Goal: Feedback & Contribution: Submit feedback/report problem

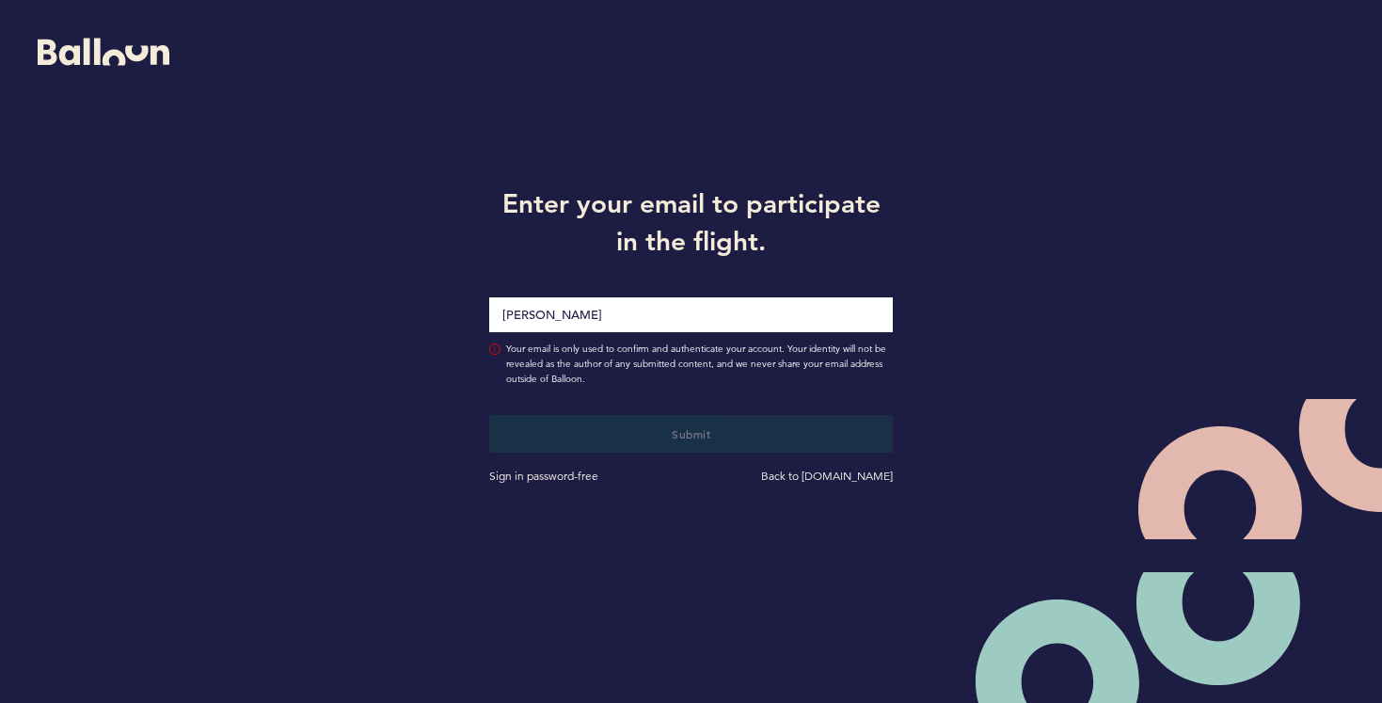
type input "[PERSON_NAME][EMAIL_ADDRESS][PERSON_NAME][DOMAIN_NAME]"
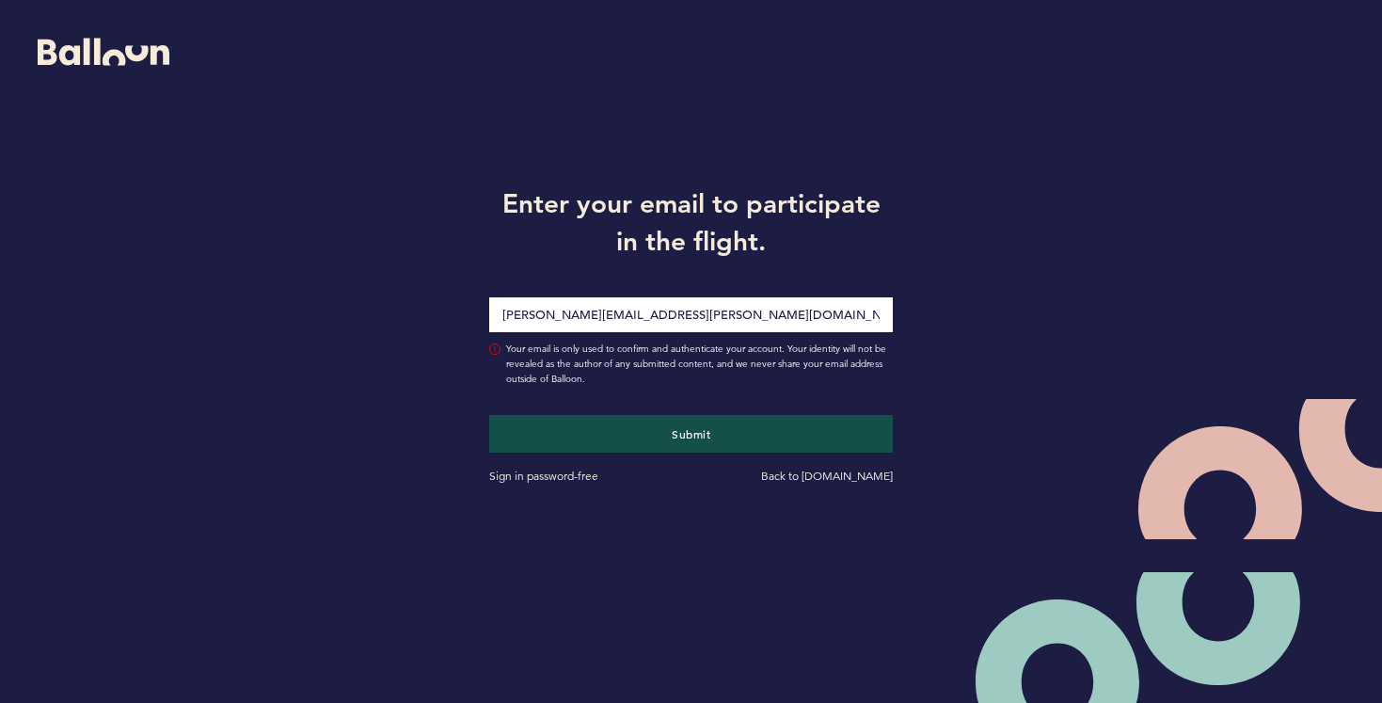
click at [489, 415] on button "Submit" at bounding box center [691, 434] width 405 height 38
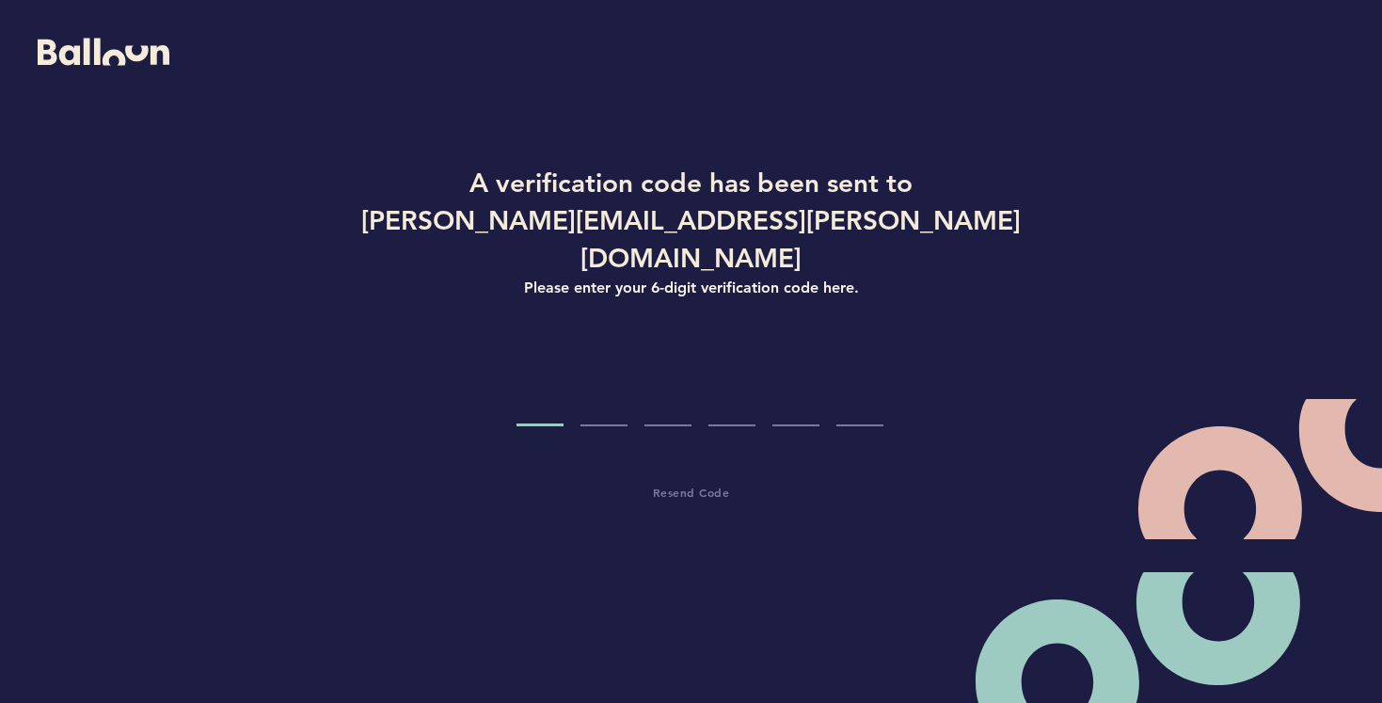
type input "0"
type input "1"
type input "2"
type input "6"
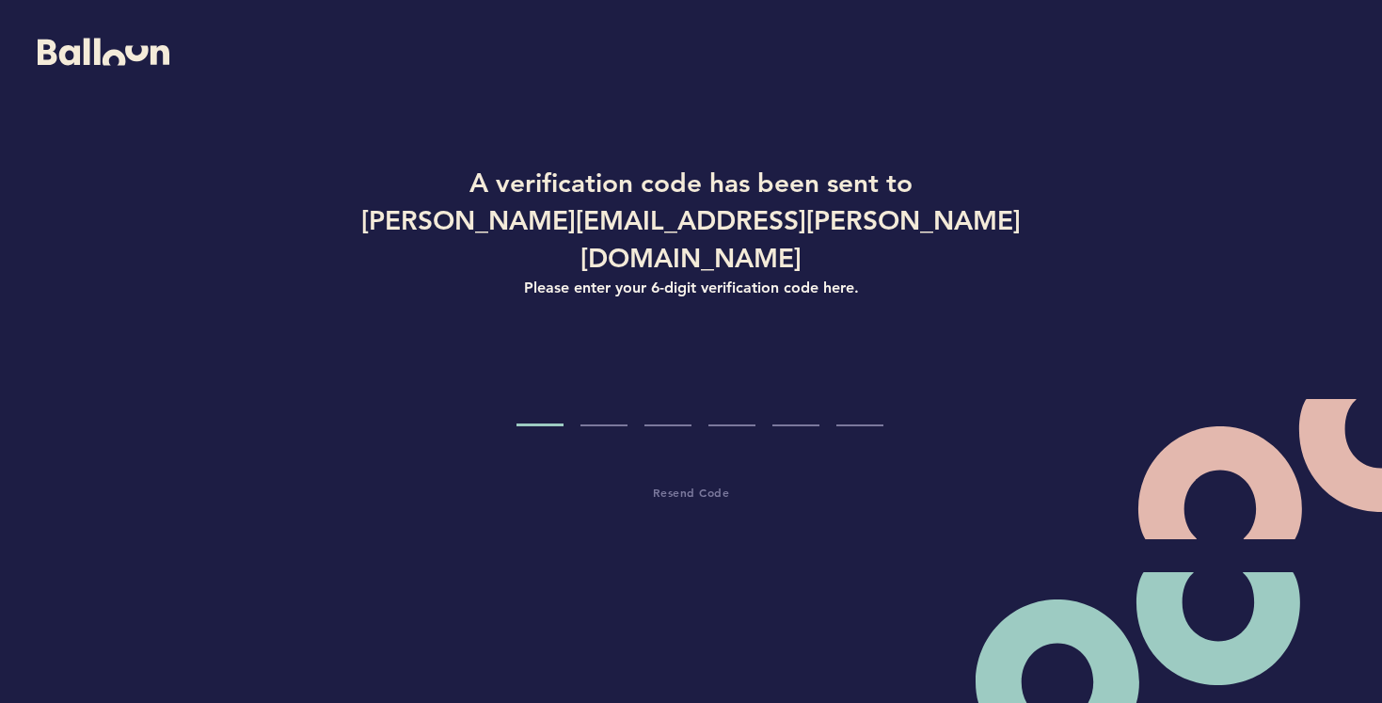
type input "0"
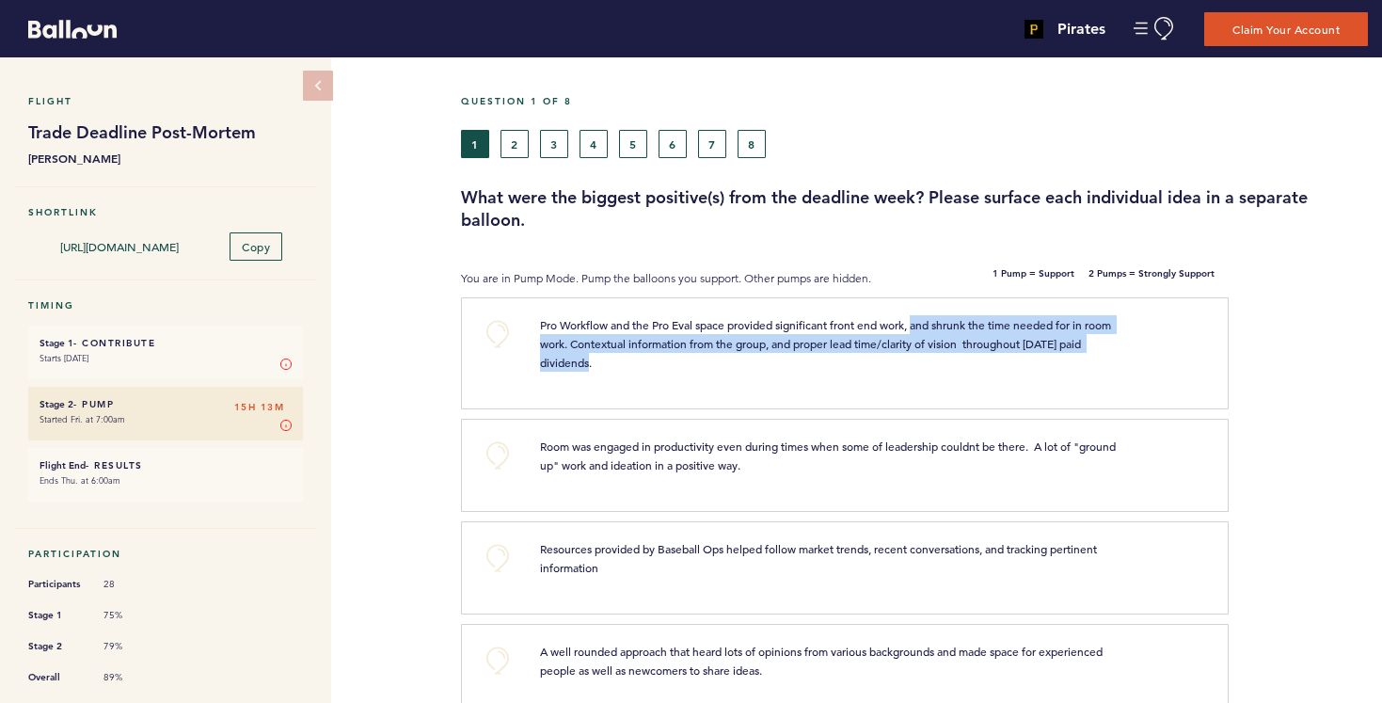
drag, startPoint x: 921, startPoint y: 325, endPoint x: 995, endPoint y: 371, distance: 86.7
click at [995, 371] on div "Pro Workflow and the Pro Eval space provided significant front end work, and sh…" at bounding box center [865, 350] width 678 height 71
click at [909, 352] on p "Pro Workflow and the Pro Eval space provided significant front end work, and sh…" at bounding box center [837, 343] width 594 height 56
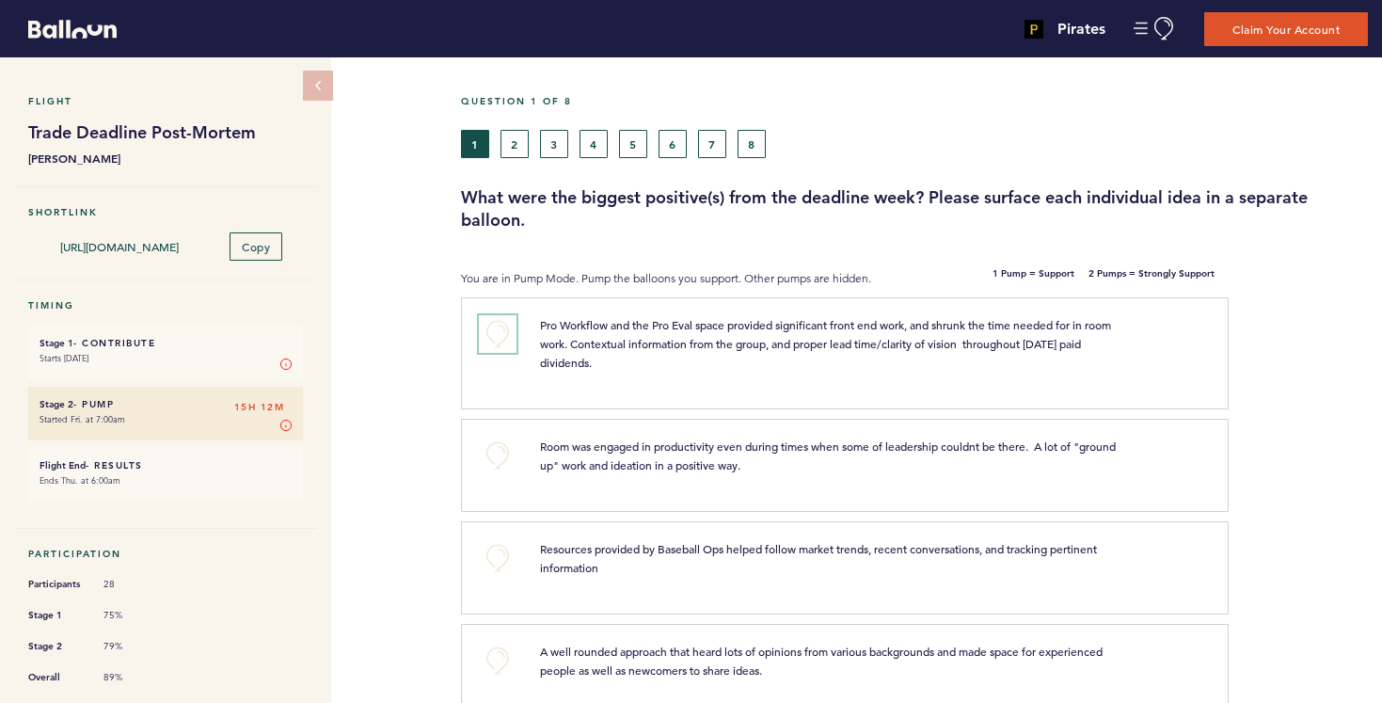
click at [498, 331] on button "+0" at bounding box center [498, 334] width 38 height 38
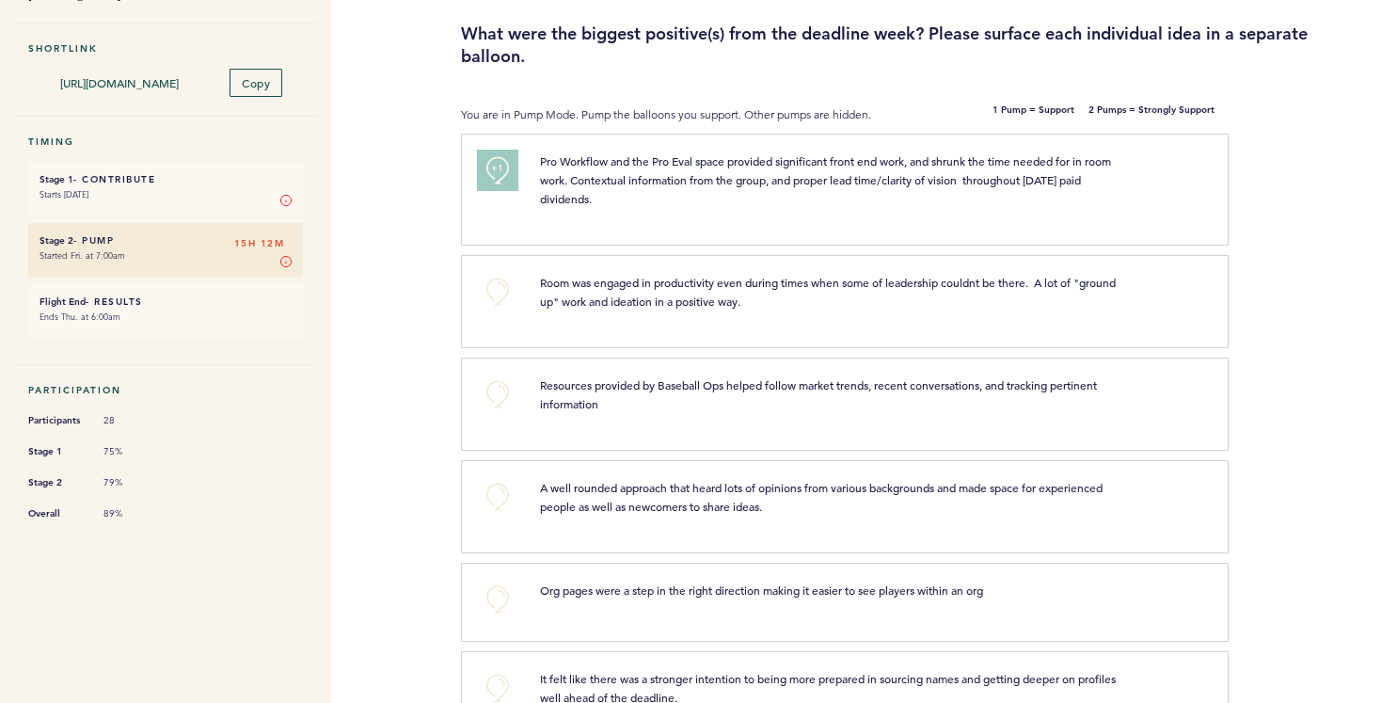
scroll to position [170, 0]
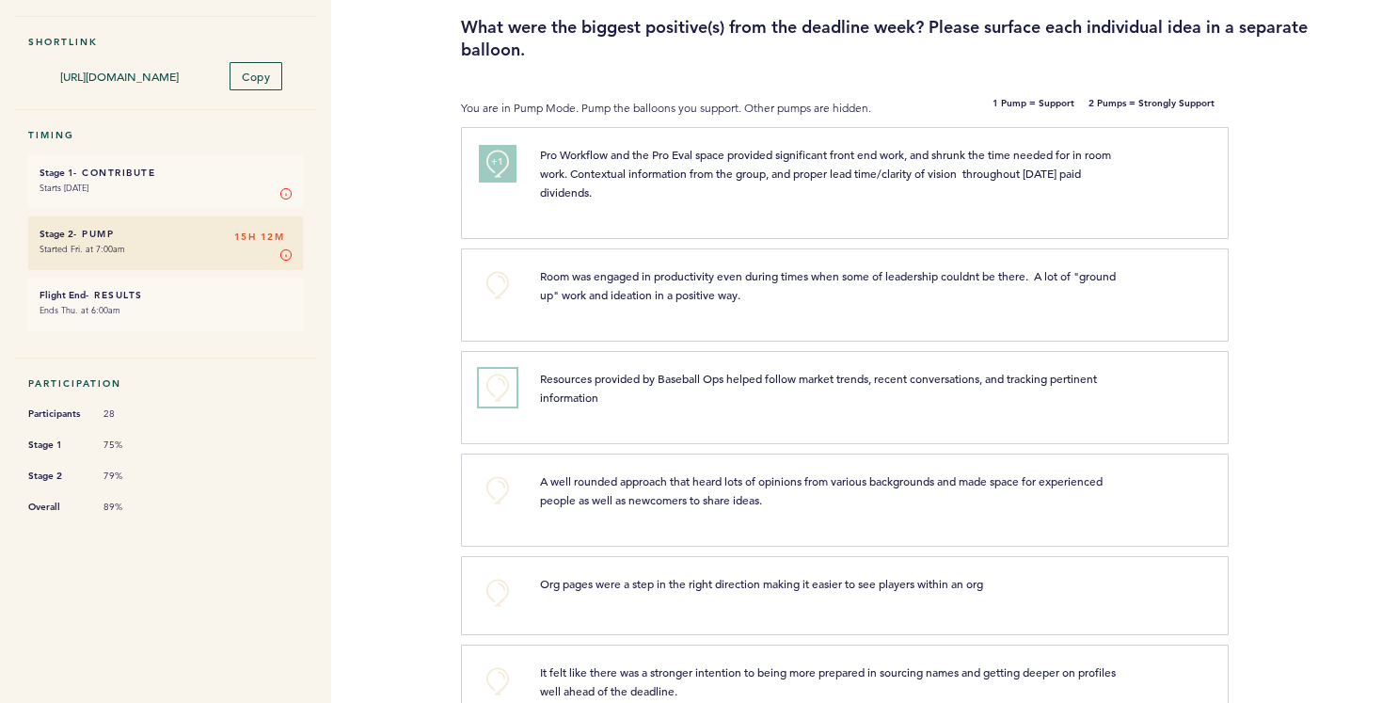
click at [498, 384] on button "+0" at bounding box center [498, 388] width 38 height 38
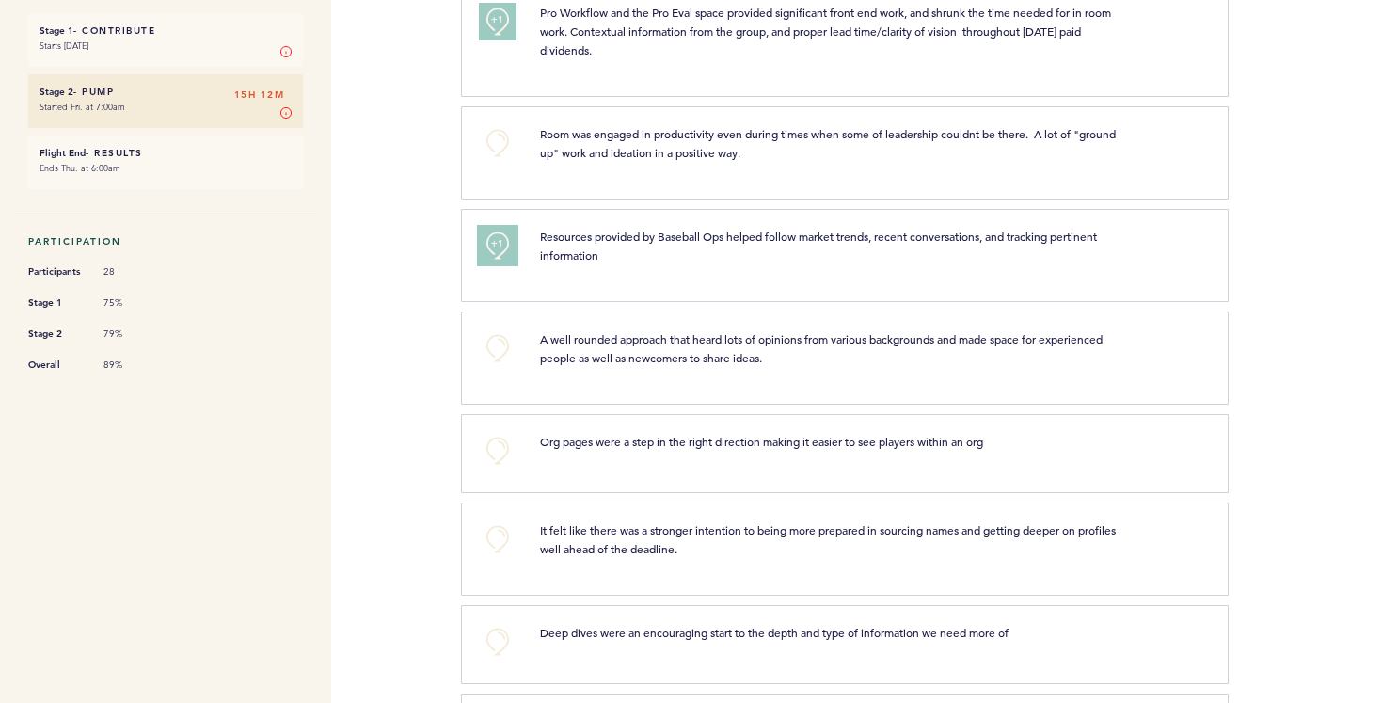
scroll to position [316, 0]
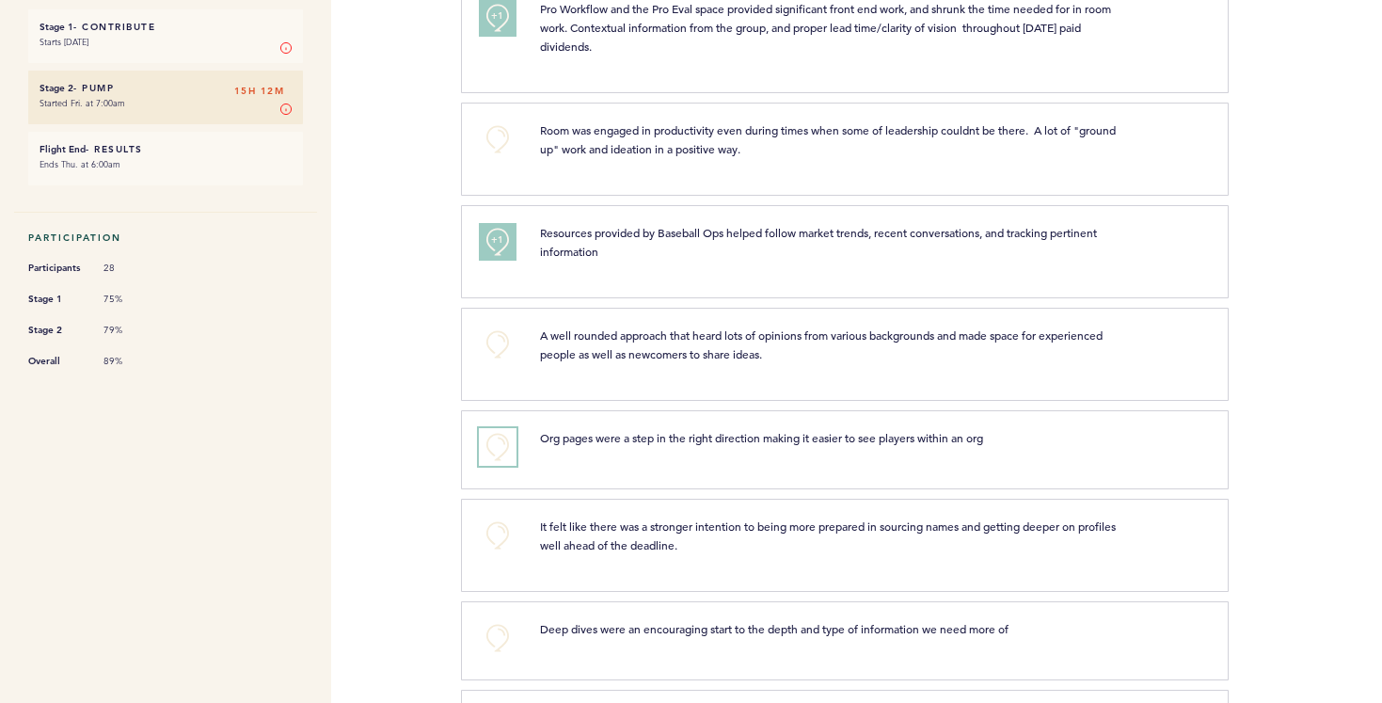
click at [492, 443] on button "+0" at bounding box center [498, 447] width 38 height 38
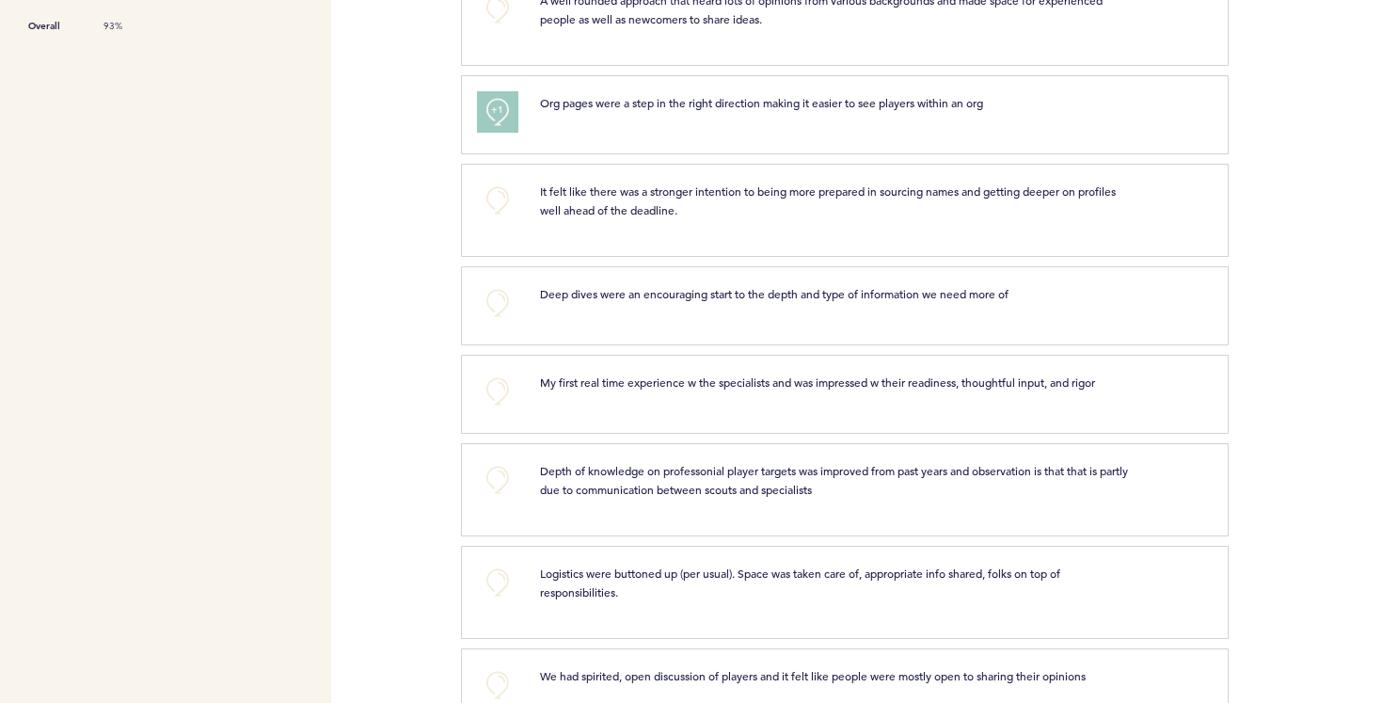
scroll to position [656, 0]
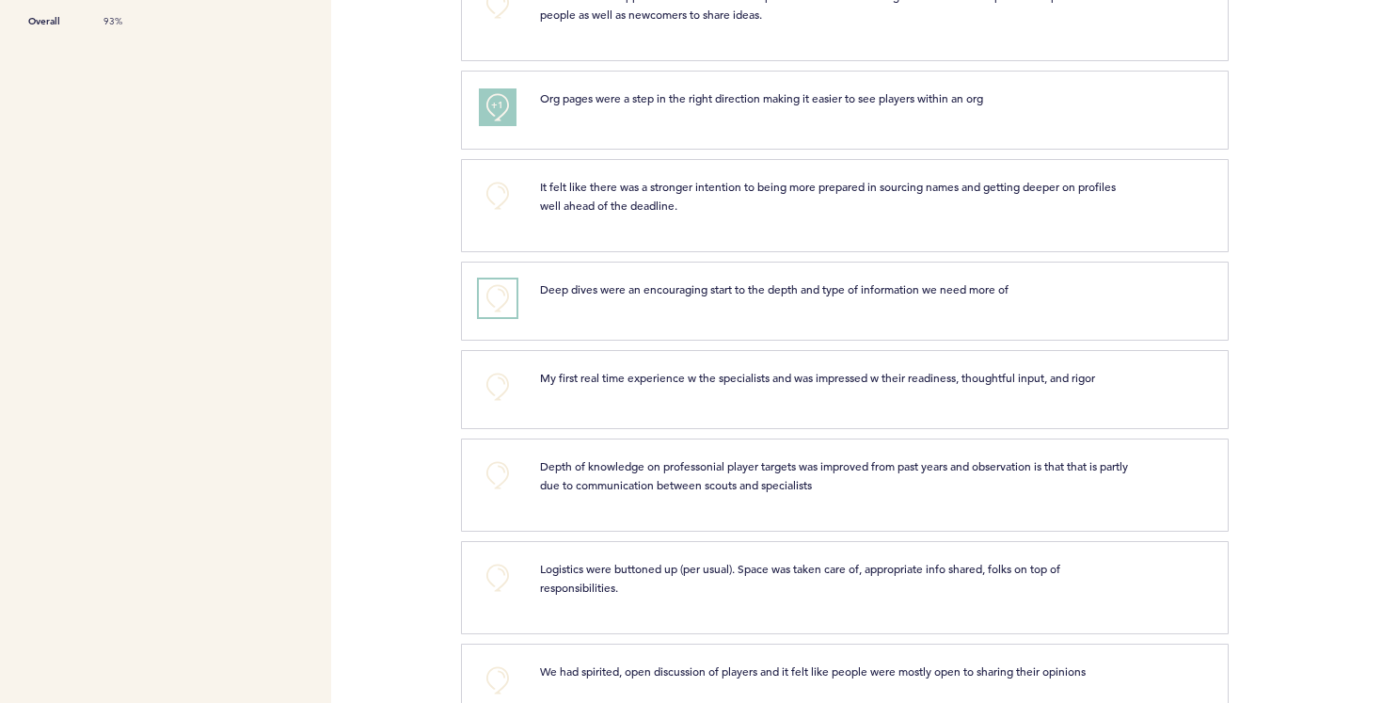
click at [493, 289] on button "+0" at bounding box center [498, 298] width 38 height 38
click at [493, 378] on button "+0" at bounding box center [498, 387] width 38 height 38
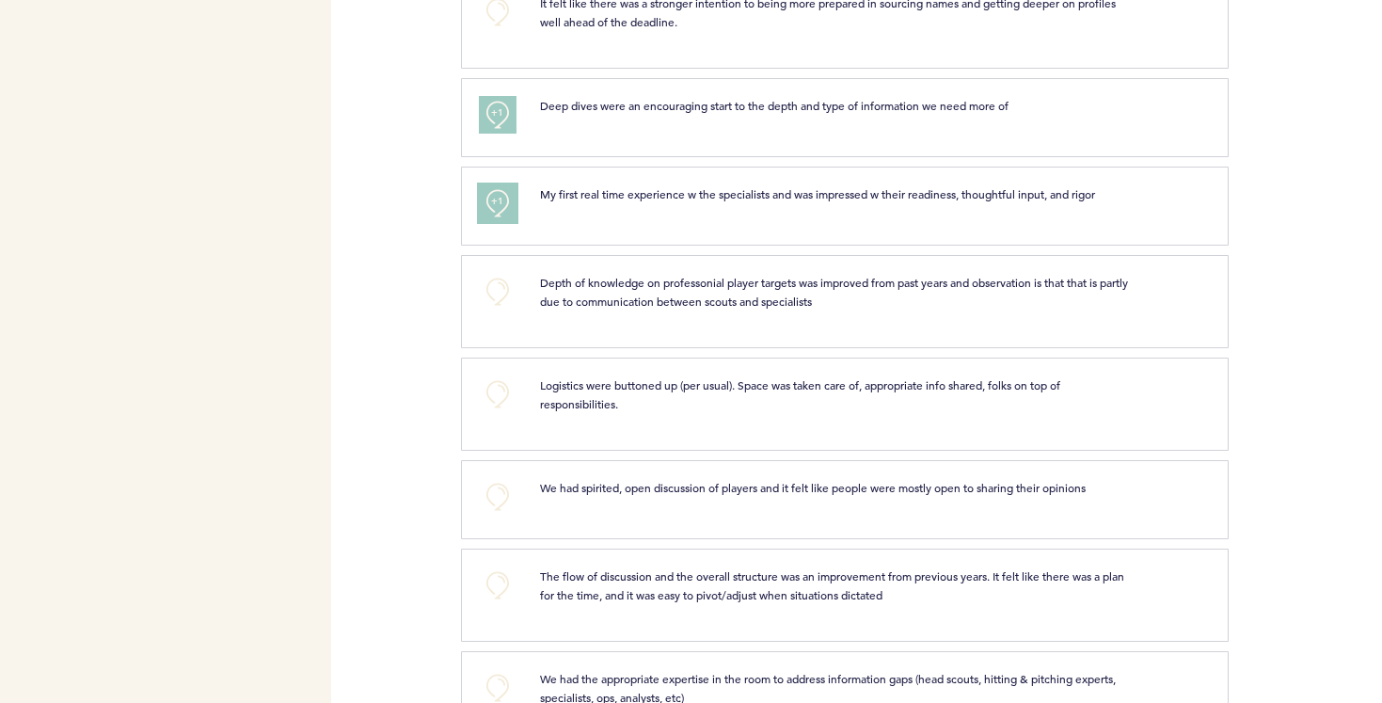
scroll to position [844, 0]
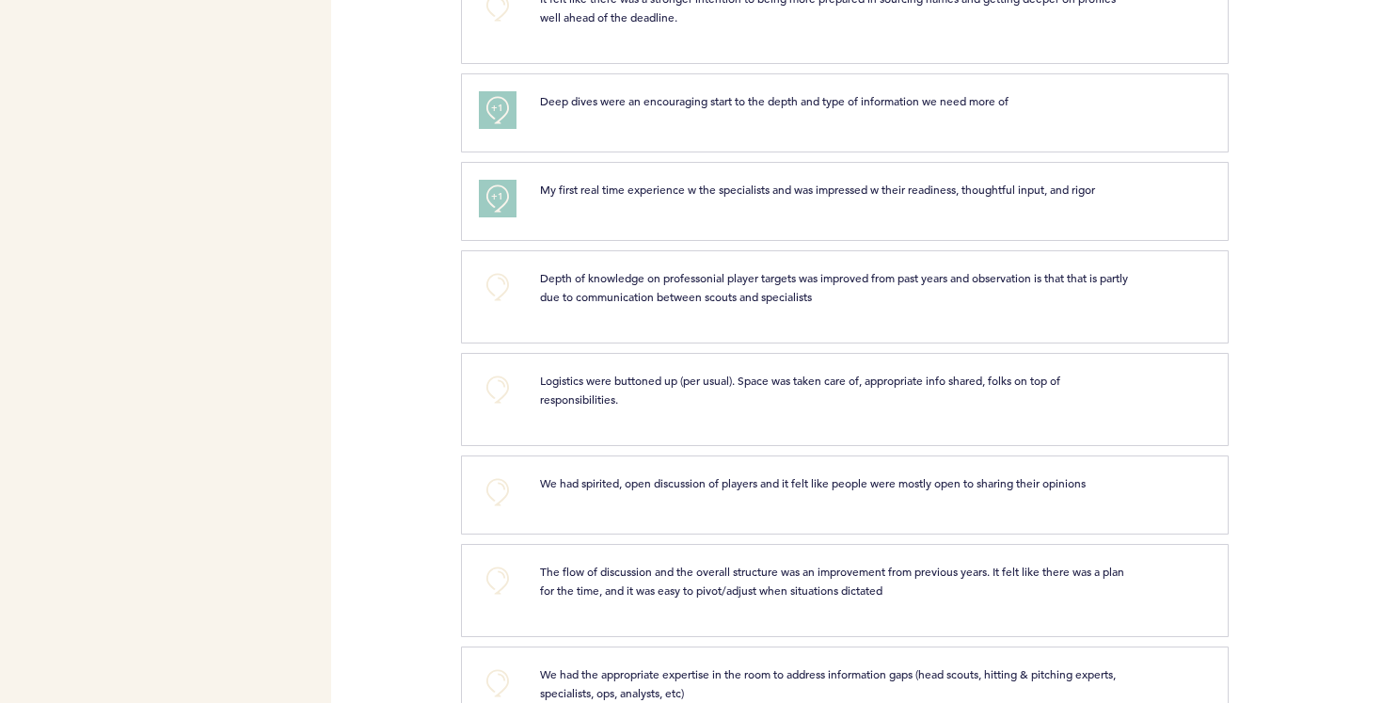
drag, startPoint x: 541, startPoint y: 381, endPoint x: 625, endPoint y: 412, distance: 89.3
click at [625, 413] on div "Logistics were buttoned up (per usual). Space was taken care of, appropriate in…" at bounding box center [865, 397] width 678 height 52
click at [592, 392] on span "Logistics were buttoned up (per usual). Space was taken care of, appropriate in…" at bounding box center [801, 390] width 523 height 34
click at [502, 389] on button "+0" at bounding box center [498, 390] width 38 height 38
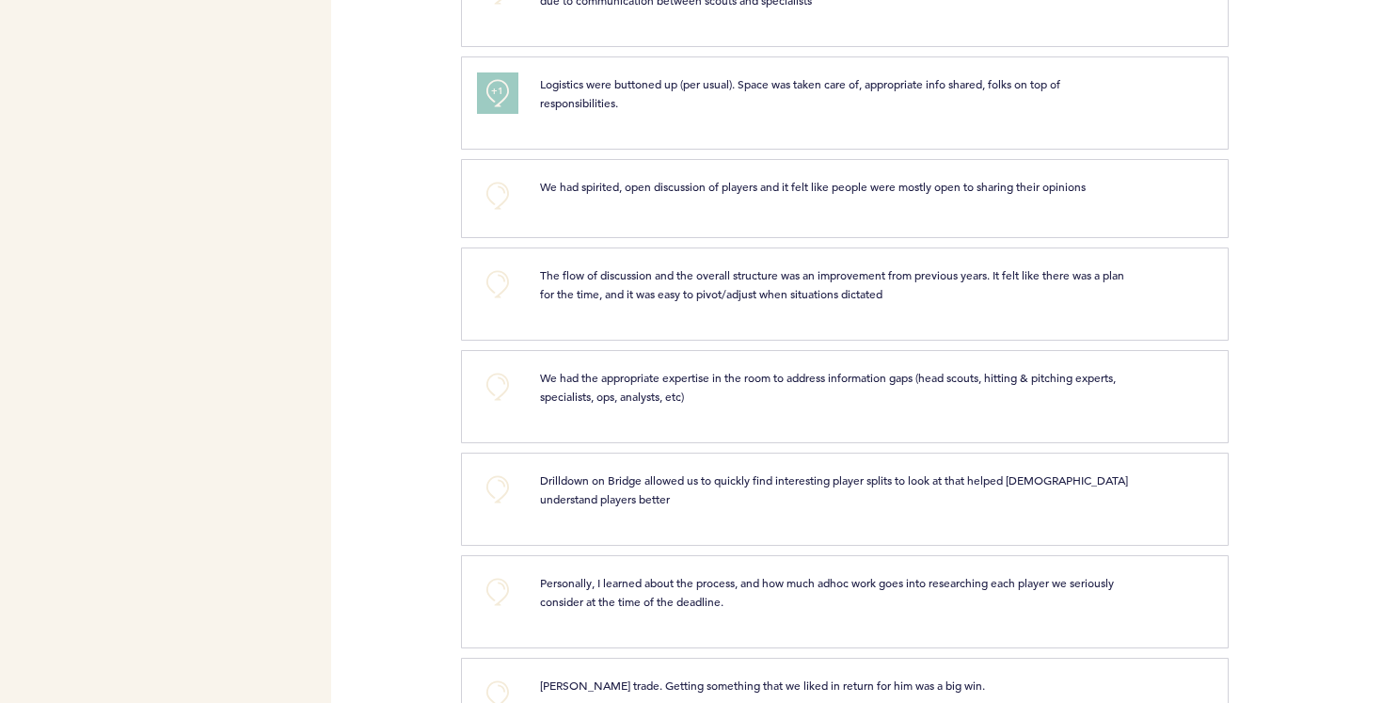
scroll to position [1148, 0]
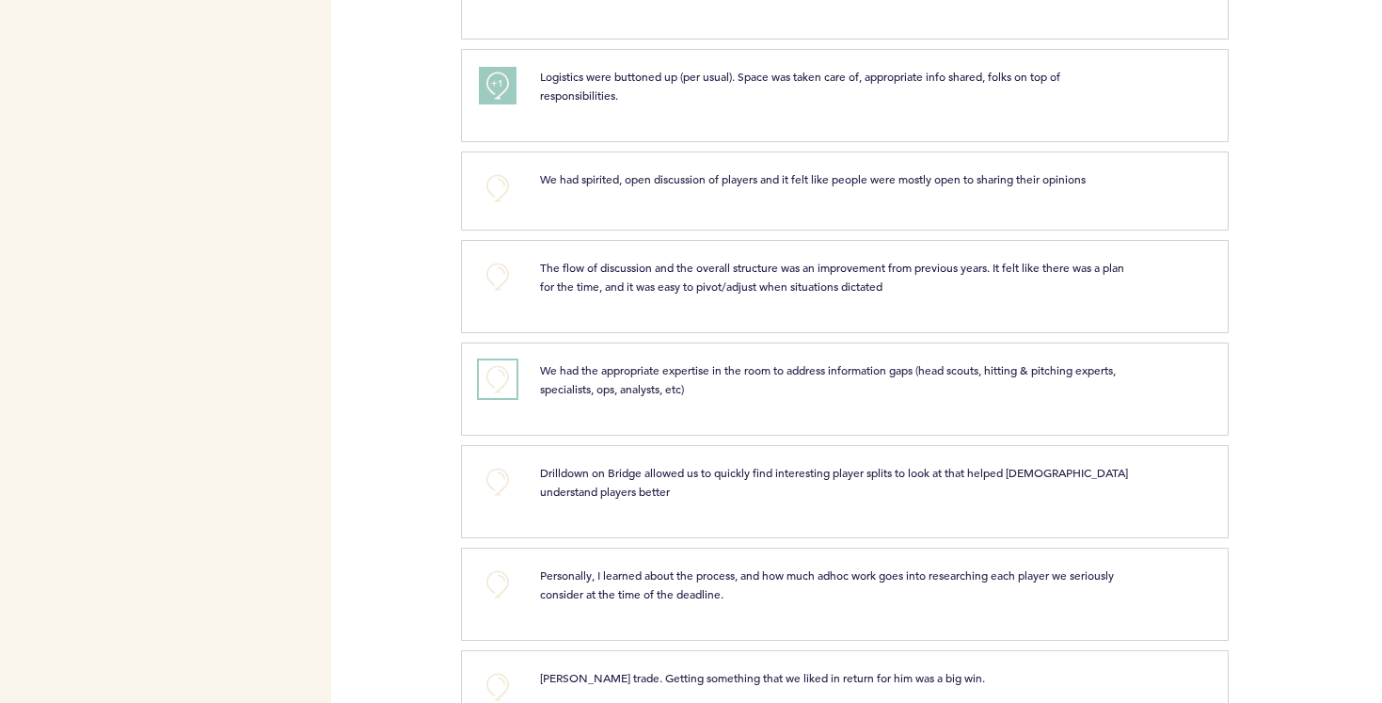
click at [508, 375] on button "+0" at bounding box center [498, 379] width 38 height 38
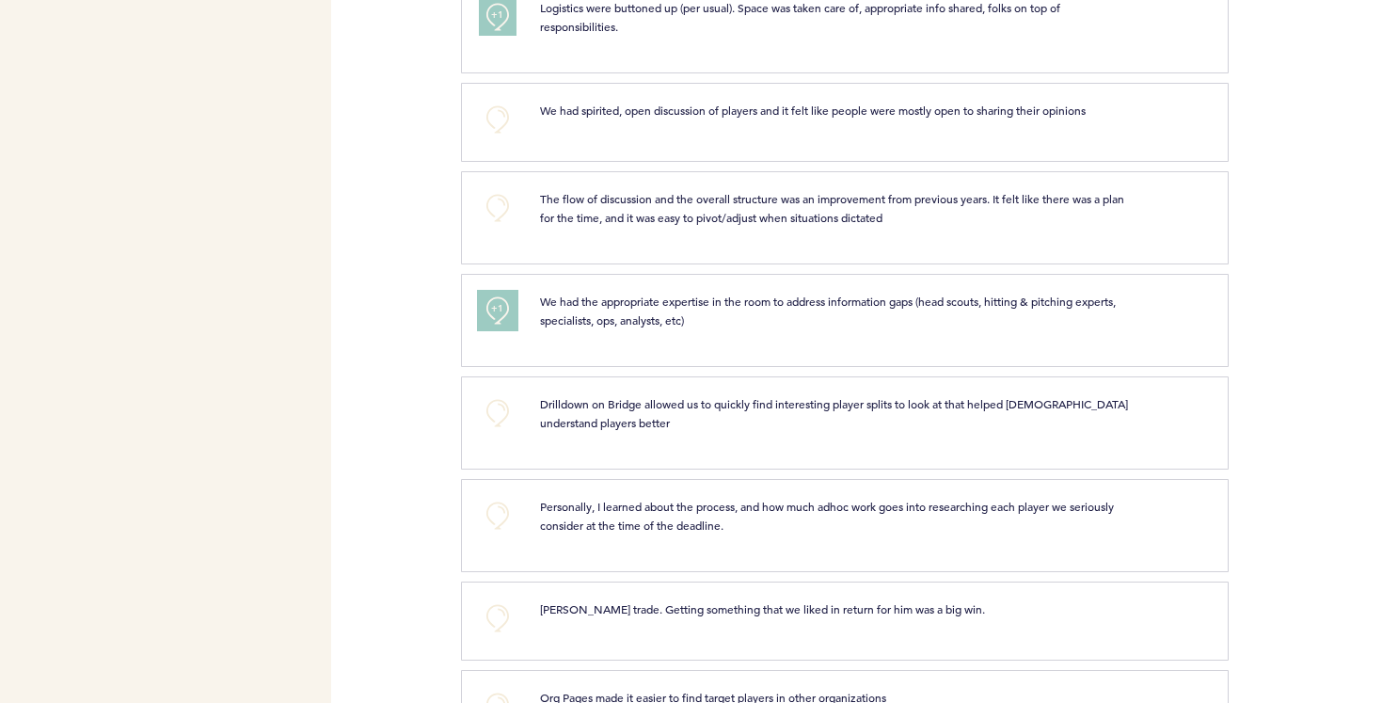
scroll to position [1219, 0]
click at [495, 397] on button "+0" at bounding box center [498, 410] width 38 height 38
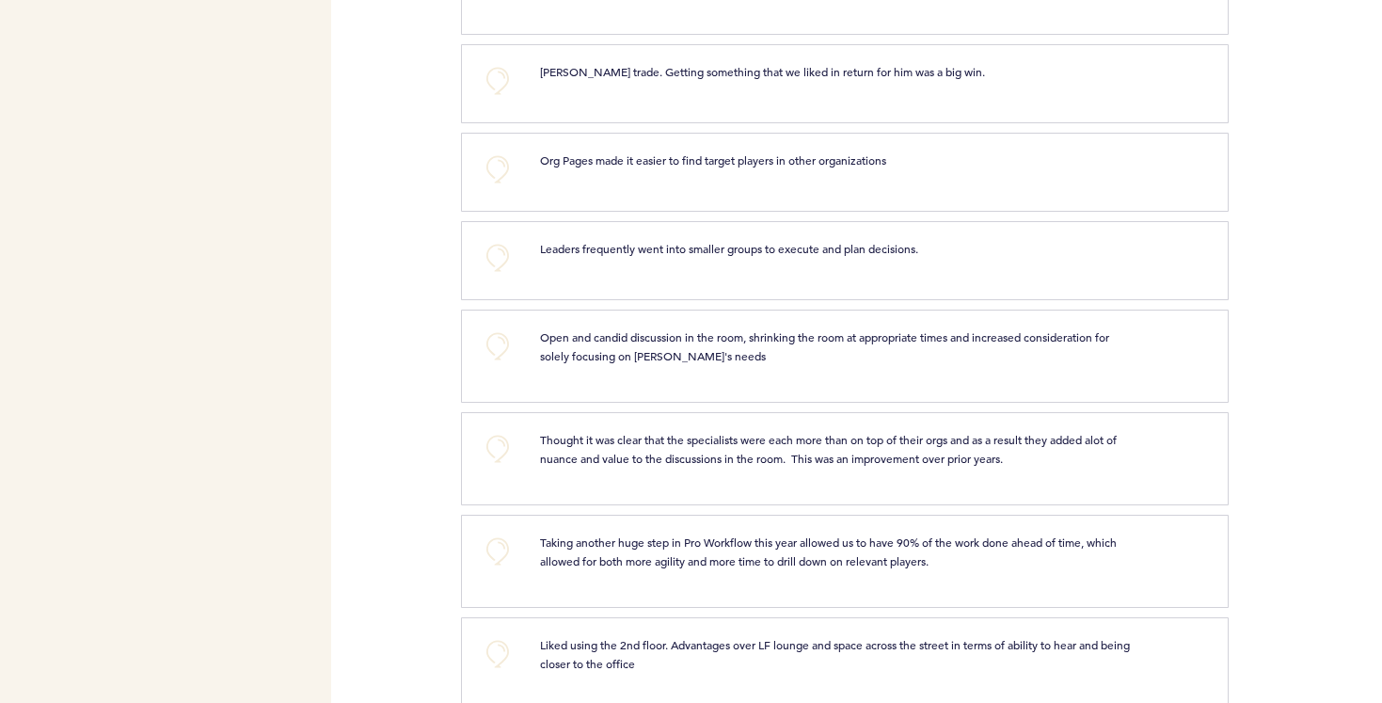
scroll to position [1756, 0]
click at [504, 265] on button "+0" at bounding box center [498, 256] width 38 height 38
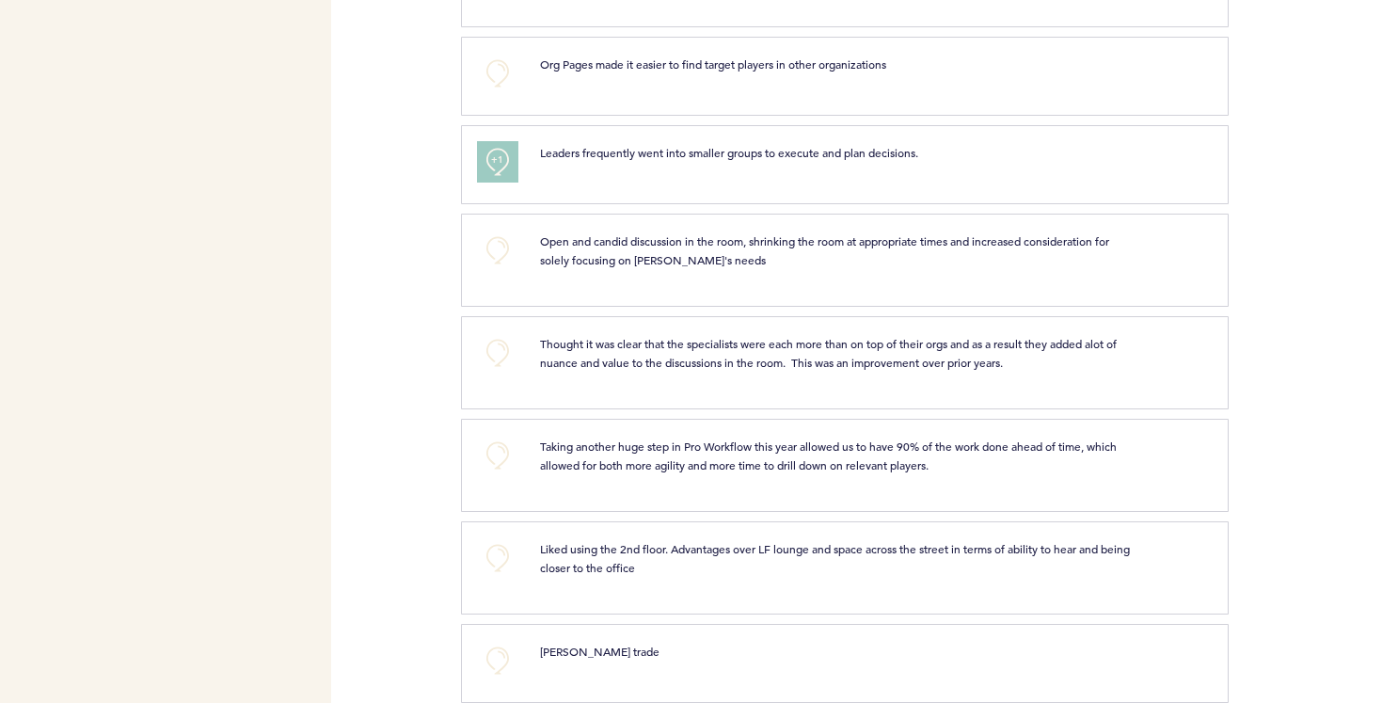
scroll to position [1876, 0]
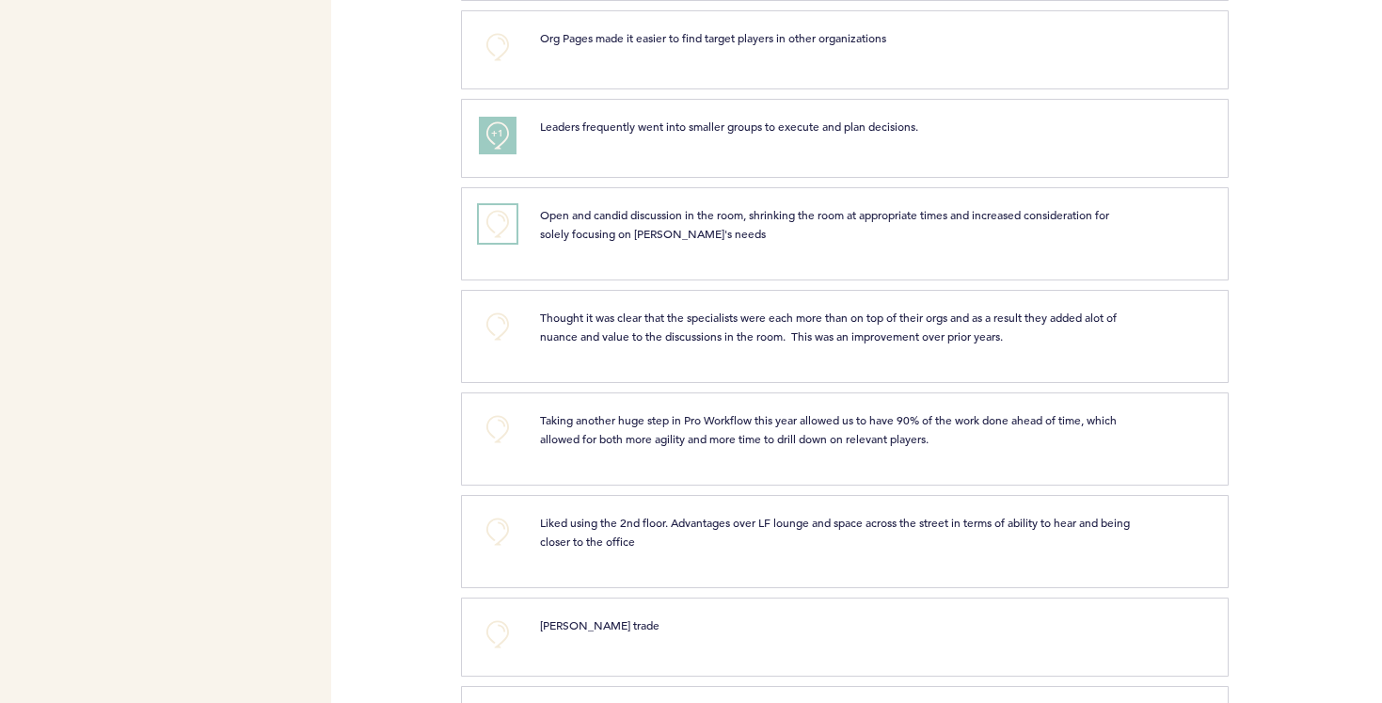
click at [501, 217] on button "+0" at bounding box center [498, 224] width 38 height 38
drag, startPoint x: 601, startPoint y: 335, endPoint x: 768, endPoint y: 343, distance: 166.8
click at [768, 343] on p "Thought it was clear that the specialists were each more than on top of their o…" at bounding box center [837, 327] width 594 height 38
click at [717, 334] on span "Thought it was clear that the specialists were each more than on top of their o…" at bounding box center [830, 327] width 580 height 34
click at [504, 326] on button "+0" at bounding box center [498, 327] width 38 height 38
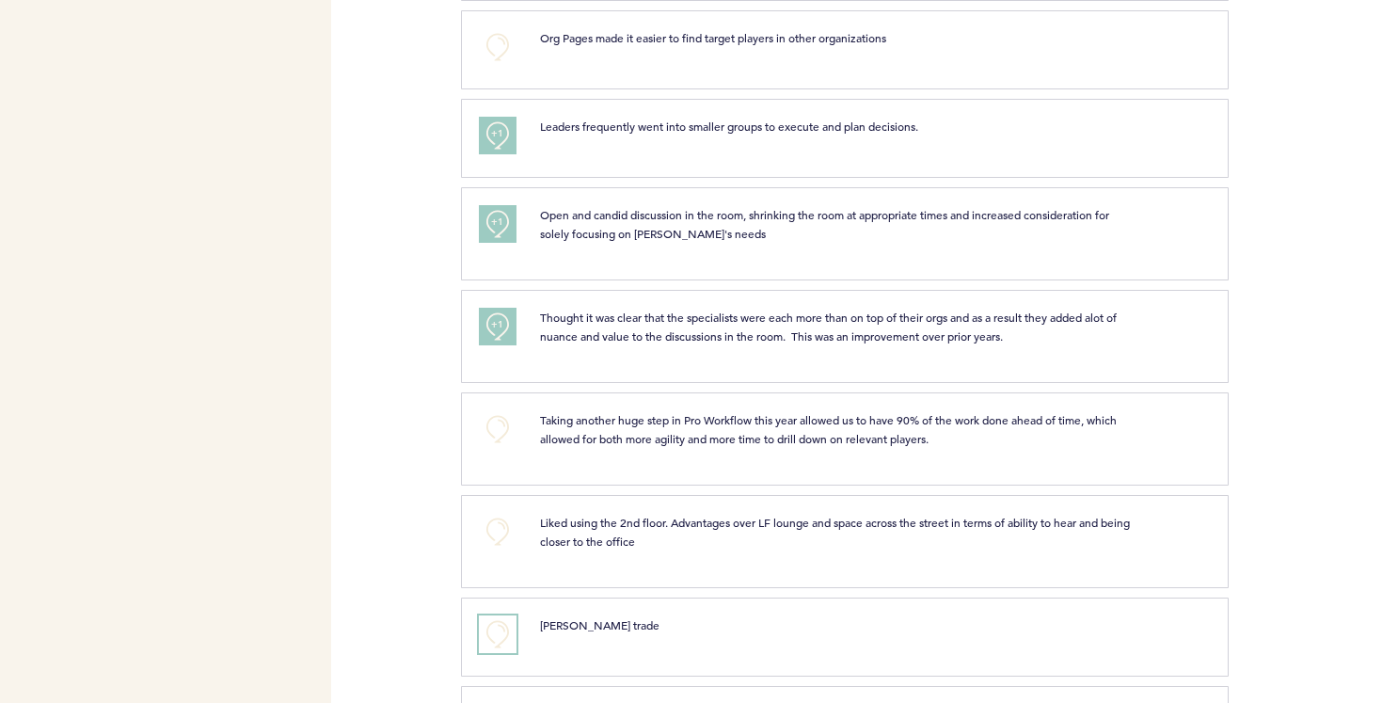
click at [498, 626] on button "+0" at bounding box center [498, 634] width 38 height 38
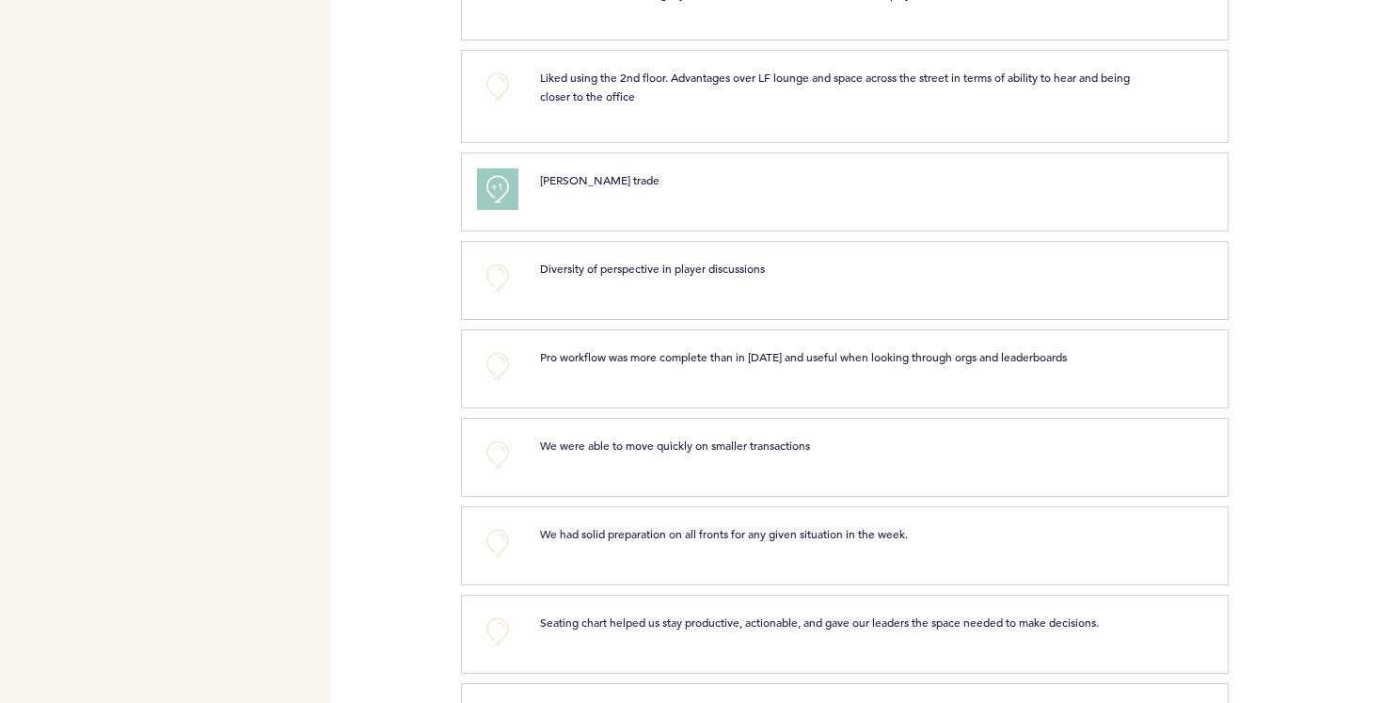
scroll to position [2324, 0]
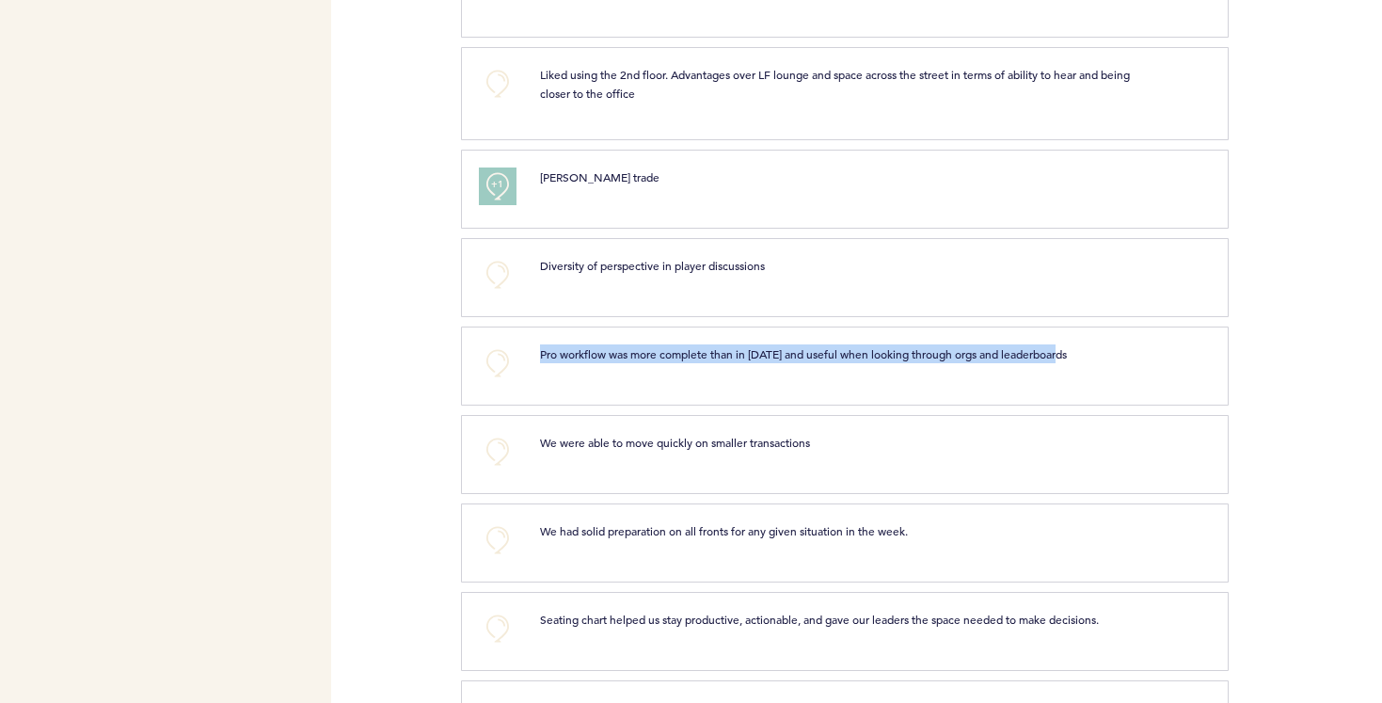
drag, startPoint x: 541, startPoint y: 353, endPoint x: 1090, endPoint y: 353, distance: 548.6
click at [1090, 353] on p "Pro workflow was more complete than in [DATE] and useful when looking through o…" at bounding box center [837, 353] width 594 height 19
click at [1046, 354] on span "Pro workflow was more complete than in [DATE] and useful when looking through o…" at bounding box center [803, 353] width 527 height 15
drag, startPoint x: 539, startPoint y: 351, endPoint x: 1085, endPoint y: 365, distance: 545.9
click at [1085, 365] on div "Pro workflow was more complete than in [DATE] and useful when looking through o…" at bounding box center [865, 363] width 678 height 38
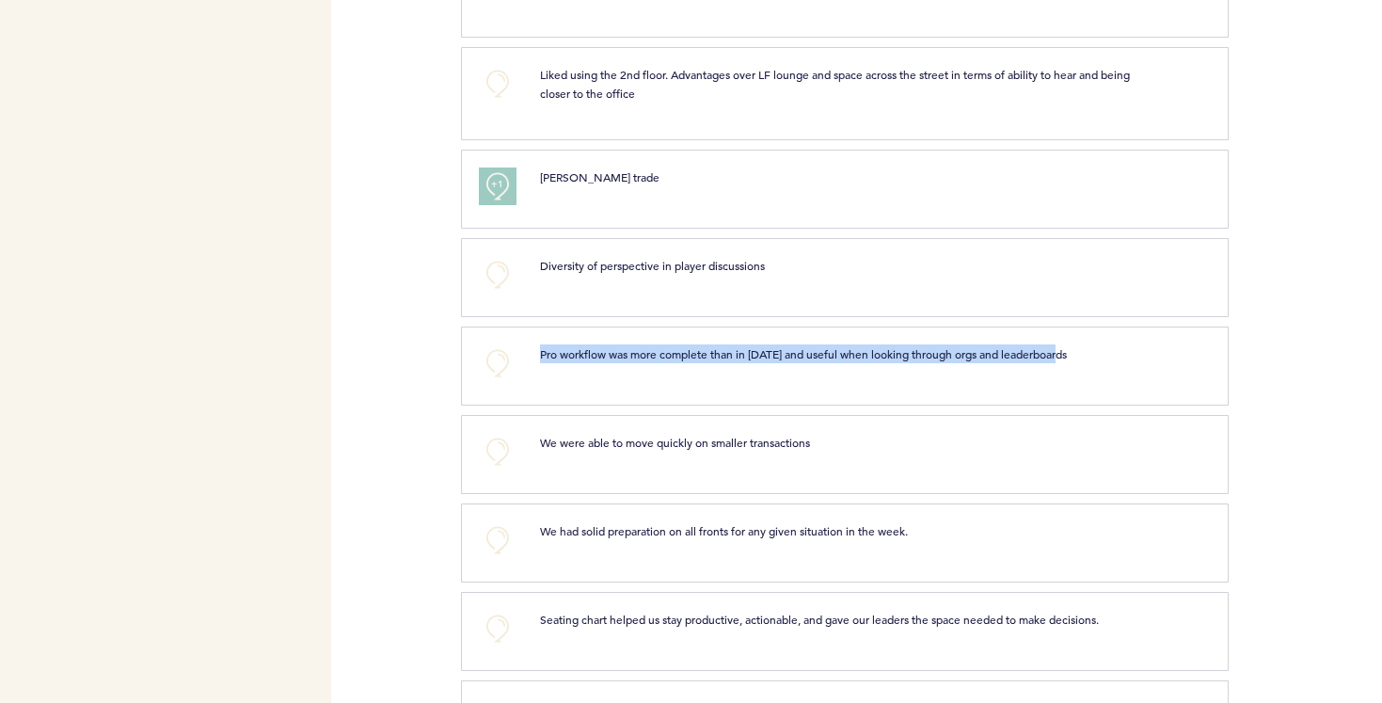
click at [1056, 365] on div "Pro workflow was more complete than in [DATE] and useful when looking through o…" at bounding box center [865, 363] width 678 height 38
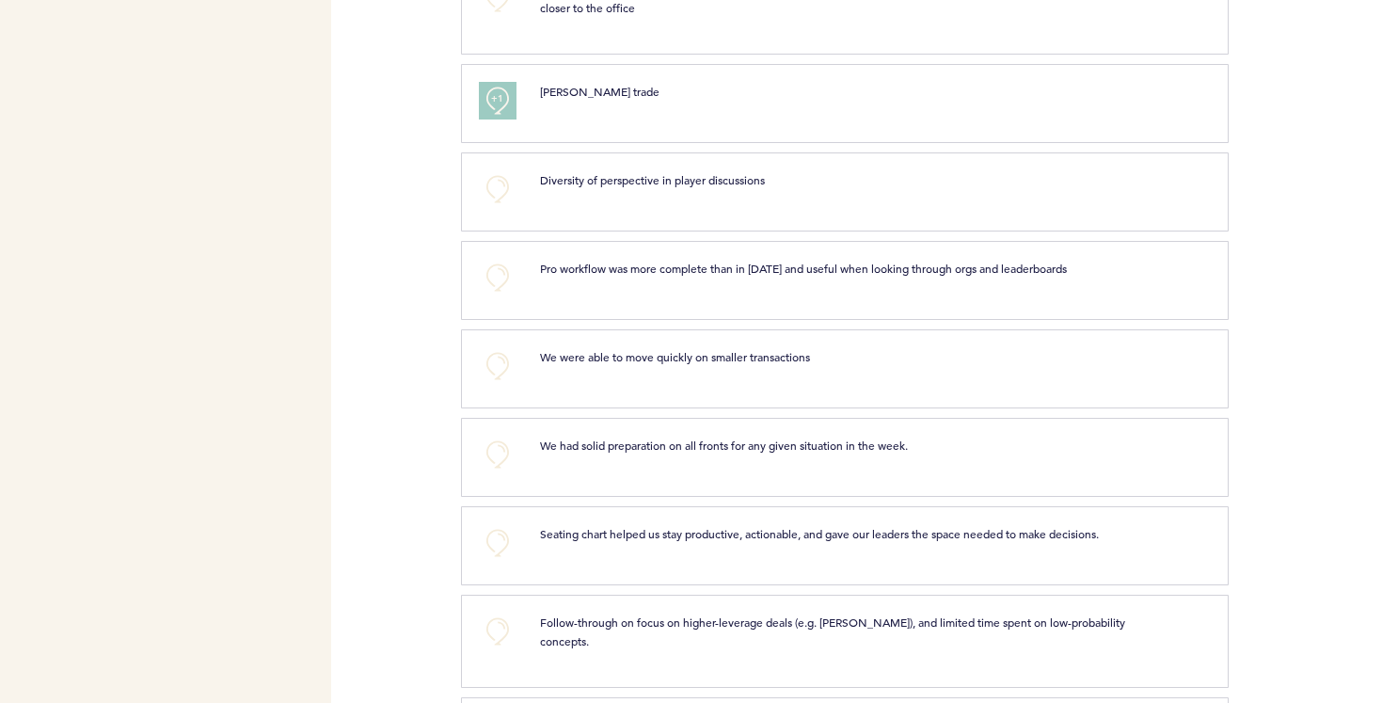
scroll to position [2442, 0]
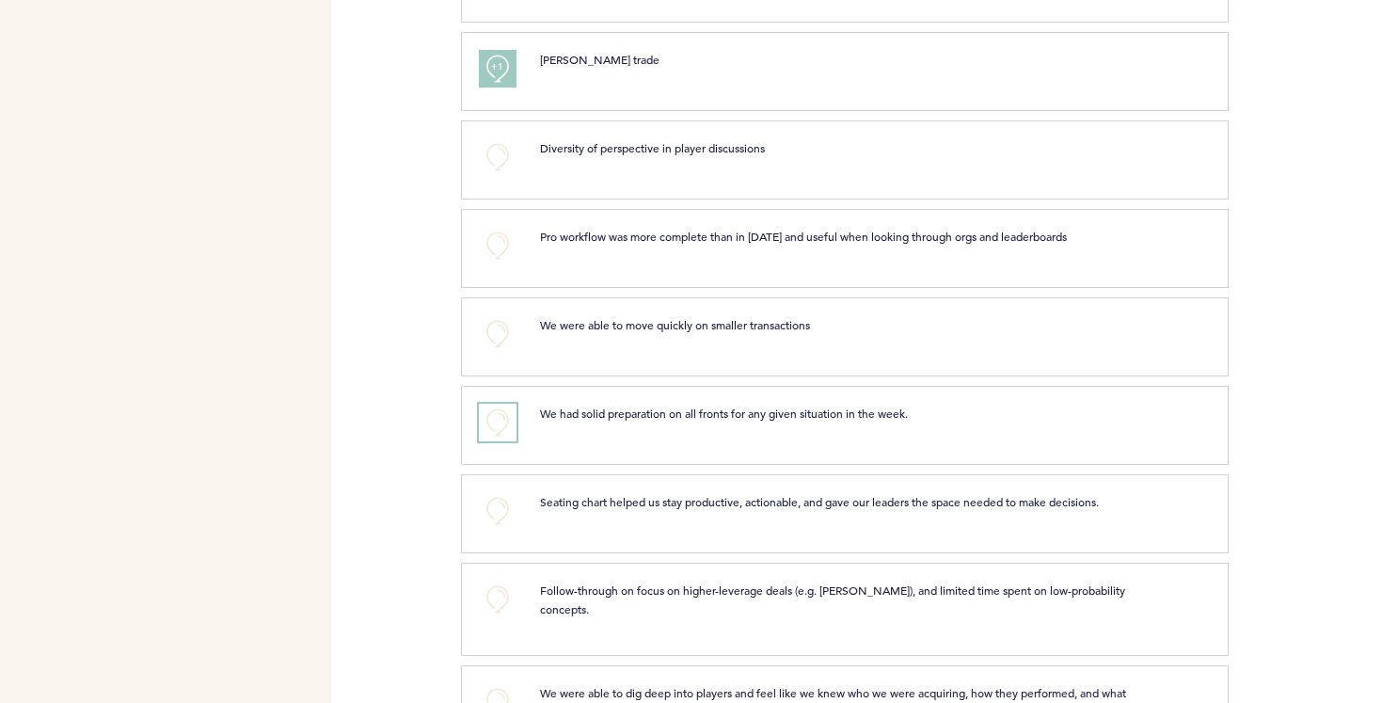
click at [500, 421] on button "+0" at bounding box center [498, 423] width 38 height 38
click at [500, 244] on button "+0" at bounding box center [498, 246] width 38 height 38
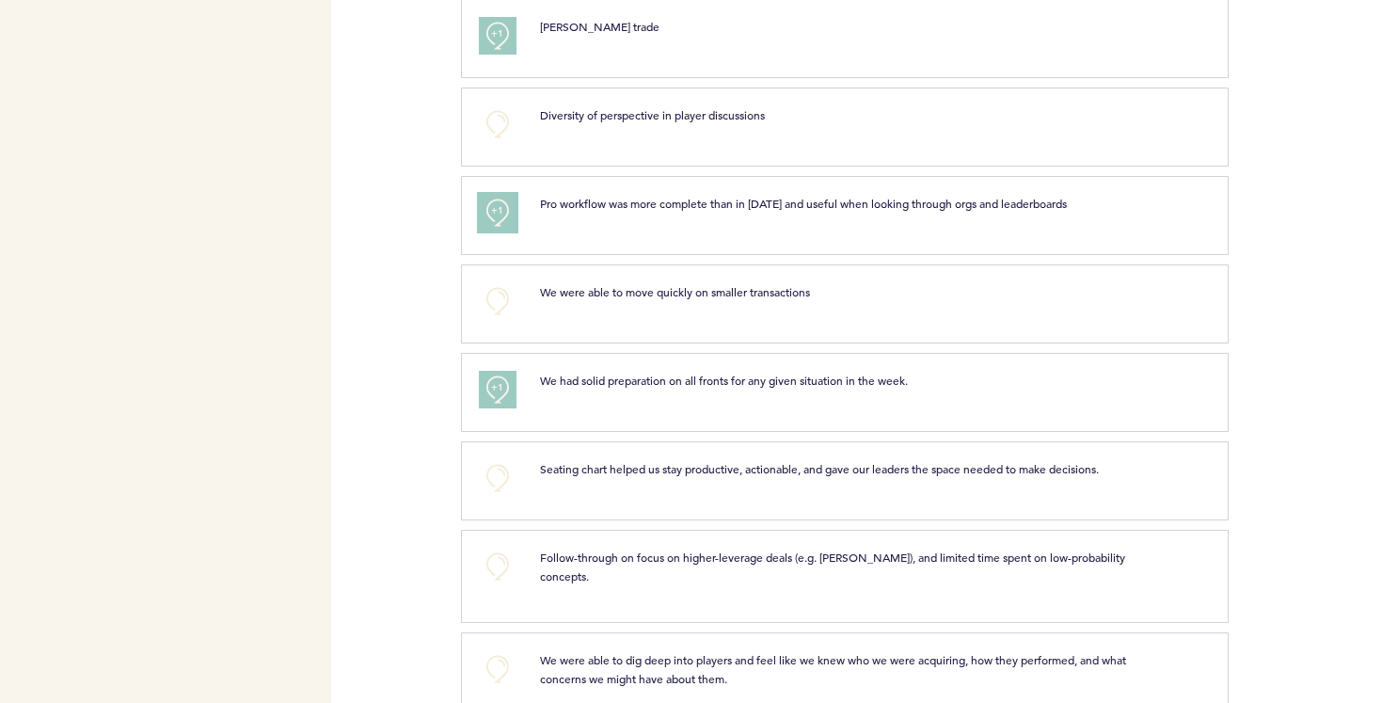
scroll to position [2476, 0]
click at [496, 125] on button "+0" at bounding box center [498, 123] width 38 height 38
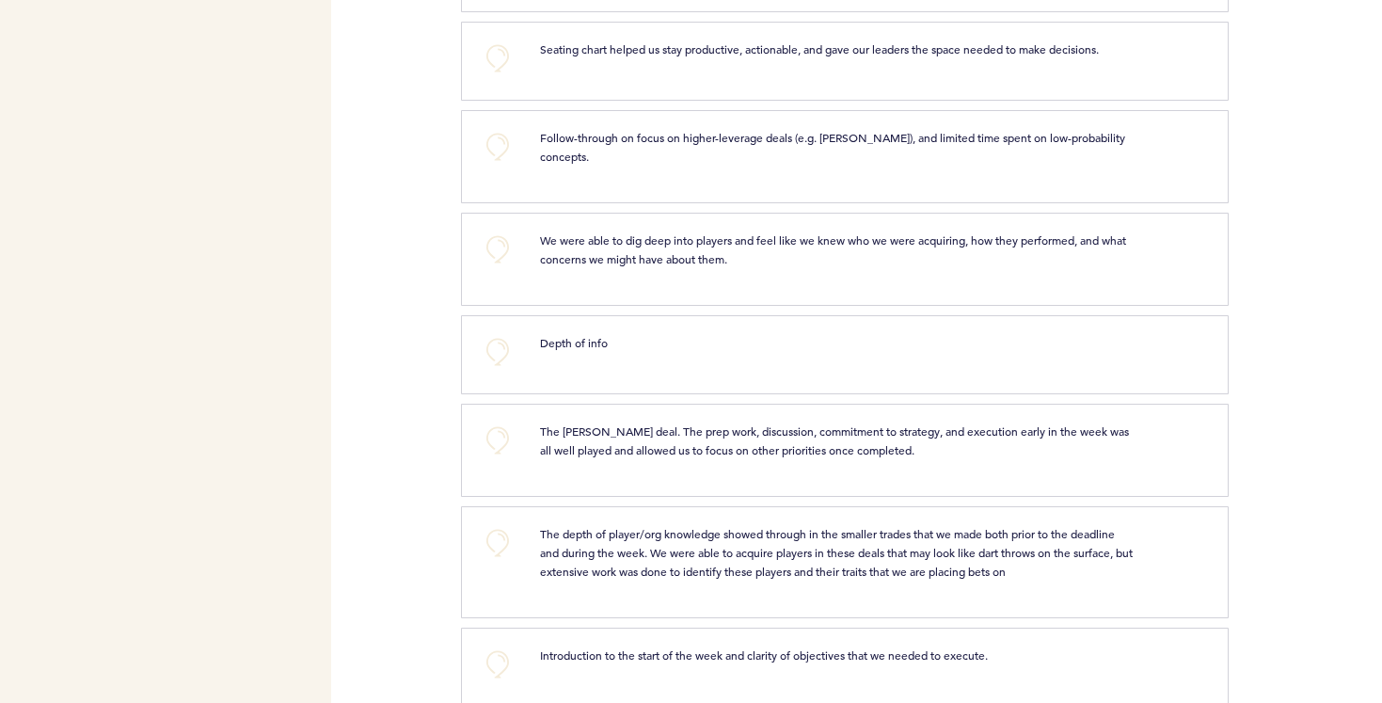
scroll to position [2895, 0]
click at [498, 138] on button "+0" at bounding box center [498, 146] width 38 height 38
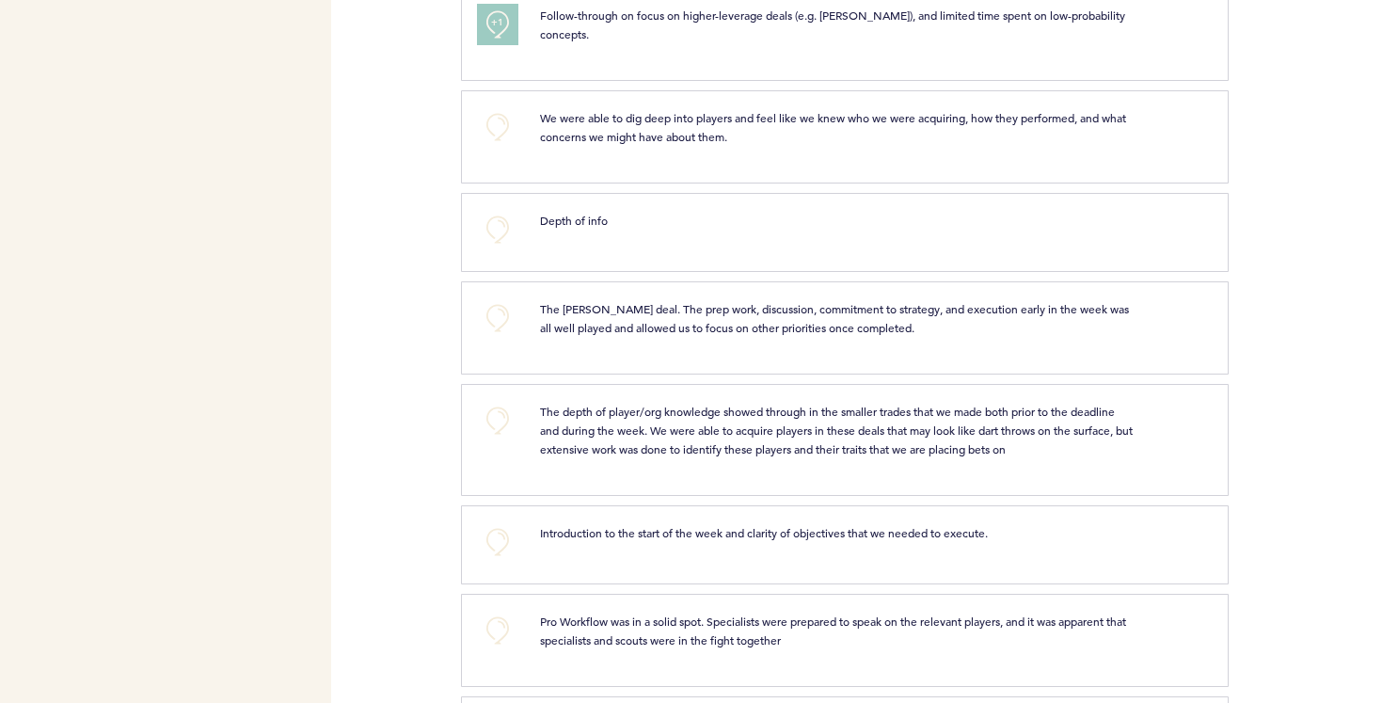
scroll to position [3022, 0]
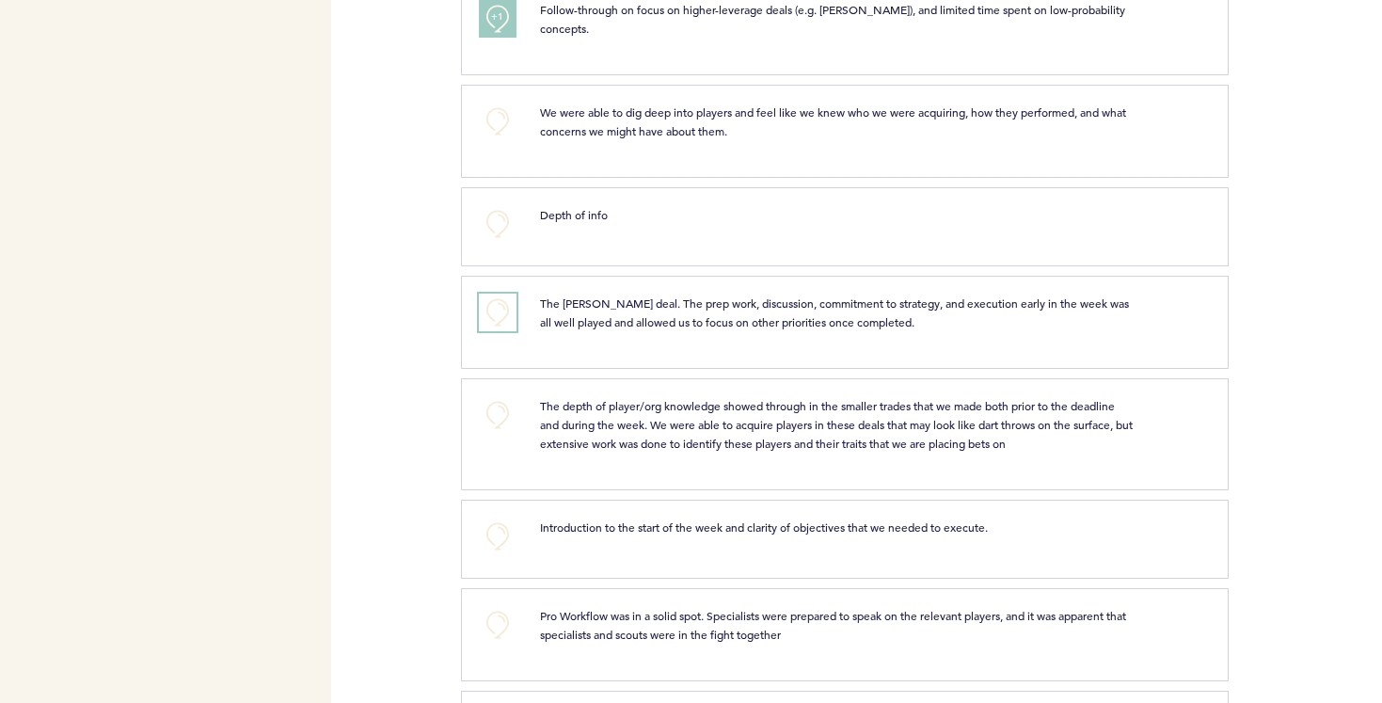
click at [508, 310] on button "+0" at bounding box center [498, 313] width 38 height 38
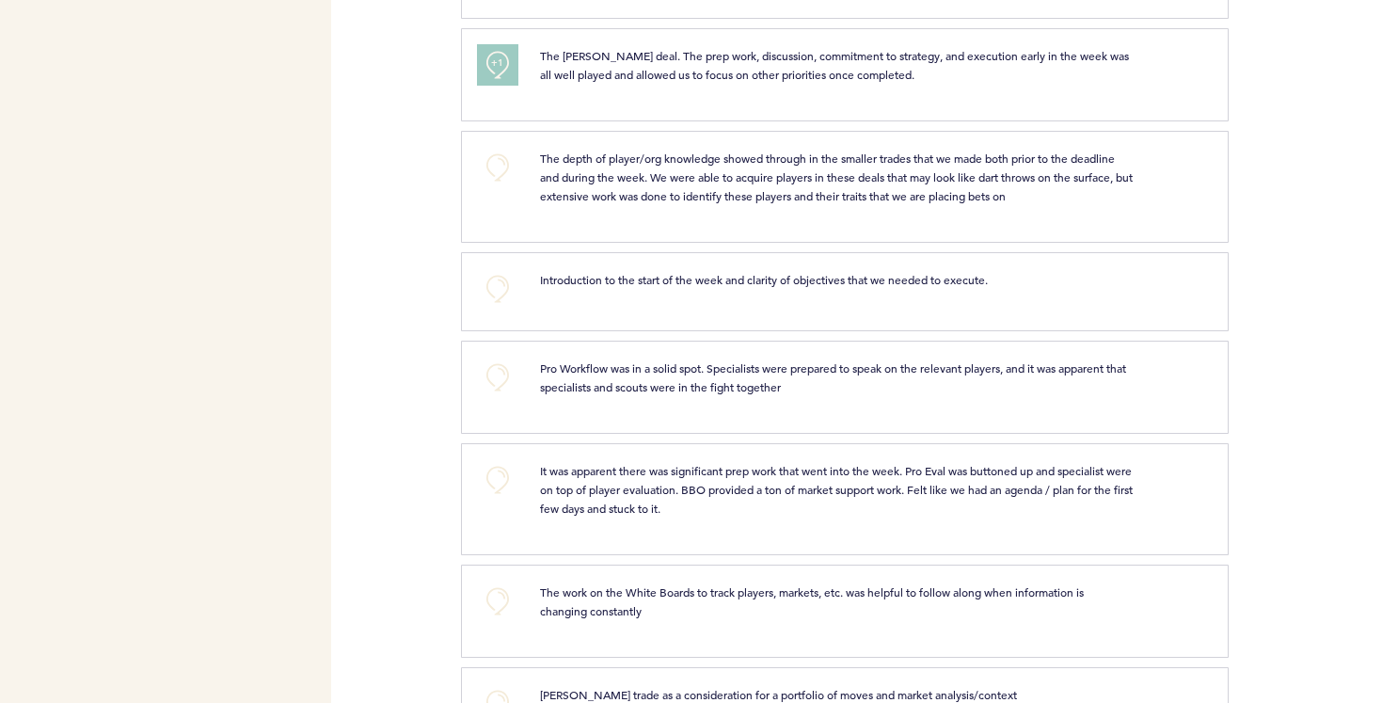
scroll to position [3277, 0]
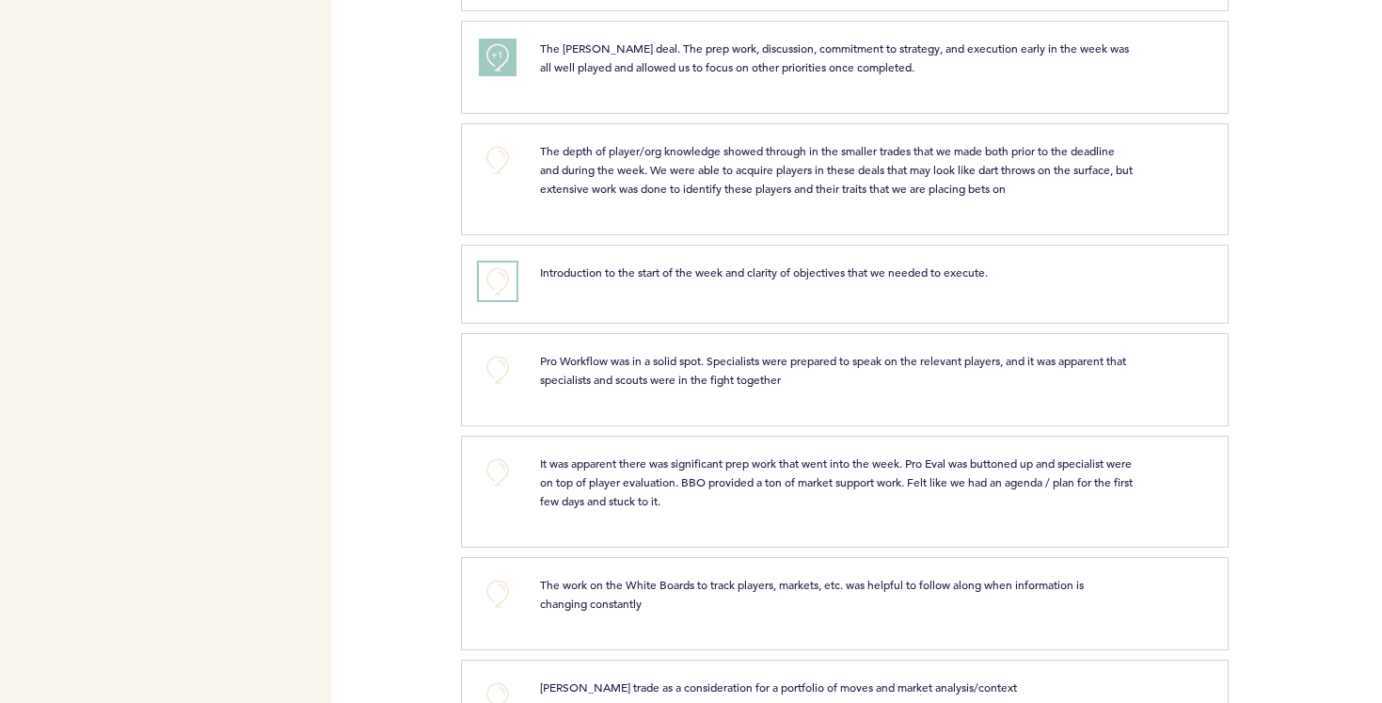
click at [504, 263] on button "+0" at bounding box center [498, 282] width 38 height 38
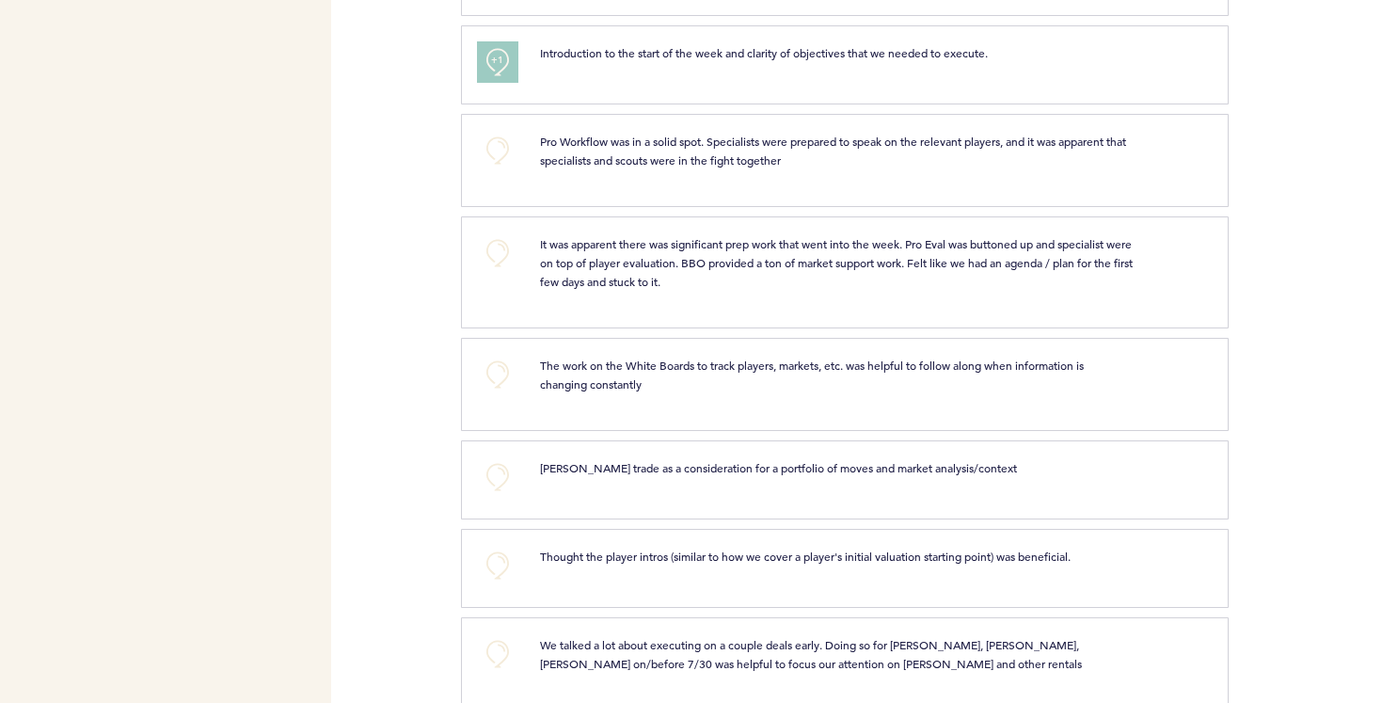
scroll to position [3504, 0]
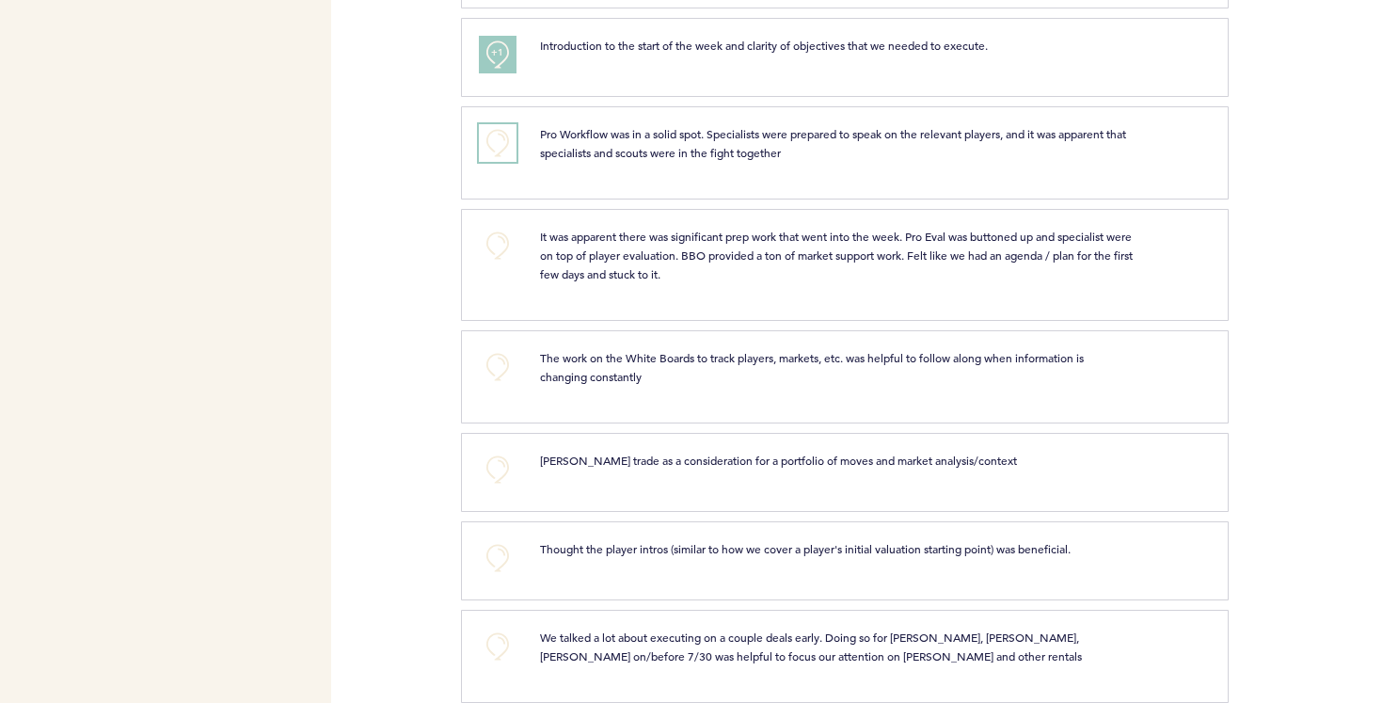
click at [501, 133] on button "+0" at bounding box center [498, 143] width 38 height 38
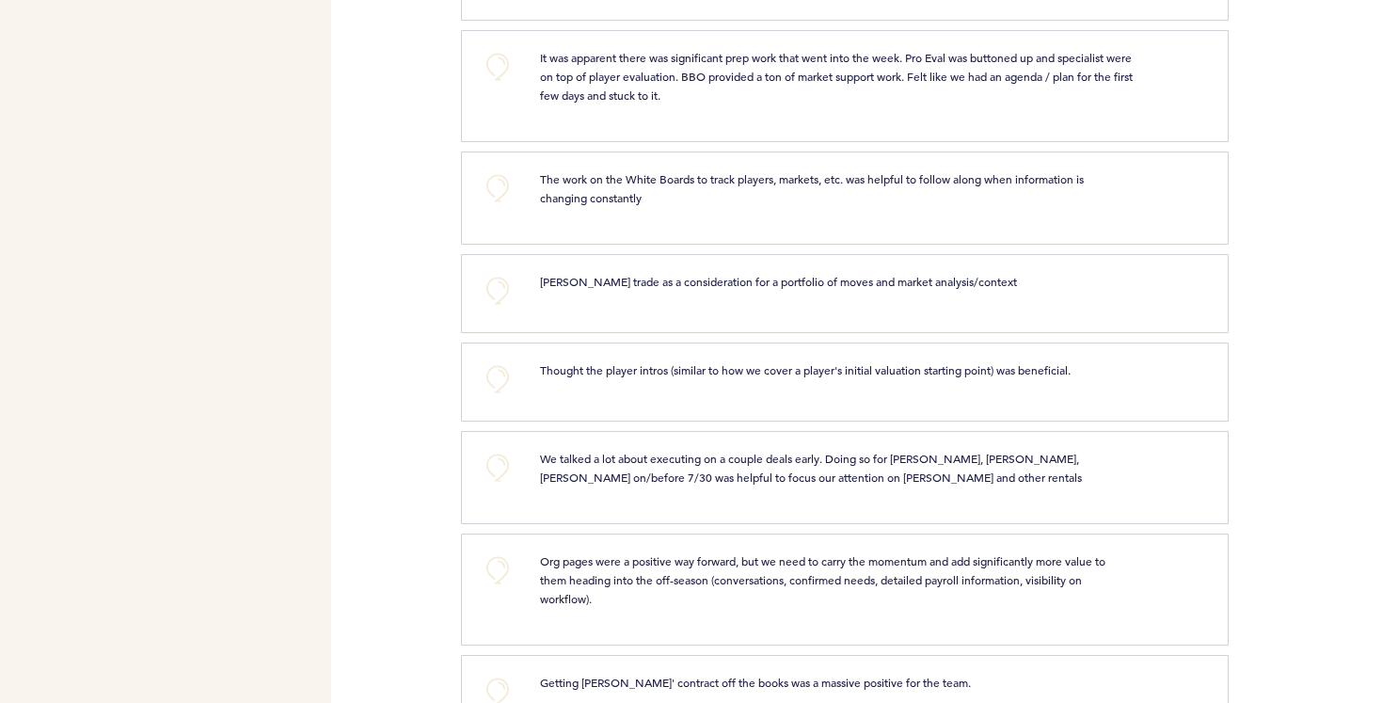
scroll to position [3682, 0]
click at [490, 273] on button "+0" at bounding box center [498, 292] width 38 height 38
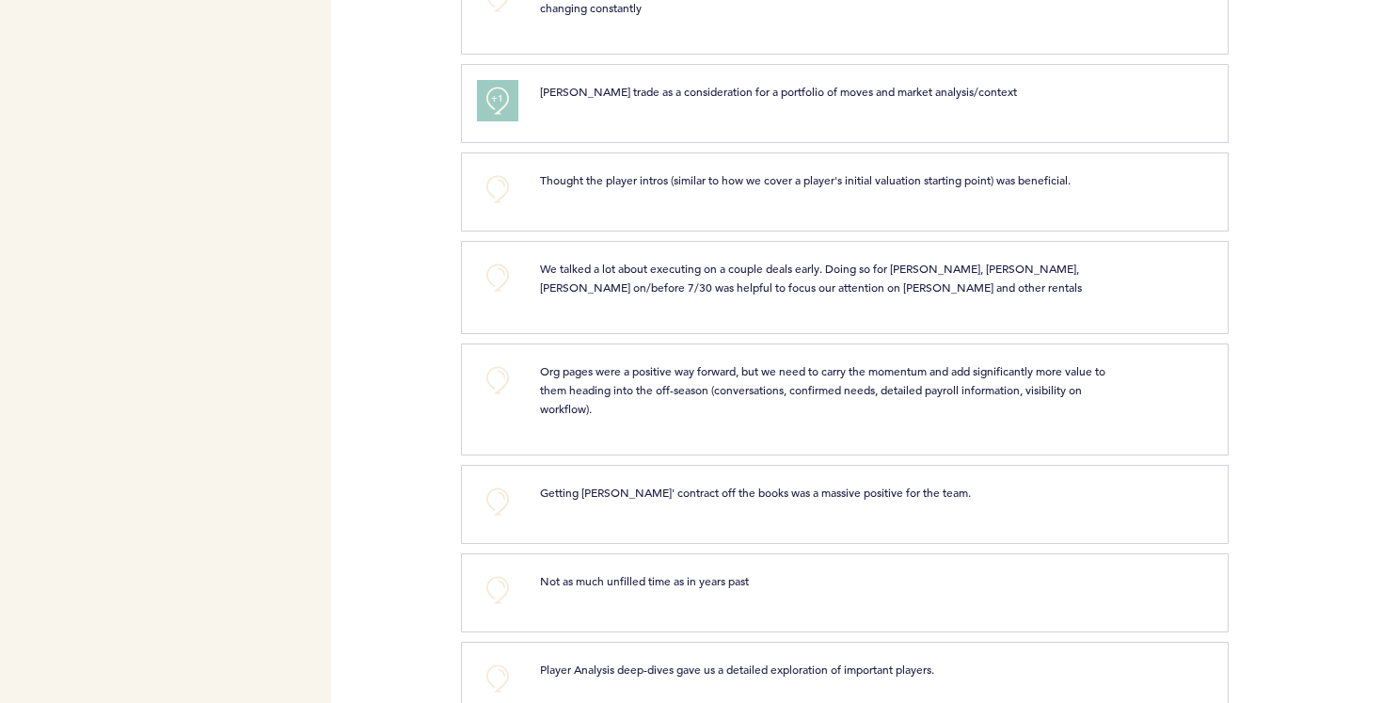
scroll to position [3904, 0]
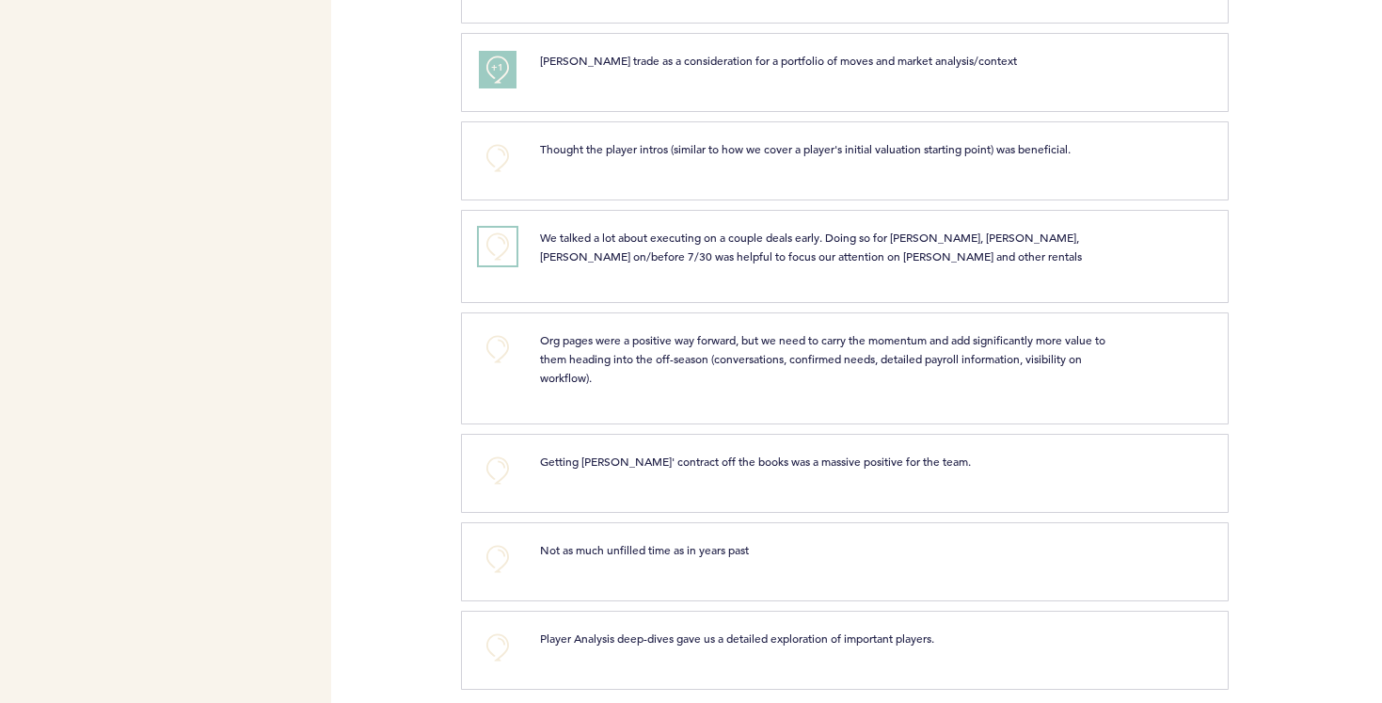
click at [504, 233] on button "+0" at bounding box center [498, 247] width 38 height 38
click at [497, 140] on button "+0" at bounding box center [498, 158] width 38 height 38
click at [502, 330] on button "+0" at bounding box center [498, 349] width 38 height 38
click at [502, 338] on span "+1" at bounding box center [497, 347] width 13 height 19
click at [503, 452] on button "+0" at bounding box center [498, 471] width 38 height 38
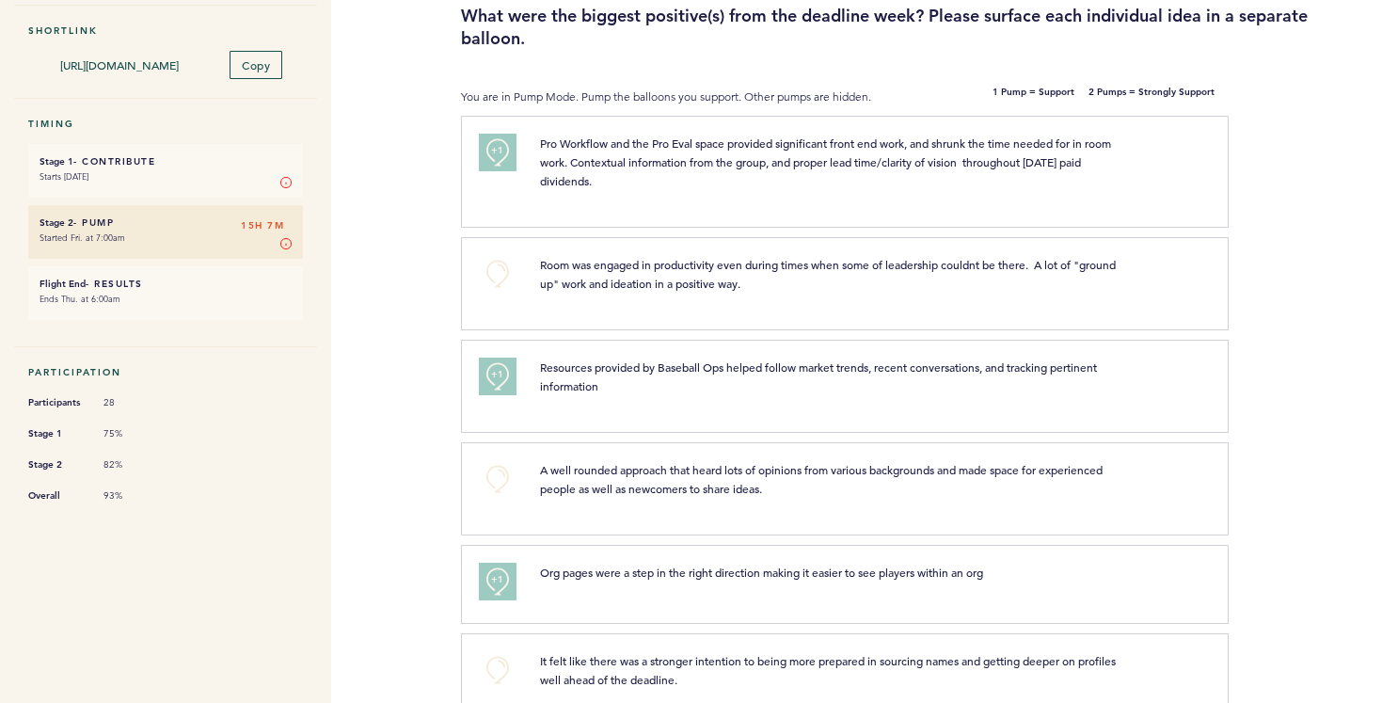
scroll to position [0, 0]
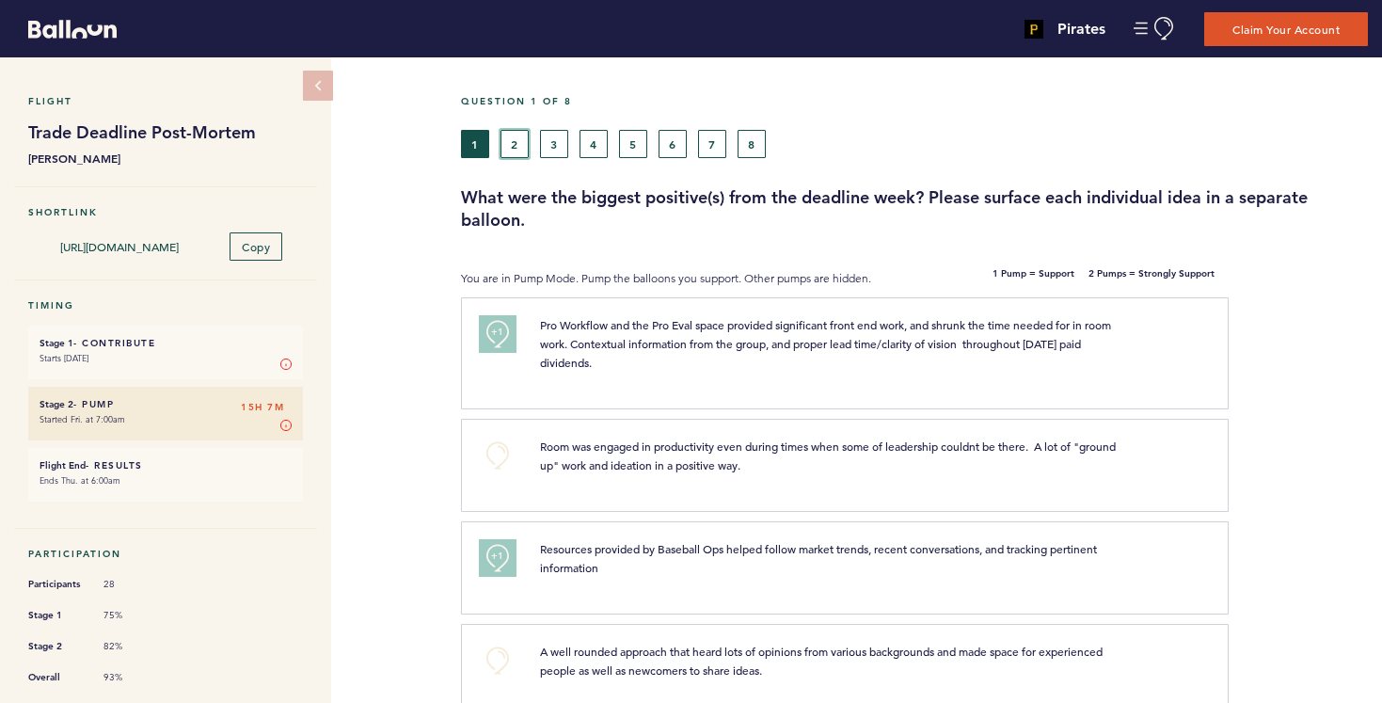
click at [513, 151] on button "2" at bounding box center [515, 144] width 28 height 28
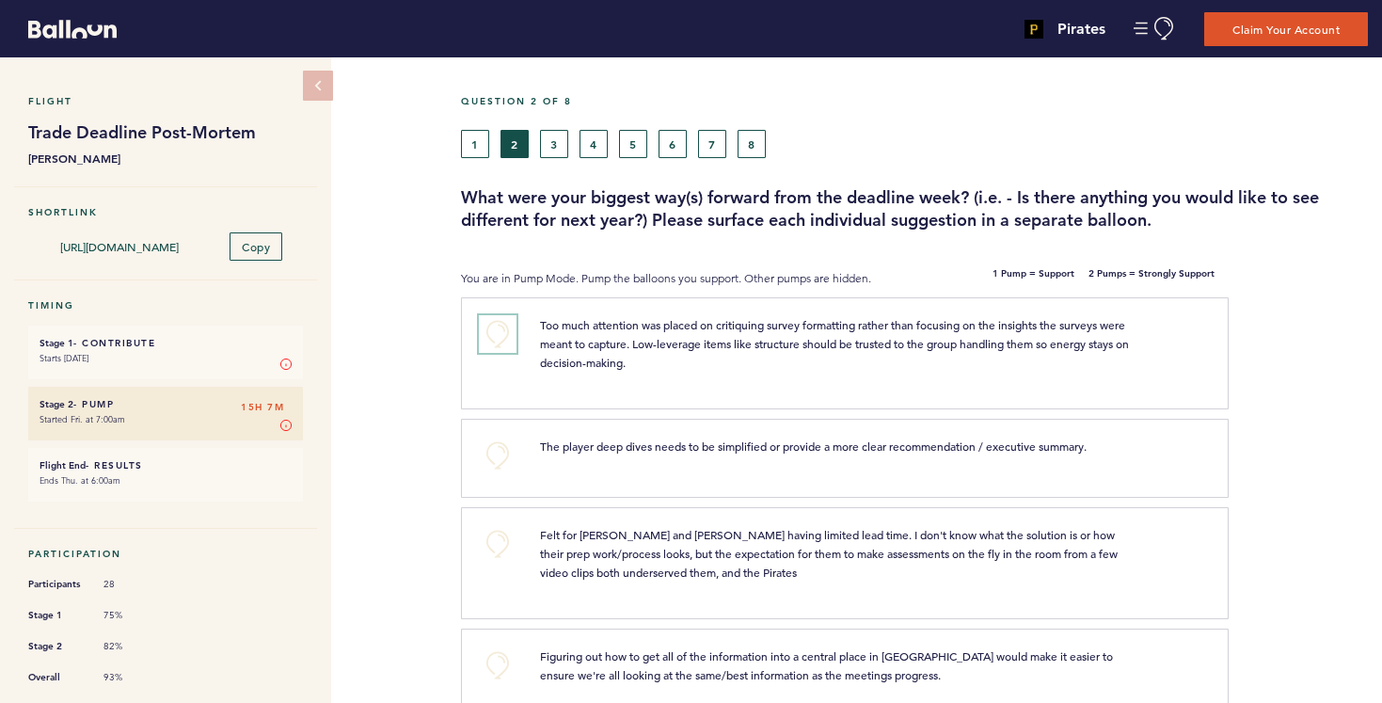
click at [502, 327] on button "+0" at bounding box center [498, 334] width 38 height 38
click at [502, 328] on span "+1" at bounding box center [497, 332] width 13 height 19
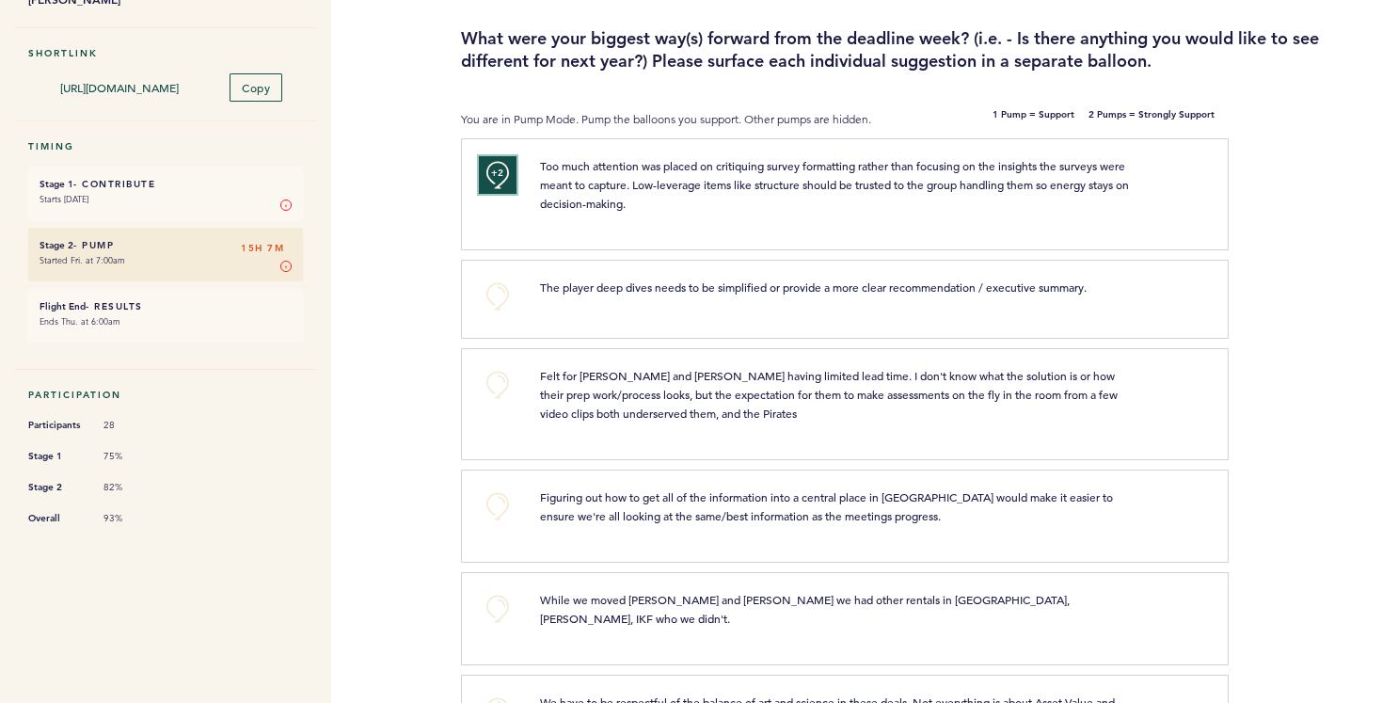
scroll to position [161, 0]
click at [497, 379] on button "+0" at bounding box center [498, 383] width 38 height 38
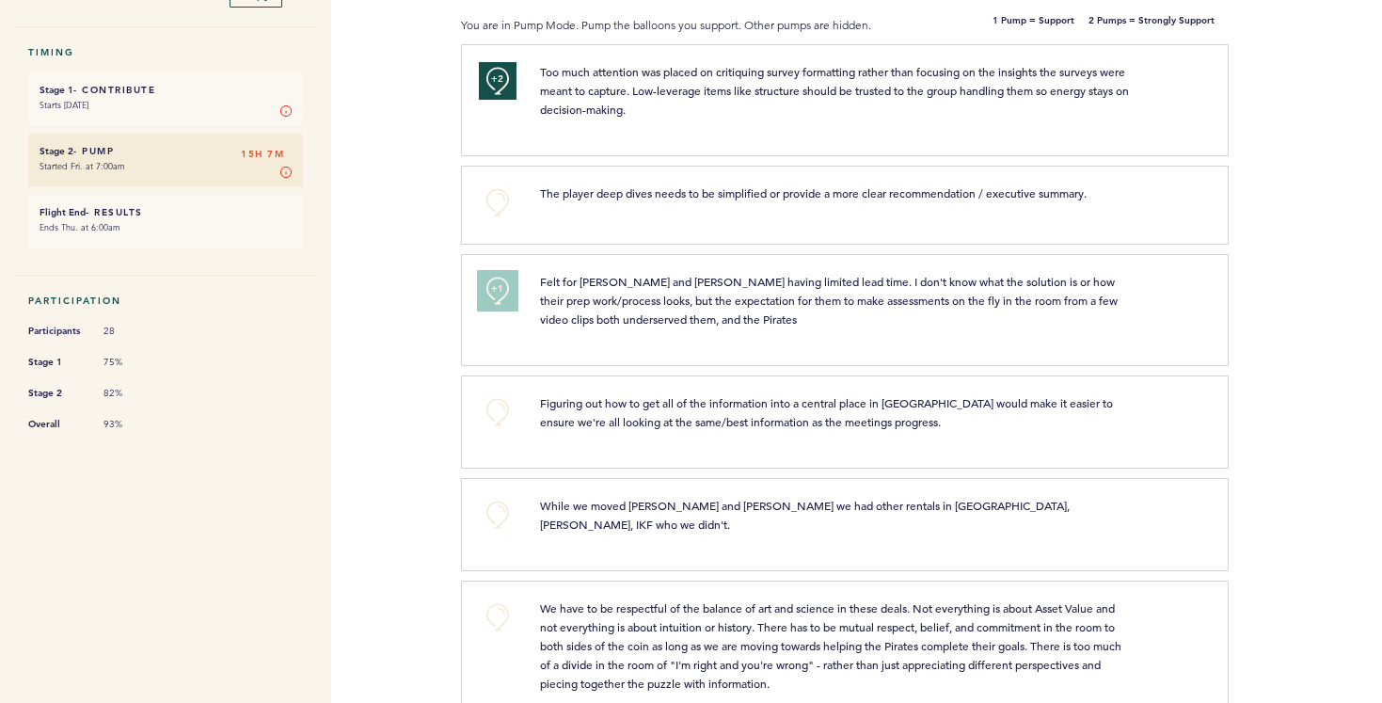
scroll to position [255, 0]
click at [500, 414] on button "+0" at bounding box center [498, 410] width 38 height 38
click at [500, 414] on span "+1" at bounding box center [497, 408] width 13 height 19
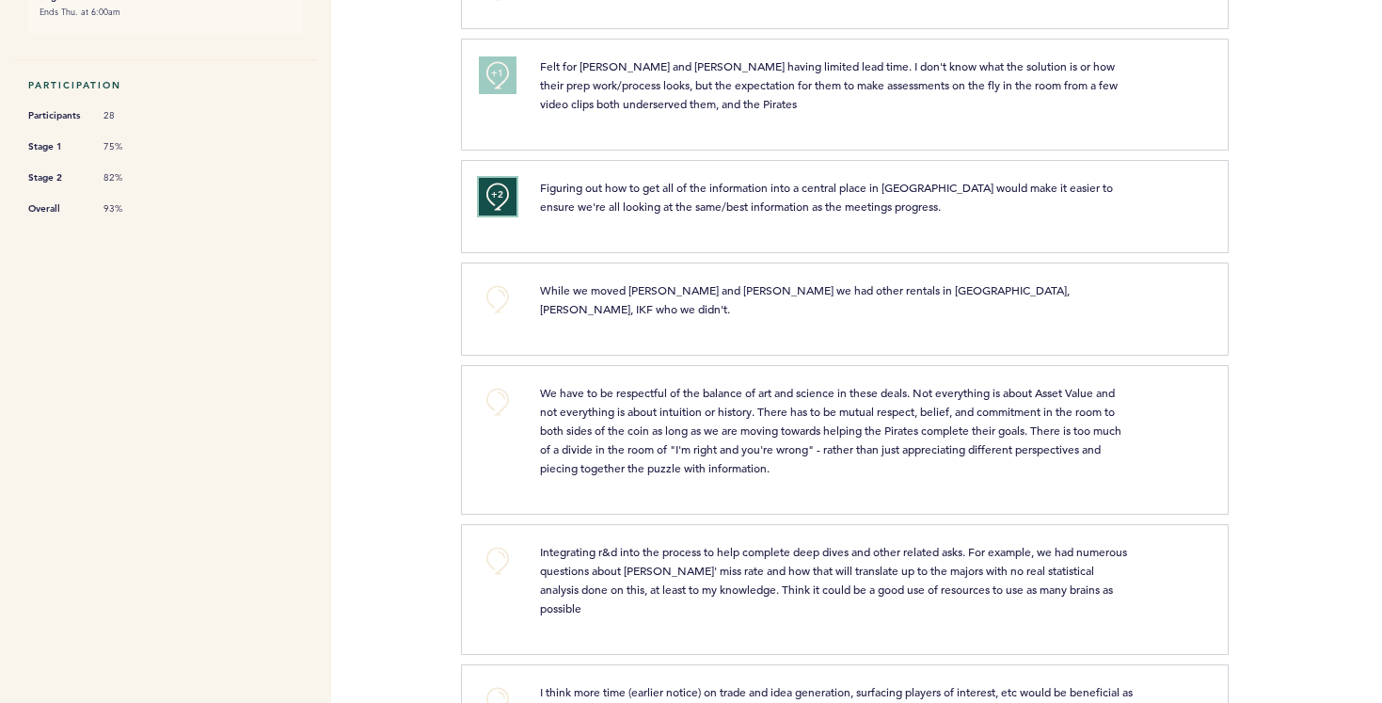
scroll to position [477, 0]
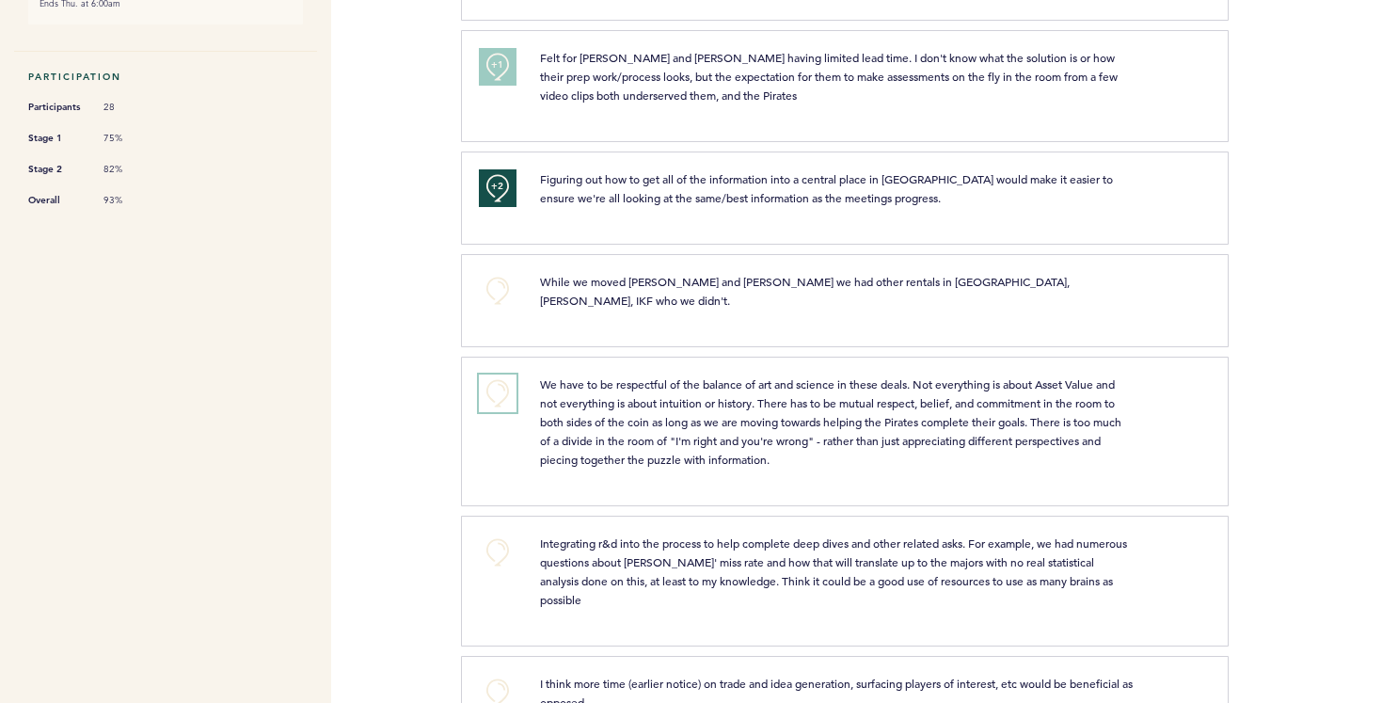
click at [508, 380] on button "+0" at bounding box center [498, 393] width 38 height 38
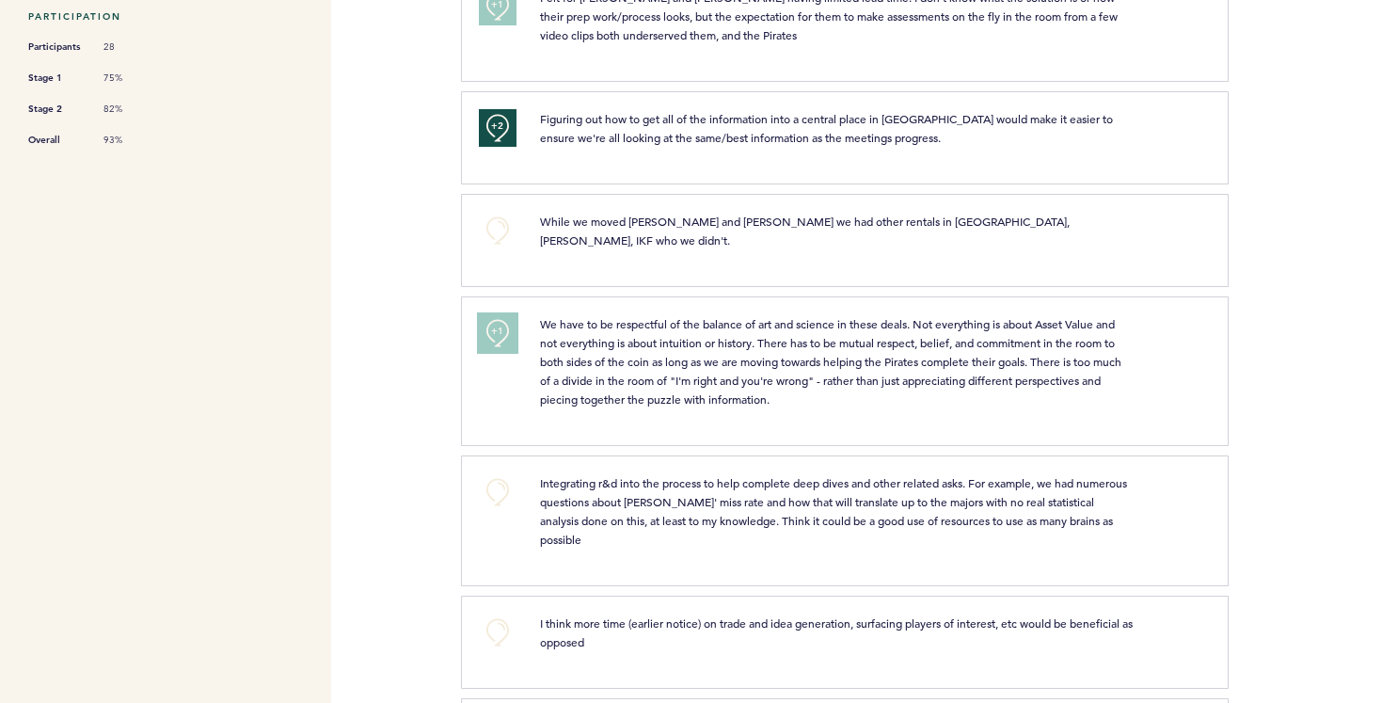
scroll to position [538, 0]
click at [493, 313] on button "+1" at bounding box center [498, 332] width 38 height 38
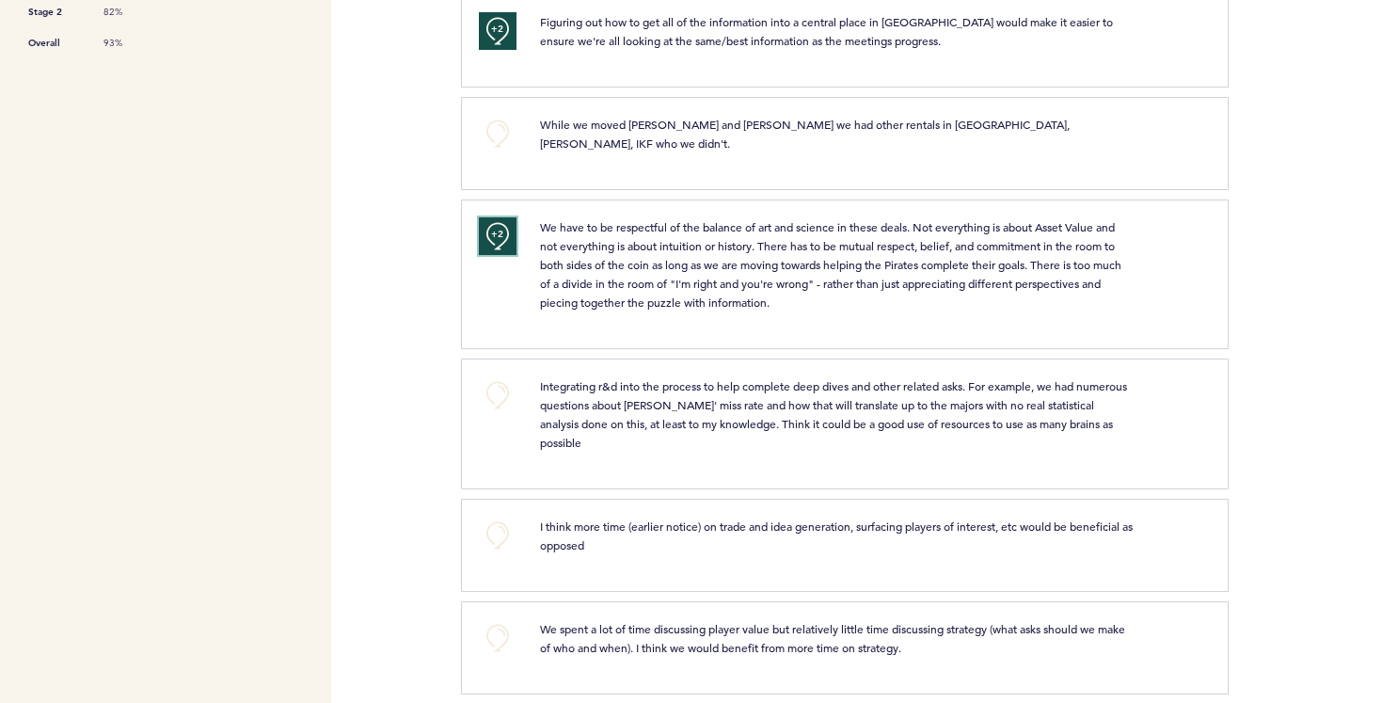
scroll to position [638, 0]
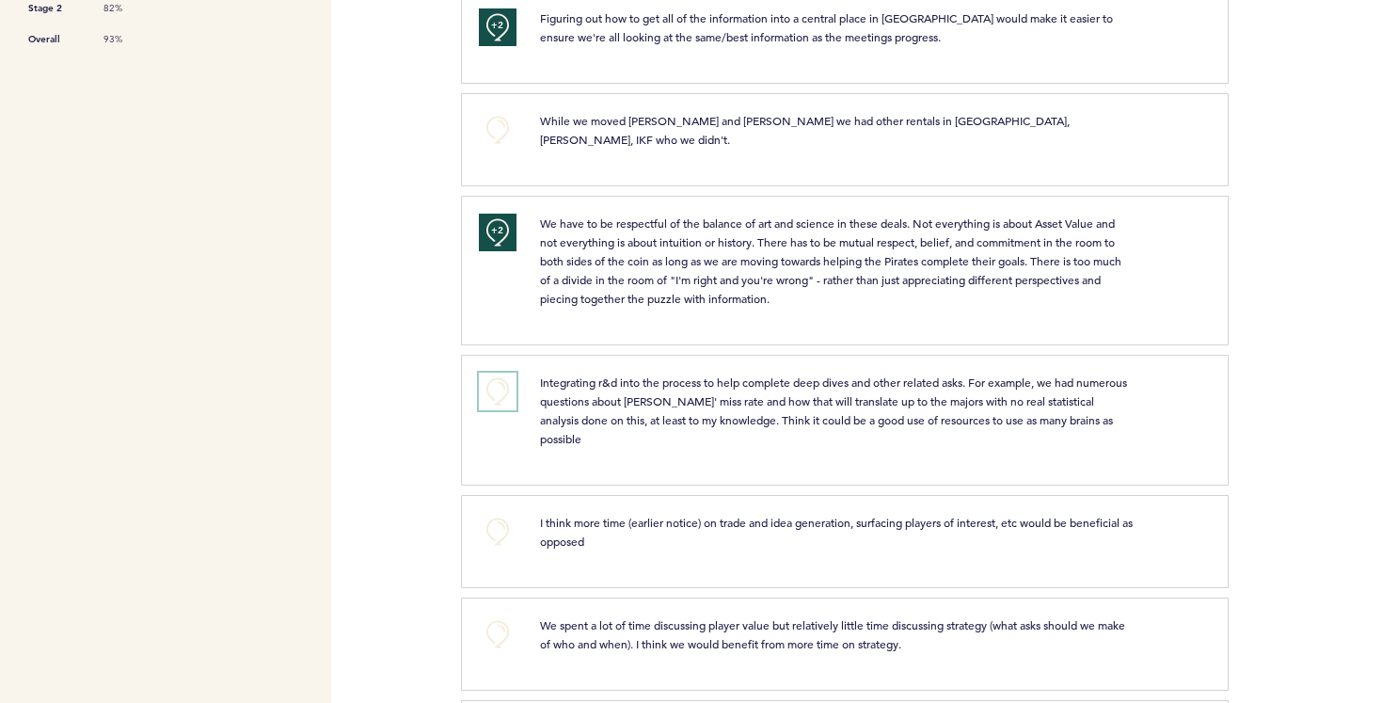
click at [501, 373] on button "+0" at bounding box center [498, 392] width 38 height 38
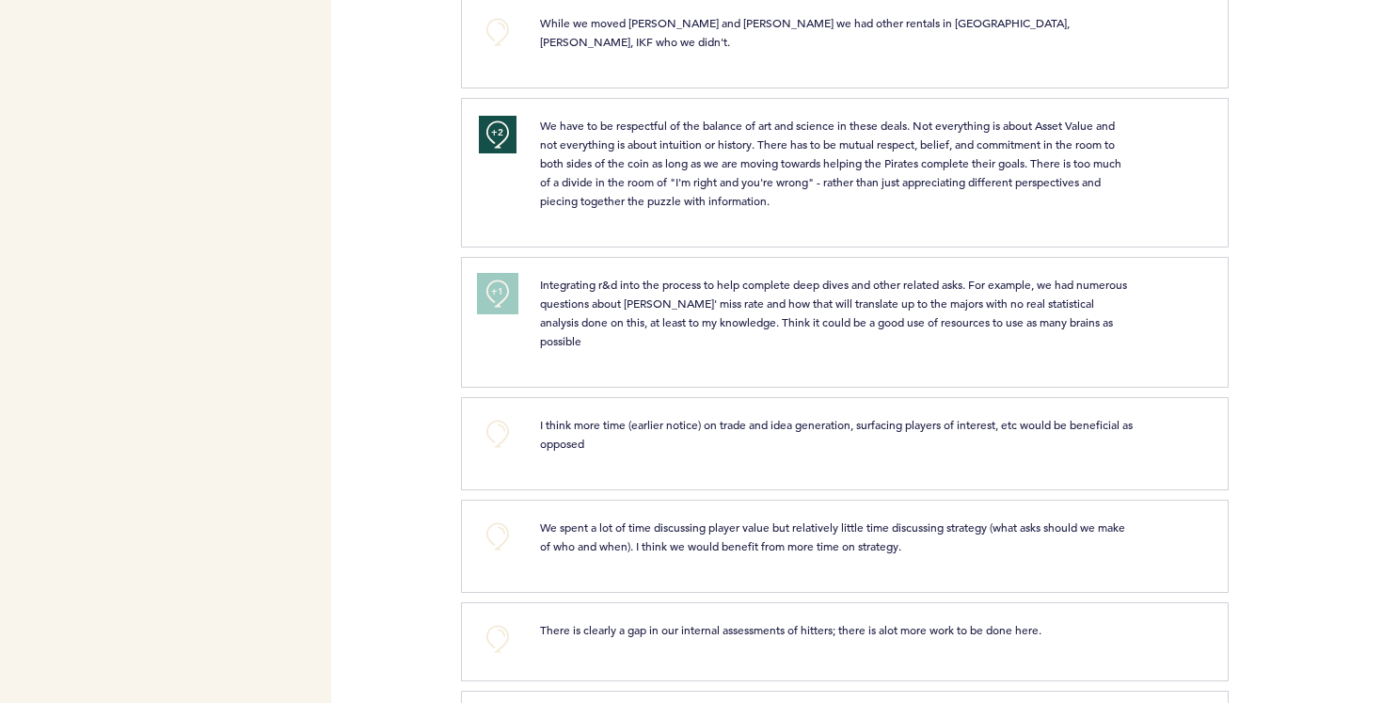
scroll to position [748, 0]
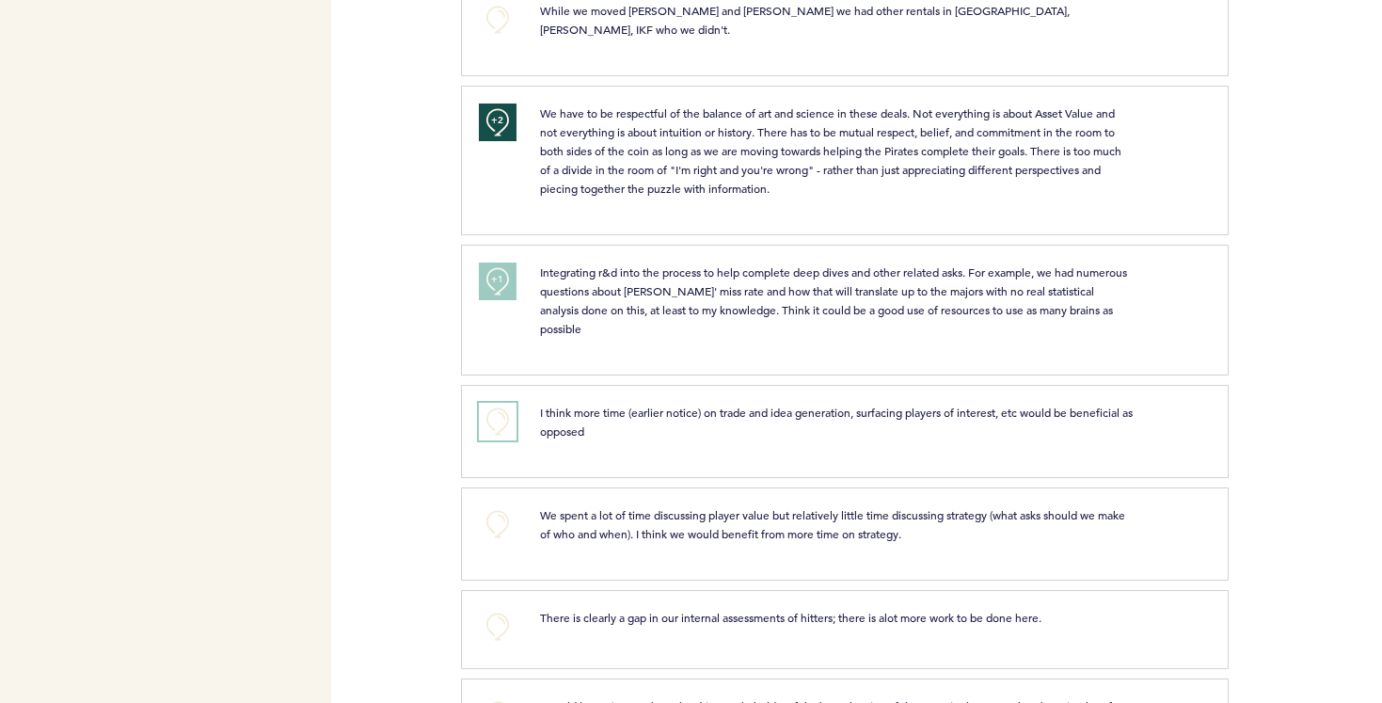
click at [502, 403] on button "+0" at bounding box center [498, 422] width 38 height 38
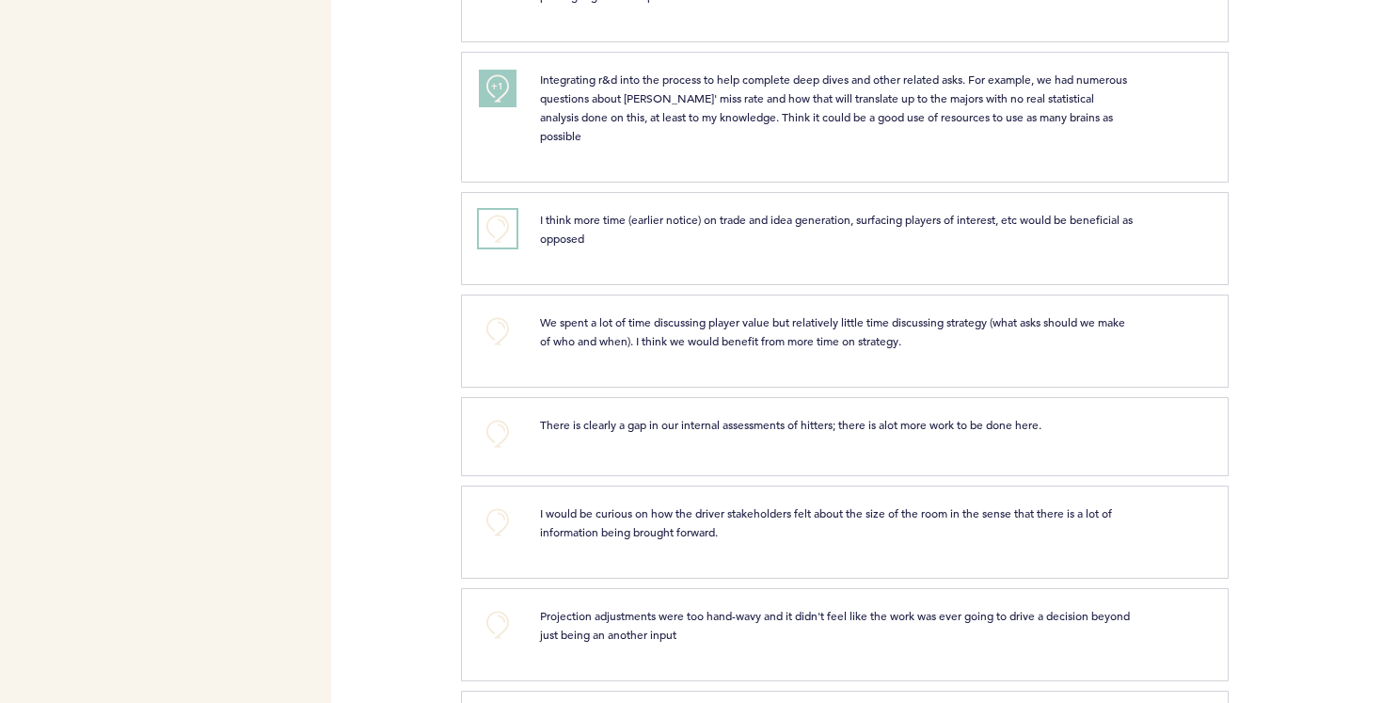
scroll to position [944, 0]
click at [498, 419] on button "+0" at bounding box center [498, 431] width 38 height 38
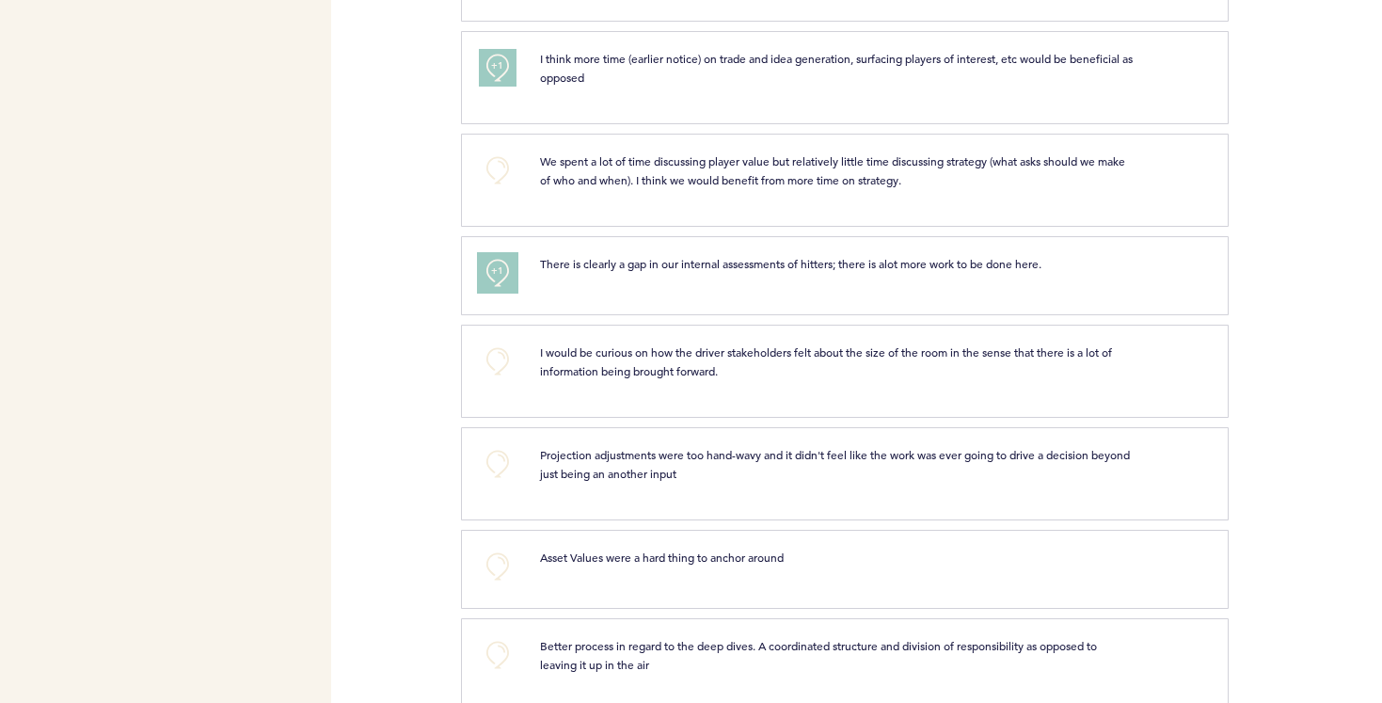
scroll to position [1119, 0]
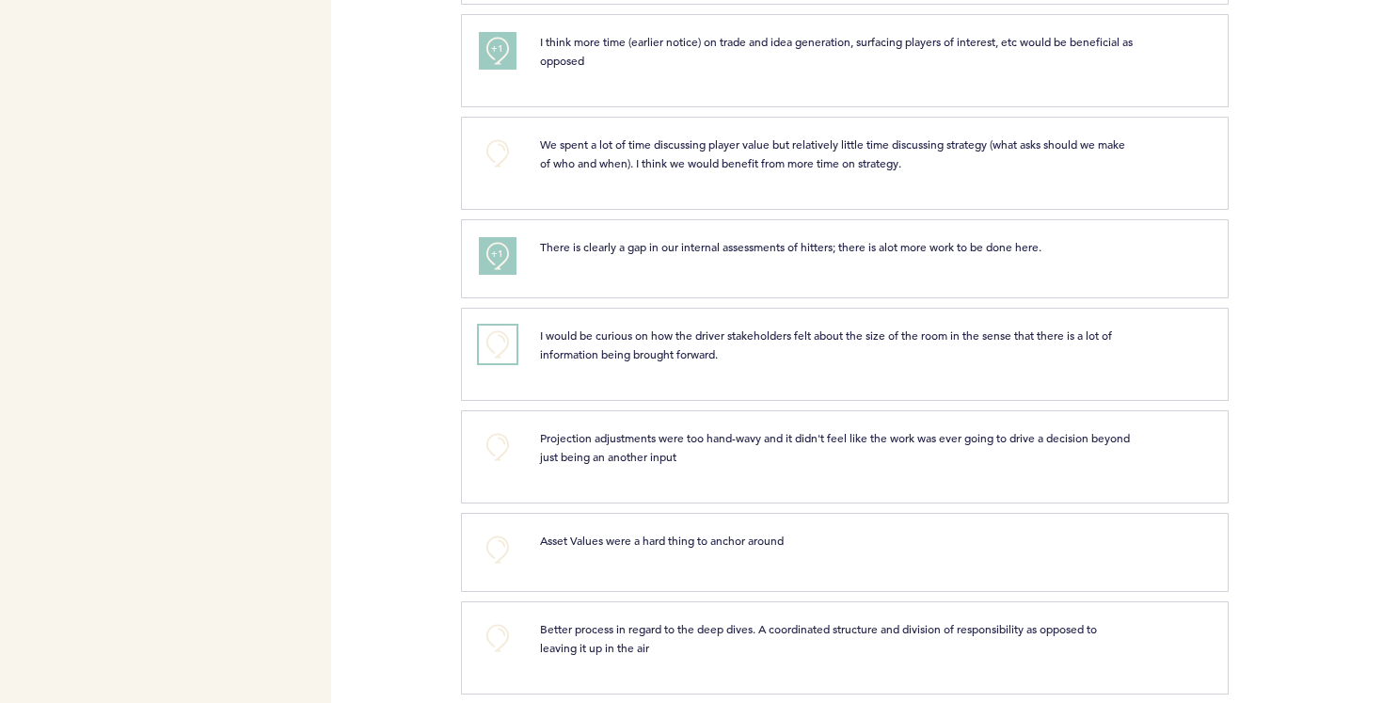
click at [501, 328] on button "+0" at bounding box center [498, 345] width 38 height 38
click at [505, 428] on button "+0" at bounding box center [498, 447] width 38 height 38
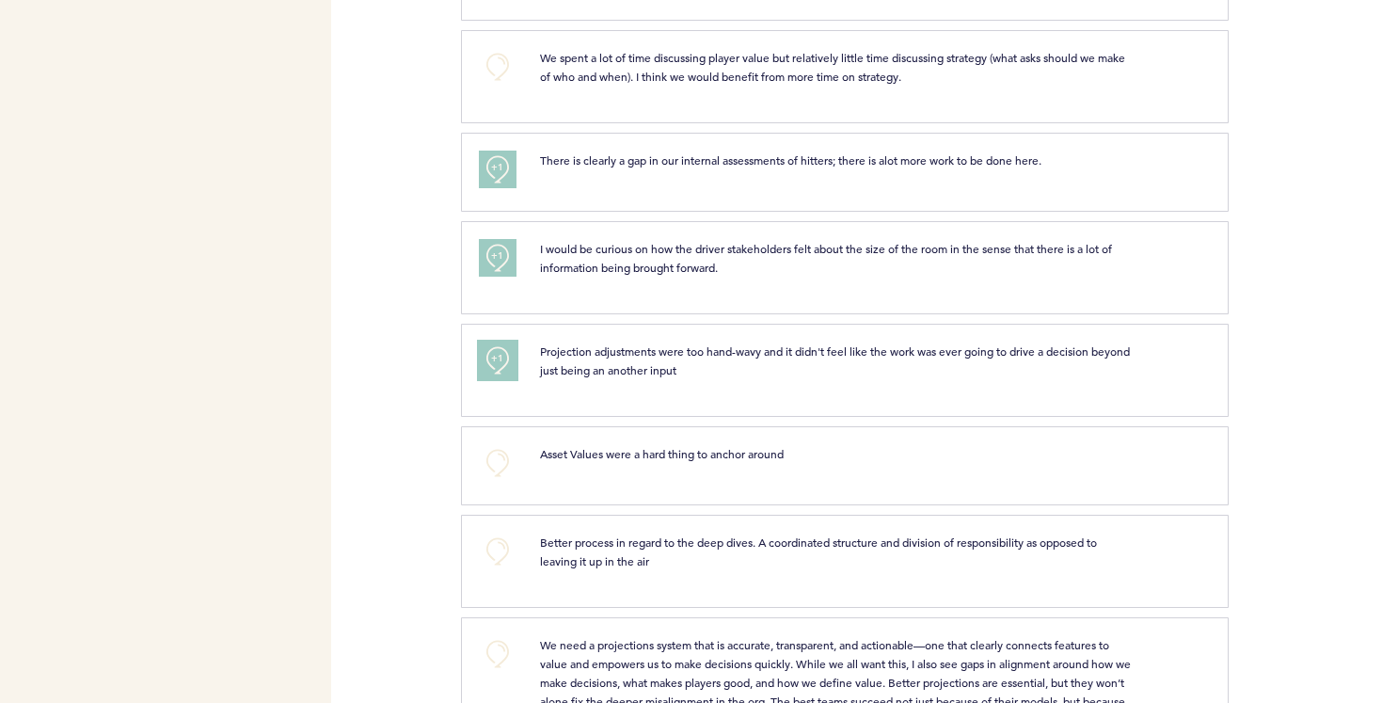
scroll to position [1214, 0]
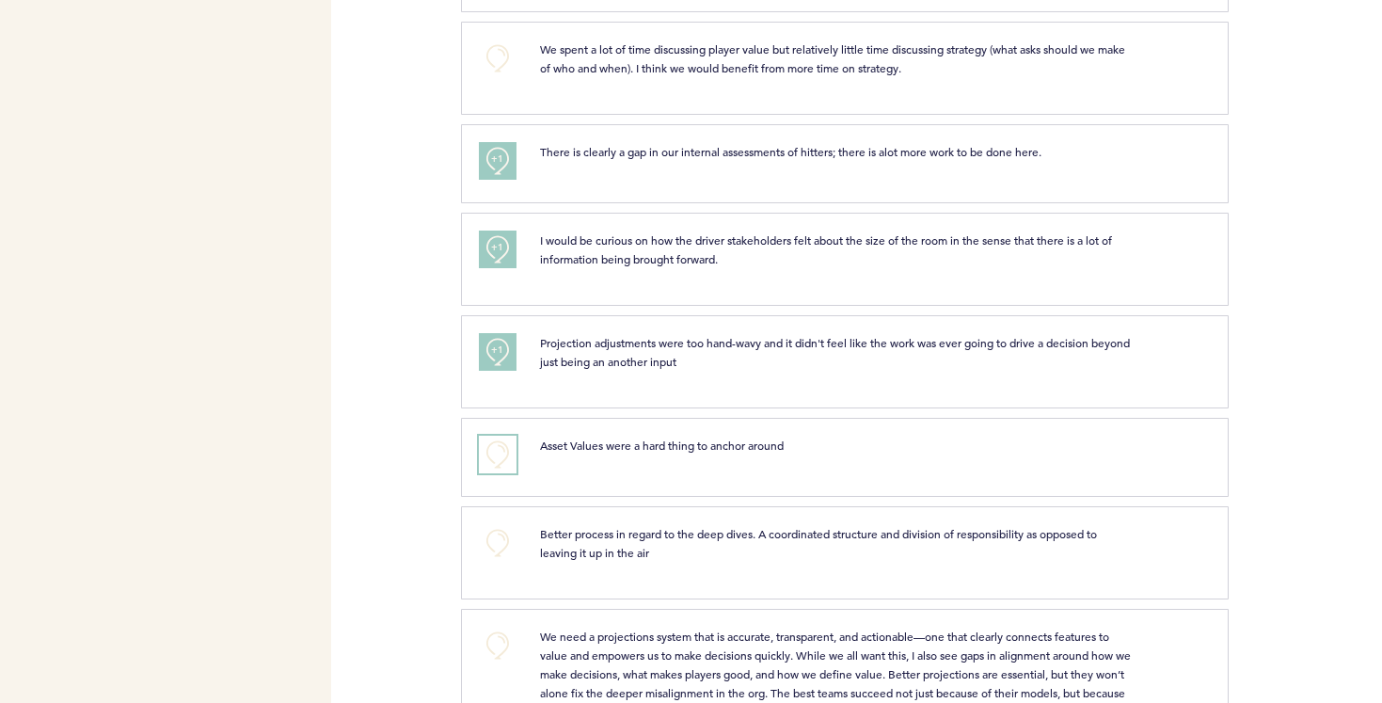
click at [494, 436] on button "+0" at bounding box center [498, 455] width 38 height 38
click at [497, 443] on span "+1" at bounding box center [497, 452] width 13 height 19
click at [497, 443] on span "+2" at bounding box center [497, 452] width 13 height 19
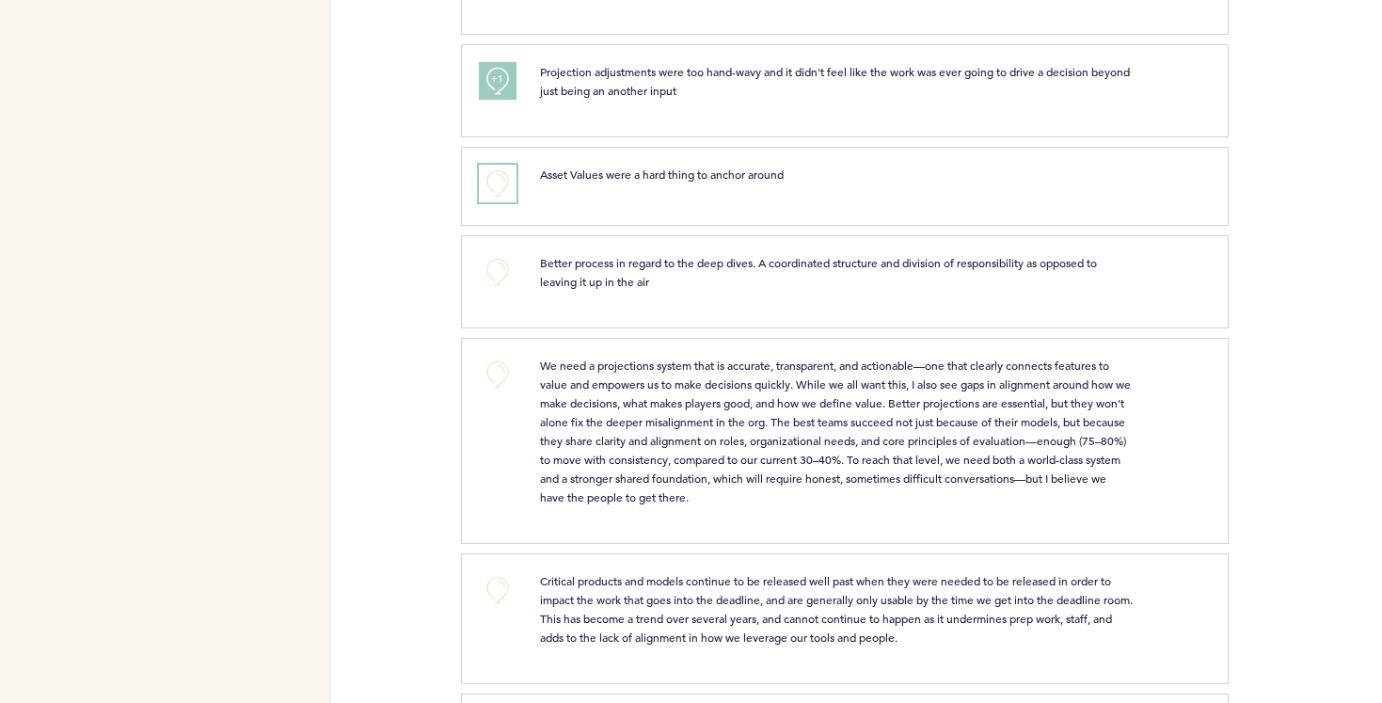
scroll to position [1492, 0]
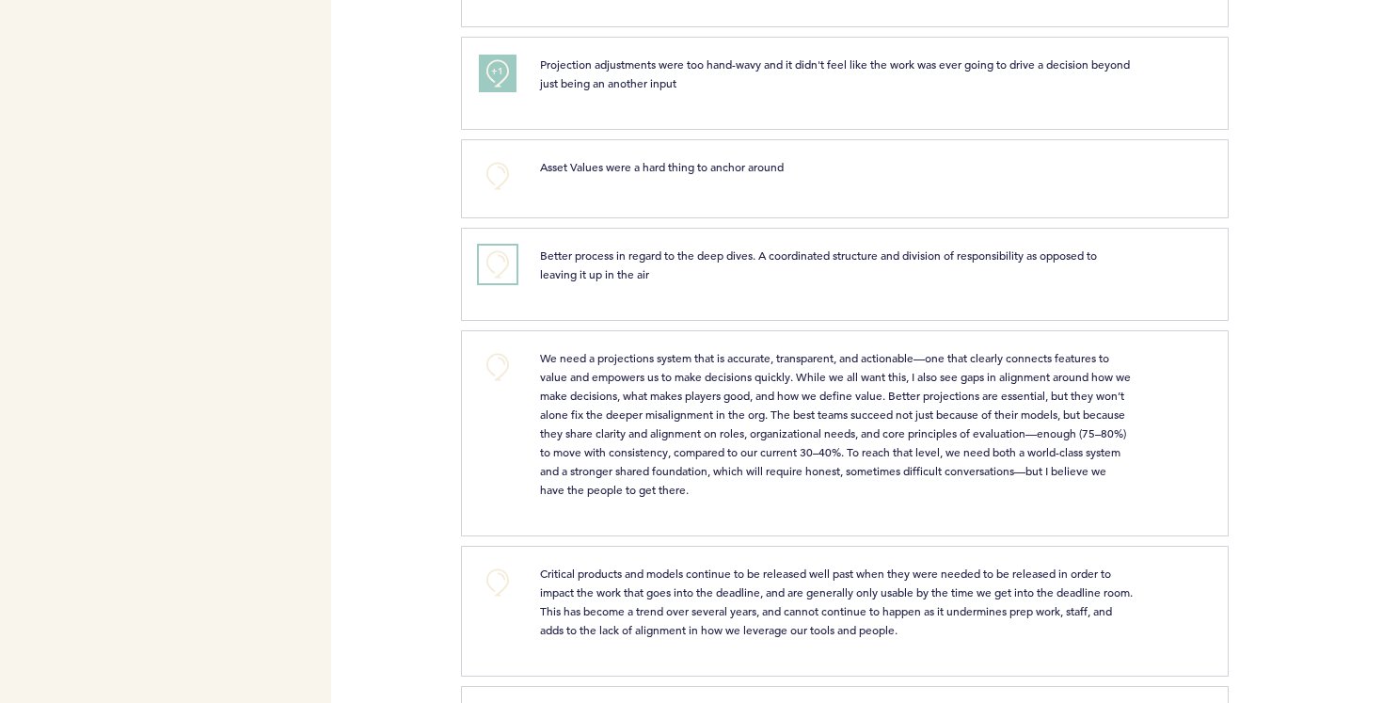
click at [498, 253] on button "+0" at bounding box center [498, 265] width 38 height 38
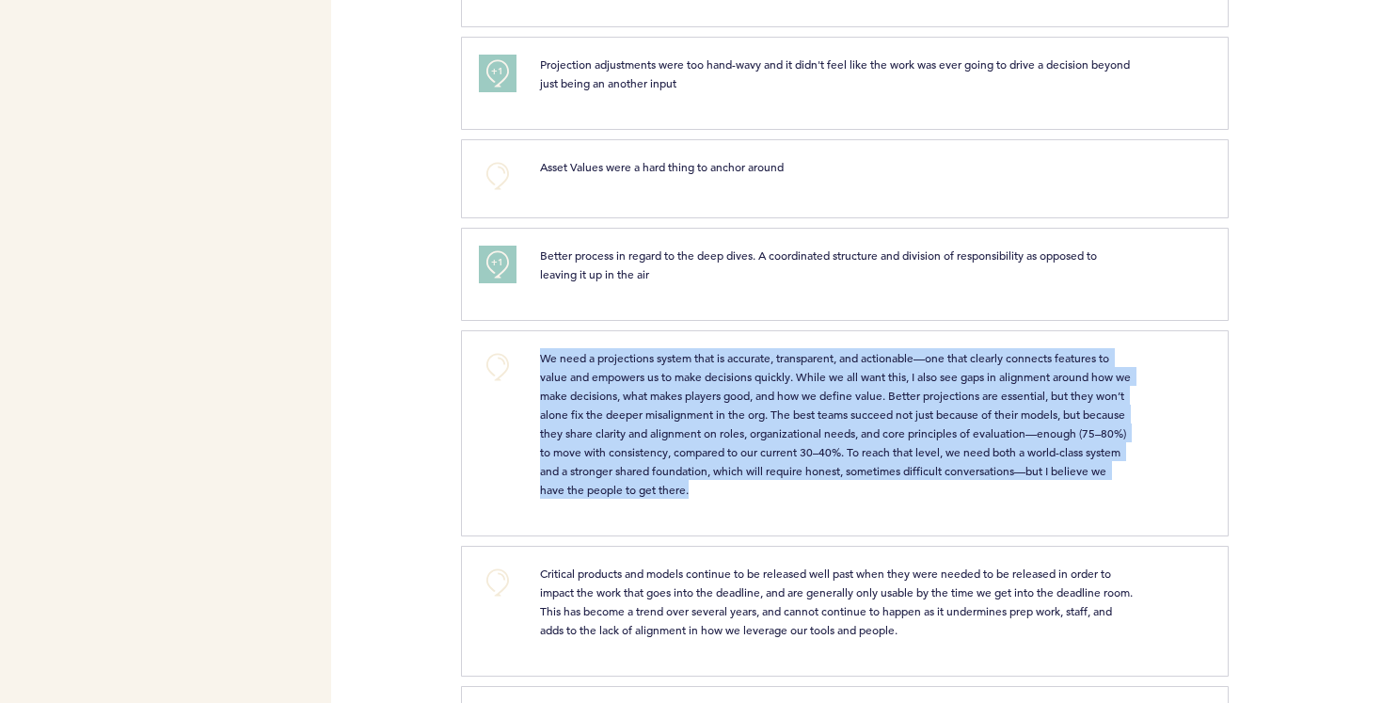
drag, startPoint x: 535, startPoint y: 345, endPoint x: 855, endPoint y: 469, distance: 342.8
click at [855, 469] on div "We need a projections system that is accurate, transparent, and actionable—one …" at bounding box center [837, 423] width 622 height 151
click at [821, 450] on span "We need a projections system that is accurate, transparent, and actionable—one …" at bounding box center [837, 423] width 594 height 147
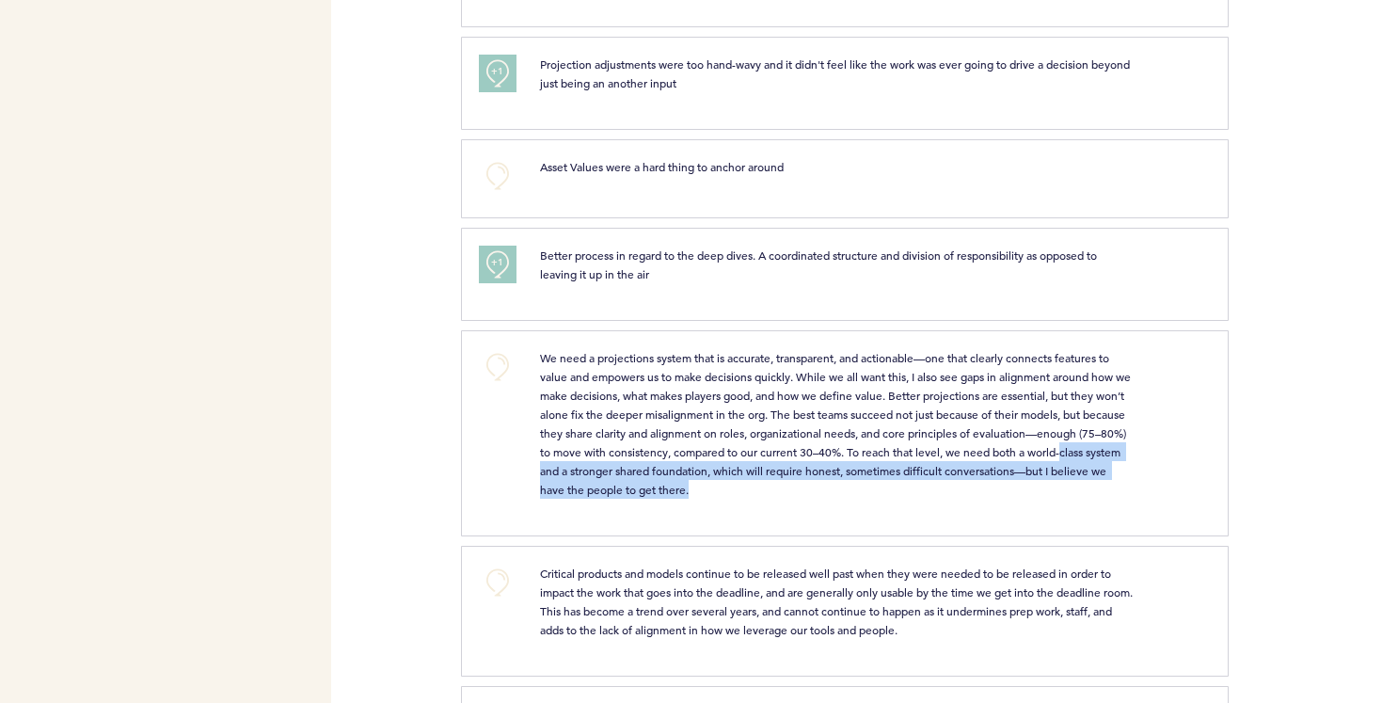
drag, startPoint x: 532, startPoint y: 454, endPoint x: 808, endPoint y: 470, distance: 277.0
click at [808, 470] on div "We need a projections system that is accurate, transparent, and actionable—one …" at bounding box center [837, 423] width 622 height 151
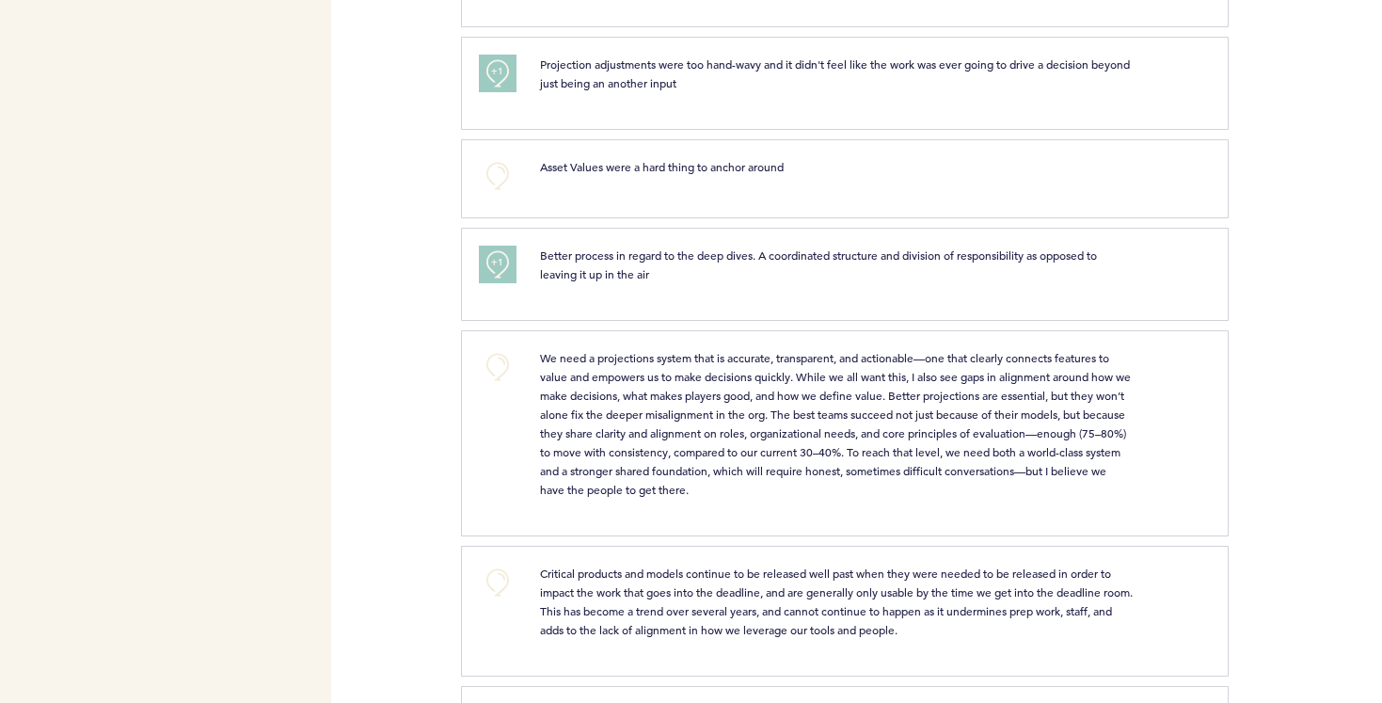
click at [772, 442] on span "We need a projections system that is accurate, transparent, and actionable—one …" at bounding box center [837, 423] width 594 height 147
click at [496, 348] on button "+0" at bounding box center [498, 367] width 38 height 38
click at [496, 356] on span "+1" at bounding box center [497, 365] width 13 height 19
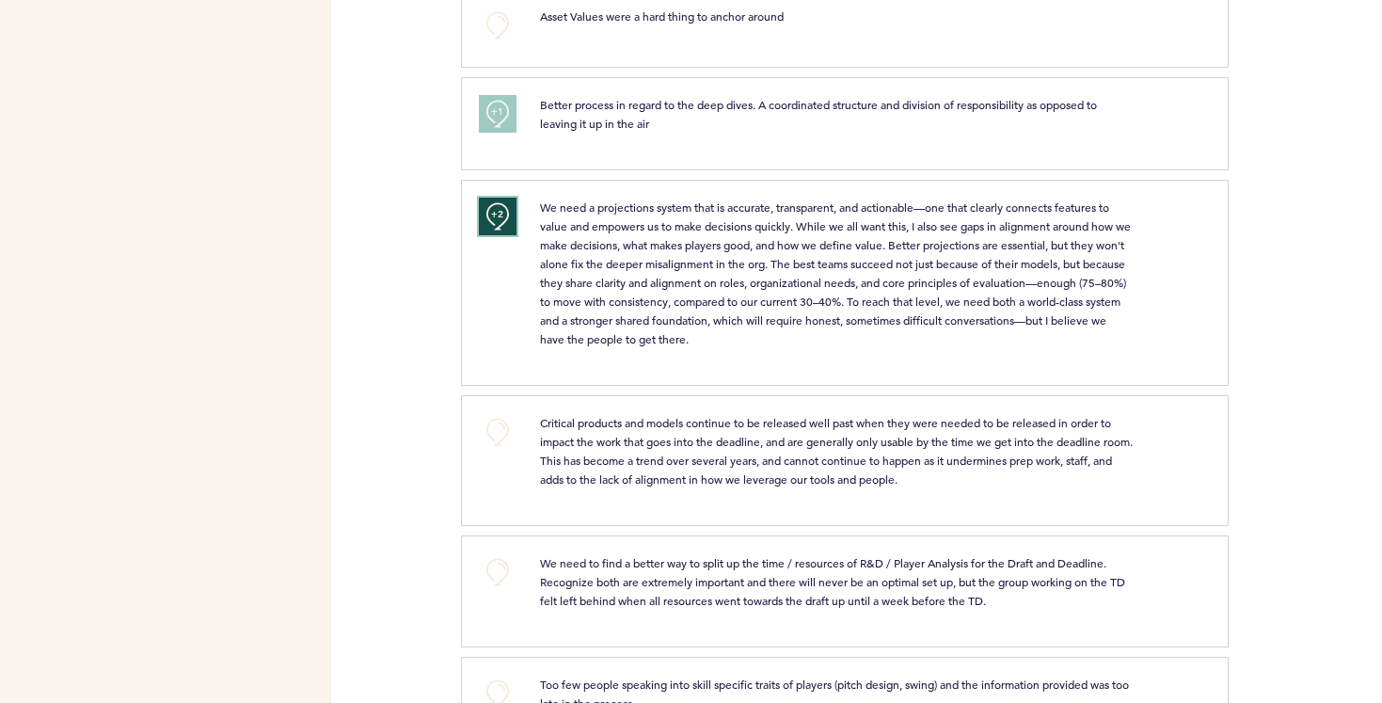
scroll to position [1645, 0]
click at [495, 203] on span "+2" at bounding box center [497, 212] width 13 height 19
click at [496, 196] on button "+0" at bounding box center [498, 215] width 38 height 38
drag, startPoint x: 539, startPoint y: 405, endPoint x: 1047, endPoint y: 462, distance: 511.3
click at [1047, 462] on p "Critical products and models continue to be released well past when they were n…" at bounding box center [837, 448] width 594 height 75
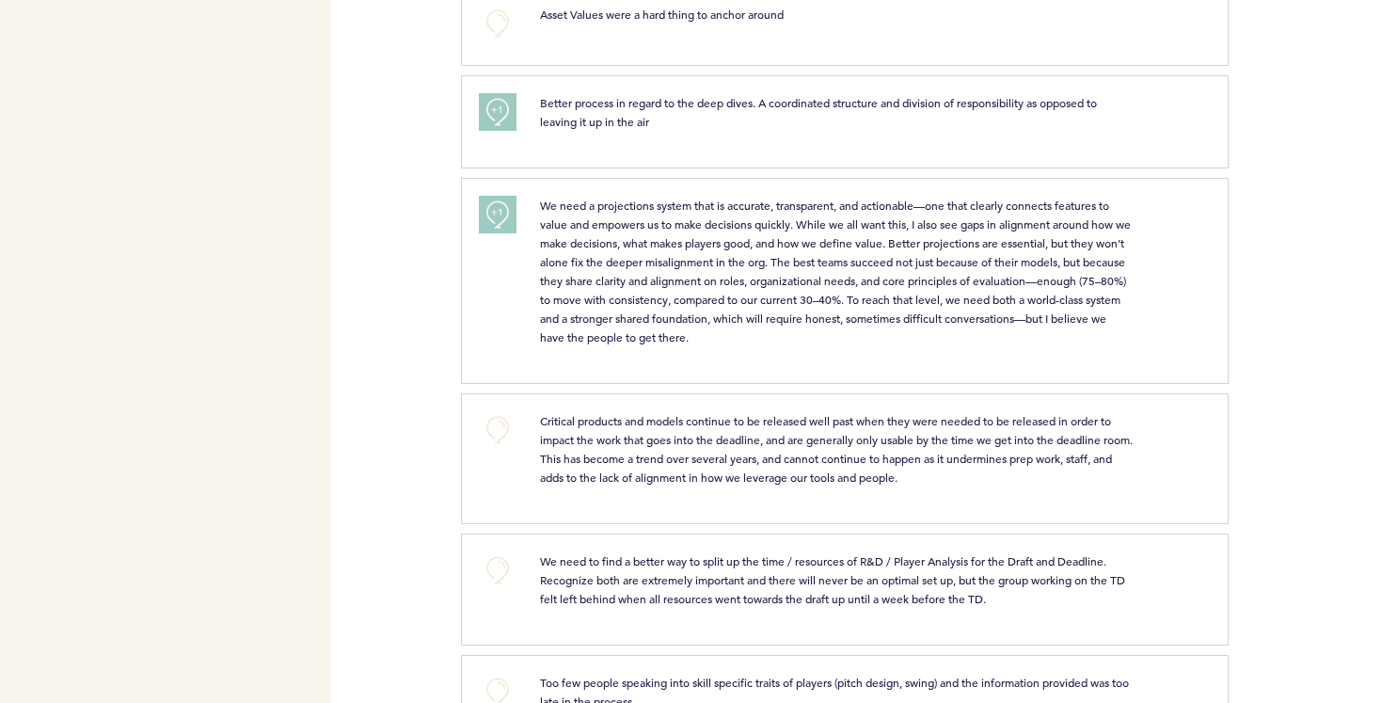
click at [740, 442] on span "Critical products and models continue to be released well past when they were n…" at bounding box center [838, 449] width 596 height 72
click at [502, 411] on button "+0" at bounding box center [498, 430] width 38 height 38
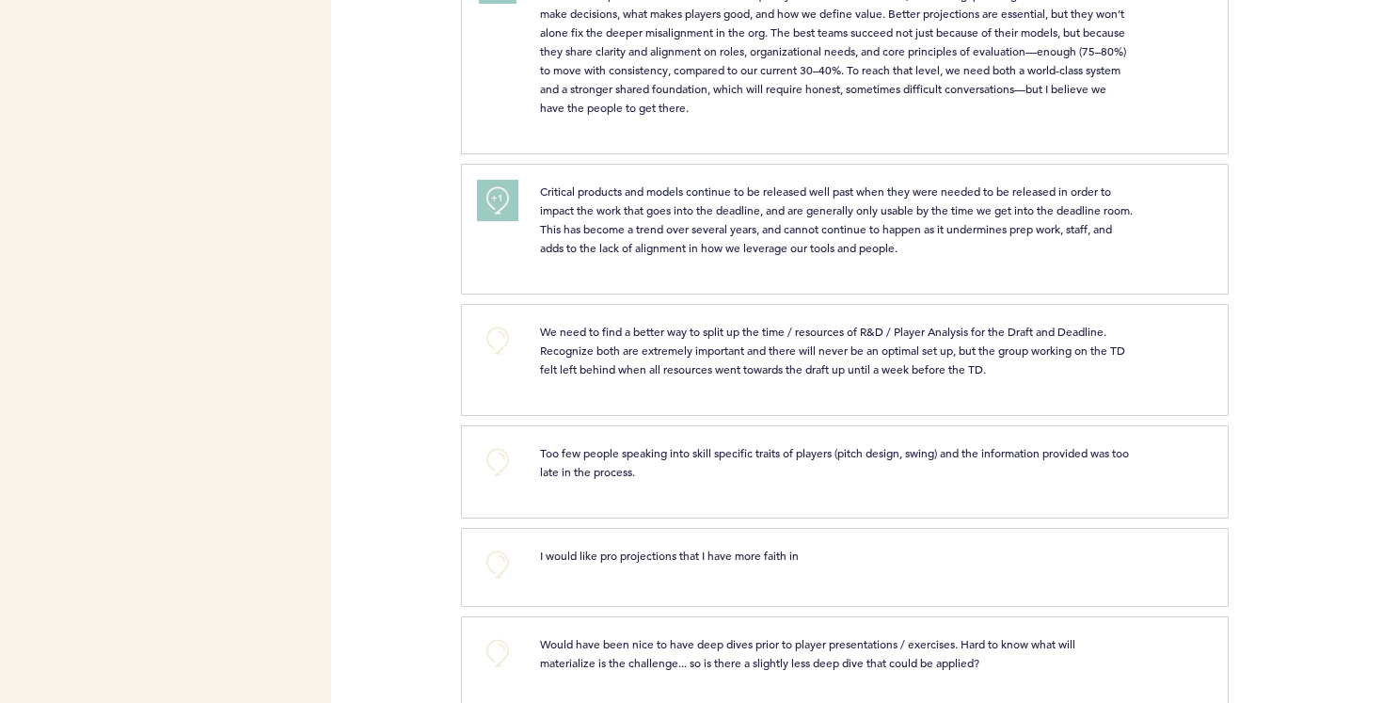
scroll to position [1883, 0]
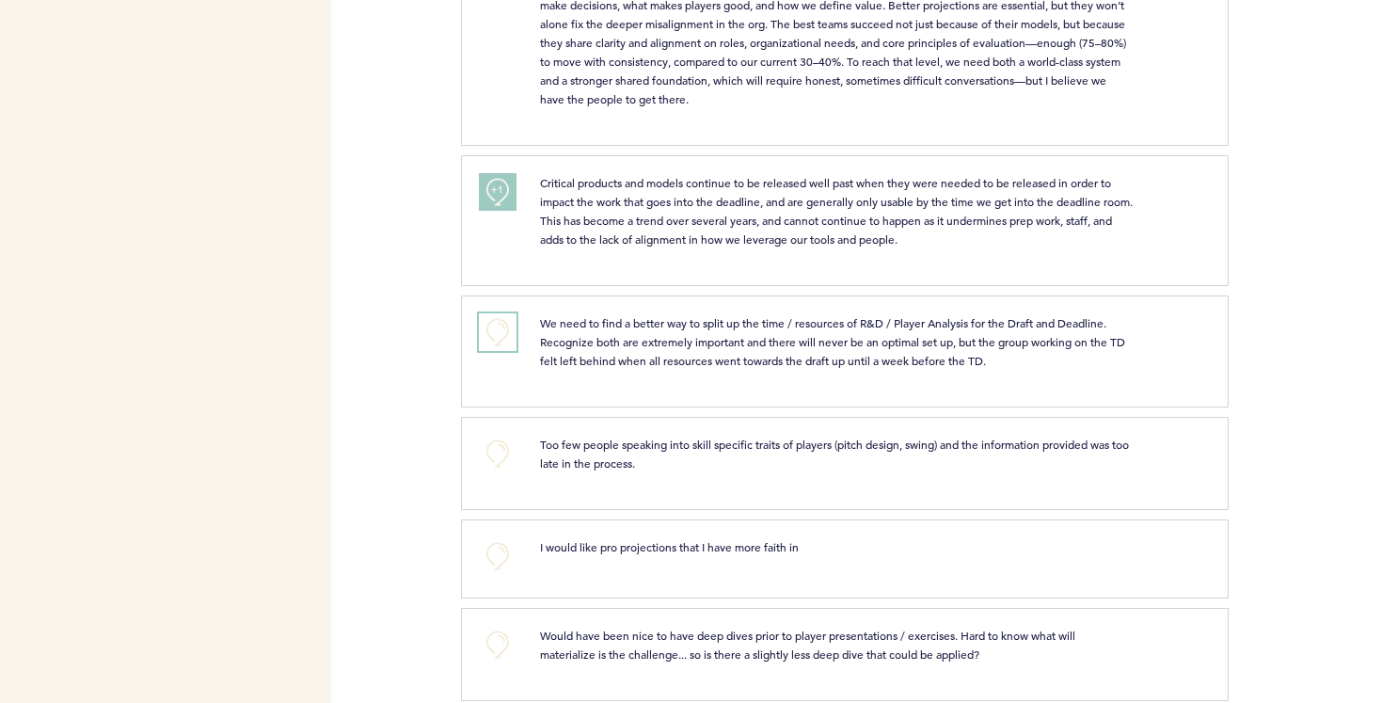
click at [503, 313] on button "+0" at bounding box center [498, 332] width 38 height 38
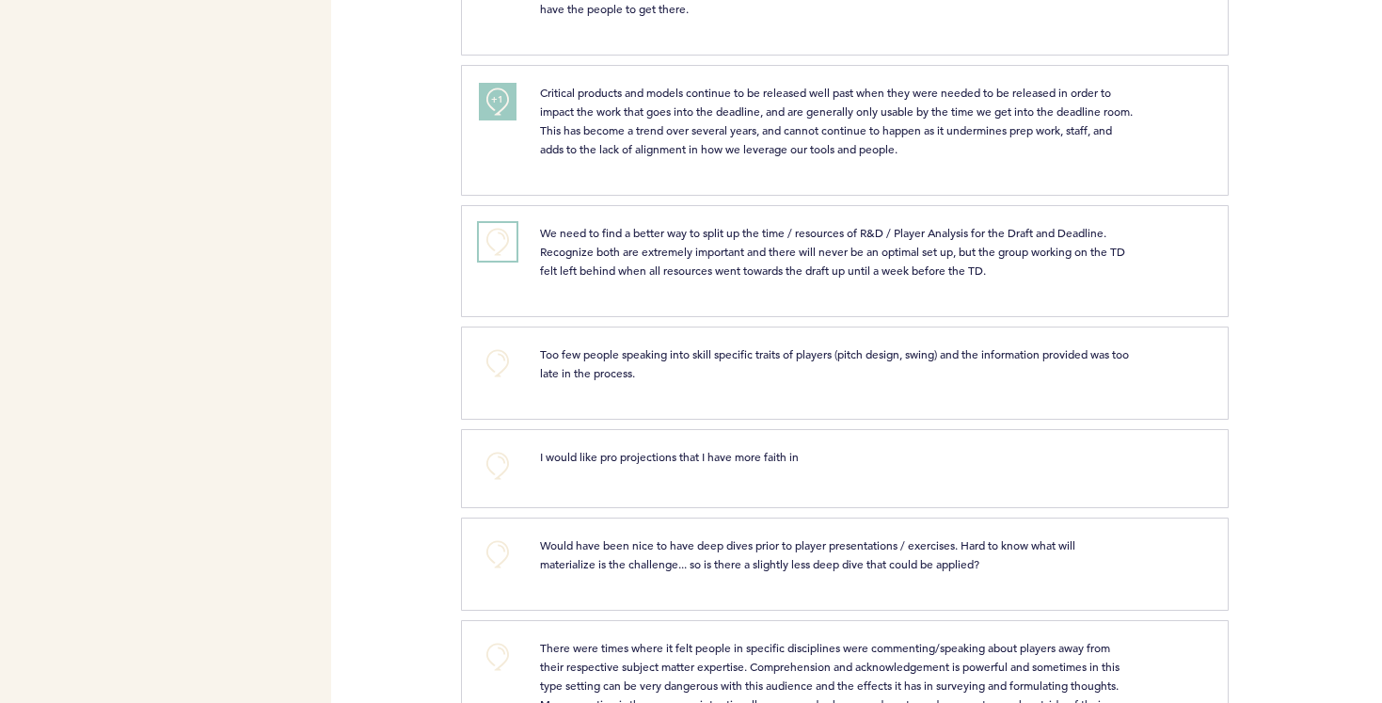
scroll to position [1975, 0]
click at [495, 222] on button "+0" at bounding box center [498, 240] width 38 height 38
click at [495, 229] on span "+2" at bounding box center [497, 238] width 13 height 19
click at [495, 225] on button "+0" at bounding box center [498, 240] width 38 height 38
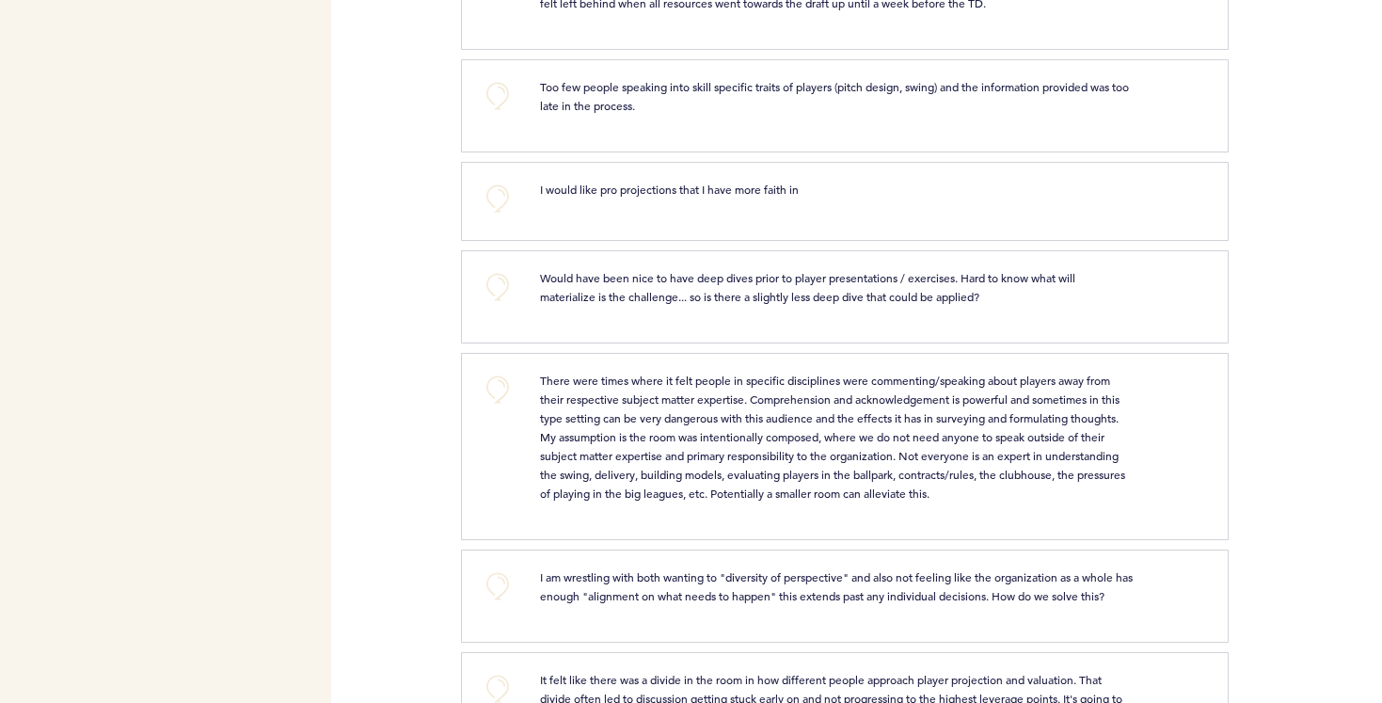
scroll to position [2242, 0]
click at [502, 266] on button "+0" at bounding box center [498, 285] width 38 height 38
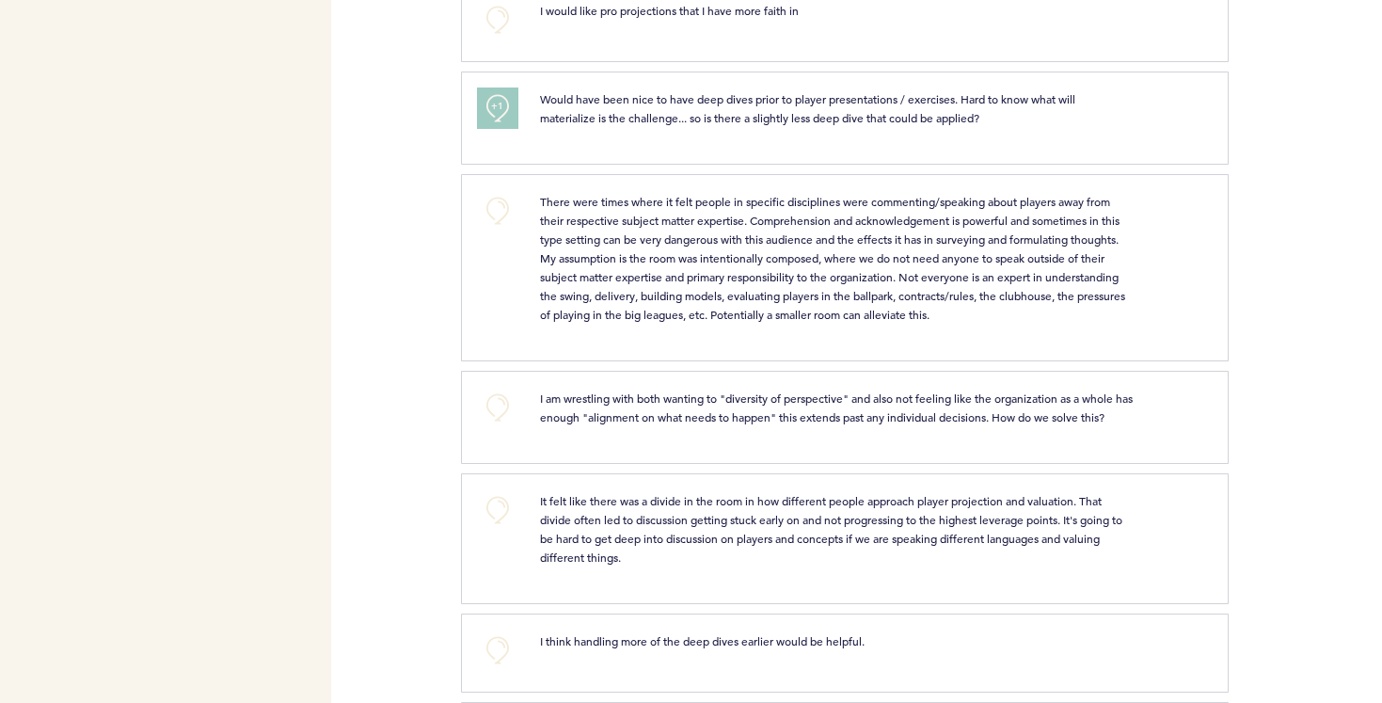
scroll to position [2421, 0]
click at [497, 190] on button "+0" at bounding box center [498, 209] width 38 height 38
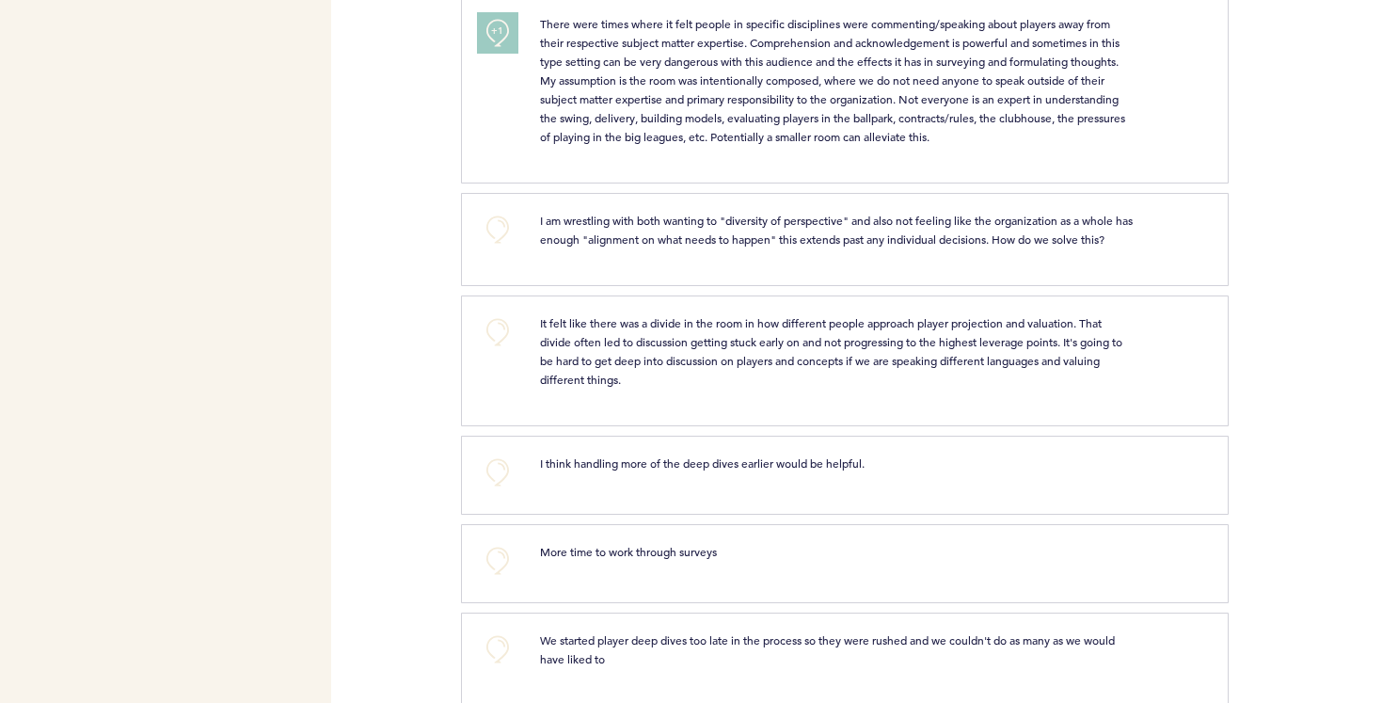
scroll to position [2605, 0]
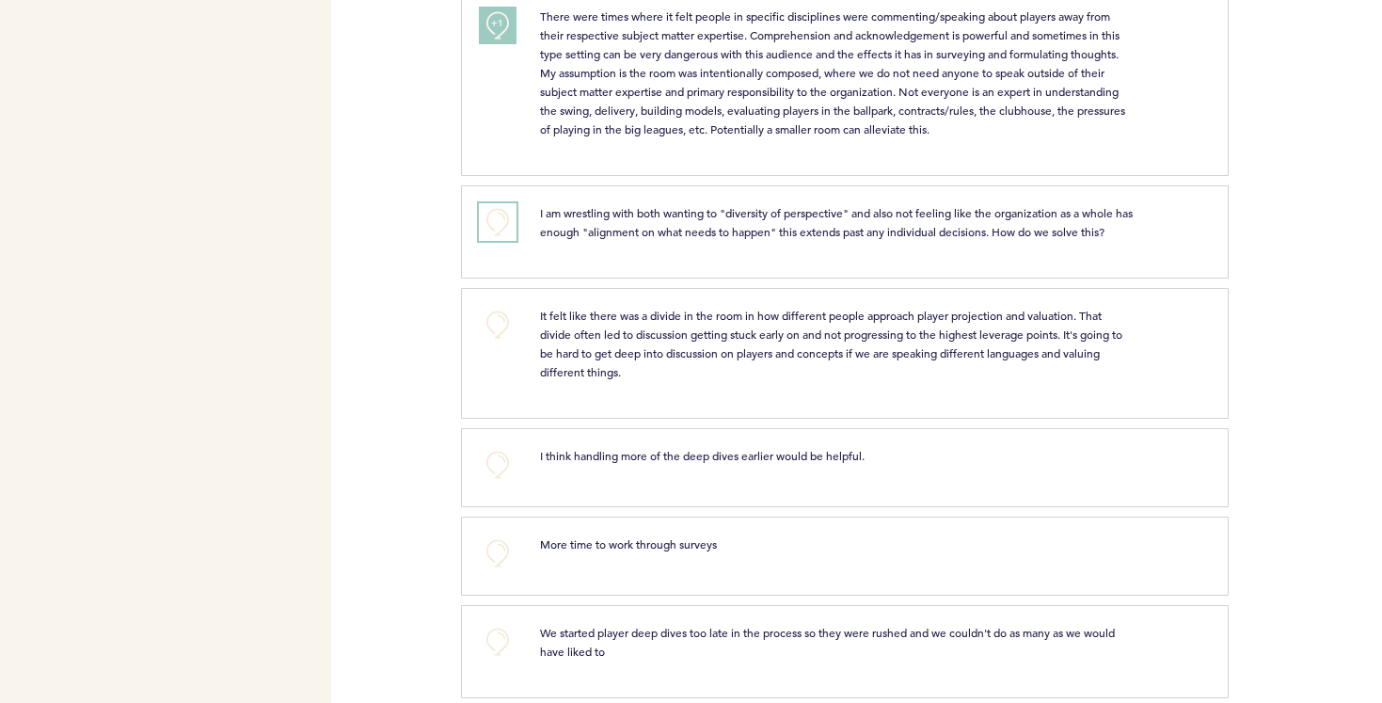
click at [502, 205] on button "+0" at bounding box center [498, 222] width 38 height 38
click at [497, 309] on button "+0" at bounding box center [498, 325] width 38 height 38
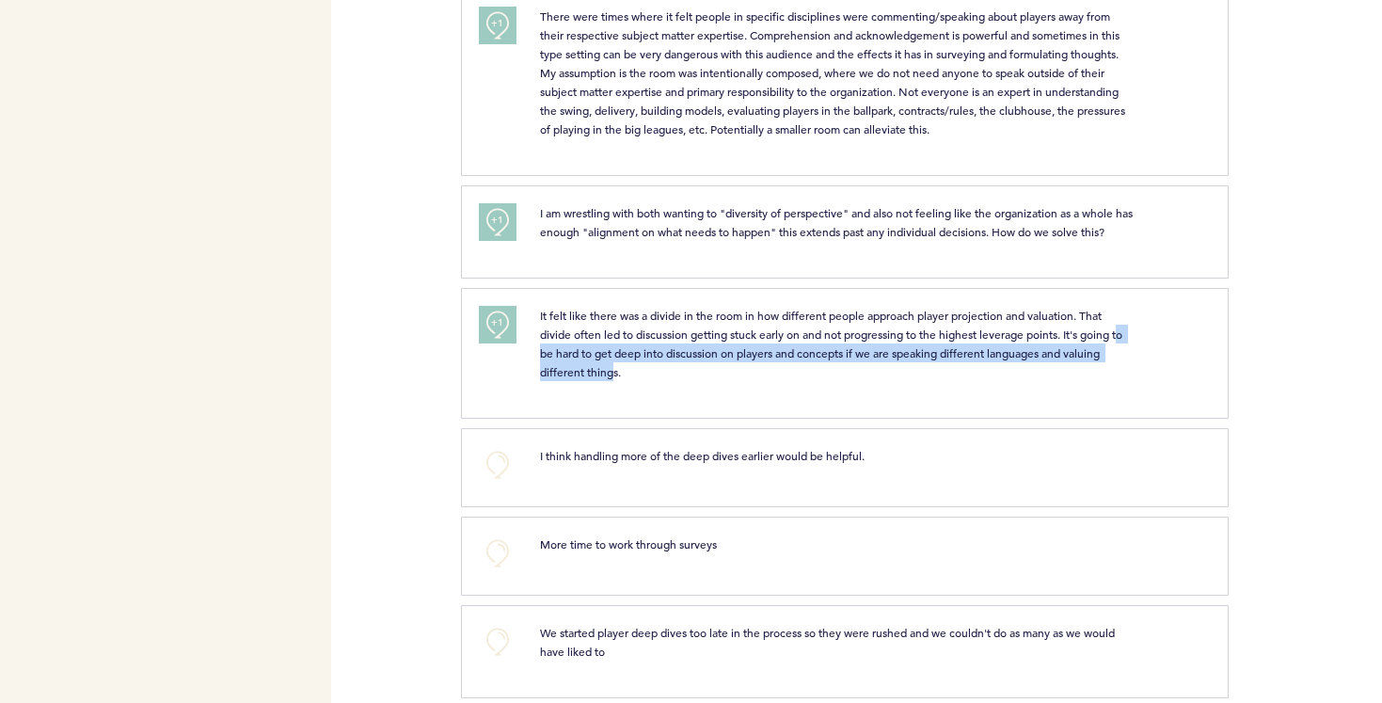
drag, startPoint x: 546, startPoint y: 339, endPoint x: 614, endPoint y: 361, distance: 72.3
click at [614, 361] on span "It felt like there was a divide in the room in how different people approach pl…" at bounding box center [832, 344] width 585 height 72
click at [592, 344] on p "It felt like there was a divide in the room in how different people approach pl…" at bounding box center [837, 343] width 594 height 75
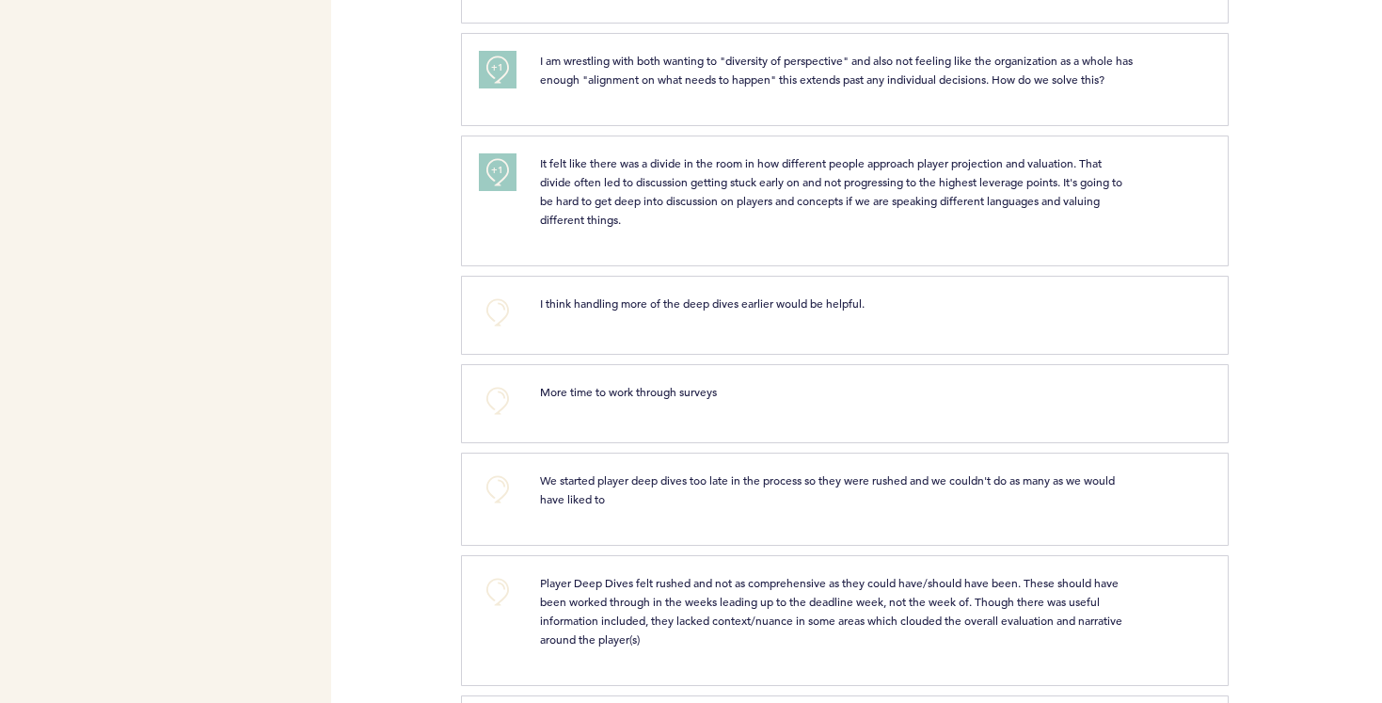
scroll to position [2764, 0]
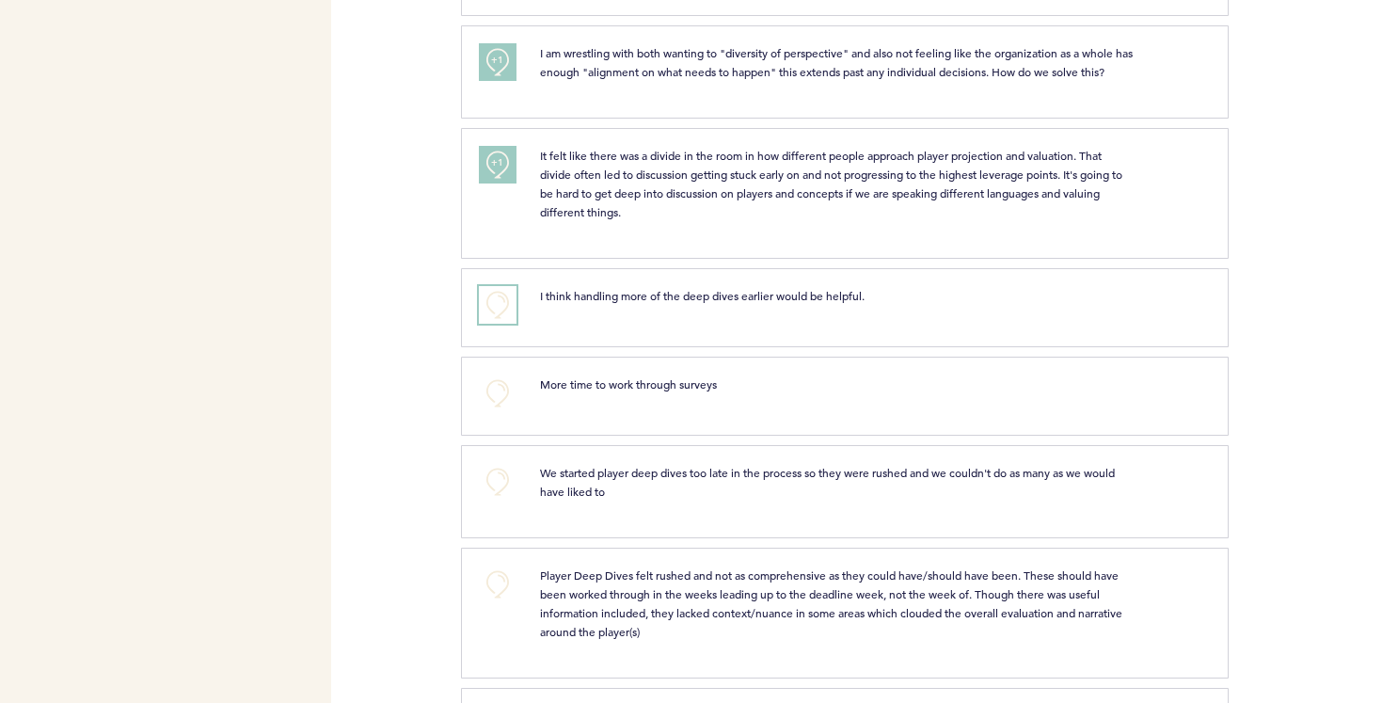
click at [499, 297] on button "+0" at bounding box center [498, 305] width 38 height 38
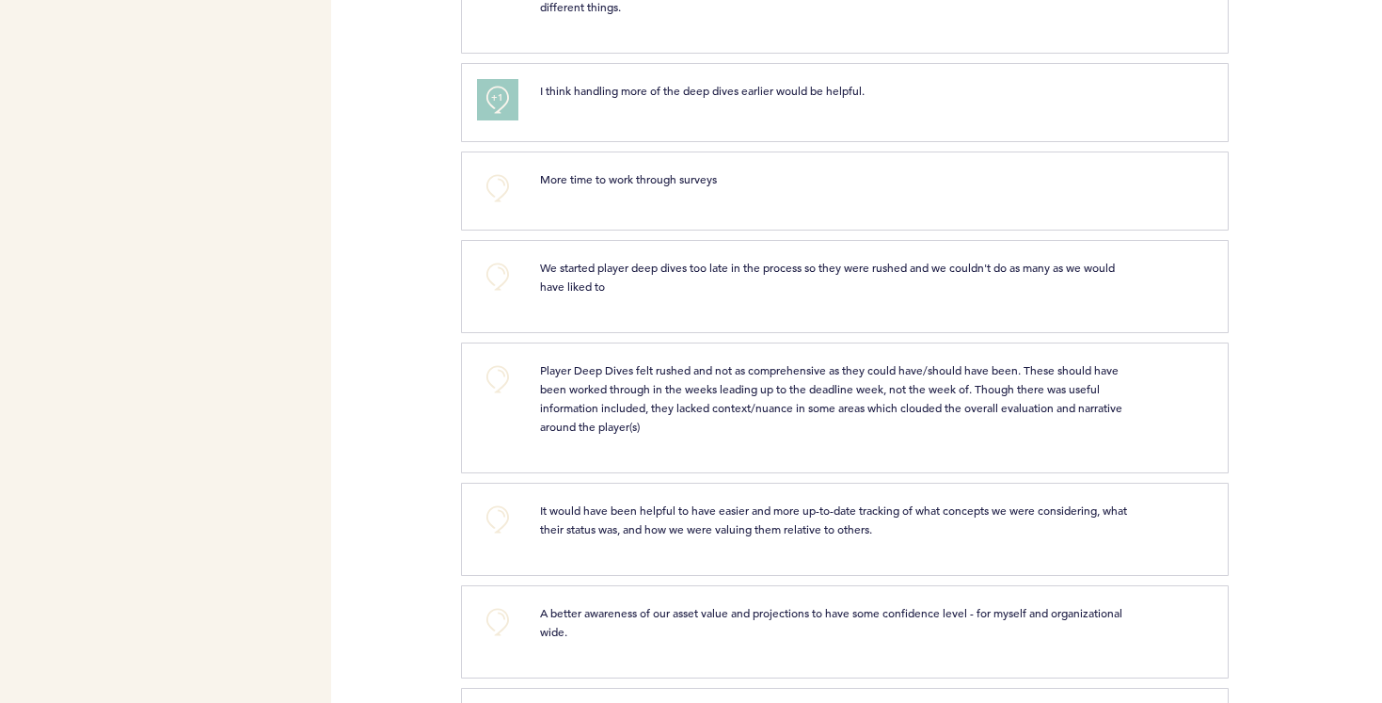
scroll to position [2979, 0]
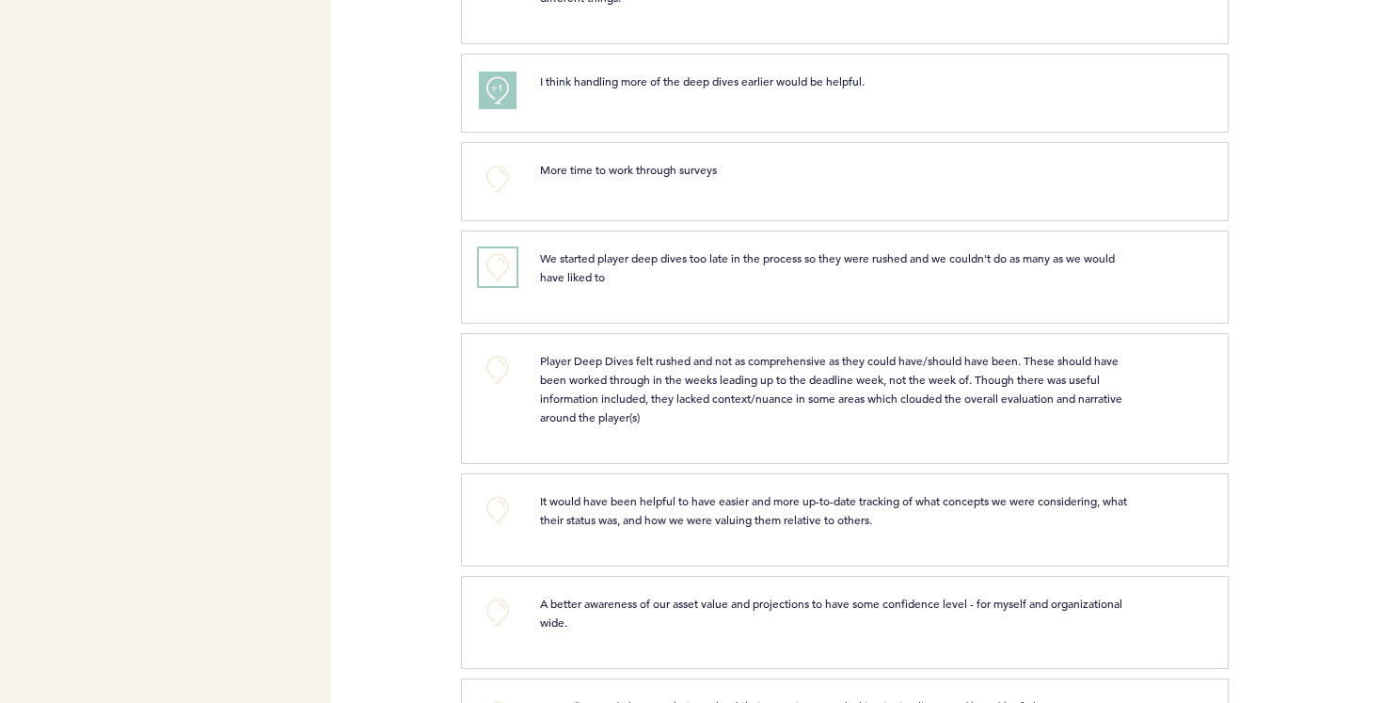
click at [501, 257] on button "+0" at bounding box center [498, 267] width 38 height 38
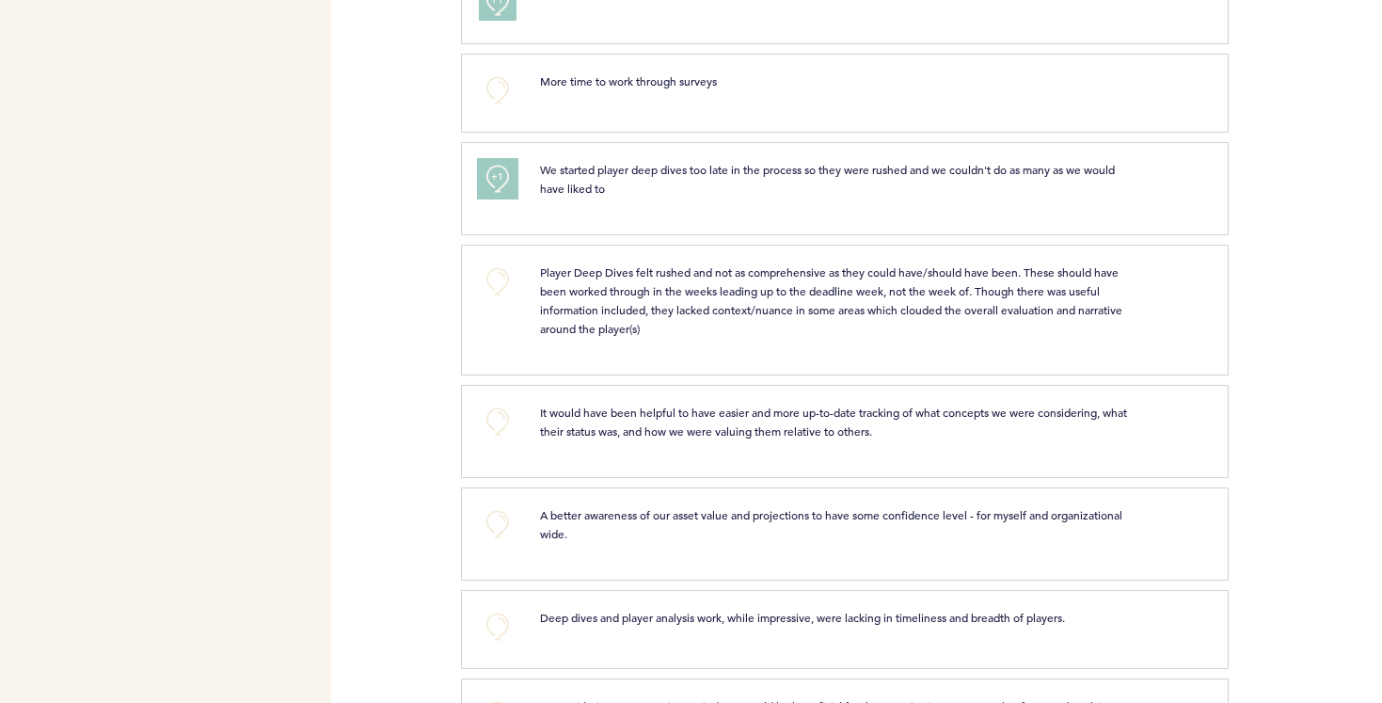
scroll to position [3076, 0]
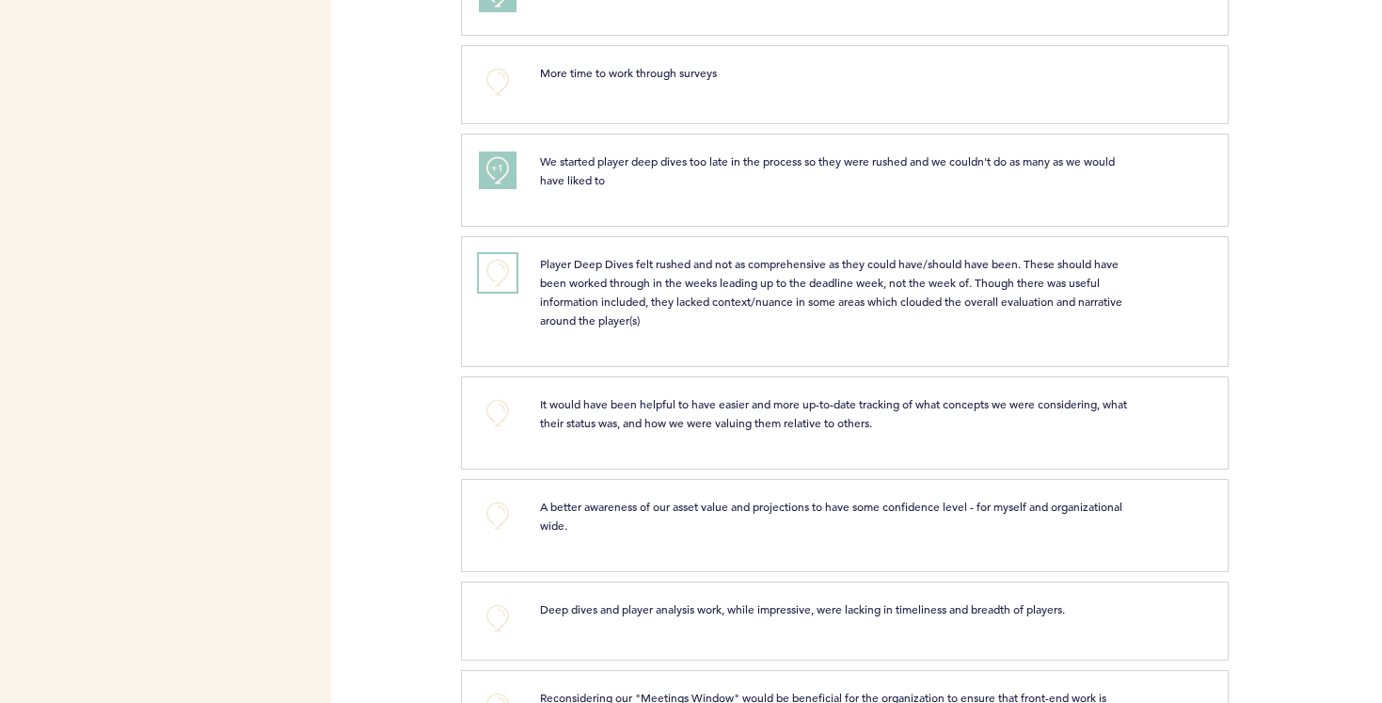
click at [501, 268] on button "+0" at bounding box center [498, 273] width 38 height 38
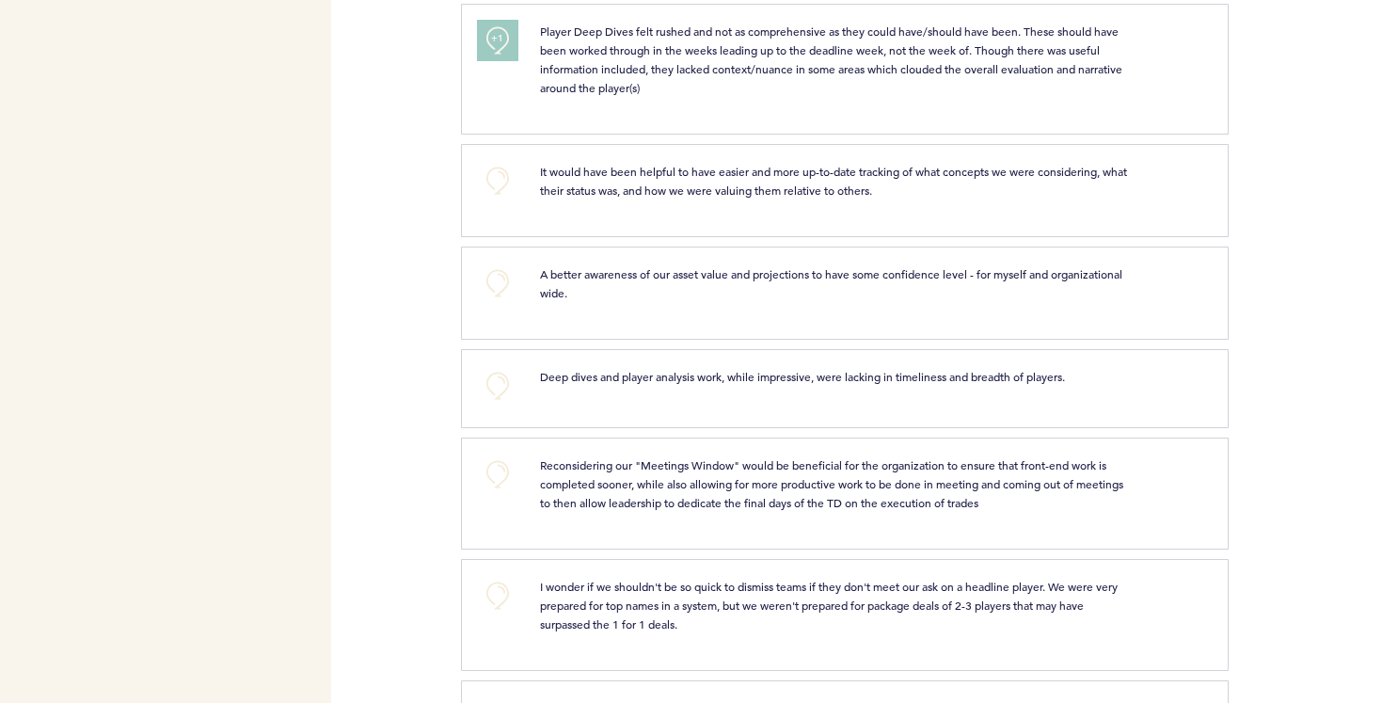
scroll to position [3310, 0]
click at [503, 263] on button "+0" at bounding box center [498, 282] width 38 height 38
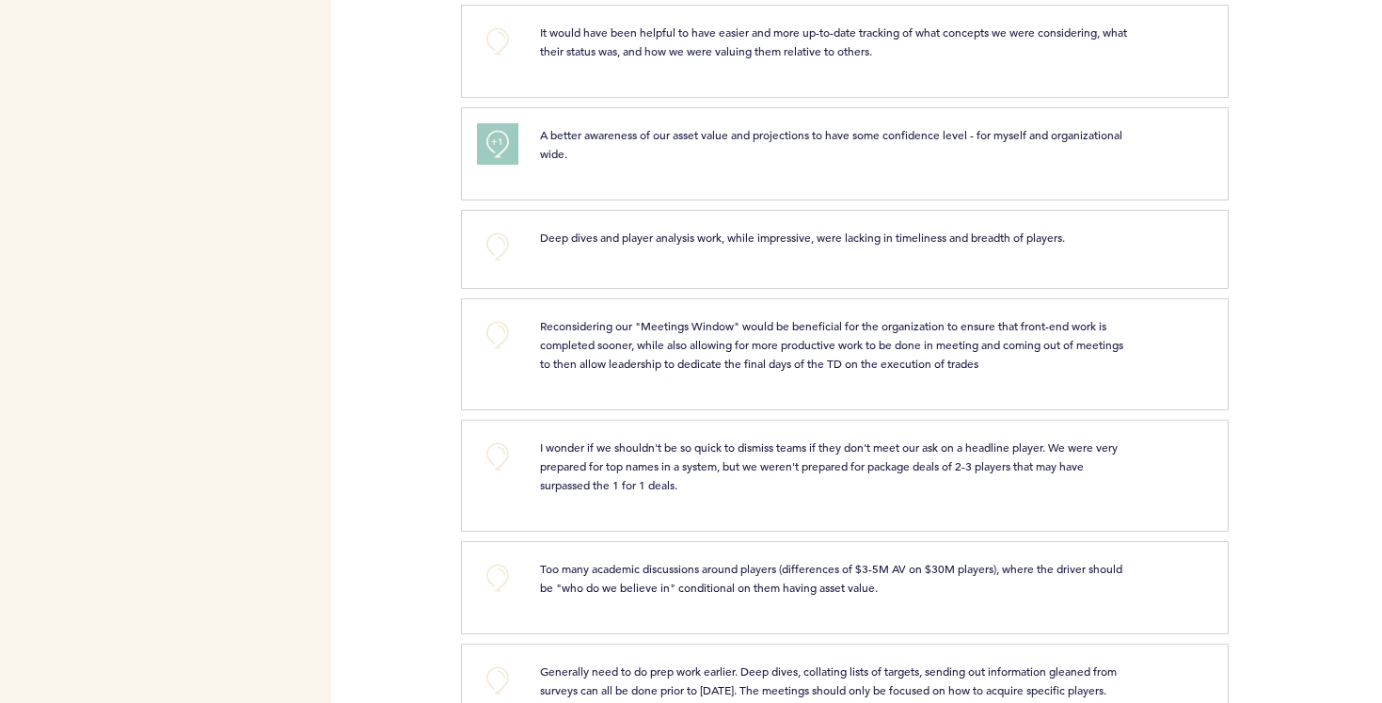
scroll to position [3453, 0]
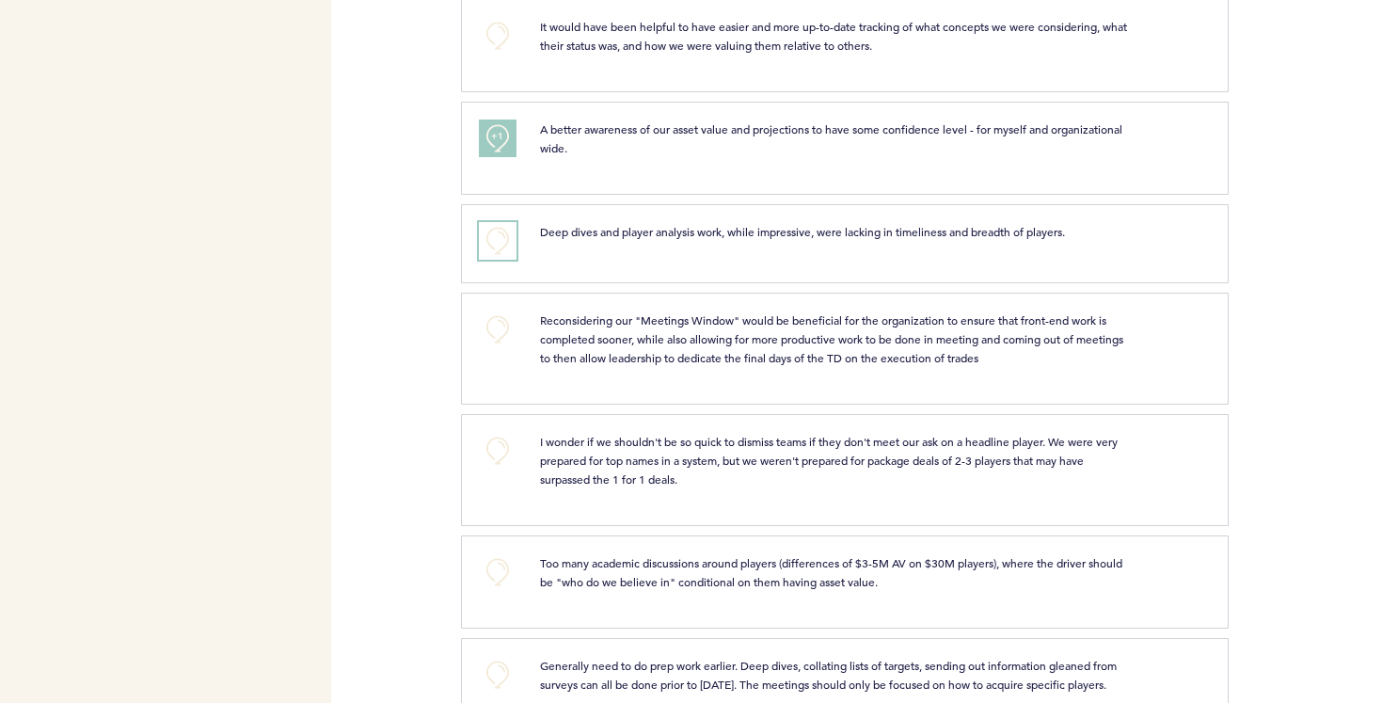
click at [505, 223] on button "+0" at bounding box center [498, 241] width 38 height 38
drag, startPoint x: 542, startPoint y: 326, endPoint x: 1002, endPoint y: 348, distance: 460.7
click at [1002, 348] on p "Reconsidering our "Meetings Window" would be beneficial for the organization to…" at bounding box center [837, 339] width 594 height 56
click at [935, 338] on span "Reconsidering our "Meetings Window" would be beneficial for the organization to…" at bounding box center [833, 338] width 586 height 53
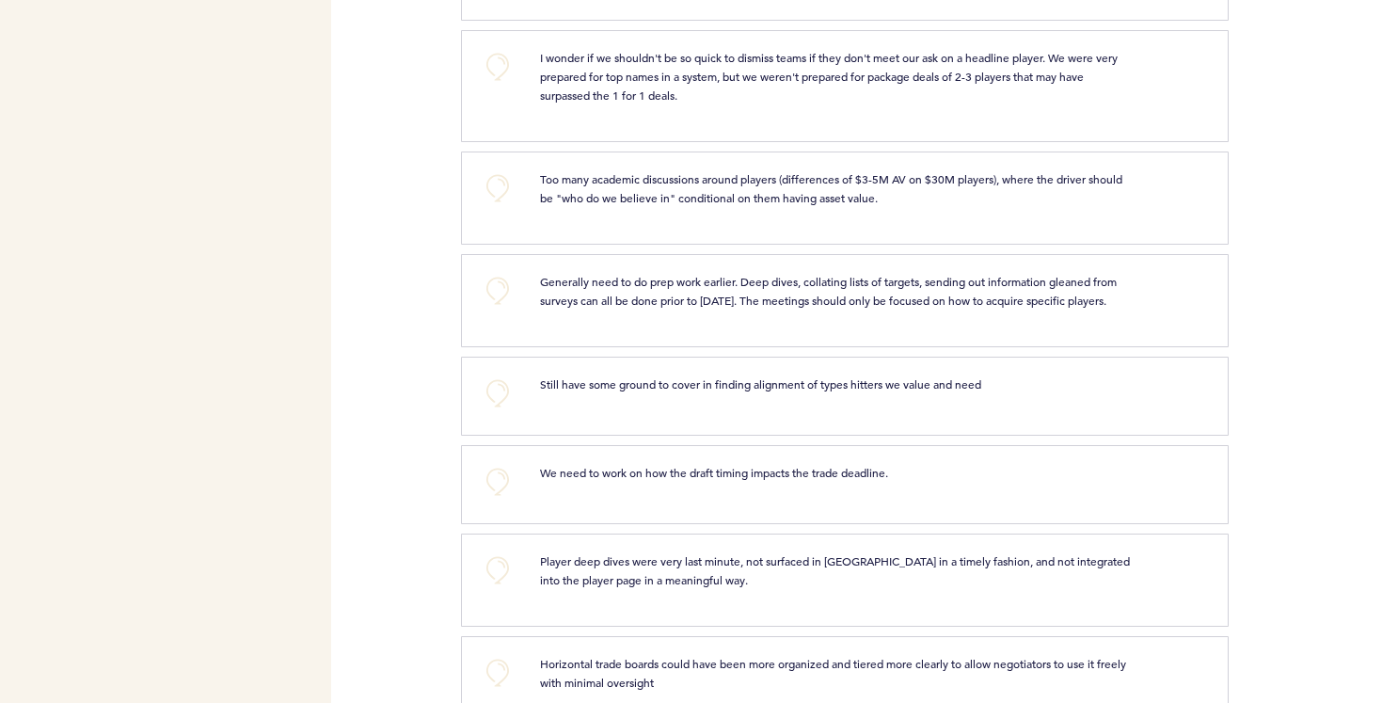
scroll to position [3838, 0]
click at [496, 50] on button "+0" at bounding box center [498, 66] width 38 height 38
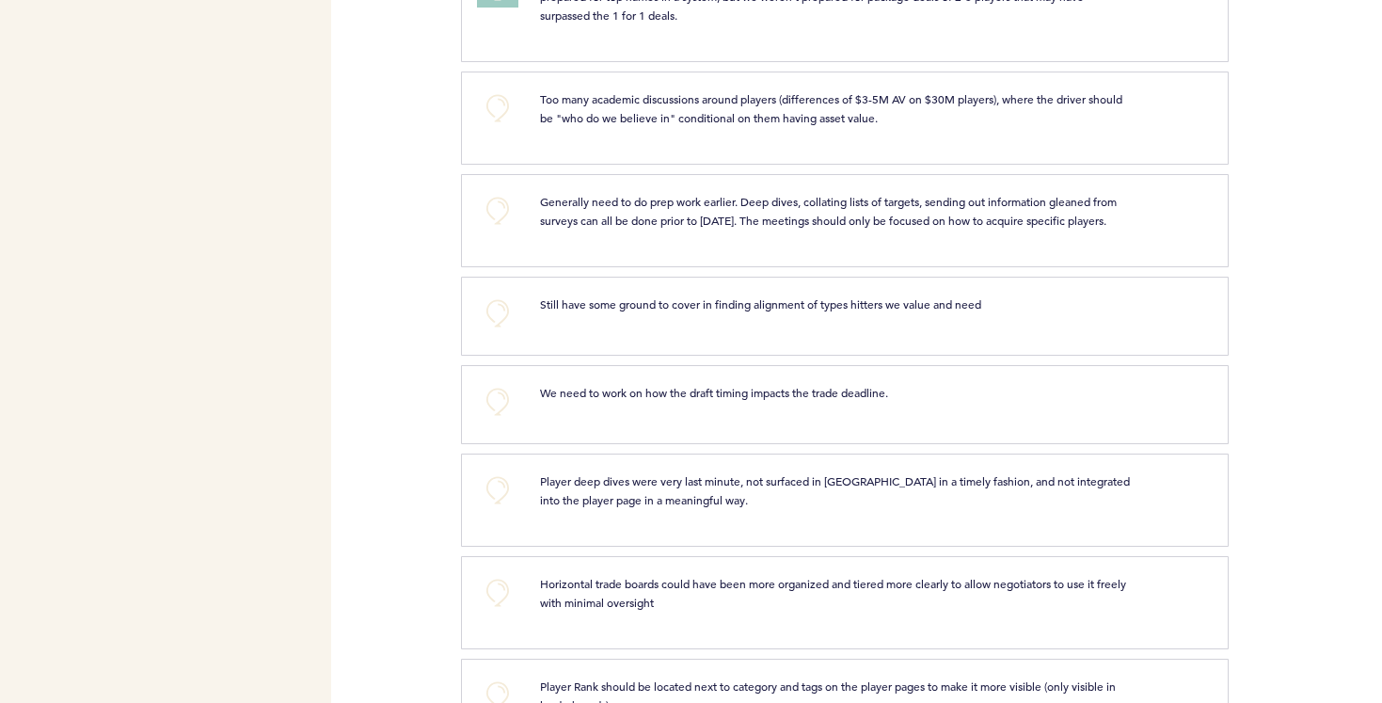
scroll to position [3920, 0]
click at [500, 87] on button "+0" at bounding box center [498, 106] width 38 height 38
click at [495, 189] on button "+0" at bounding box center [498, 208] width 38 height 38
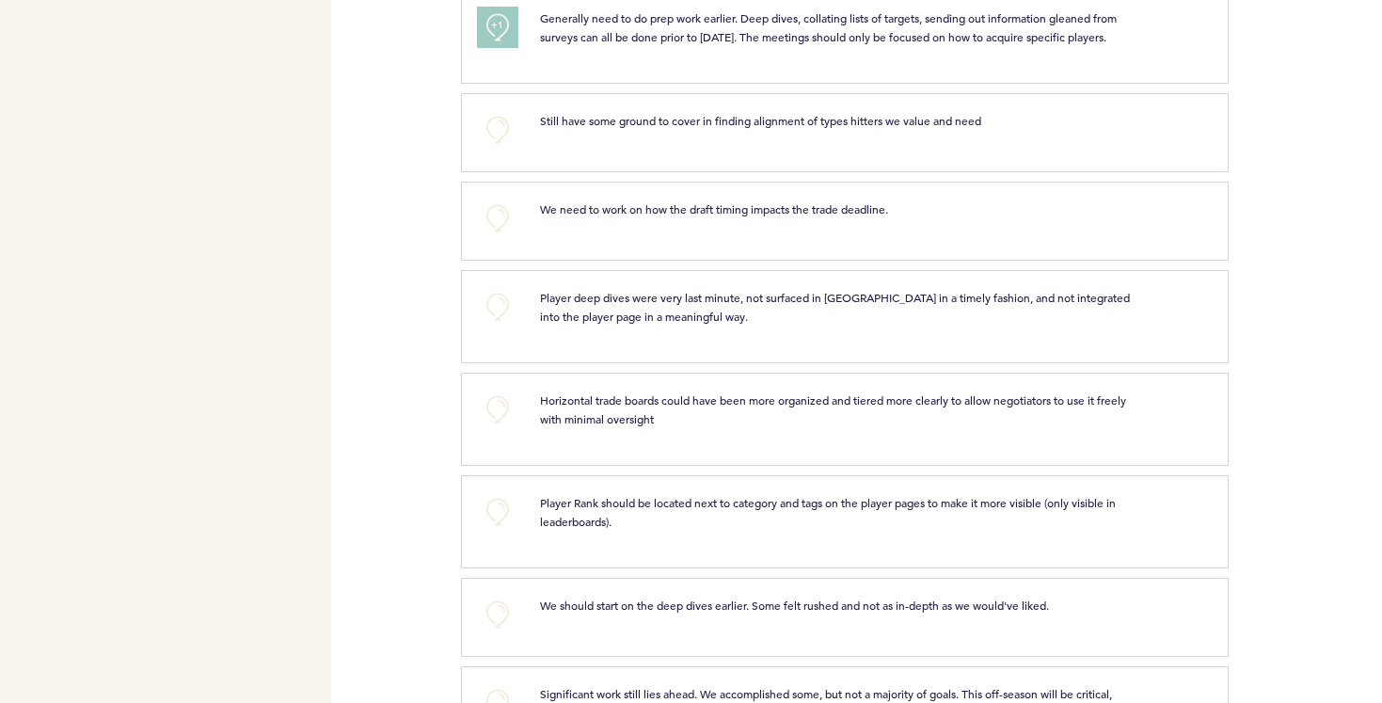
scroll to position [4112, 0]
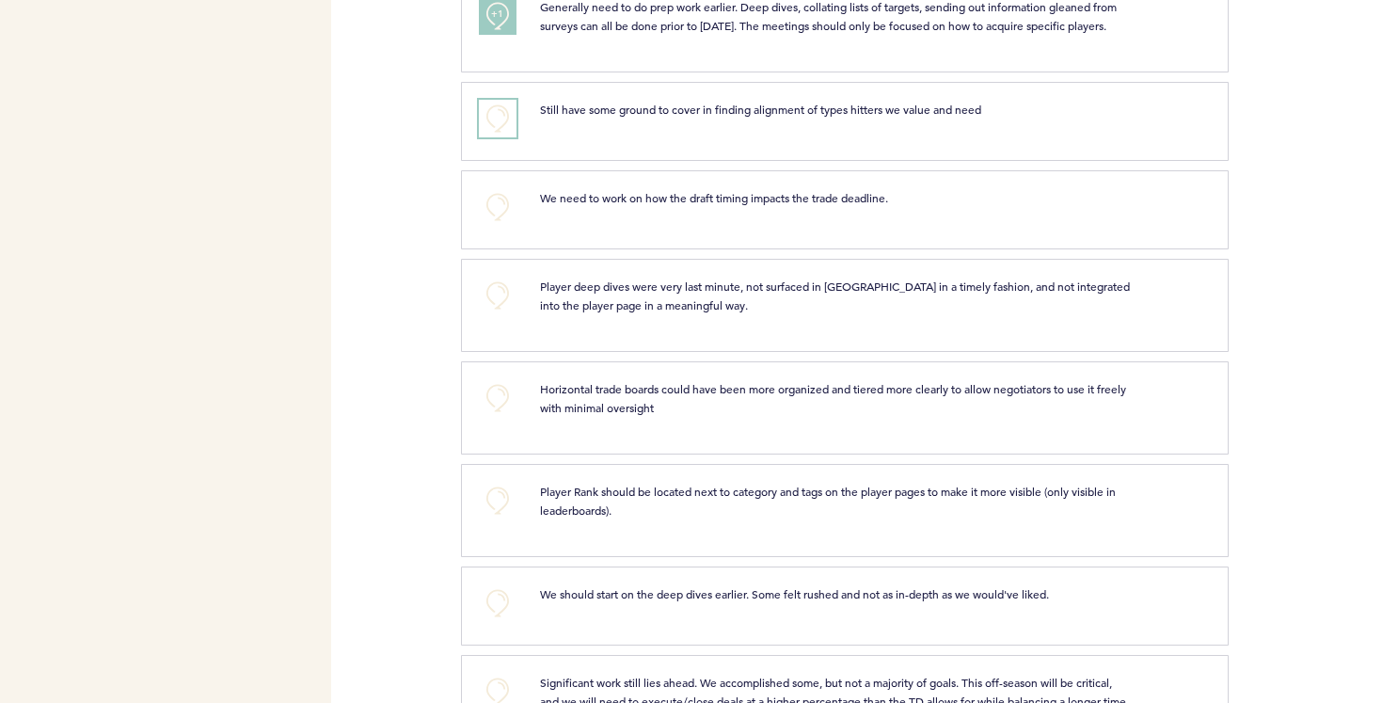
click at [495, 101] on button "+0" at bounding box center [498, 119] width 38 height 38
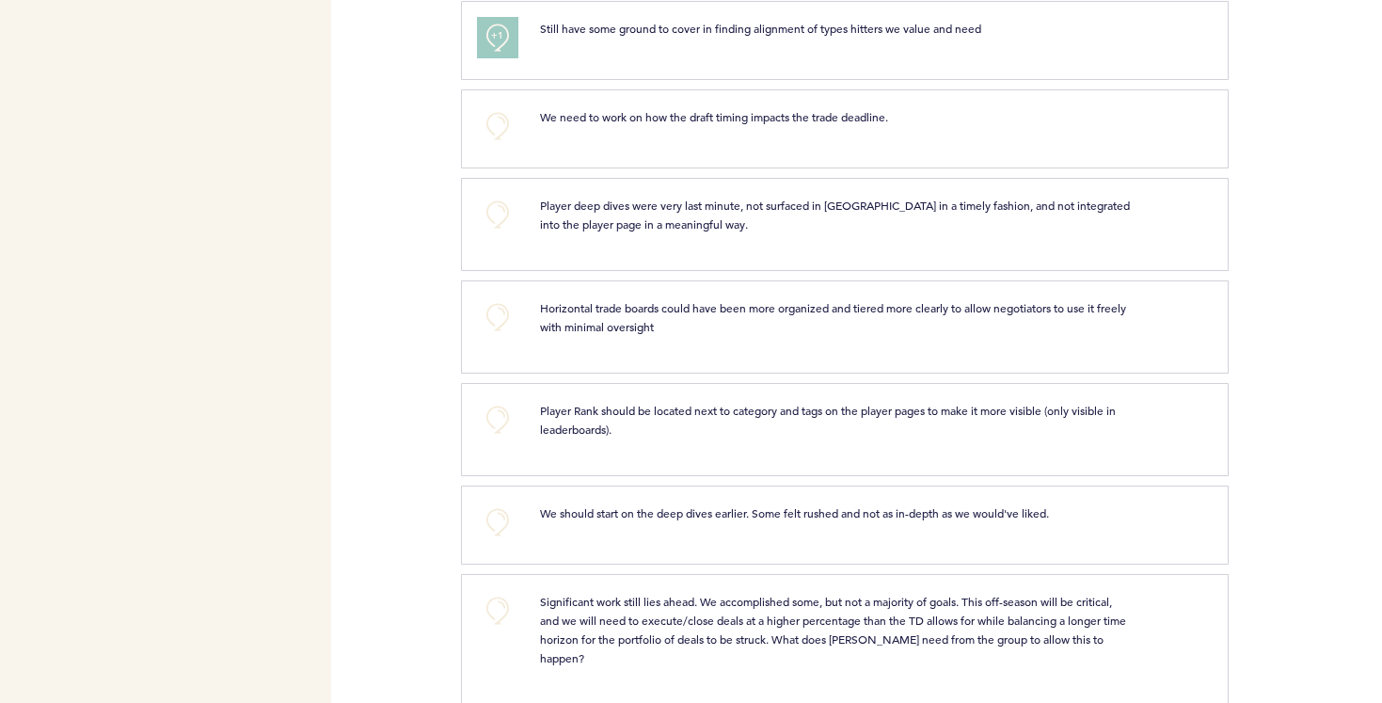
scroll to position [4199, 0]
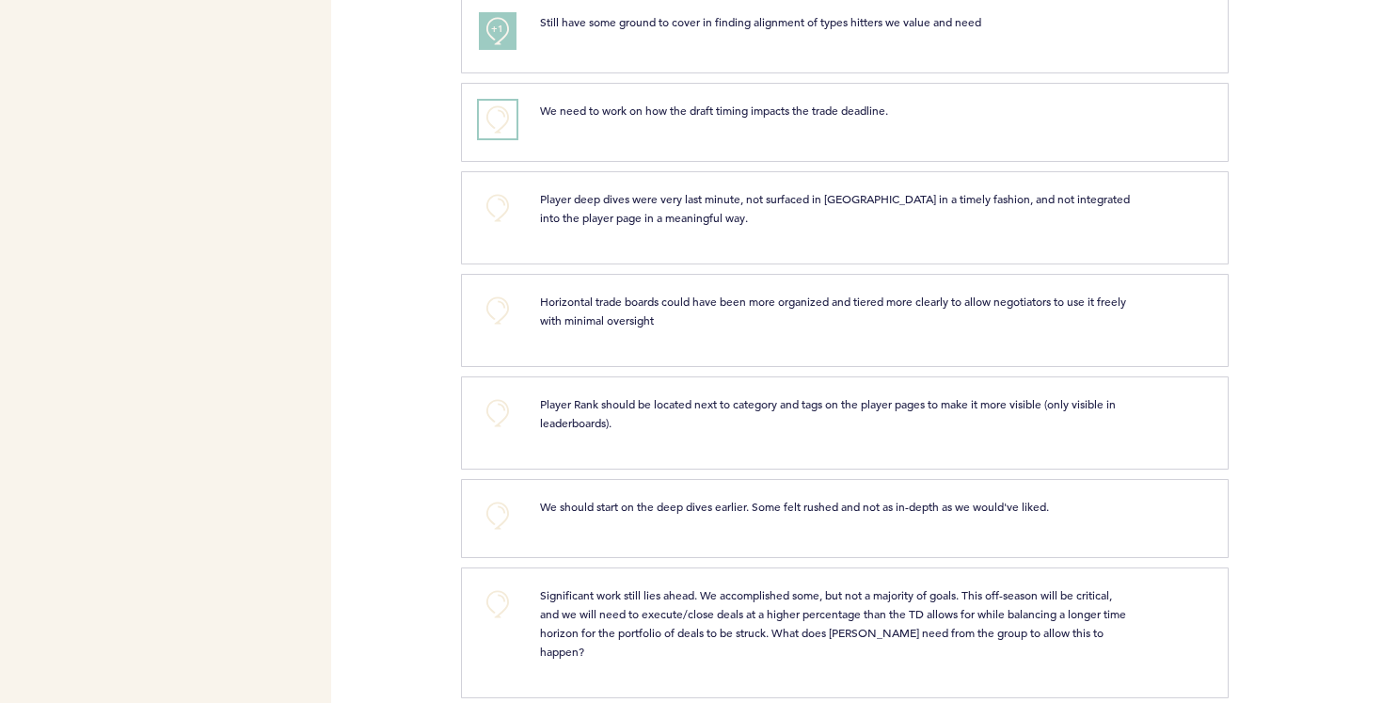
click at [495, 101] on button "+0" at bounding box center [498, 120] width 38 height 38
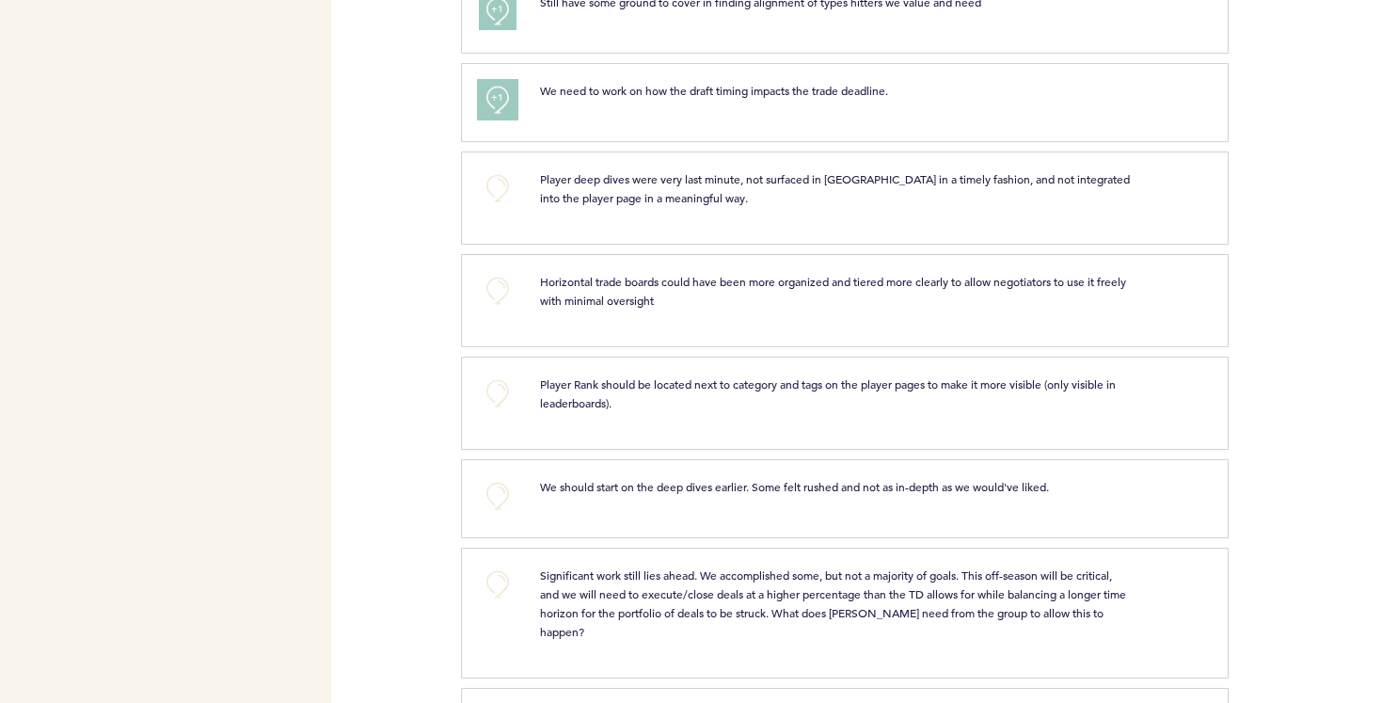
scroll to position [4220, 0]
click at [496, 170] on button "+0" at bounding box center [498, 187] width 38 height 38
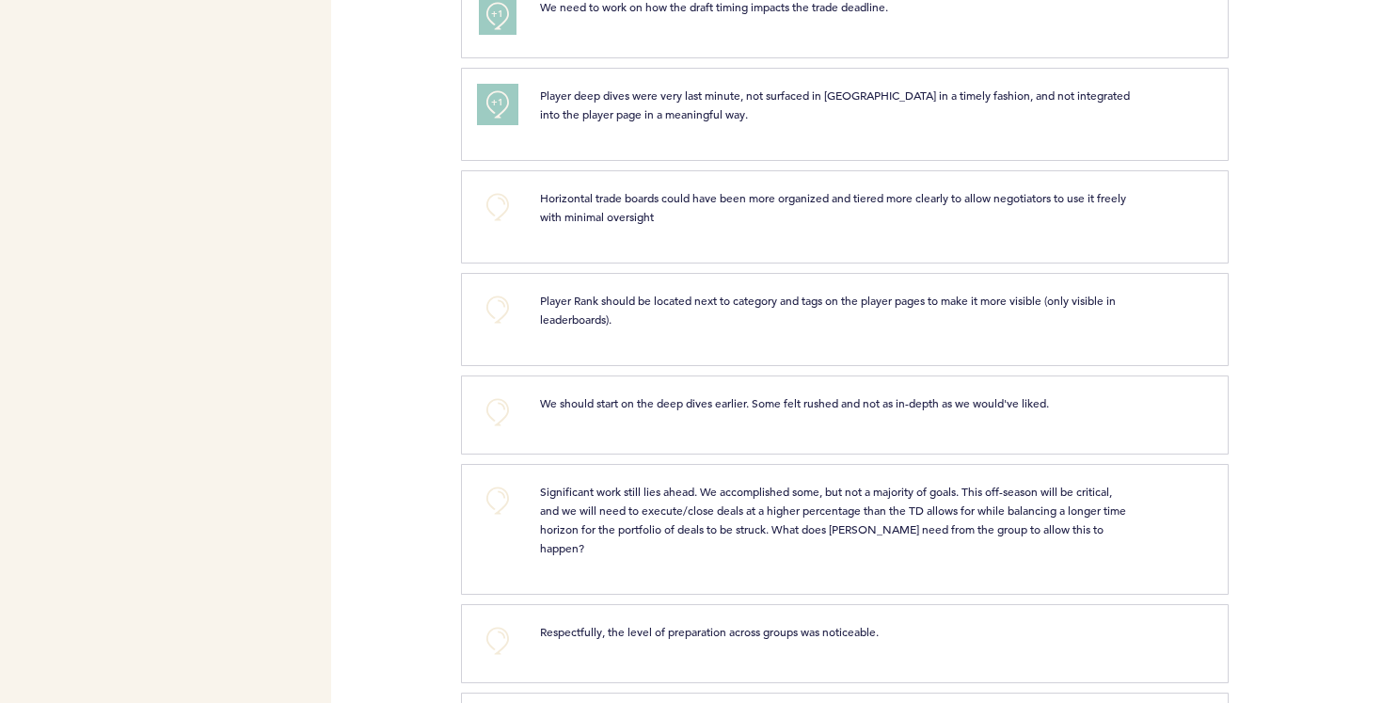
scroll to position [4309, 0]
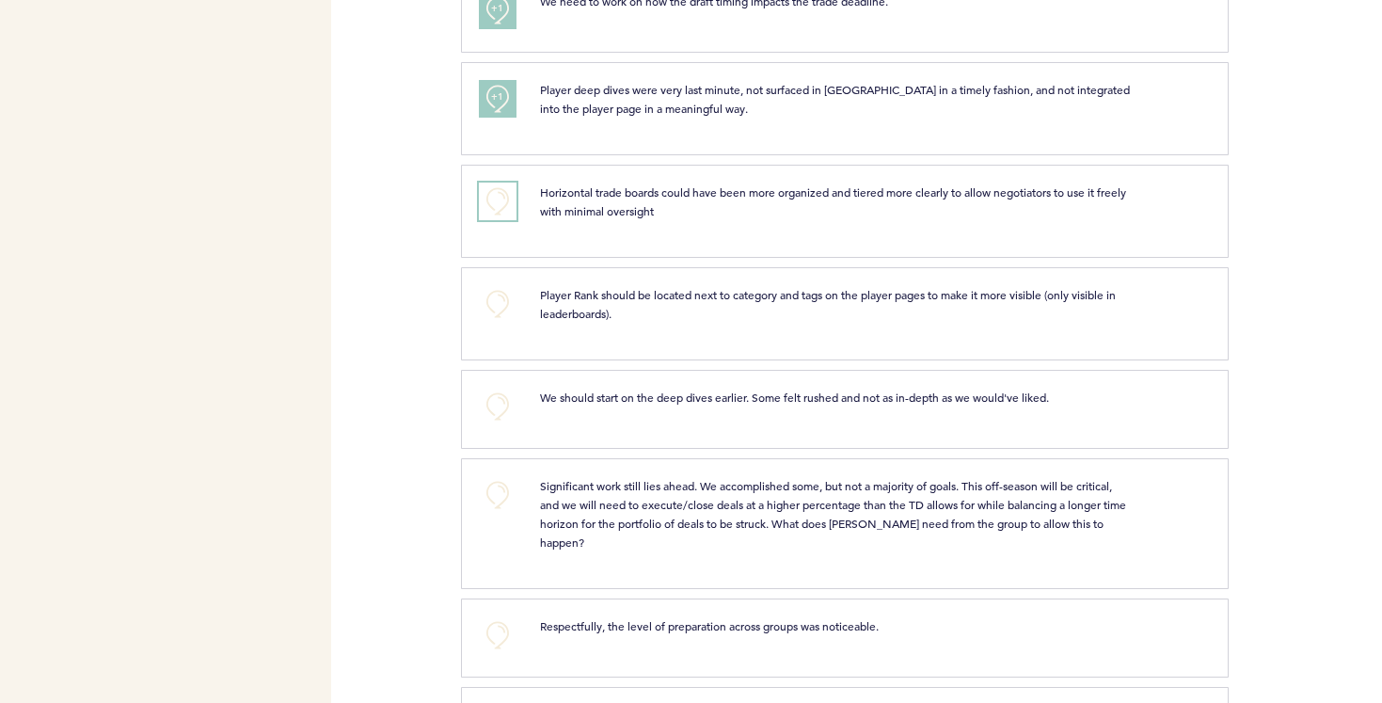
click at [495, 183] on button "+0" at bounding box center [498, 202] width 38 height 38
click at [495, 183] on button "+1" at bounding box center [498, 202] width 38 height 38
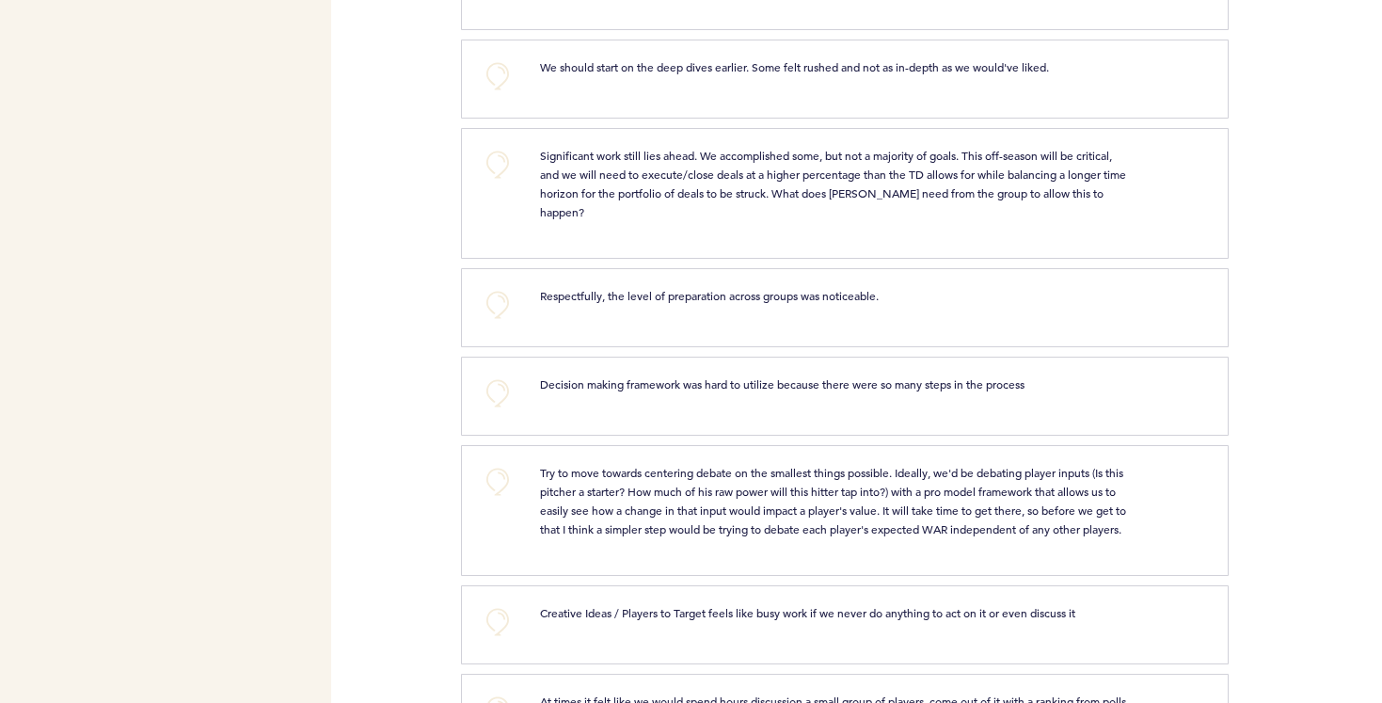
scroll to position [4655, 0]
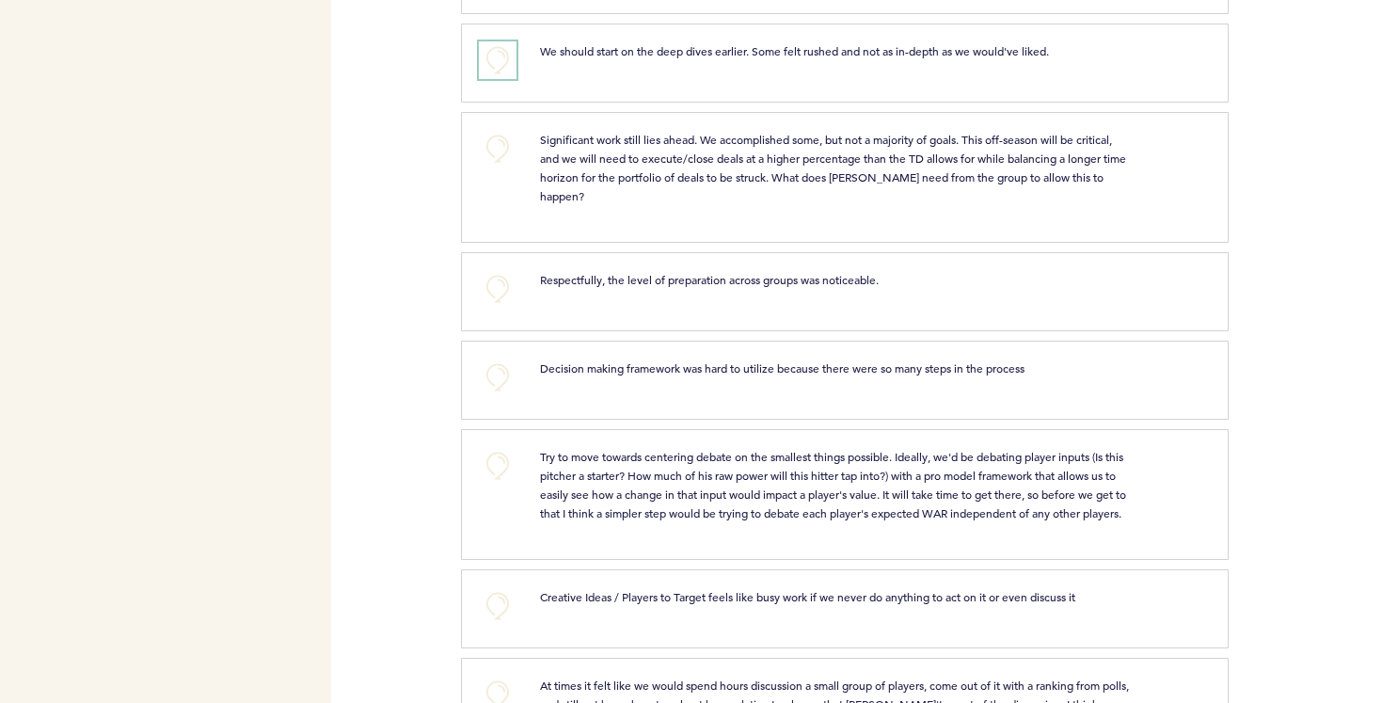
click at [499, 52] on button "+0" at bounding box center [498, 60] width 38 height 38
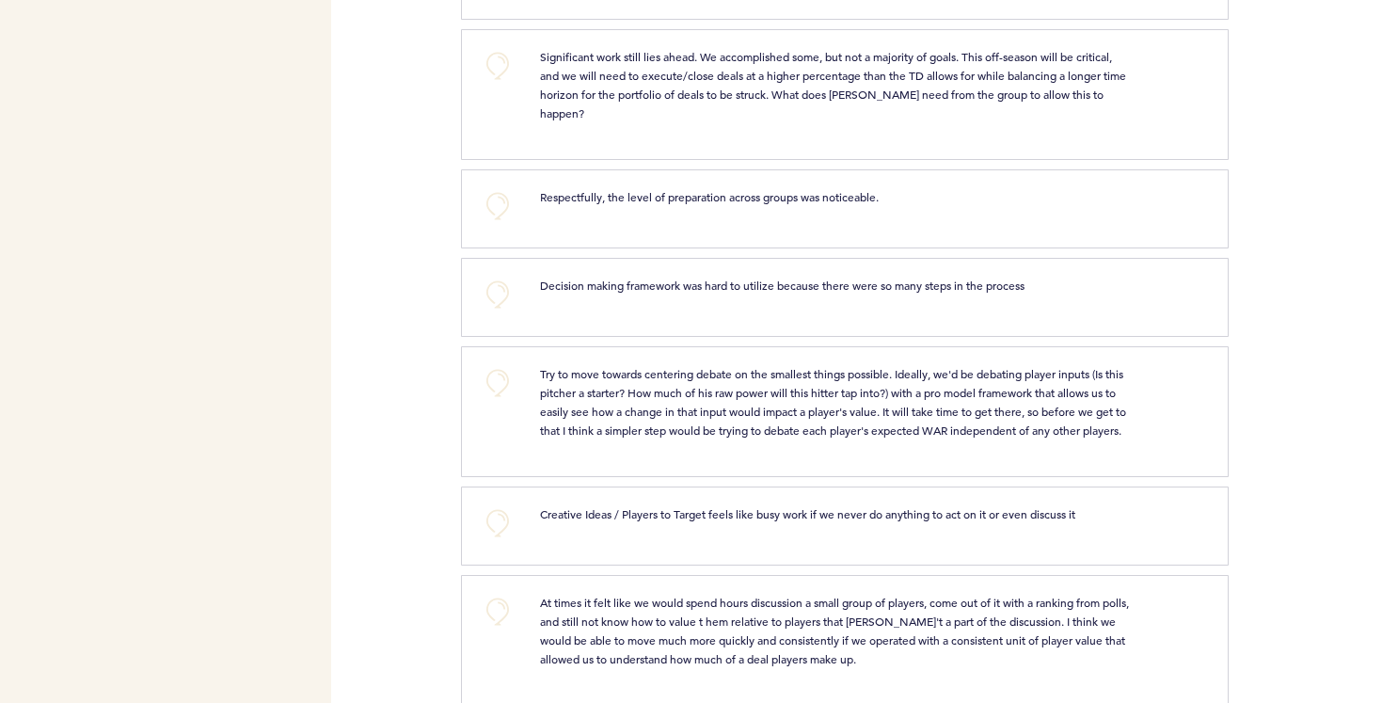
scroll to position [4744, 0]
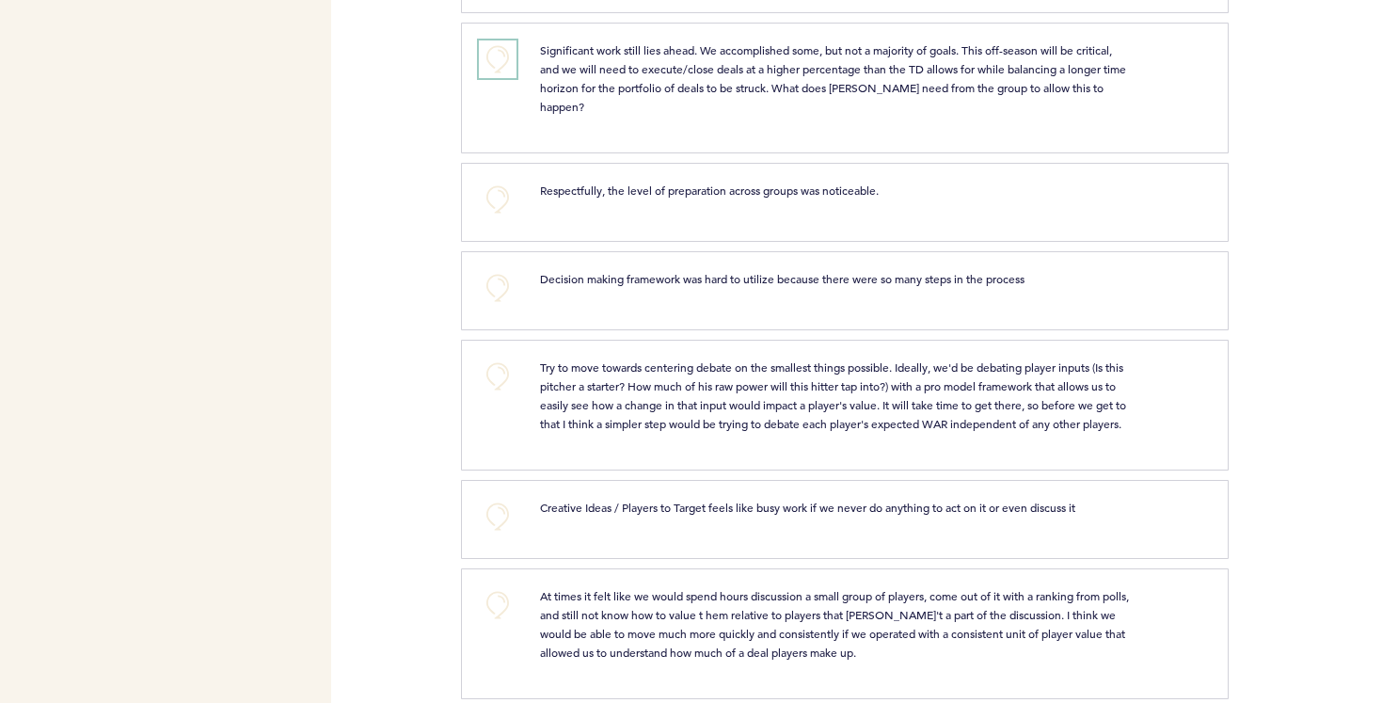
click at [500, 40] on button "+0" at bounding box center [498, 59] width 38 height 38
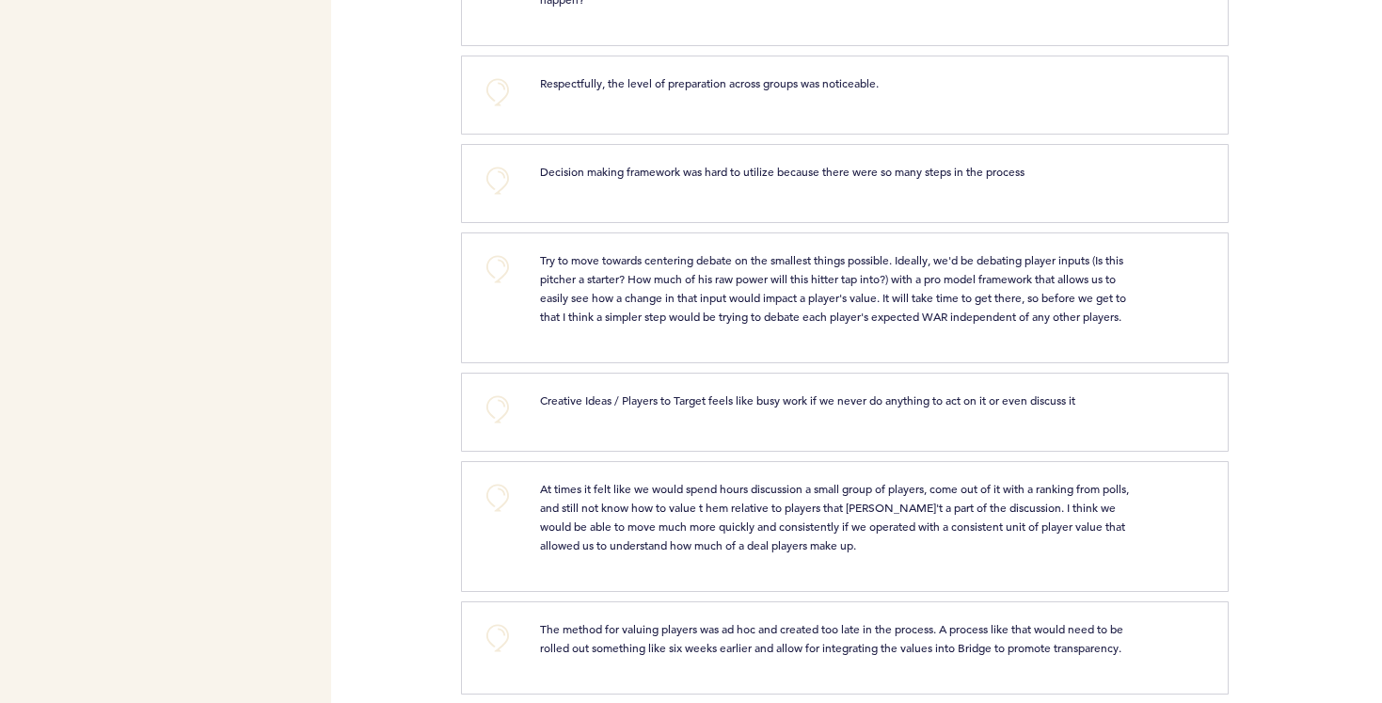
scroll to position [4853, 0]
click at [496, 72] on button "+0" at bounding box center [498, 91] width 38 height 38
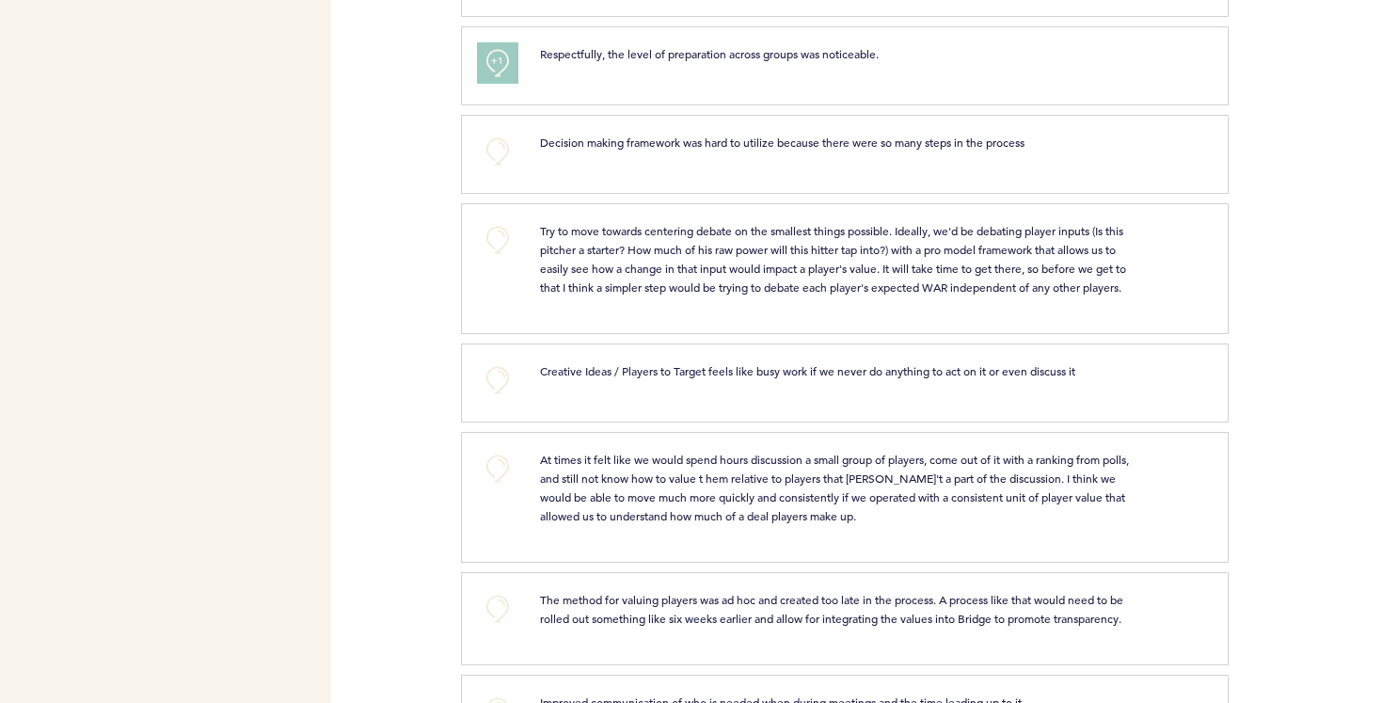
scroll to position [4897, 0]
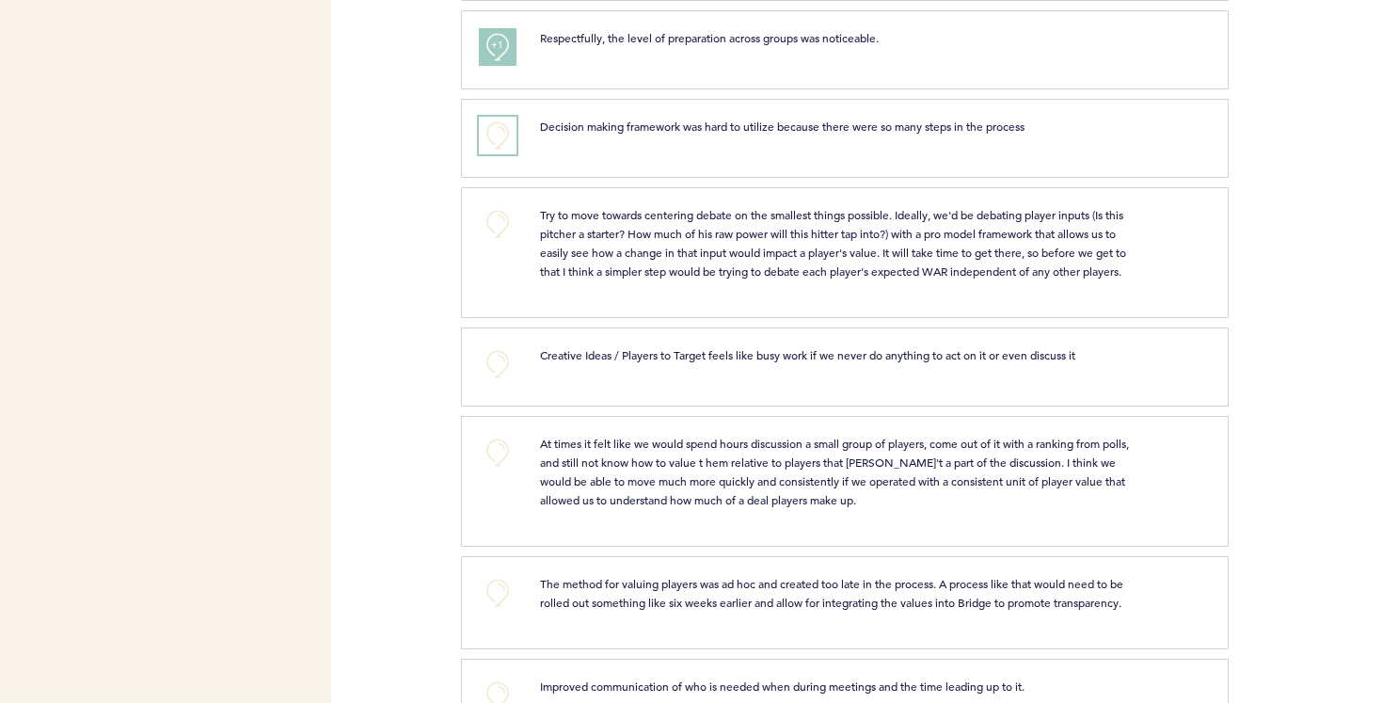
click at [499, 117] on button "+0" at bounding box center [498, 136] width 38 height 38
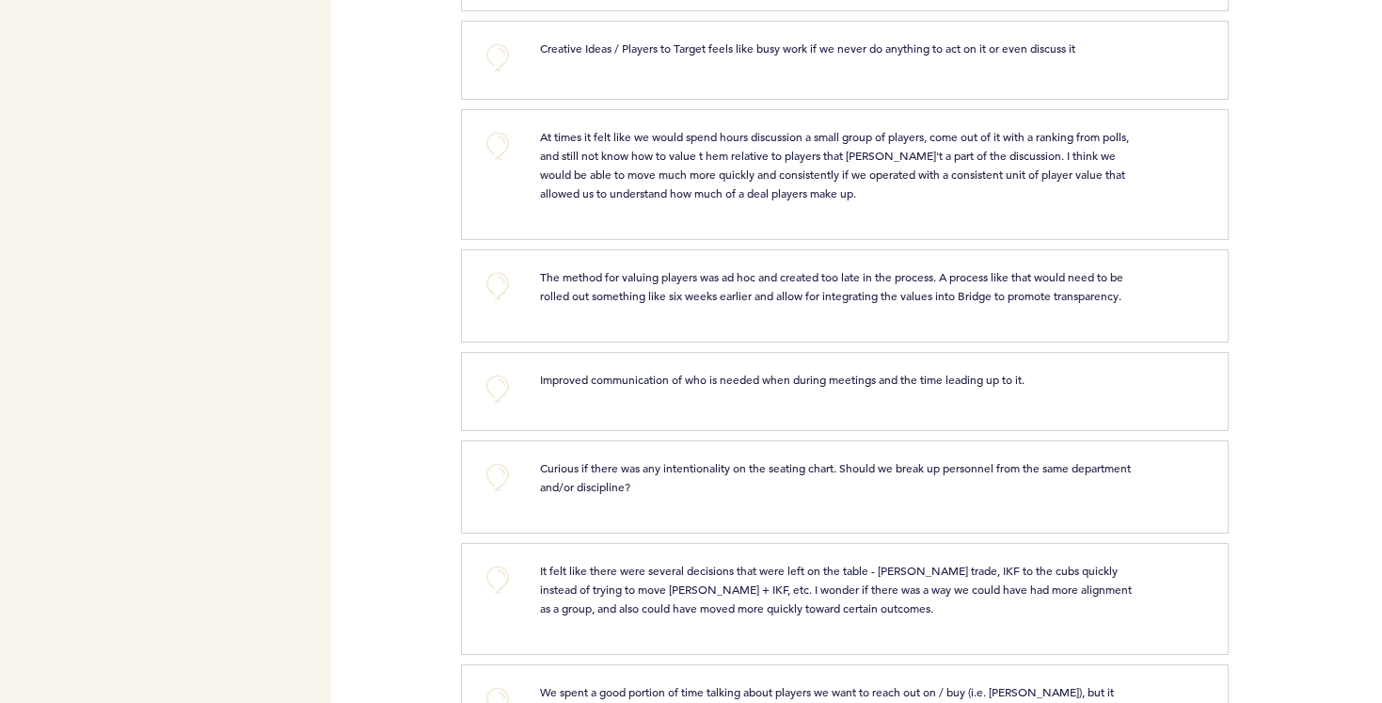
scroll to position [5211, 0]
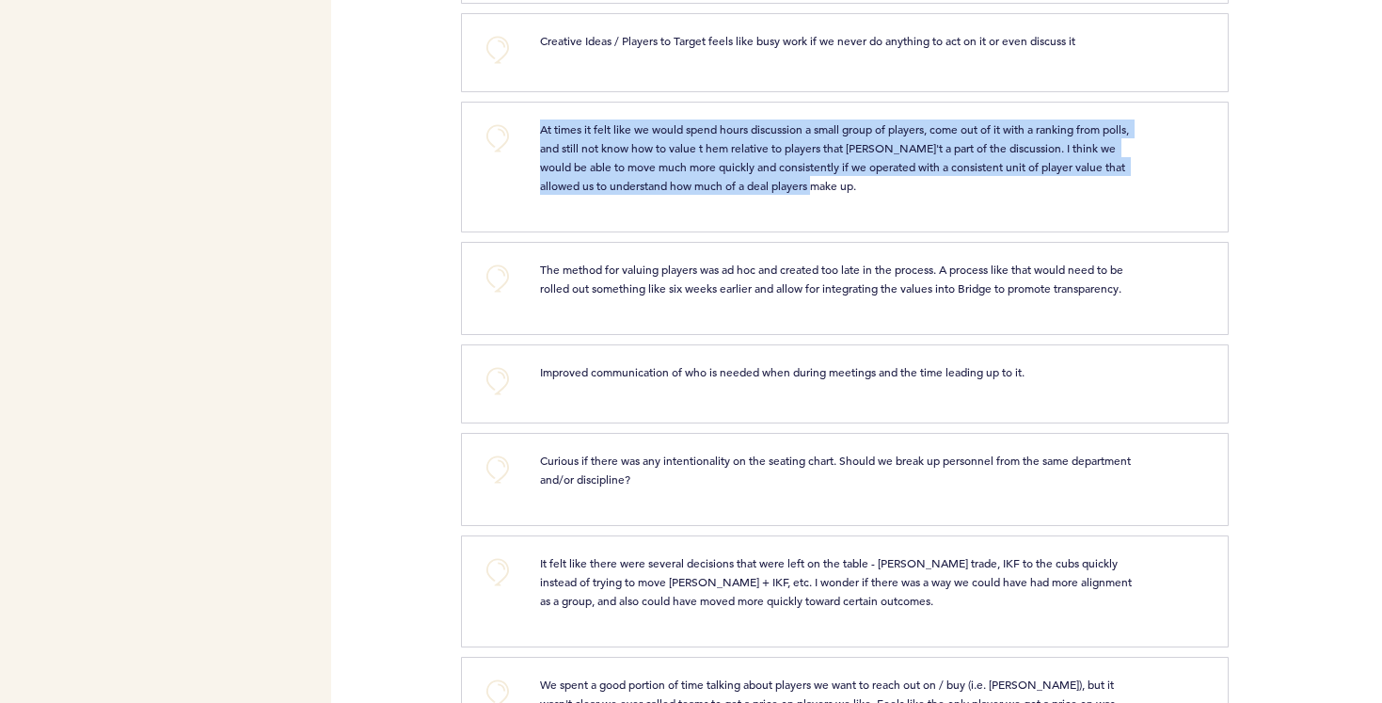
drag, startPoint x: 541, startPoint y: 108, endPoint x: 964, endPoint y: 164, distance: 427.0
click at [964, 164] on p "At times it felt like we would spend hours discussion a small group of players,…" at bounding box center [837, 156] width 594 height 75
click at [862, 135] on span "At times it felt like we would spend hours discussion a small group of players,…" at bounding box center [836, 157] width 592 height 72
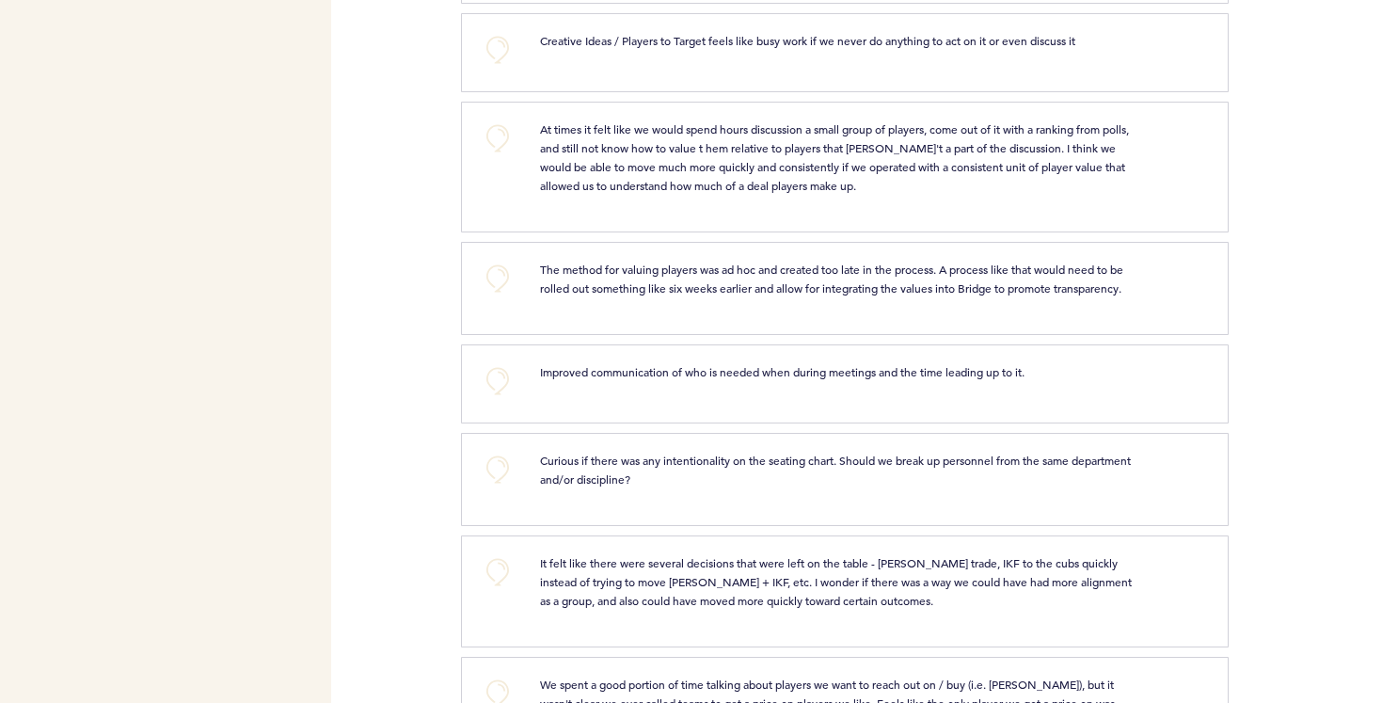
drag, startPoint x: 763, startPoint y: 133, endPoint x: 857, endPoint y: 136, distance: 94.2
click at [857, 136] on span "At times it felt like we would spend hours discussion a small group of players,…" at bounding box center [836, 157] width 592 height 72
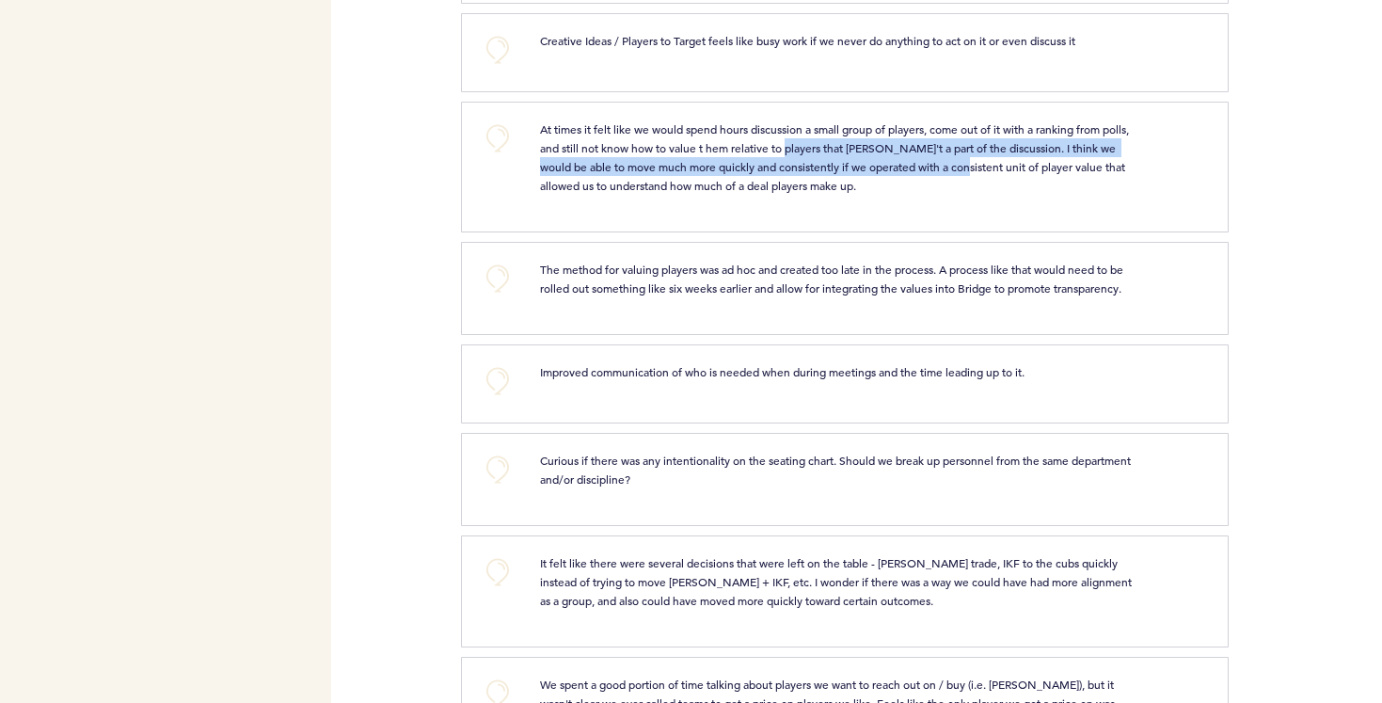
drag, startPoint x: 819, startPoint y: 131, endPoint x: 986, endPoint y: 159, distance: 169.8
click at [986, 159] on p "At times it felt like we would spend hours discussion a small group of players,…" at bounding box center [837, 156] width 594 height 75
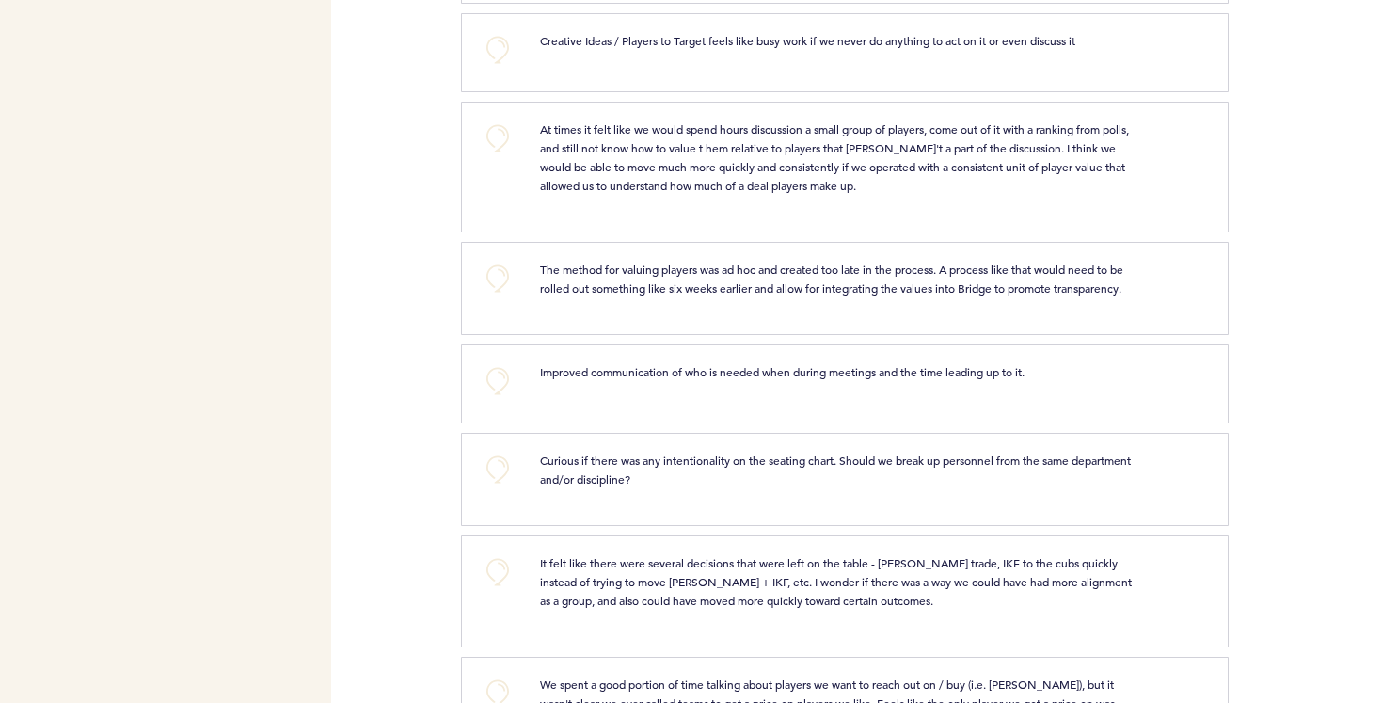
click at [781, 123] on p "At times it felt like we would spend hours discussion a small group of players,…" at bounding box center [837, 156] width 594 height 75
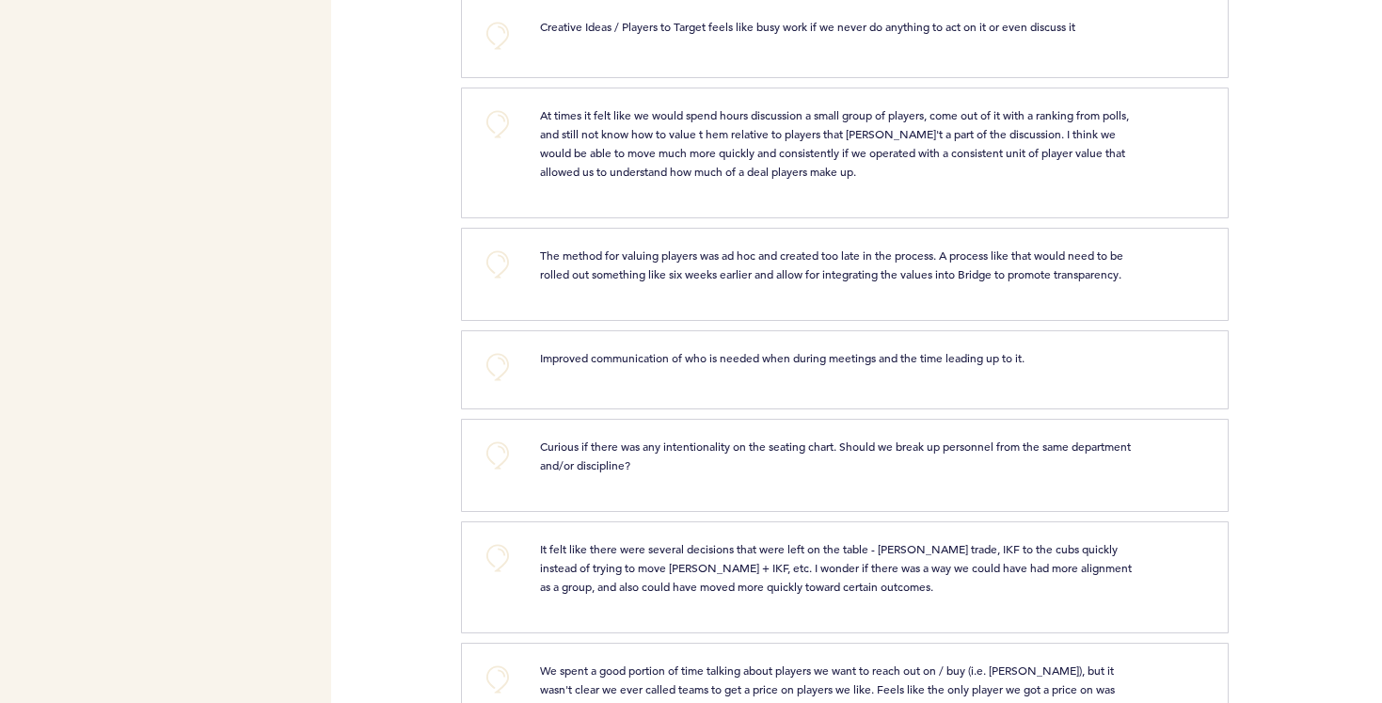
scroll to position [5229, 0]
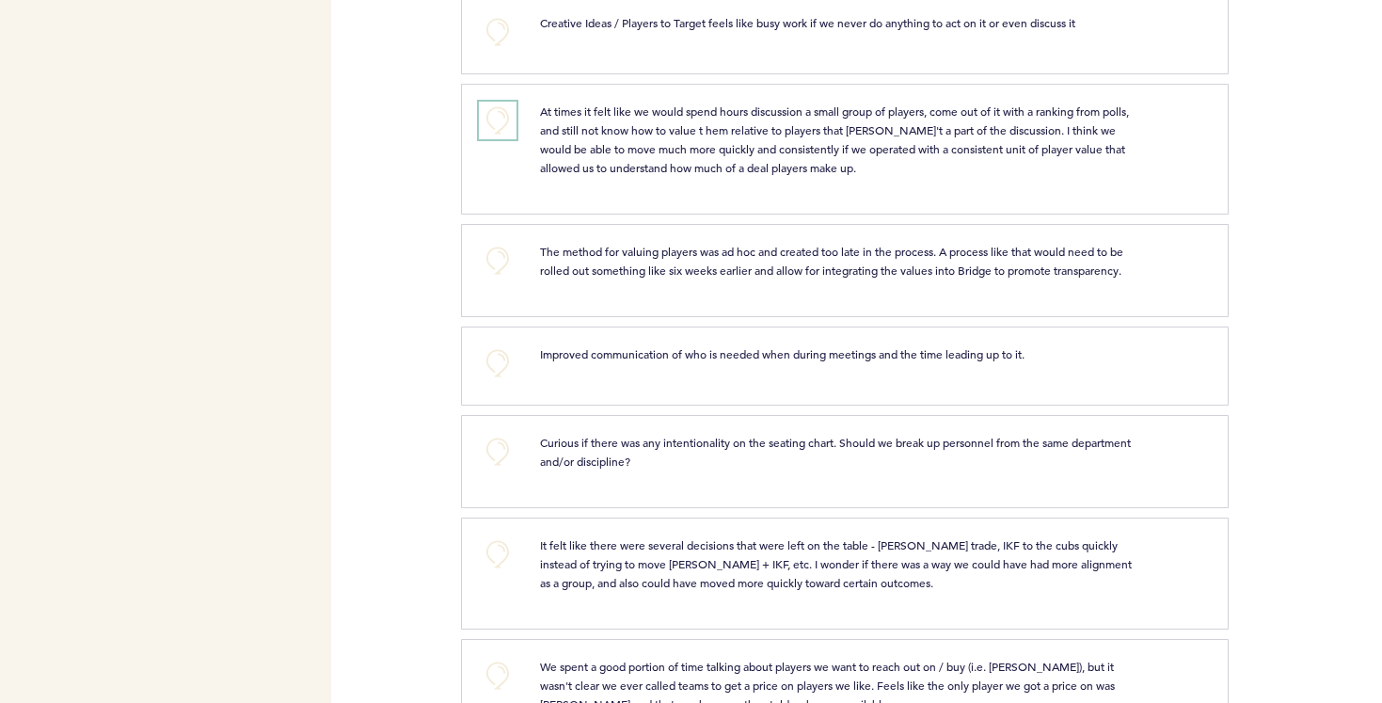
click at [503, 102] on button "+0" at bounding box center [498, 121] width 38 height 38
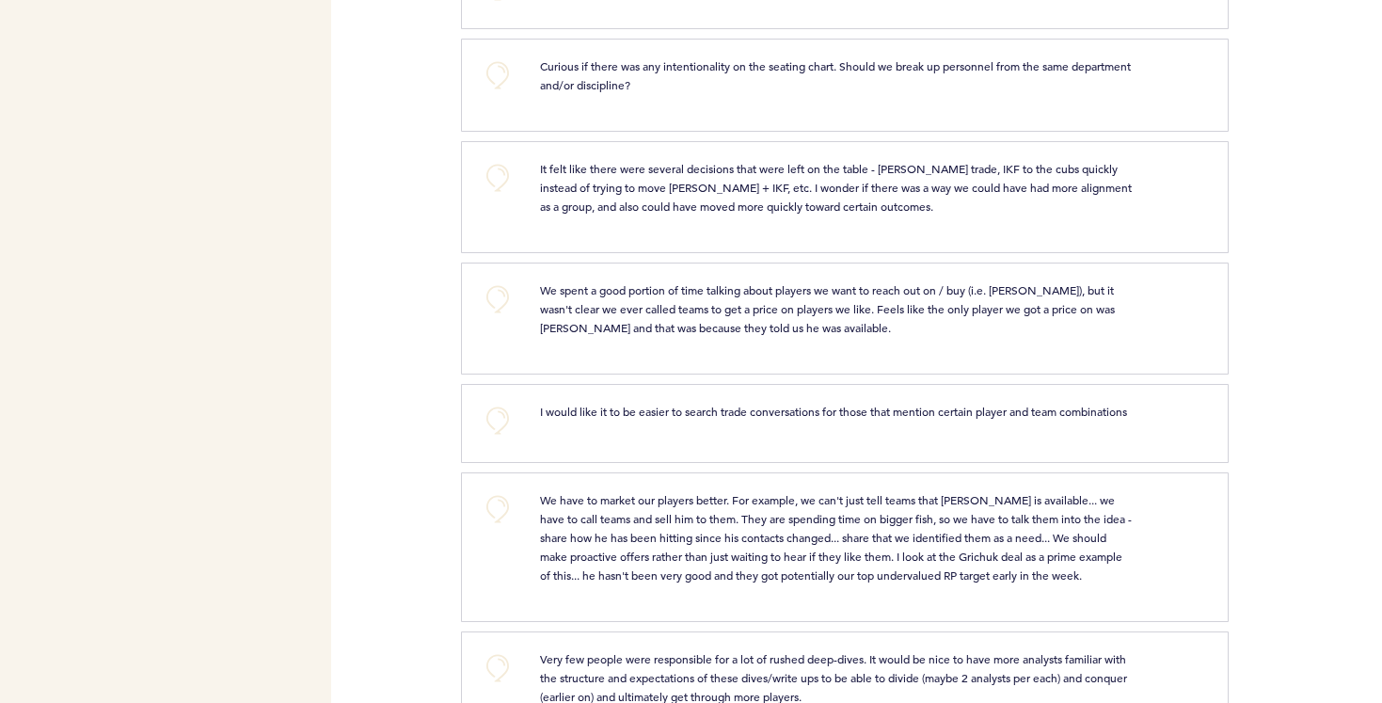
scroll to position [5600, 0]
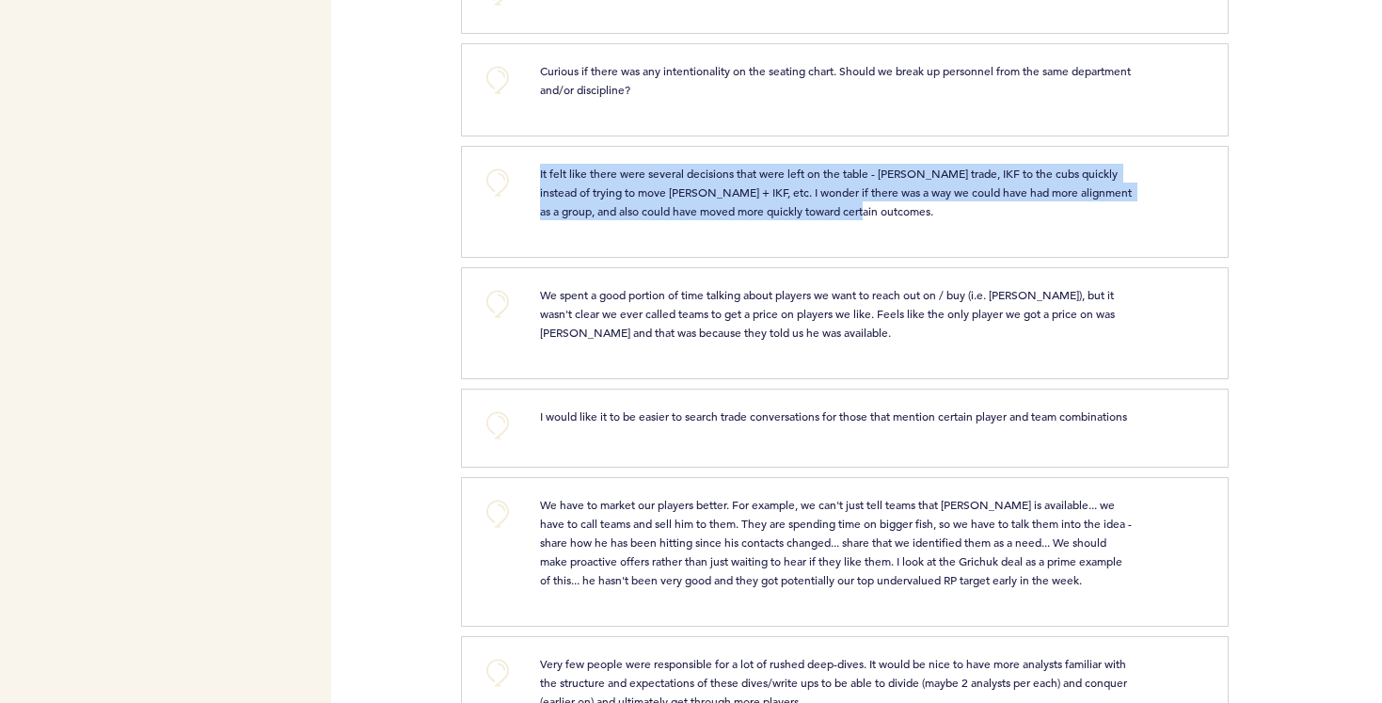
drag, startPoint x: 539, startPoint y: 172, endPoint x: 916, endPoint y: 225, distance: 380.0
click at [916, 225] on div "It felt like there were several decisions that were left on the table - [PERSON…" at bounding box center [865, 199] width 678 height 71
click at [852, 213] on span "It felt like there were several decisions that were left on the table - [PERSON…" at bounding box center [837, 192] width 595 height 53
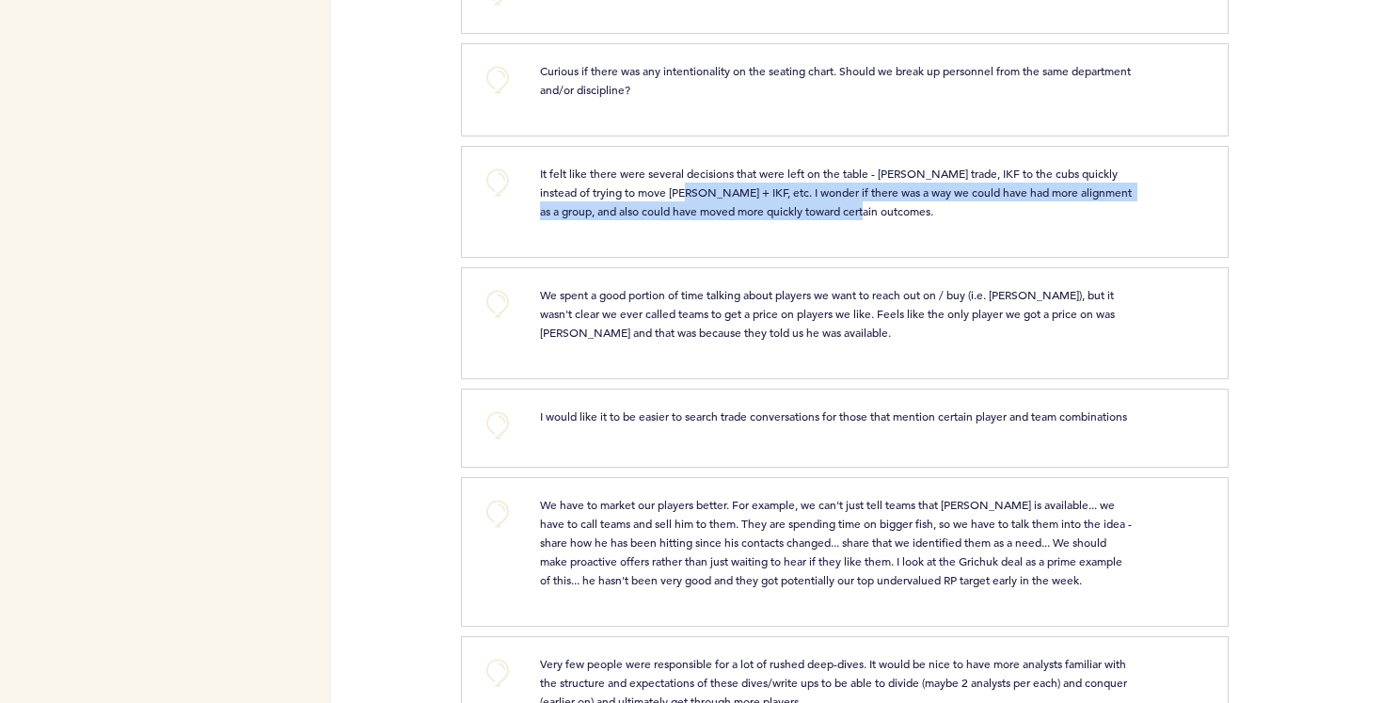
drag, startPoint x: 668, startPoint y: 196, endPoint x: 883, endPoint y: 213, distance: 215.2
click at [883, 213] on p "It felt like there were several decisions that were left on the table - [PERSON…" at bounding box center [837, 192] width 594 height 56
click at [806, 194] on span "It felt like there were several decisions that were left on the table - [PERSON…" at bounding box center [837, 192] width 595 height 53
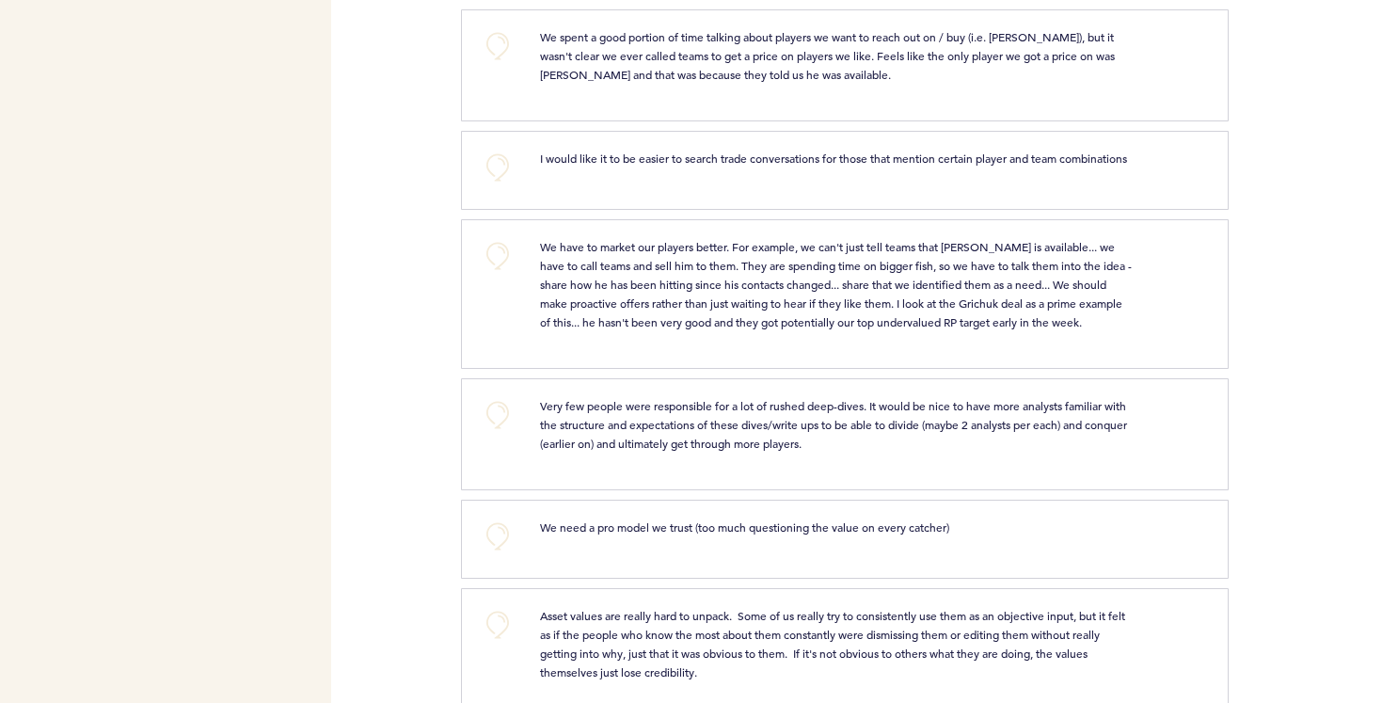
scroll to position [5863, 0]
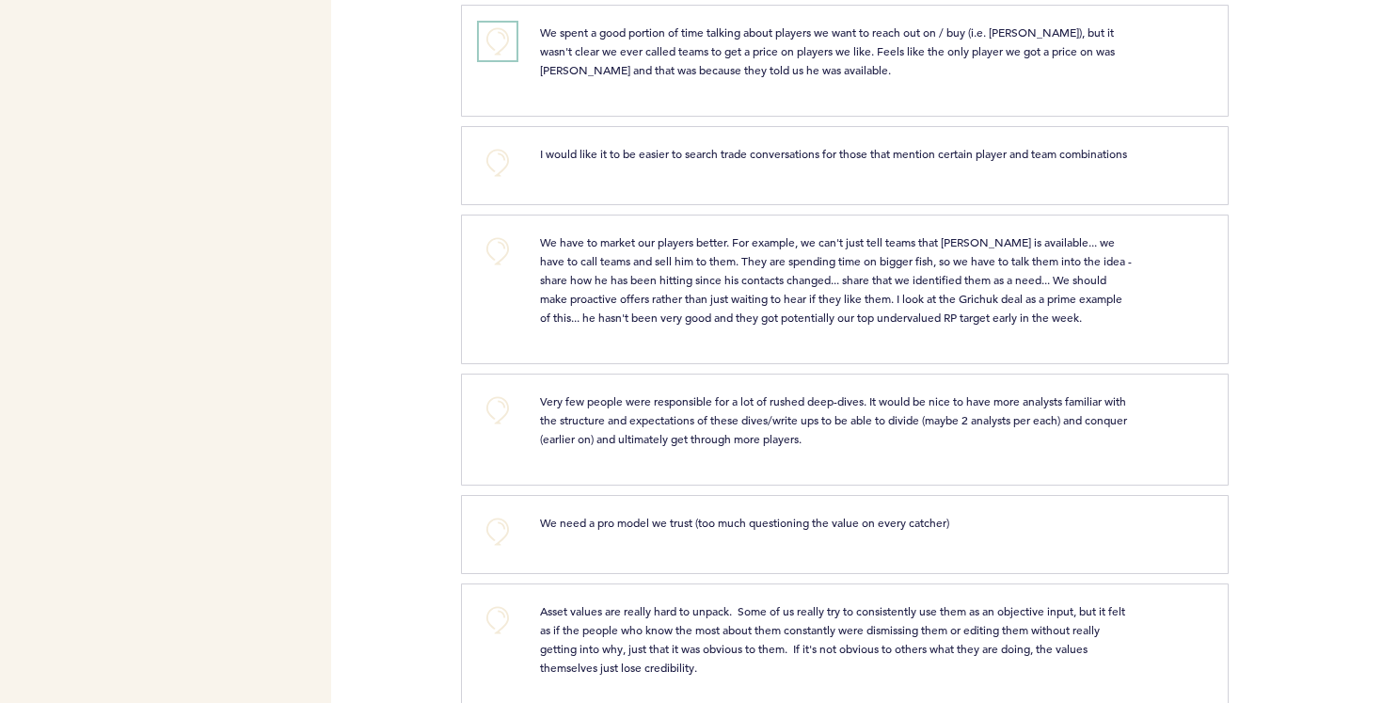
click at [500, 43] on button "+0" at bounding box center [498, 42] width 38 height 38
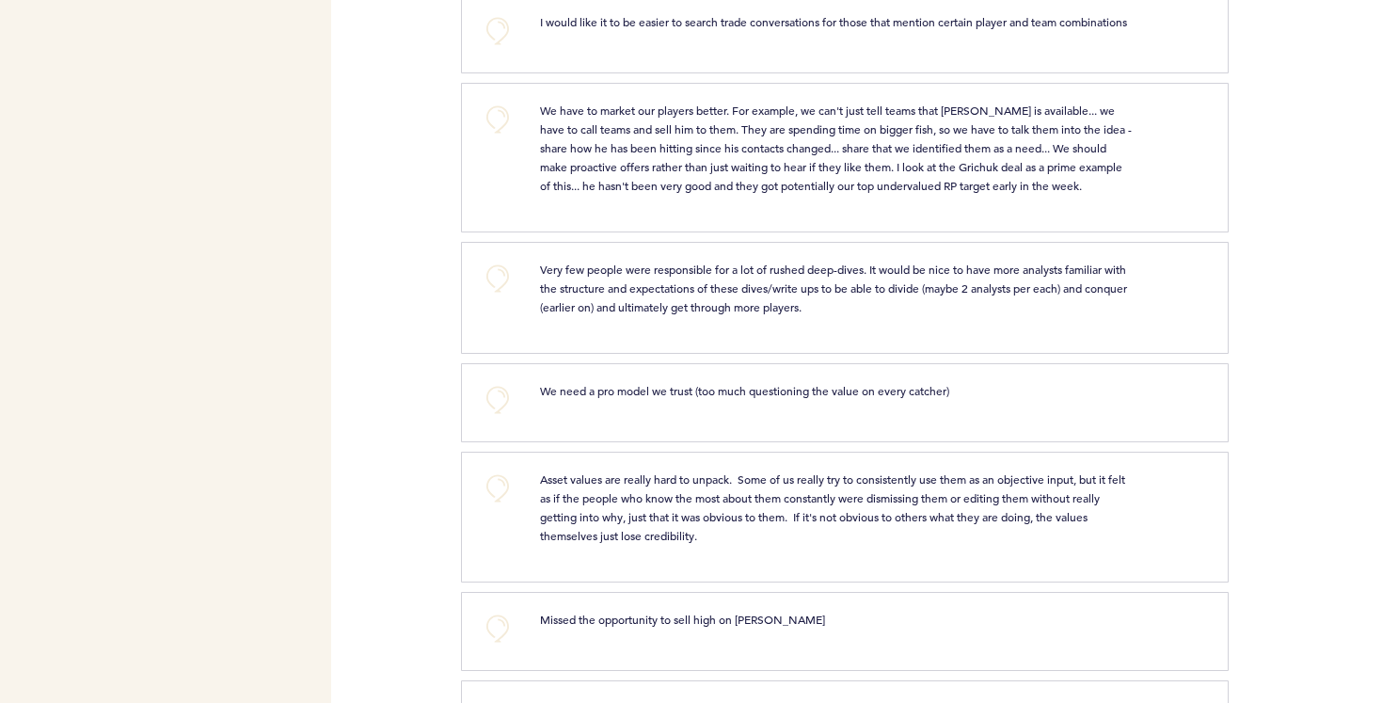
scroll to position [5996, 0]
click at [498, 26] on button "+0" at bounding box center [498, 30] width 38 height 38
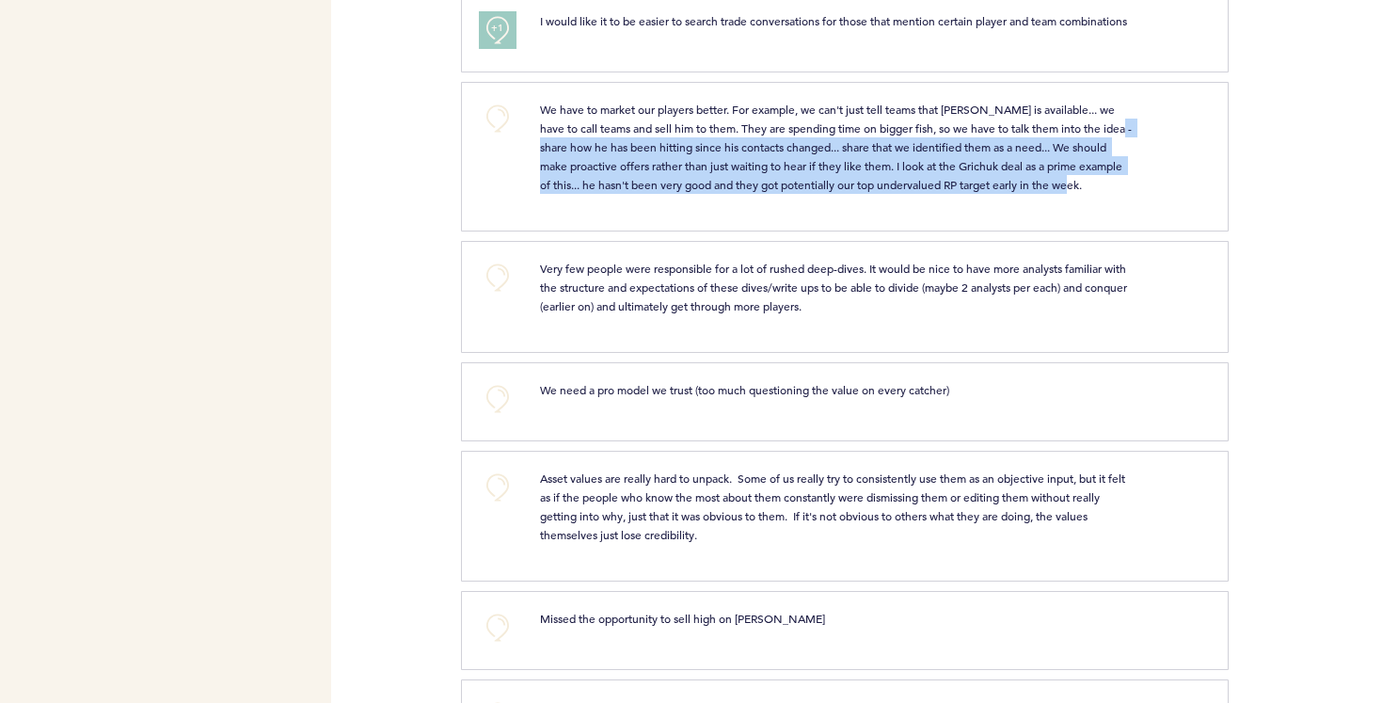
drag, startPoint x: 541, startPoint y: 170, endPoint x: 775, endPoint y: 228, distance: 241.2
click at [775, 194] on p "We have to market our players better. For example, we can't just tell teams tha…" at bounding box center [837, 147] width 594 height 94
click at [730, 192] on span "We have to market our players better. For example, we can't just tell teams tha…" at bounding box center [837, 147] width 595 height 90
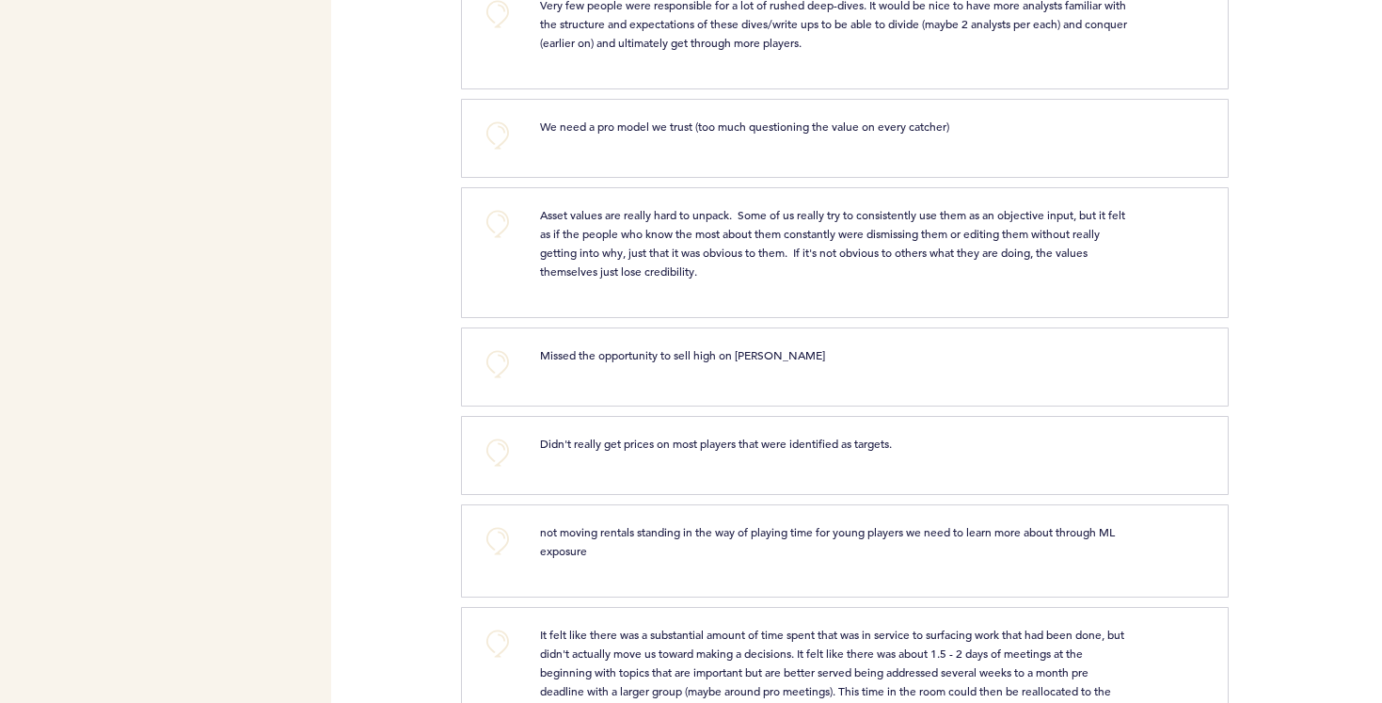
scroll to position [6272, 0]
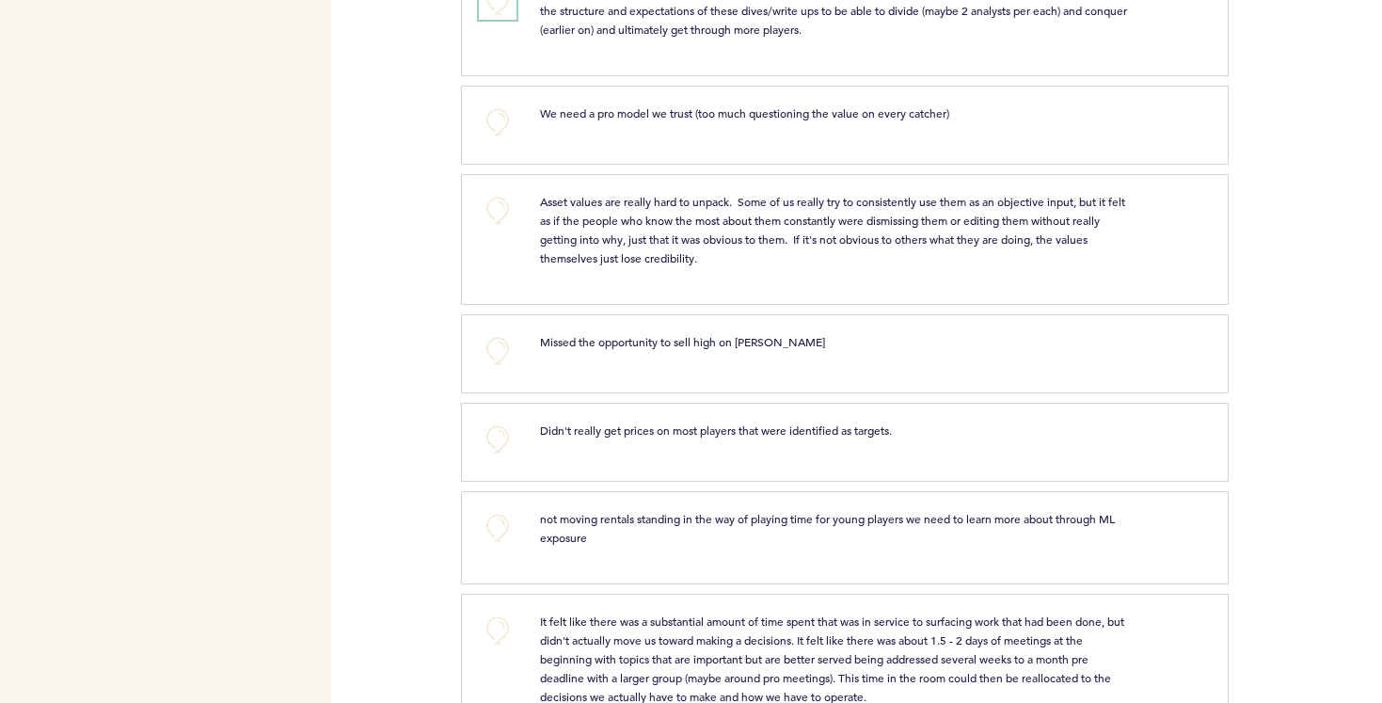
click at [500, 20] on button "+0" at bounding box center [498, 1] width 38 height 38
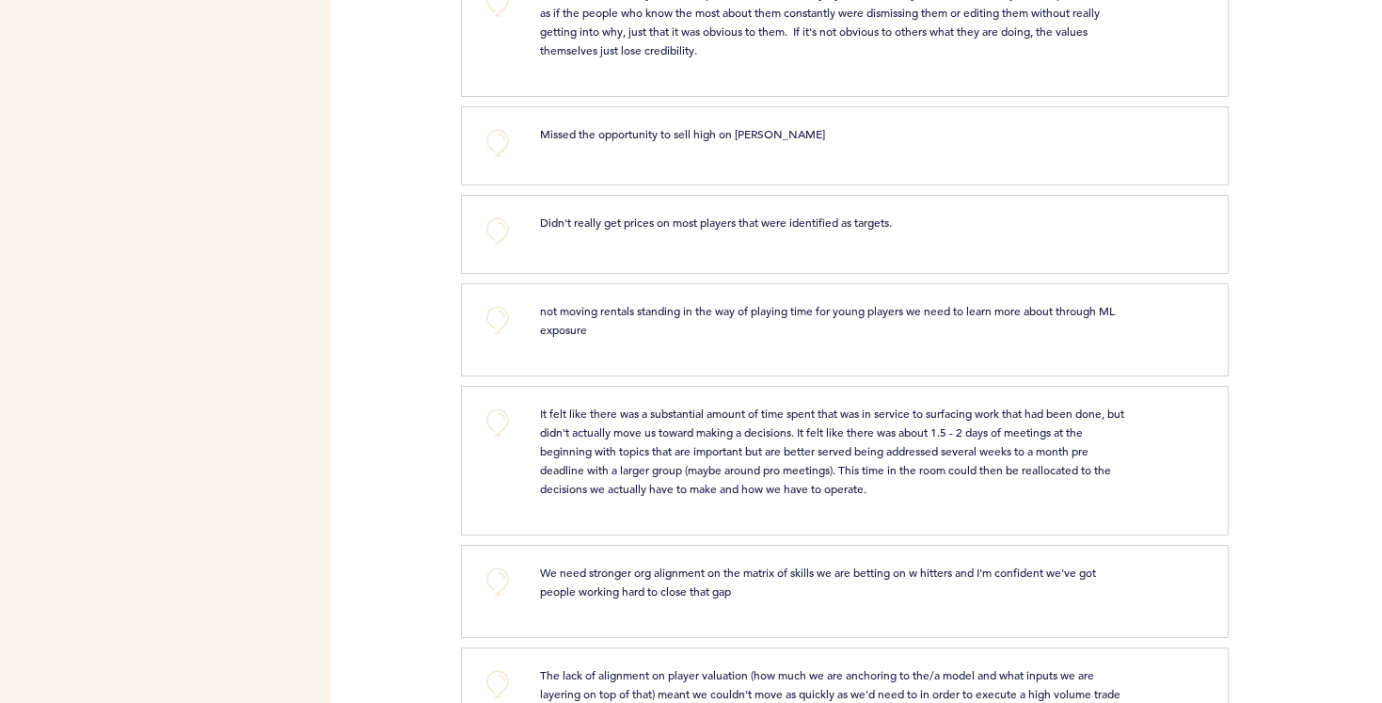
scroll to position [6482, 0]
click at [504, 20] on button "+0" at bounding box center [498, 1] width 38 height 38
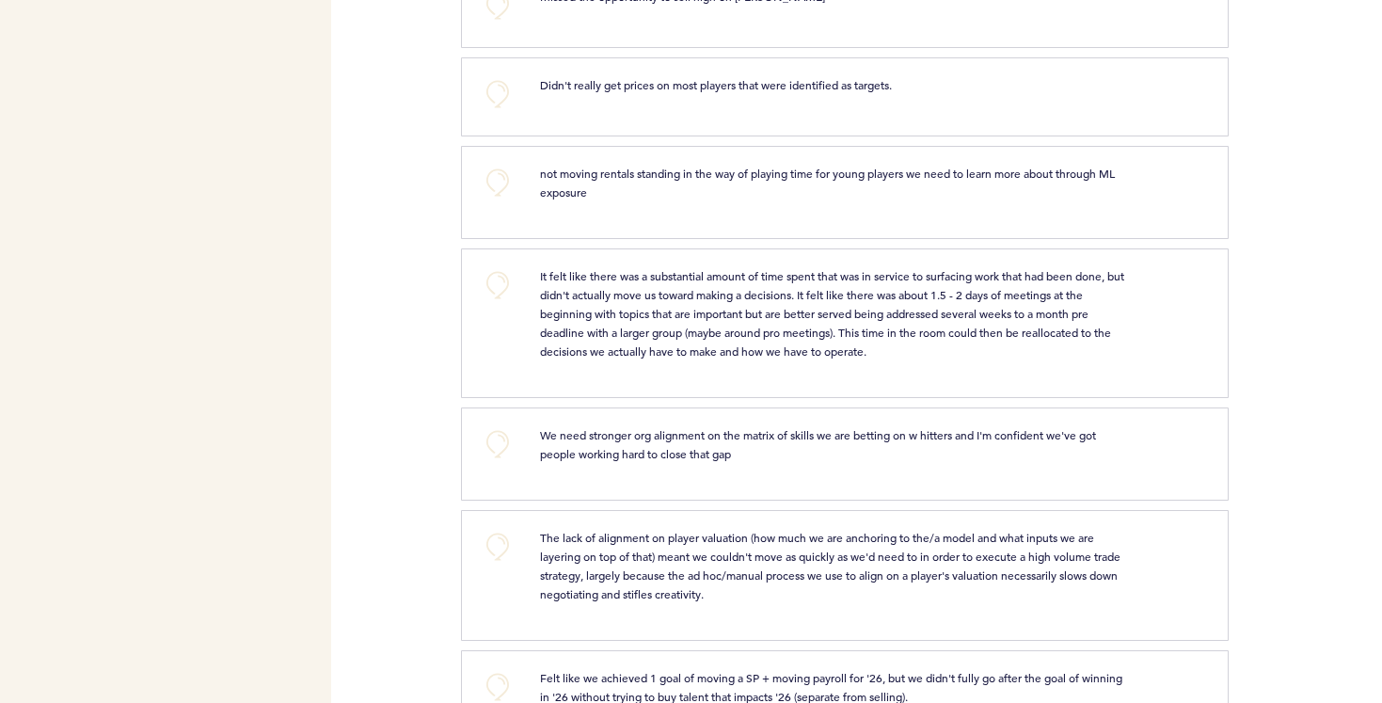
scroll to position [6622, 0]
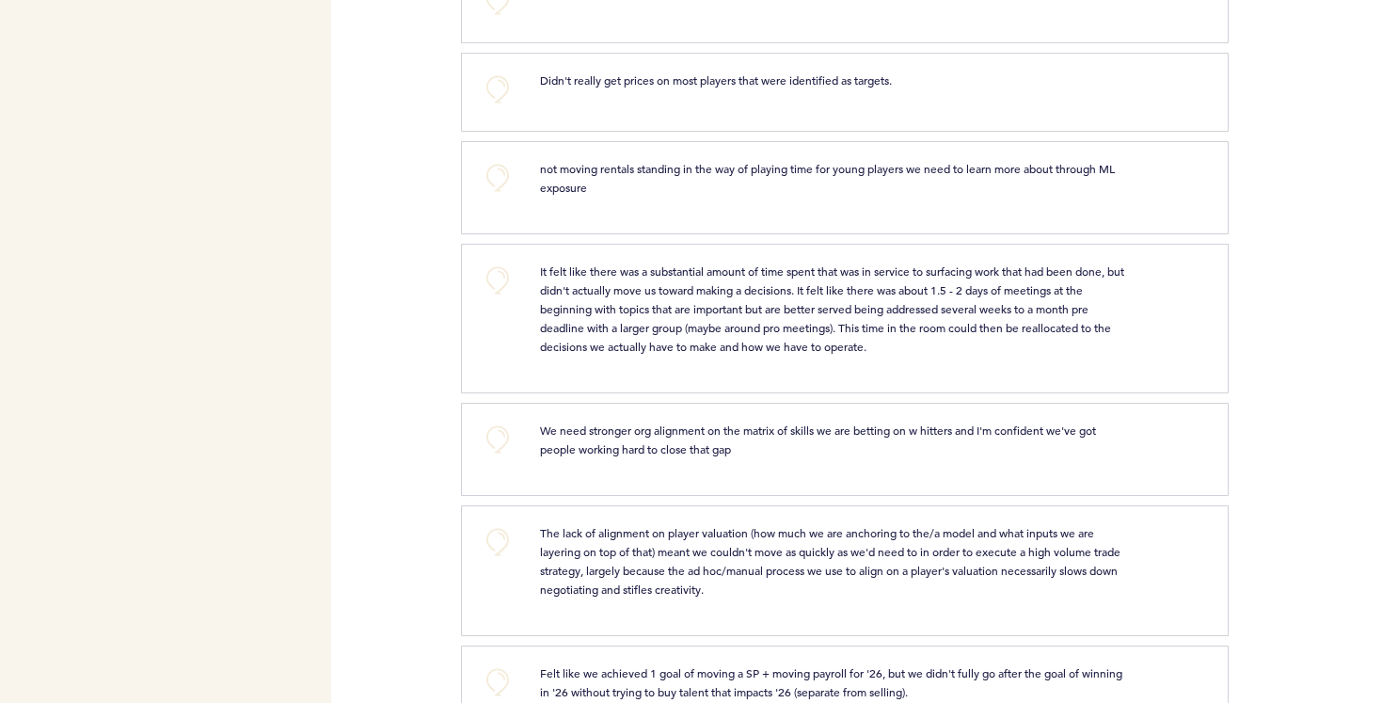
drag, startPoint x: 544, startPoint y: 116, endPoint x: 780, endPoint y: 114, distance: 236.2
click at [780, 88] on span "Didn't really get prices on most players that were identified as targets." at bounding box center [716, 79] width 352 height 15
drag, startPoint x: 745, startPoint y: 116, endPoint x: 916, endPoint y: 119, distance: 171.3
click at [916, 89] on p "Didn't really get prices on most players that were identified as targets." at bounding box center [837, 80] width 594 height 19
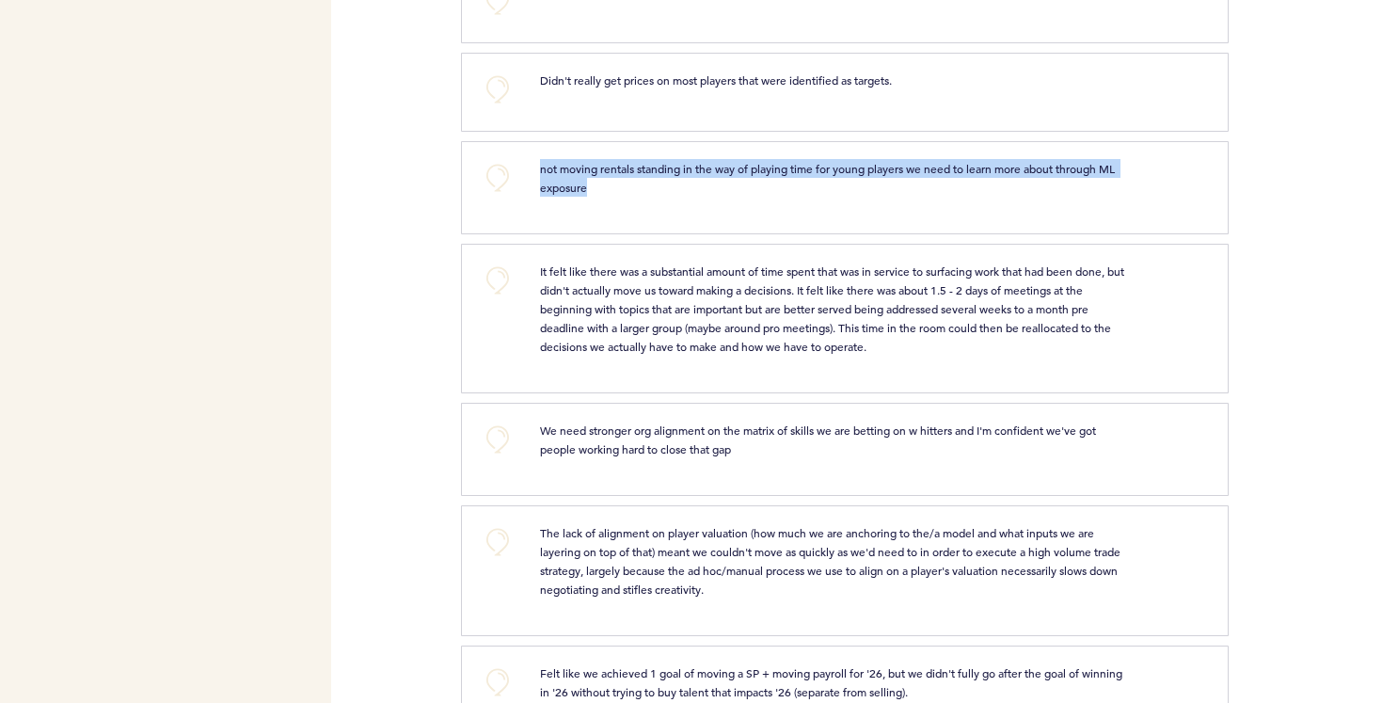
drag, startPoint x: 541, startPoint y: 207, endPoint x: 616, endPoint y: 241, distance: 82.5
click at [616, 211] on div "not moving rentals standing in the way of playing time for young players we nee…" at bounding box center [865, 185] width 678 height 52
click at [563, 195] on span "not moving rentals standing in the way of playing time for young players we nee…" at bounding box center [829, 178] width 578 height 34
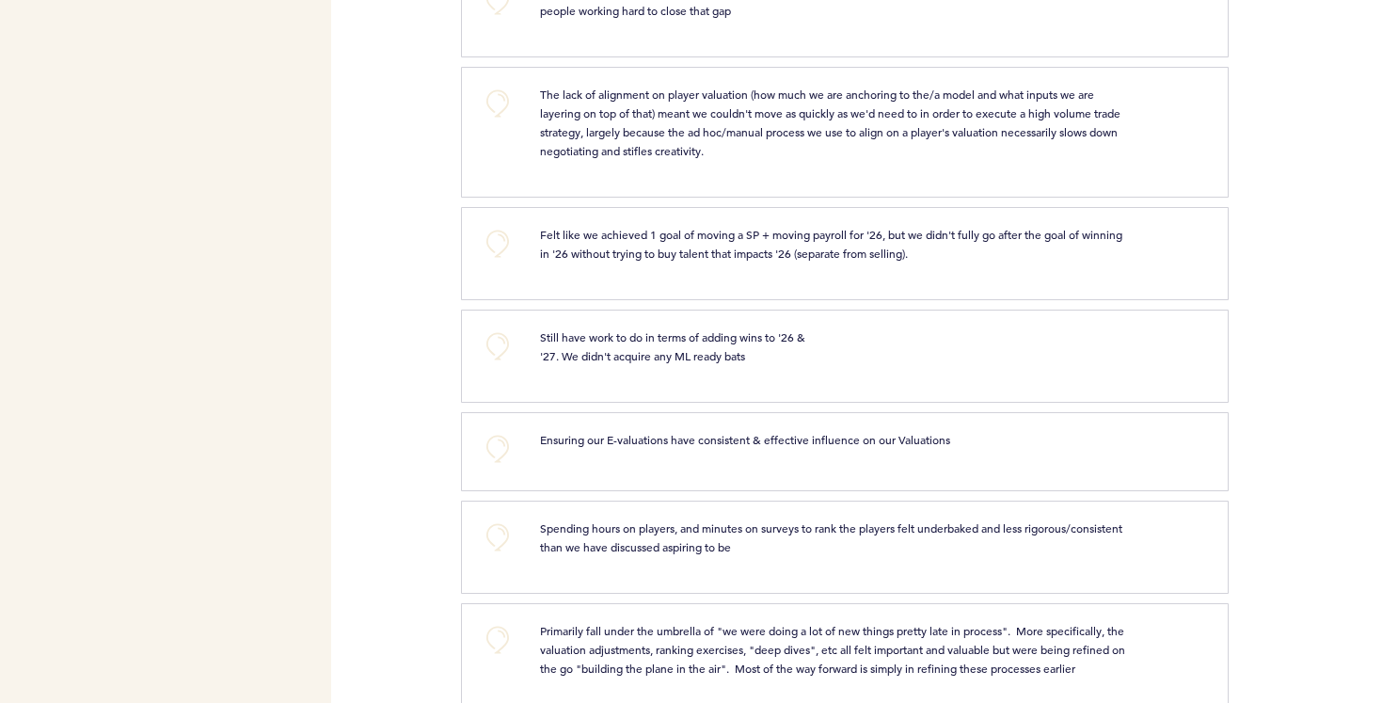
scroll to position [7059, 0]
click at [499, 22] on button "+0" at bounding box center [498, 3] width 38 height 38
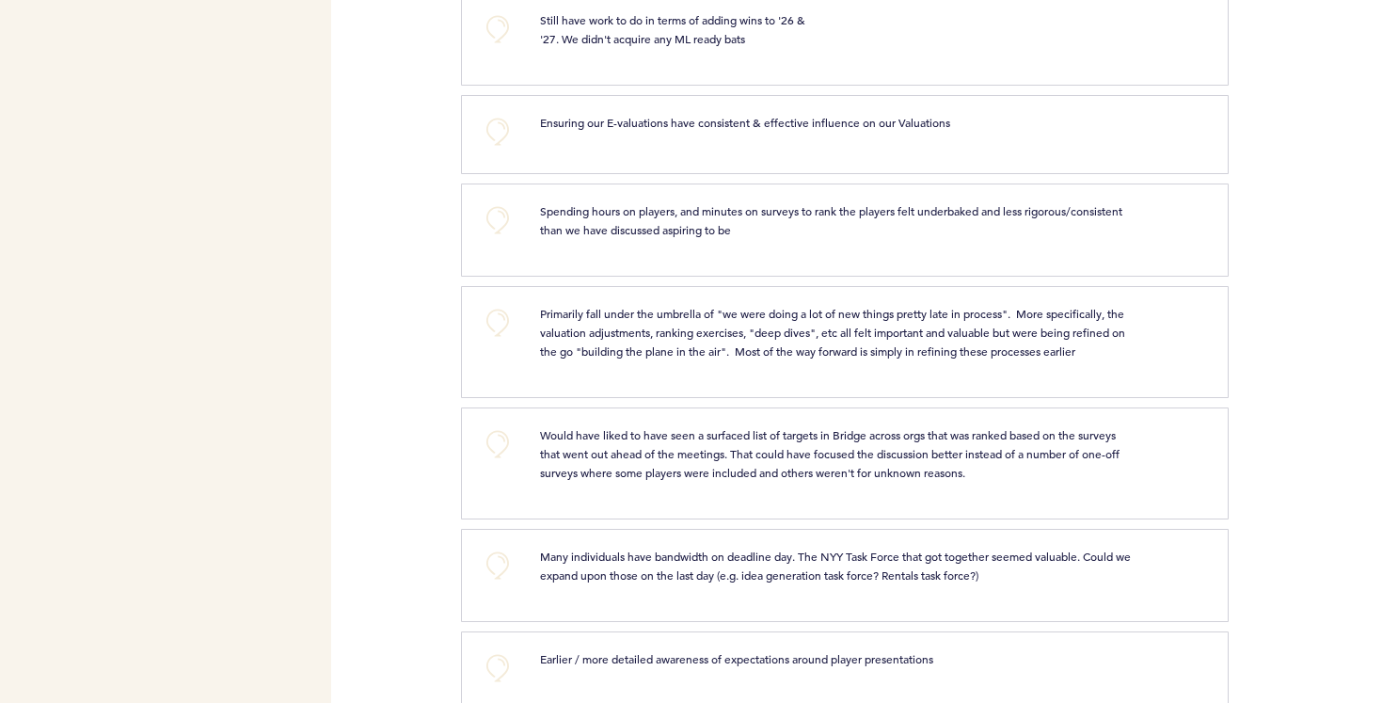
scroll to position [7346, 0]
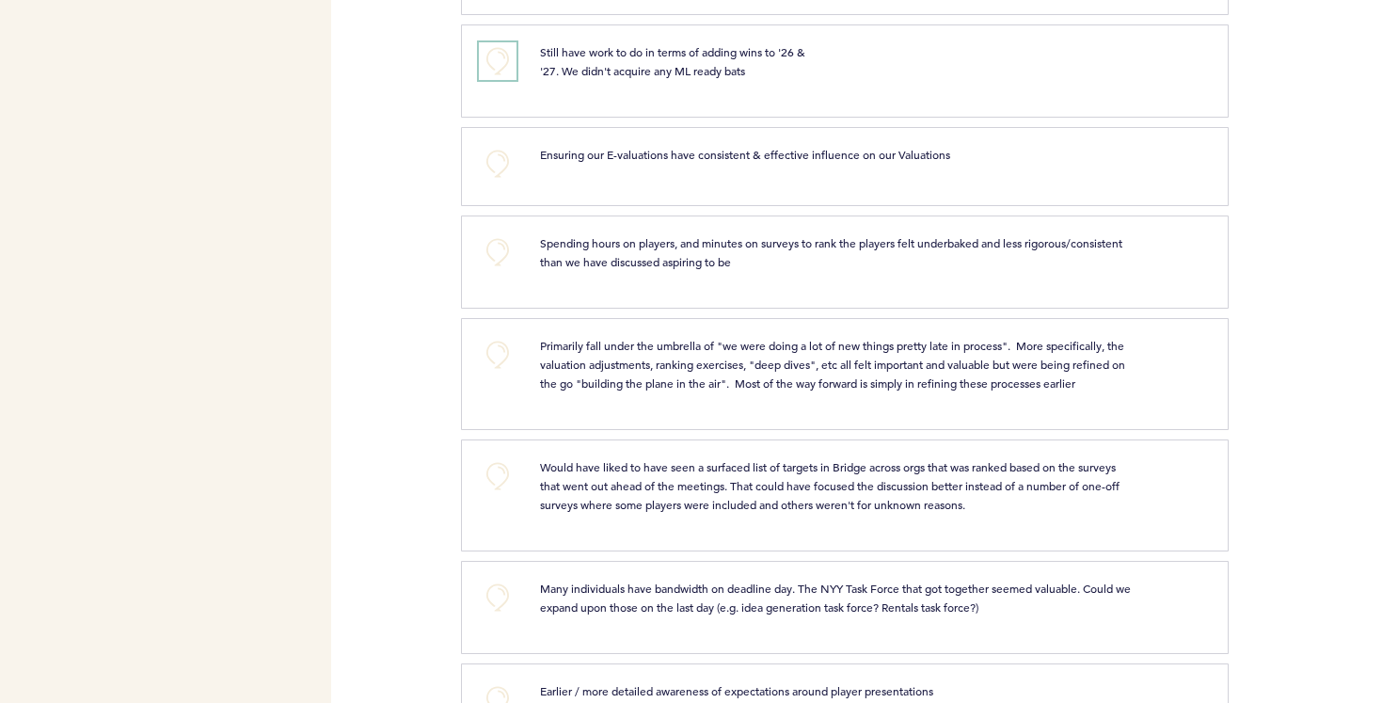
click at [496, 80] on button "+0" at bounding box center [498, 61] width 38 height 38
click at [496, 69] on span "+1" at bounding box center [497, 59] width 13 height 19
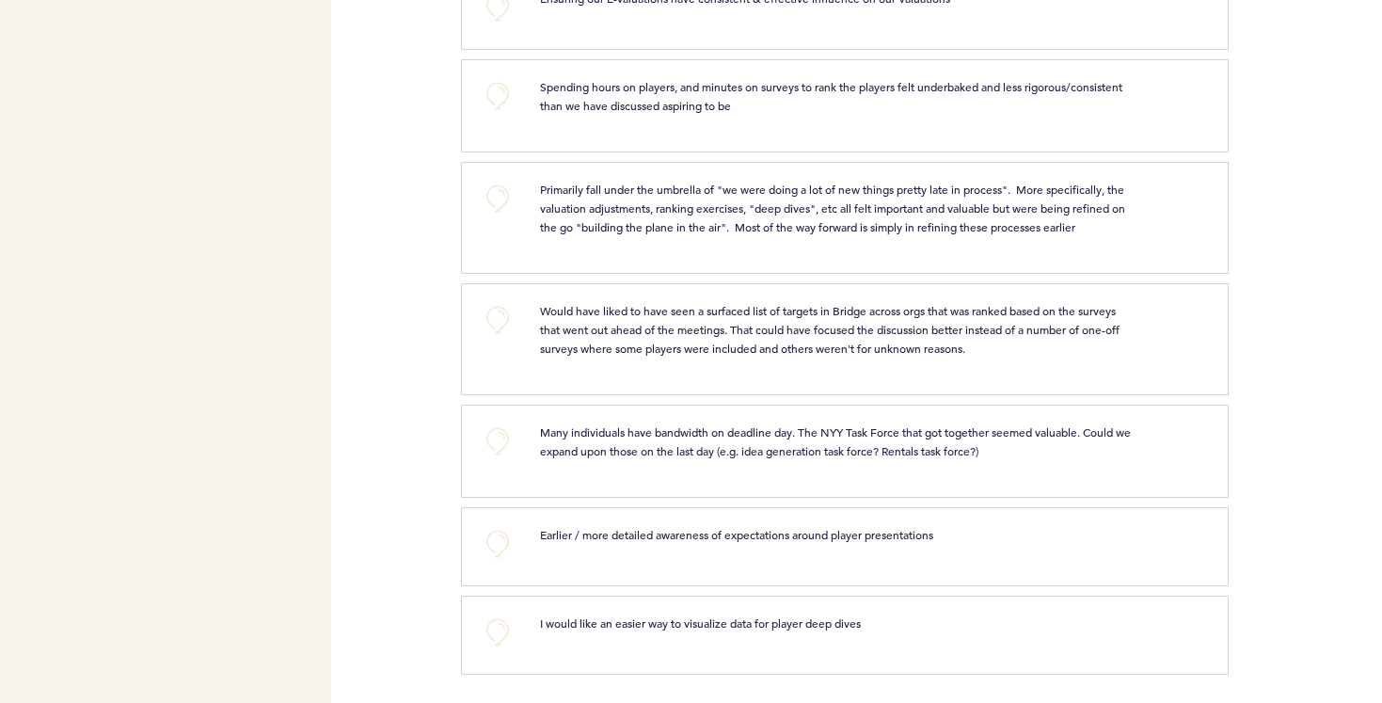
scroll to position [7558, 0]
click at [499, 180] on button "+0" at bounding box center [498, 199] width 38 height 38
click at [502, 322] on button "+0" at bounding box center [498, 320] width 38 height 38
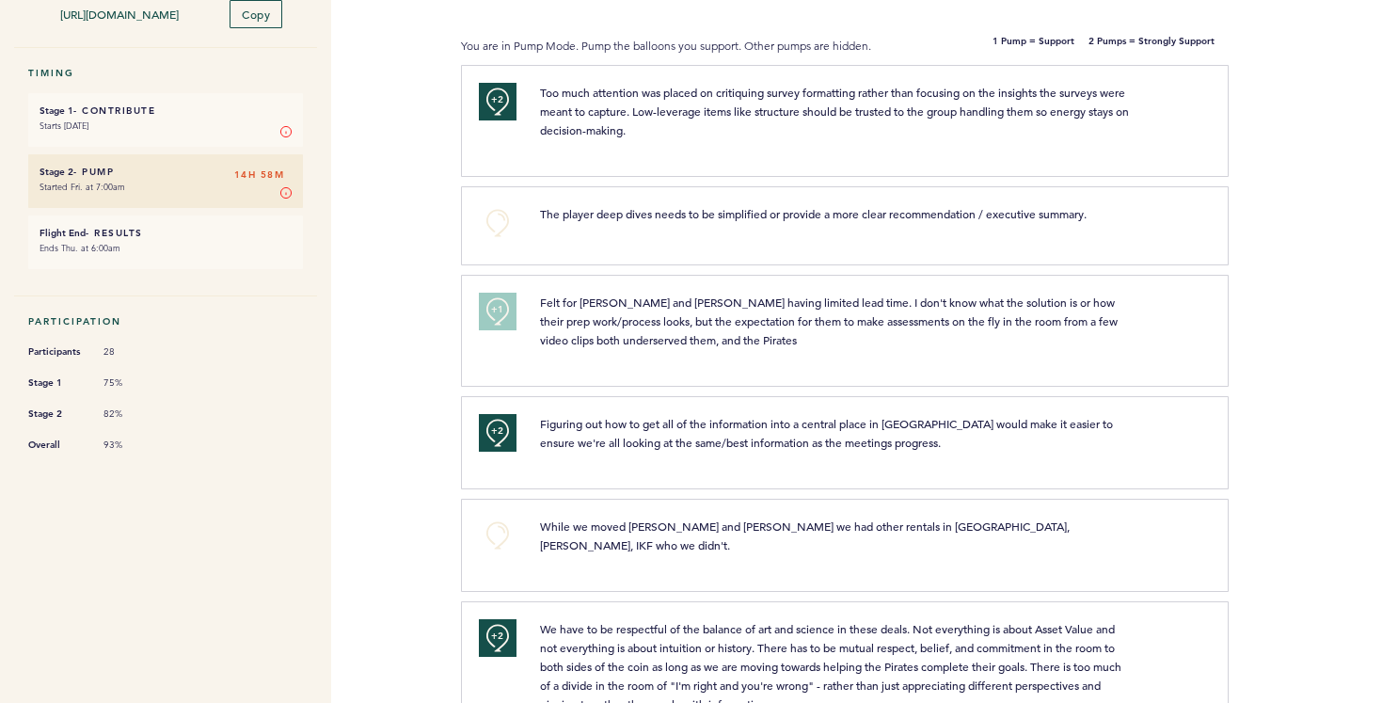
scroll to position [0, 0]
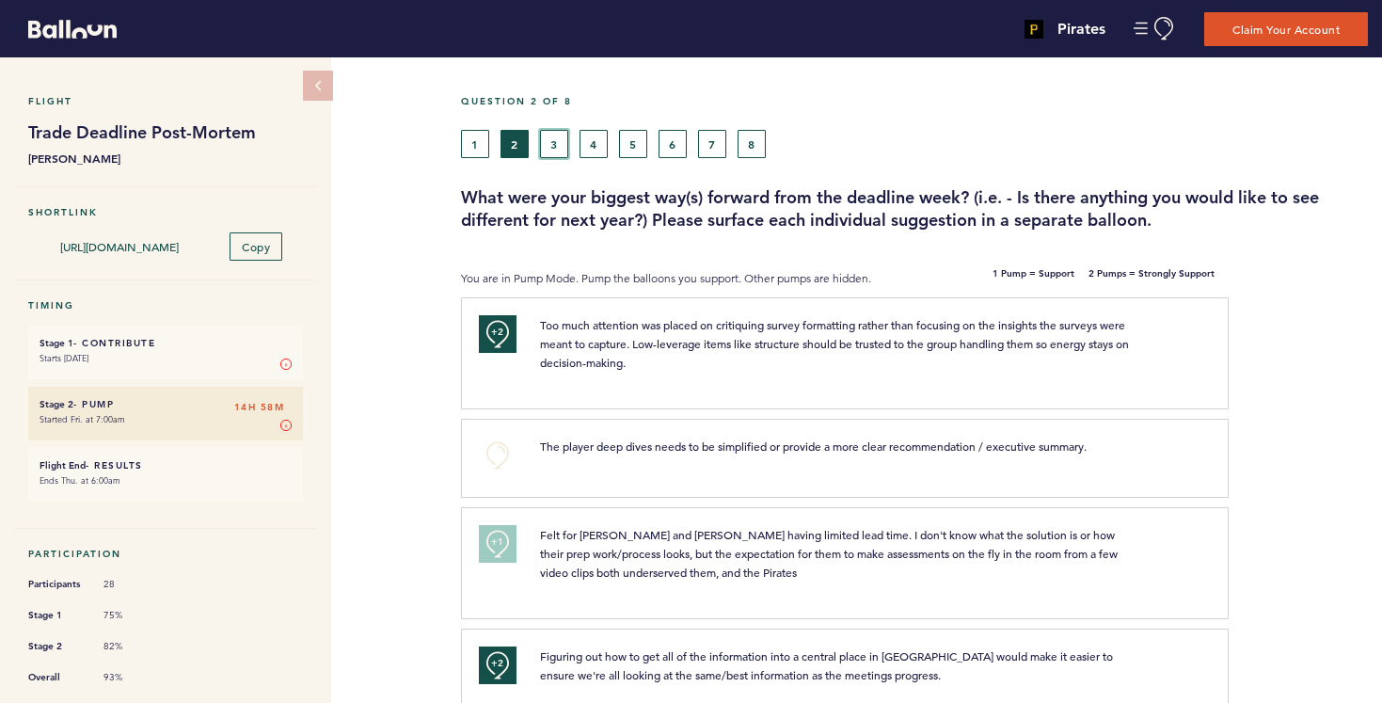
click at [553, 141] on button "3" at bounding box center [554, 144] width 28 height 28
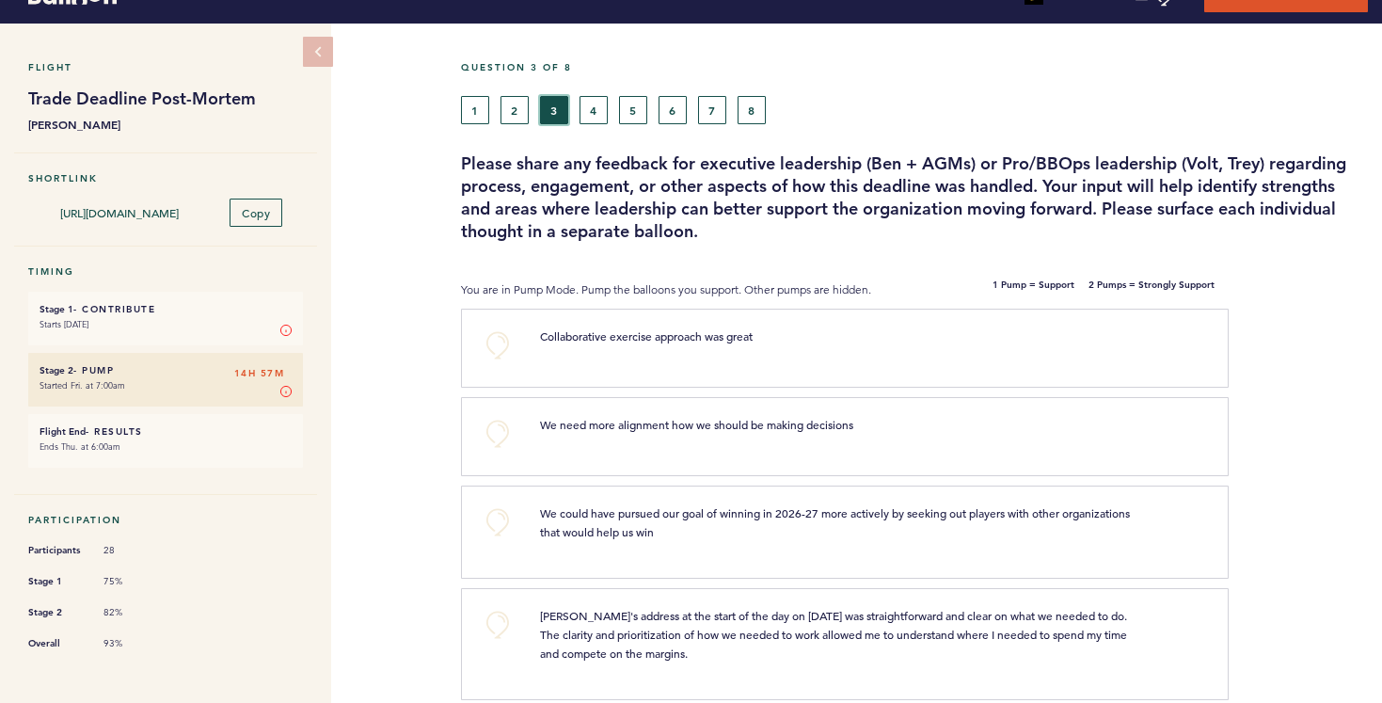
scroll to position [43, 0]
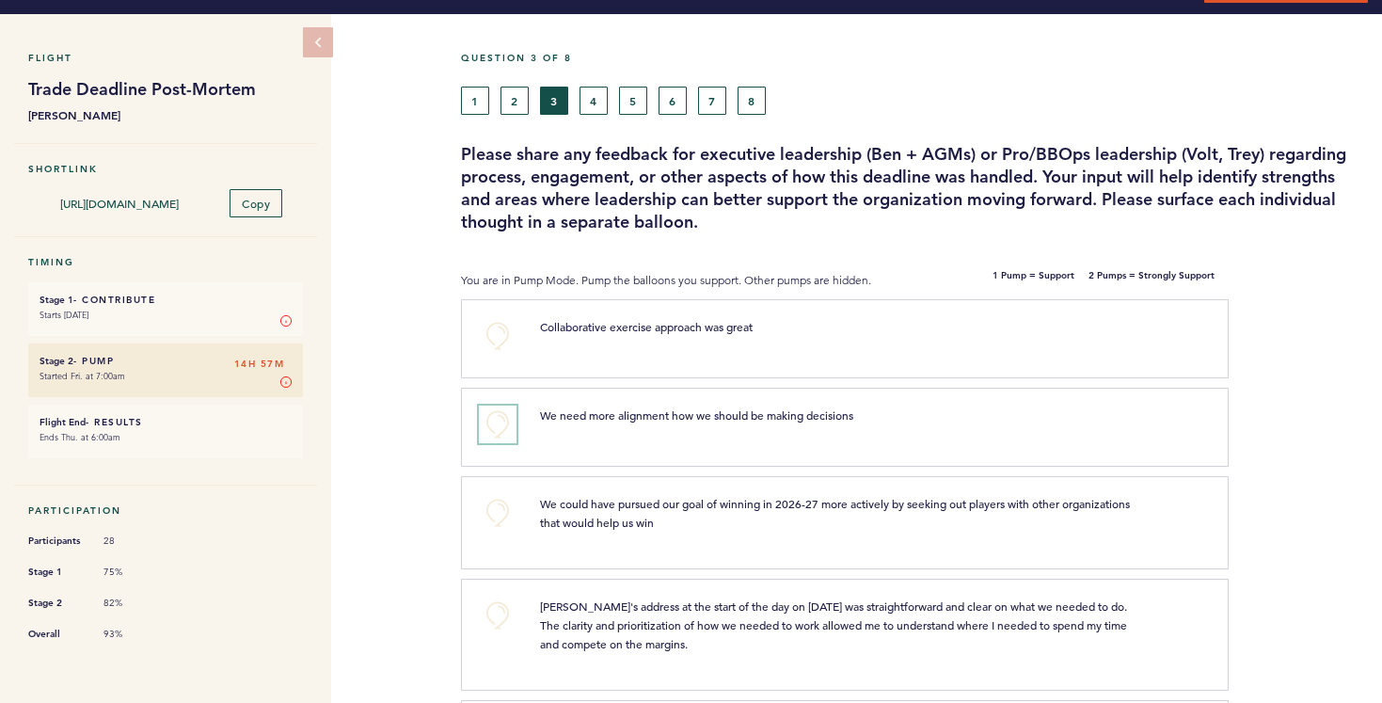
click at [497, 425] on button "+0" at bounding box center [498, 425] width 38 height 38
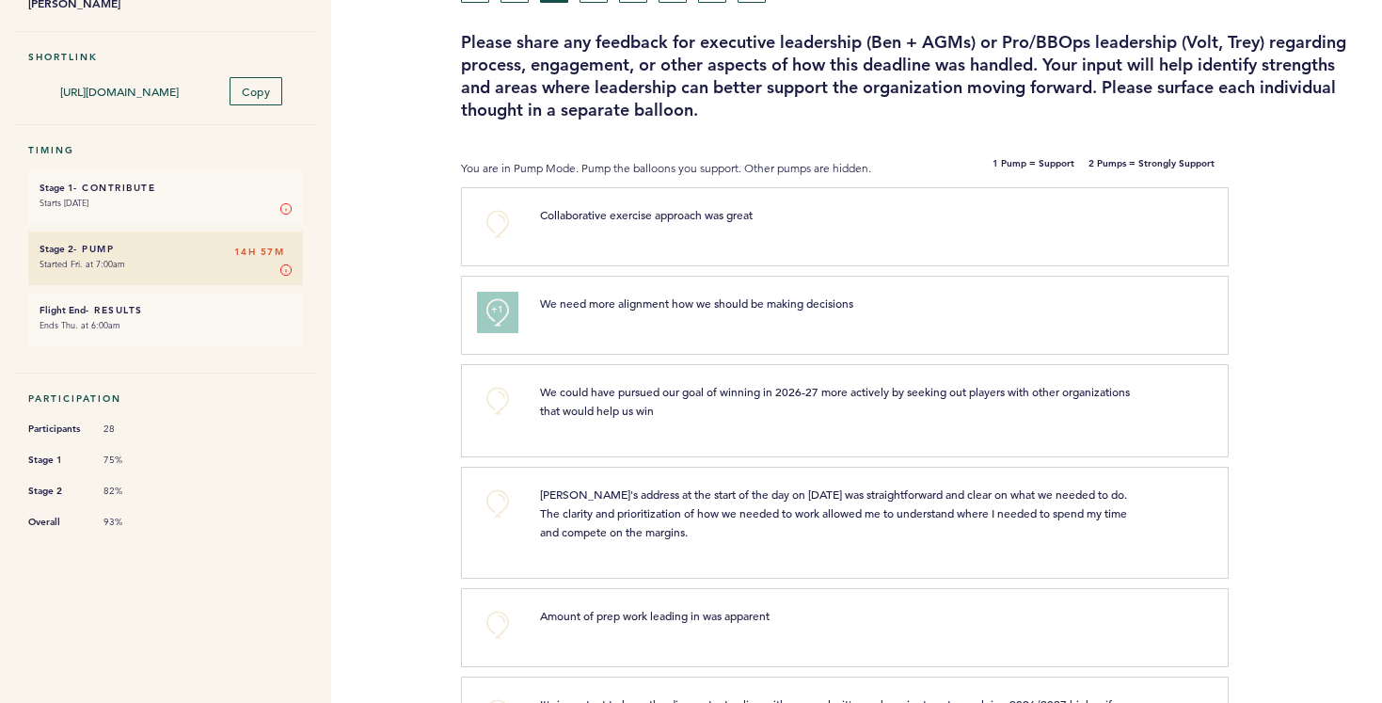
scroll to position [158, 0]
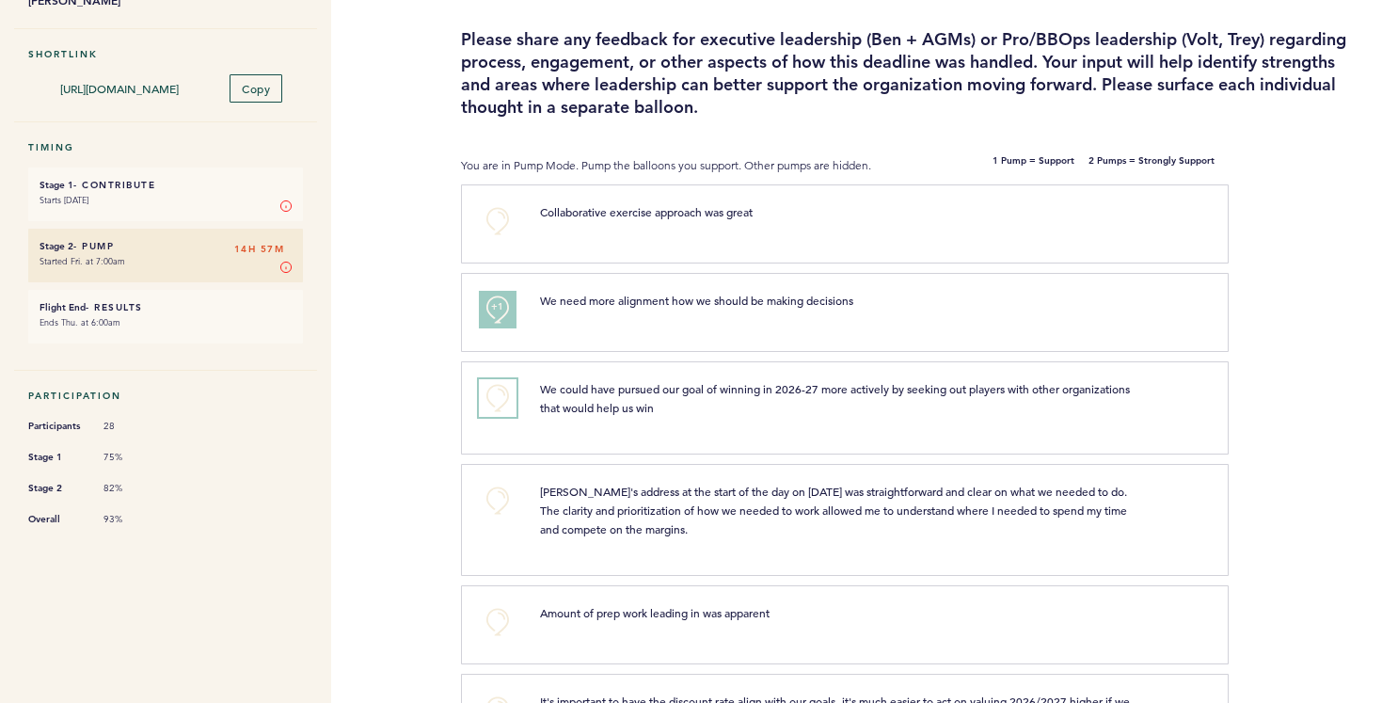
click at [498, 397] on button "+0" at bounding box center [498, 398] width 38 height 38
click at [498, 494] on button "+0" at bounding box center [498, 501] width 38 height 38
click at [498, 494] on span "+1" at bounding box center [497, 497] width 13 height 19
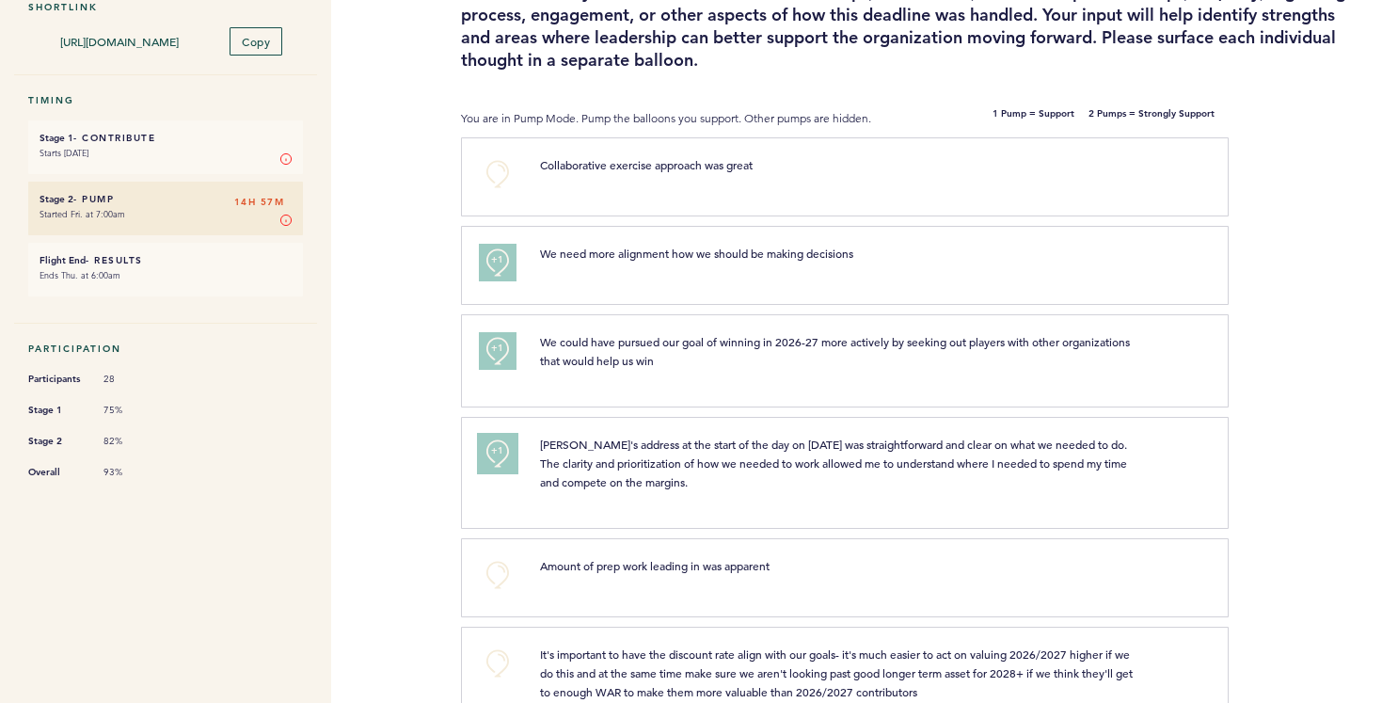
scroll to position [210, 0]
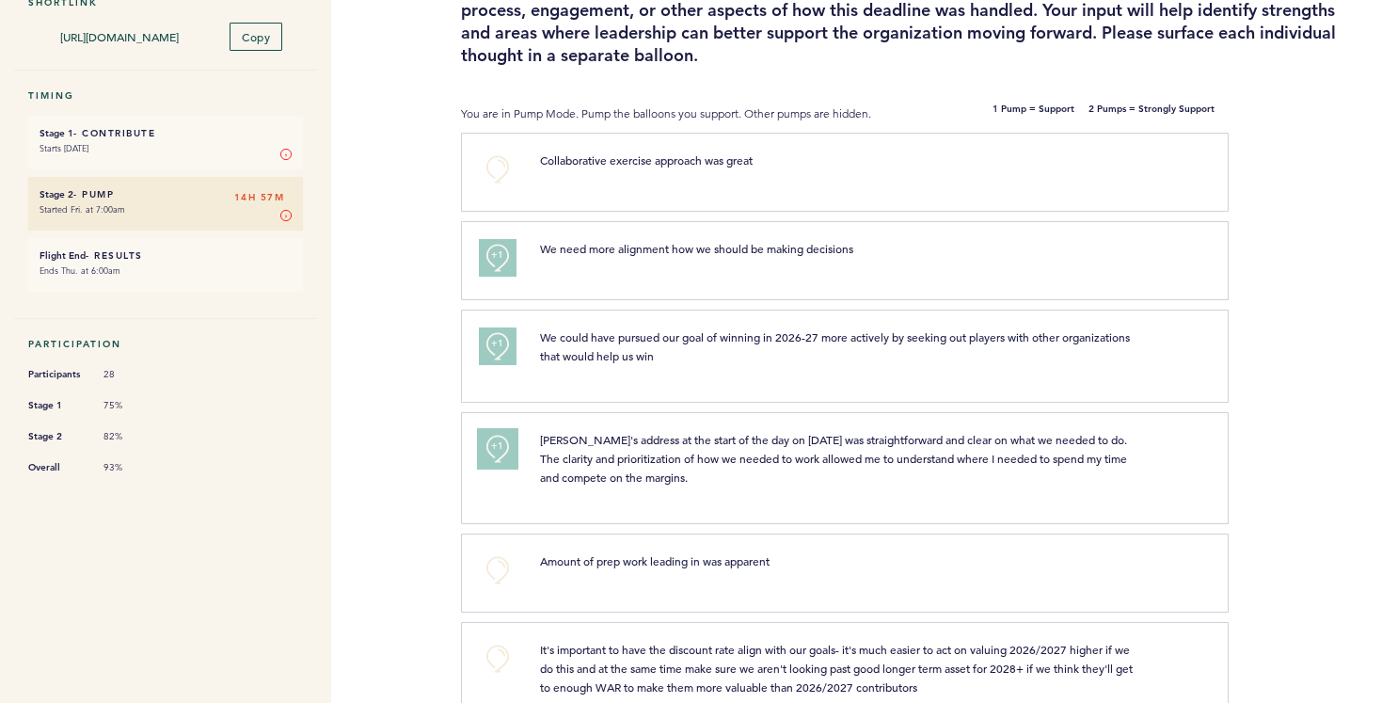
click at [498, 442] on span "+1" at bounding box center [497, 446] width 13 height 19
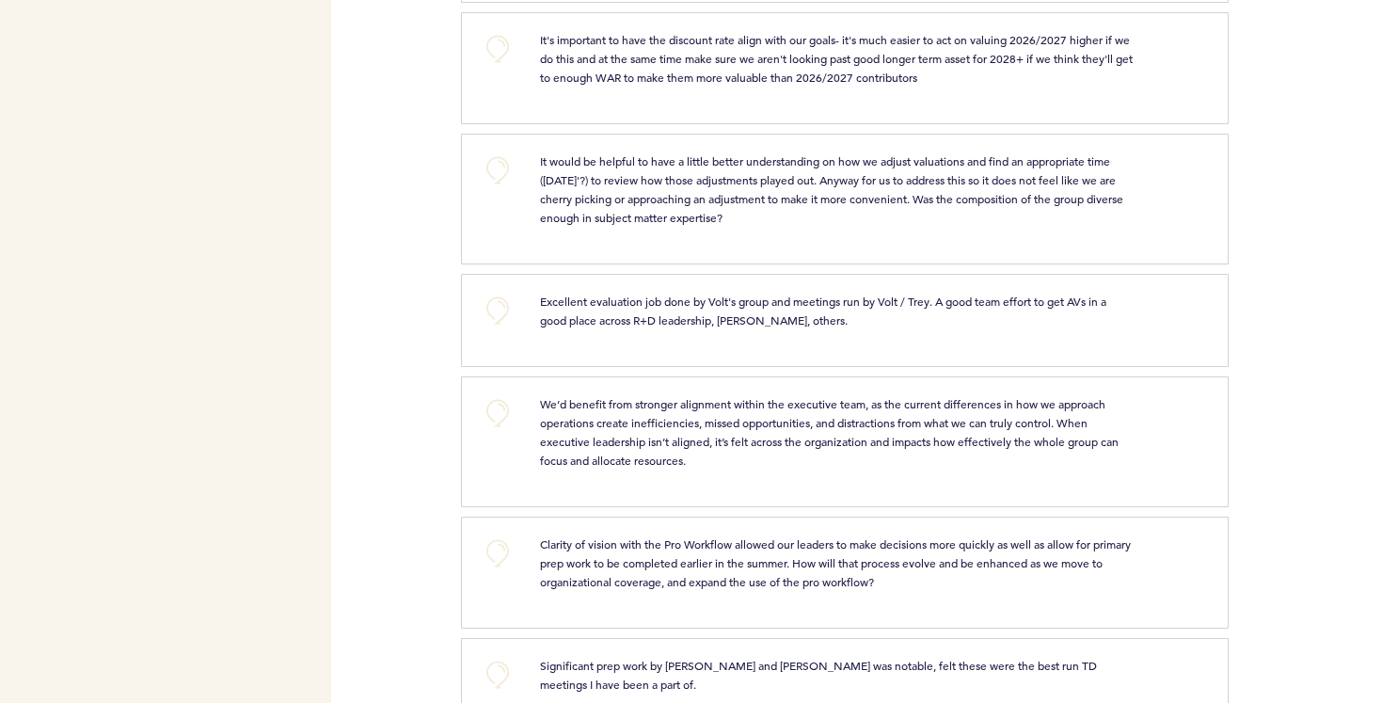
scroll to position [824, 0]
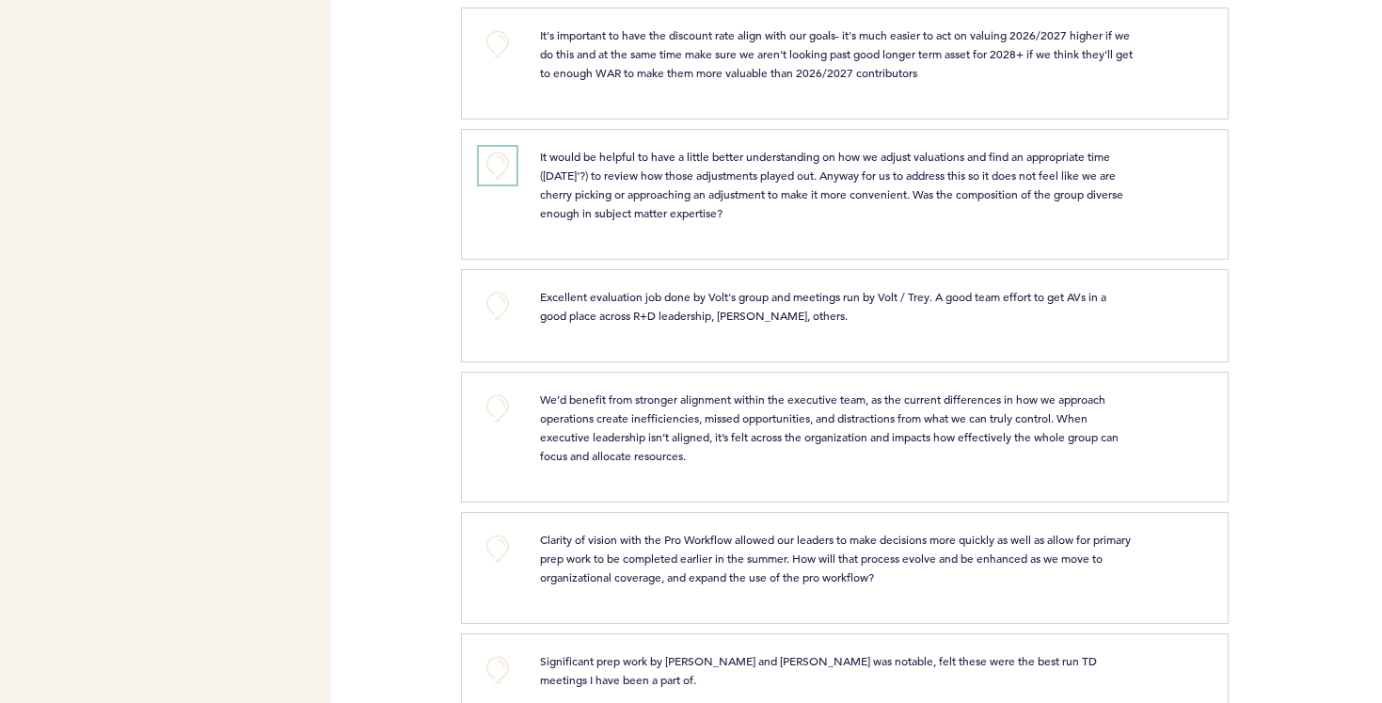
click at [512, 167] on button "+0" at bounding box center [498, 166] width 38 height 38
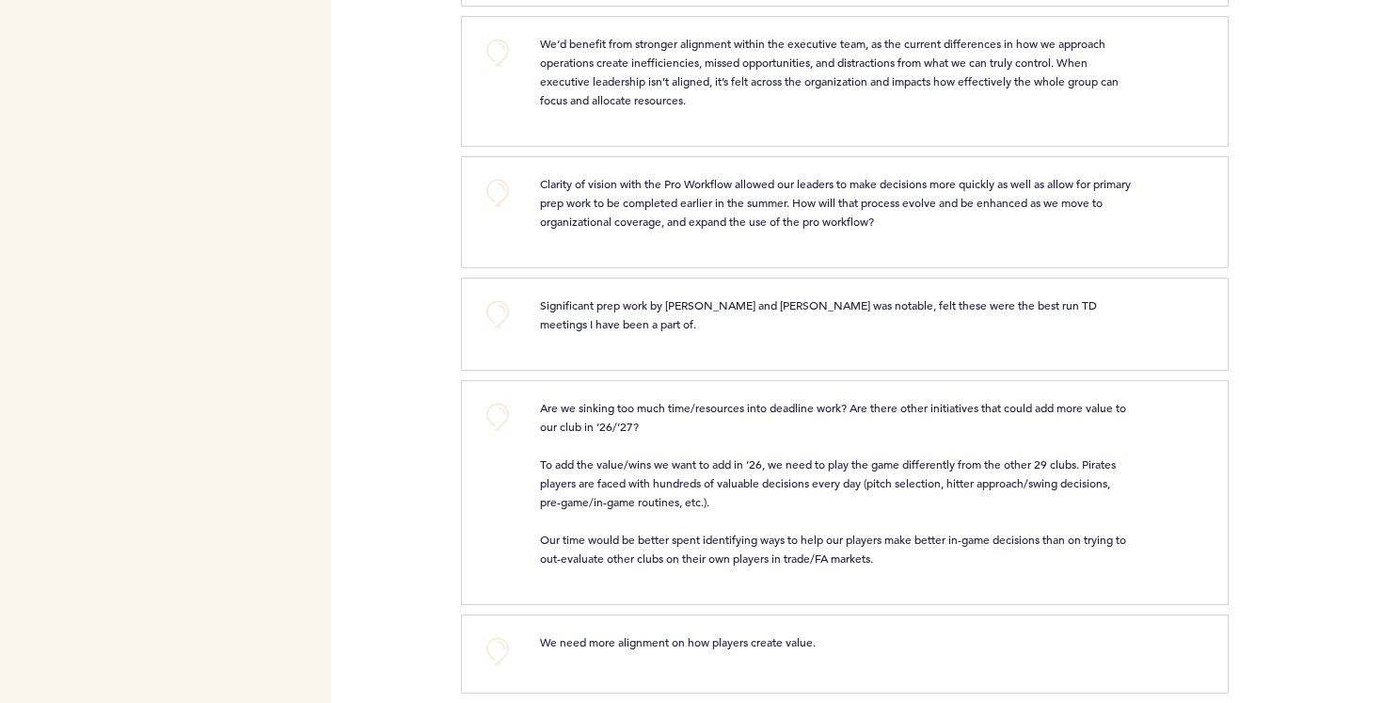
scroll to position [1179, 0]
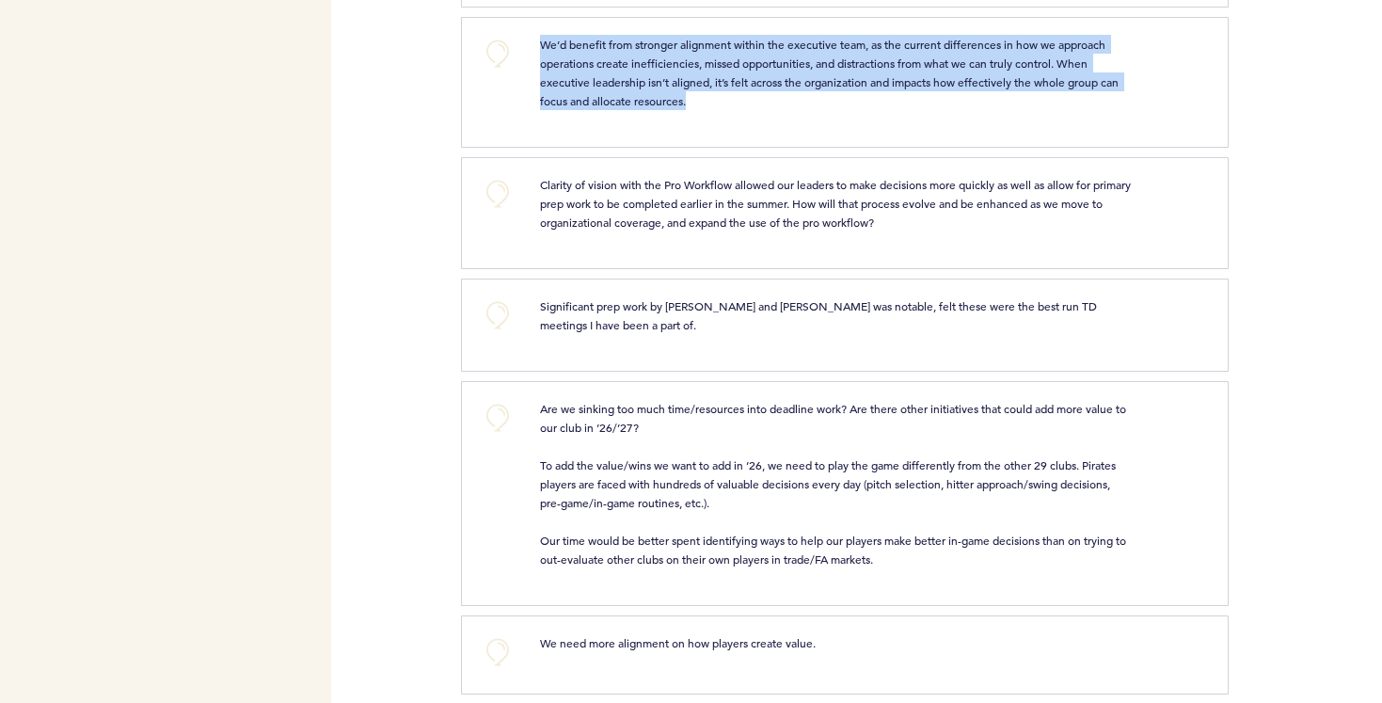
drag, startPoint x: 544, startPoint y: 41, endPoint x: 689, endPoint y: 102, distance: 156.9
click at [689, 102] on p "We’d benefit from stronger alignment within the executive team, as the current …" at bounding box center [837, 72] width 594 height 75
click at [629, 82] on span "We’d benefit from stronger alignment within the executive team, as the current …" at bounding box center [831, 73] width 582 height 72
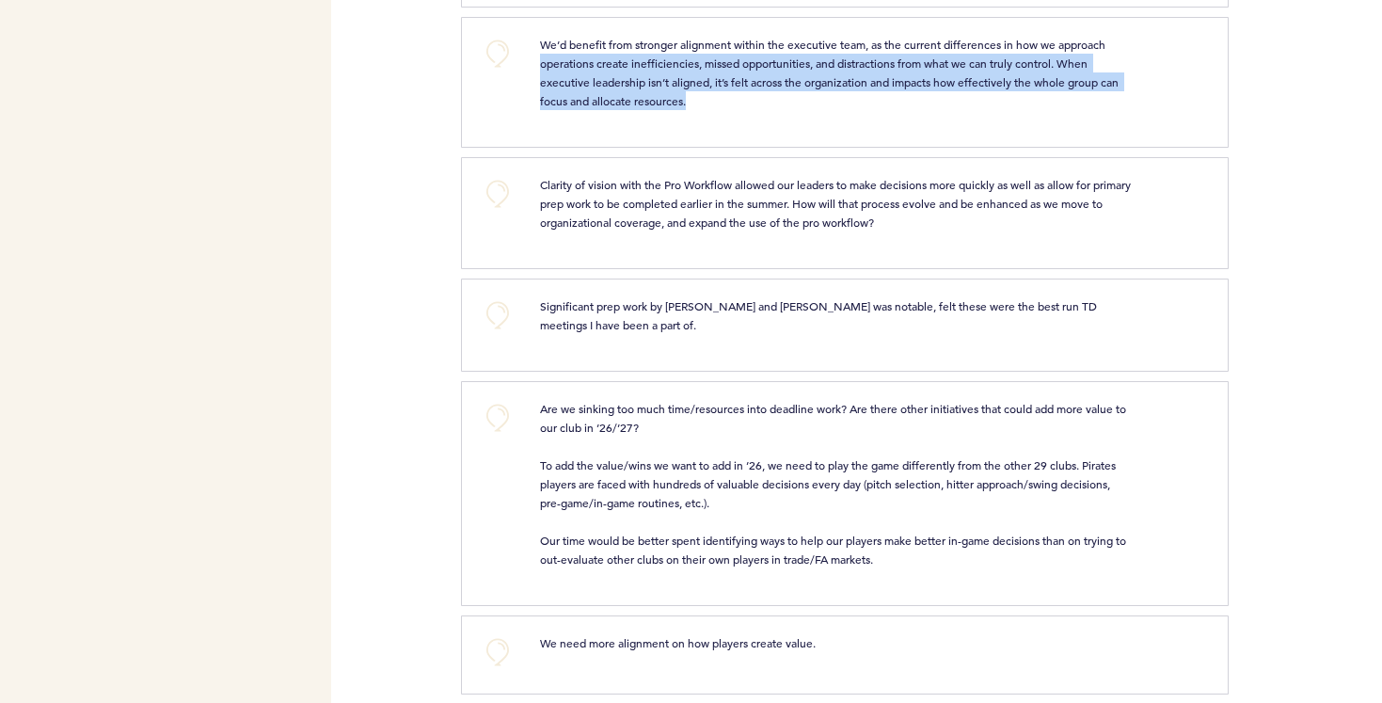
drag, startPoint x: 542, startPoint y: 64, endPoint x: 692, endPoint y: 106, distance: 155.5
click at [692, 106] on p "We’d benefit from stronger alignment within the executive team, as the current …" at bounding box center [837, 72] width 594 height 75
click at [630, 82] on span "We’d benefit from stronger alignment within the executive team, as the current …" at bounding box center [831, 73] width 582 height 72
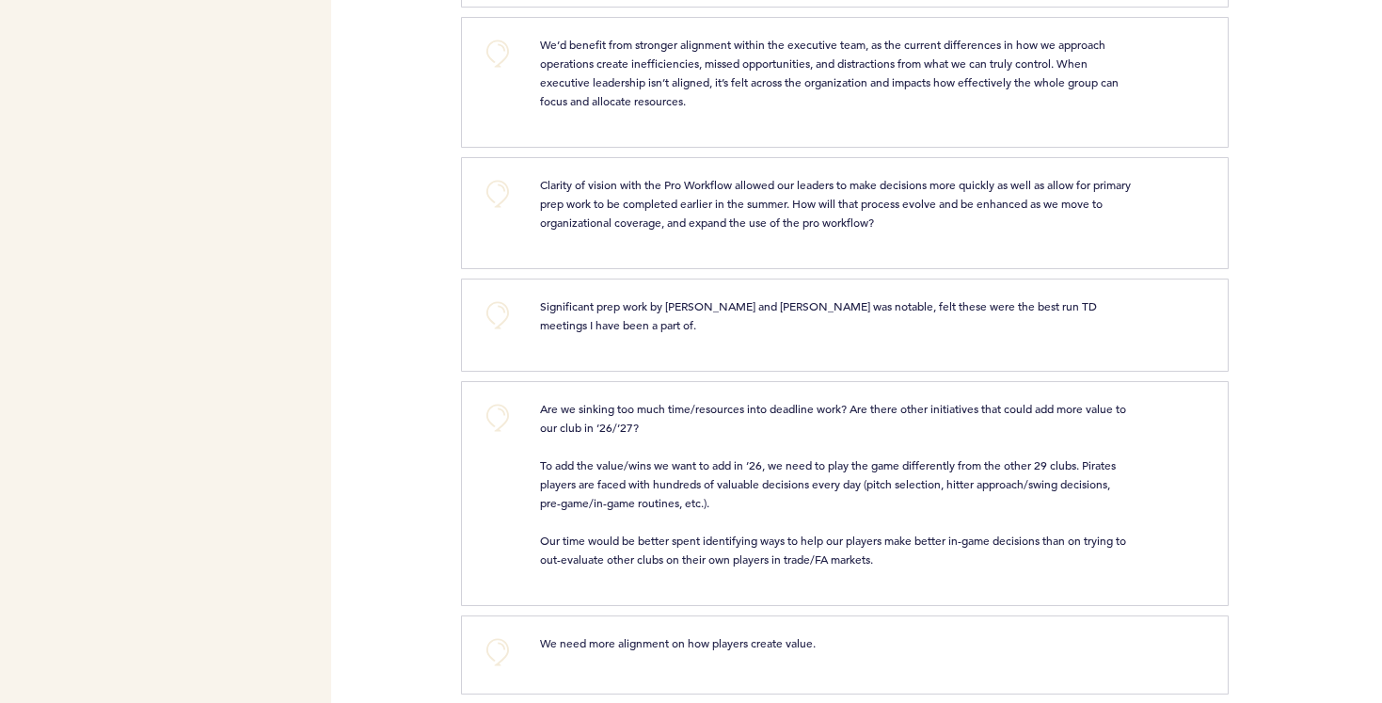
drag, startPoint x: 540, startPoint y: 183, endPoint x: 936, endPoint y: 234, distance: 399.5
click at [936, 234] on div "Clarity of vision with the Pro Workflow allowed our leaders to make decisions m…" at bounding box center [865, 210] width 678 height 71
click at [890, 225] on span "Clarity of vision with the Pro Workflow allowed our leaders to make decisions m…" at bounding box center [837, 203] width 594 height 53
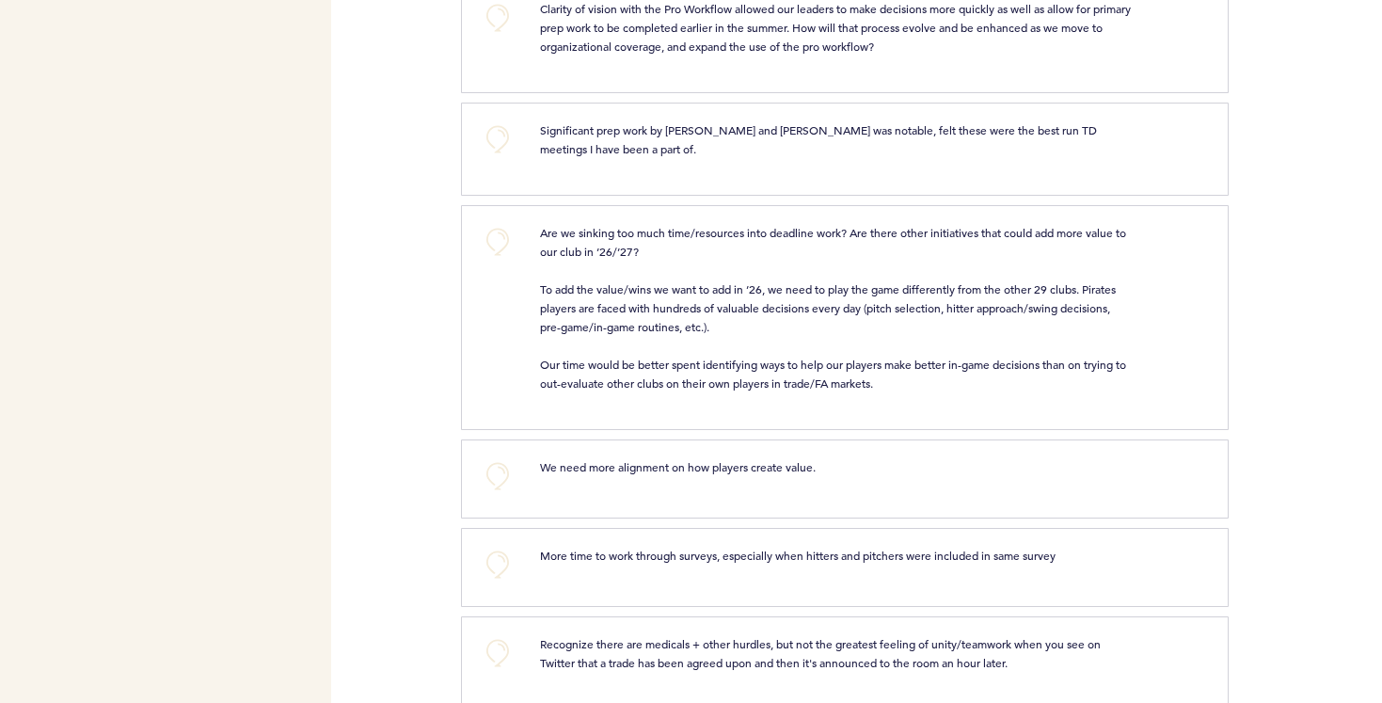
scroll to position [1361, 0]
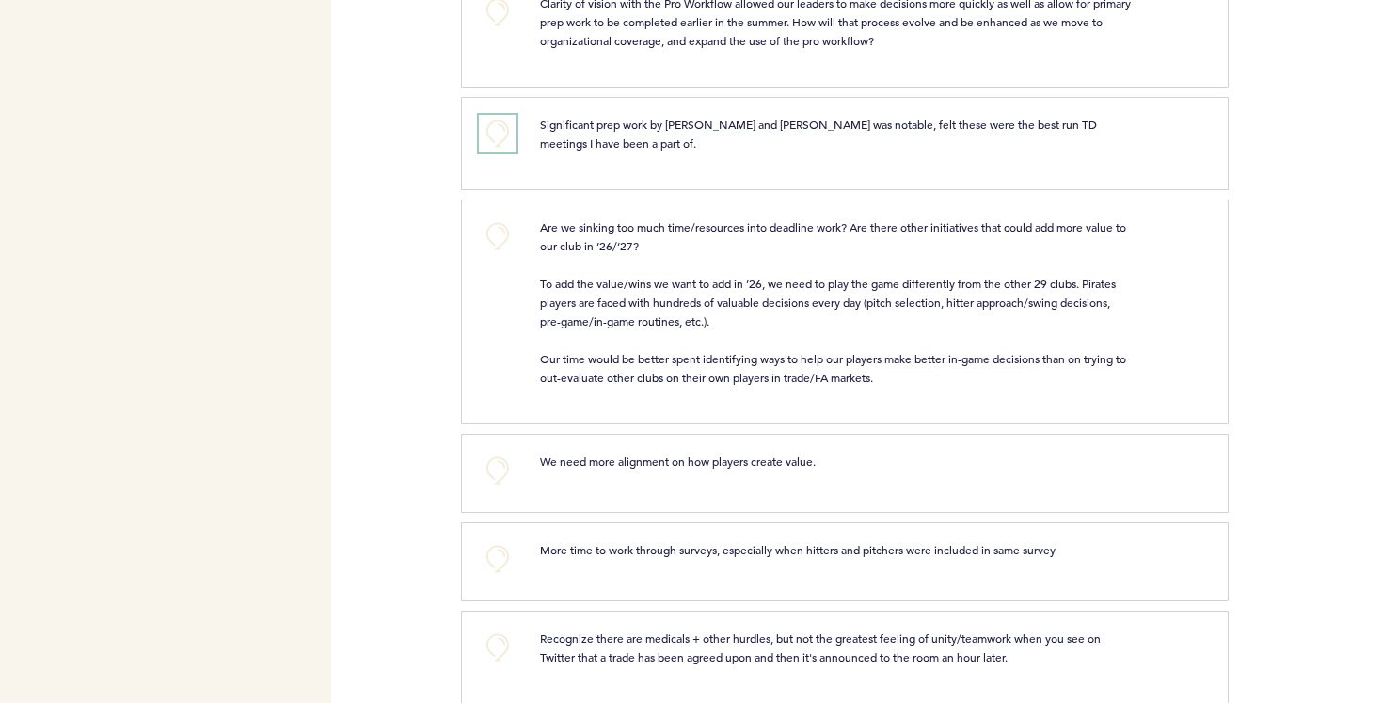
click at [498, 134] on button "+0" at bounding box center [498, 134] width 38 height 38
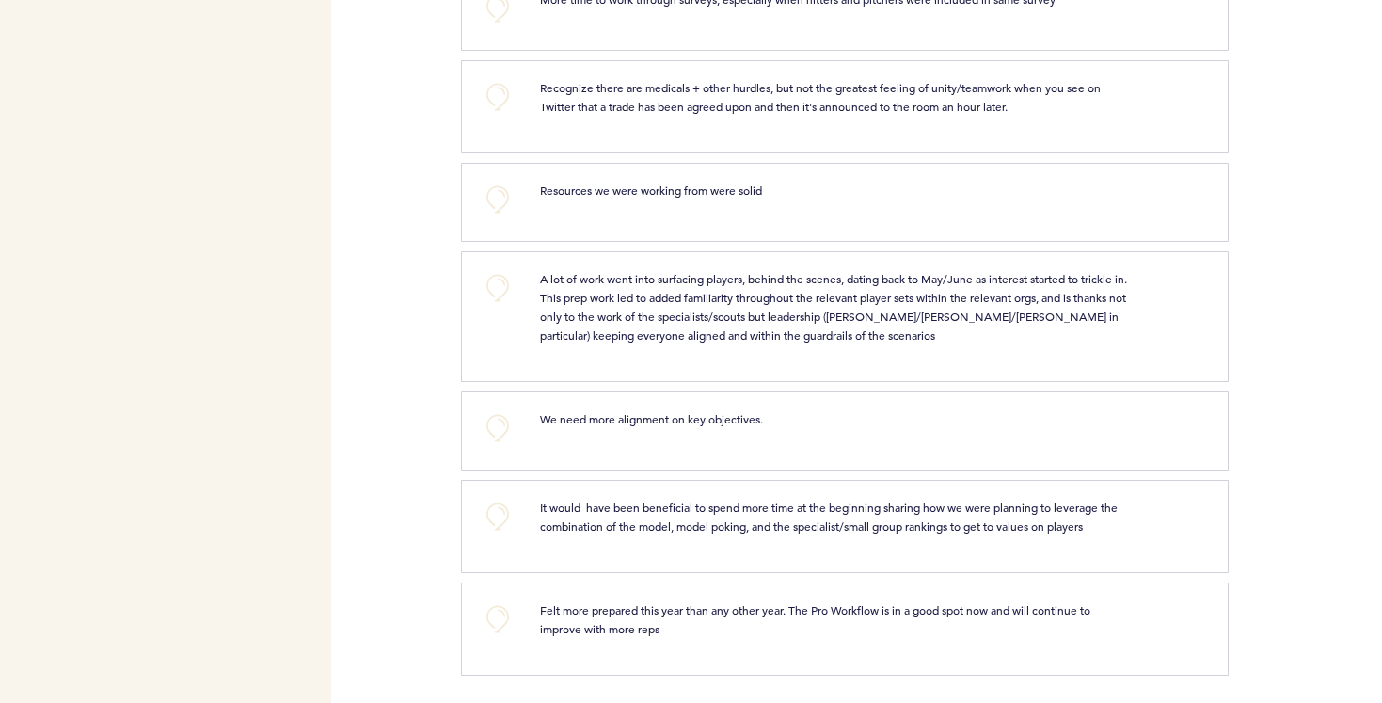
scroll to position [1907, 0]
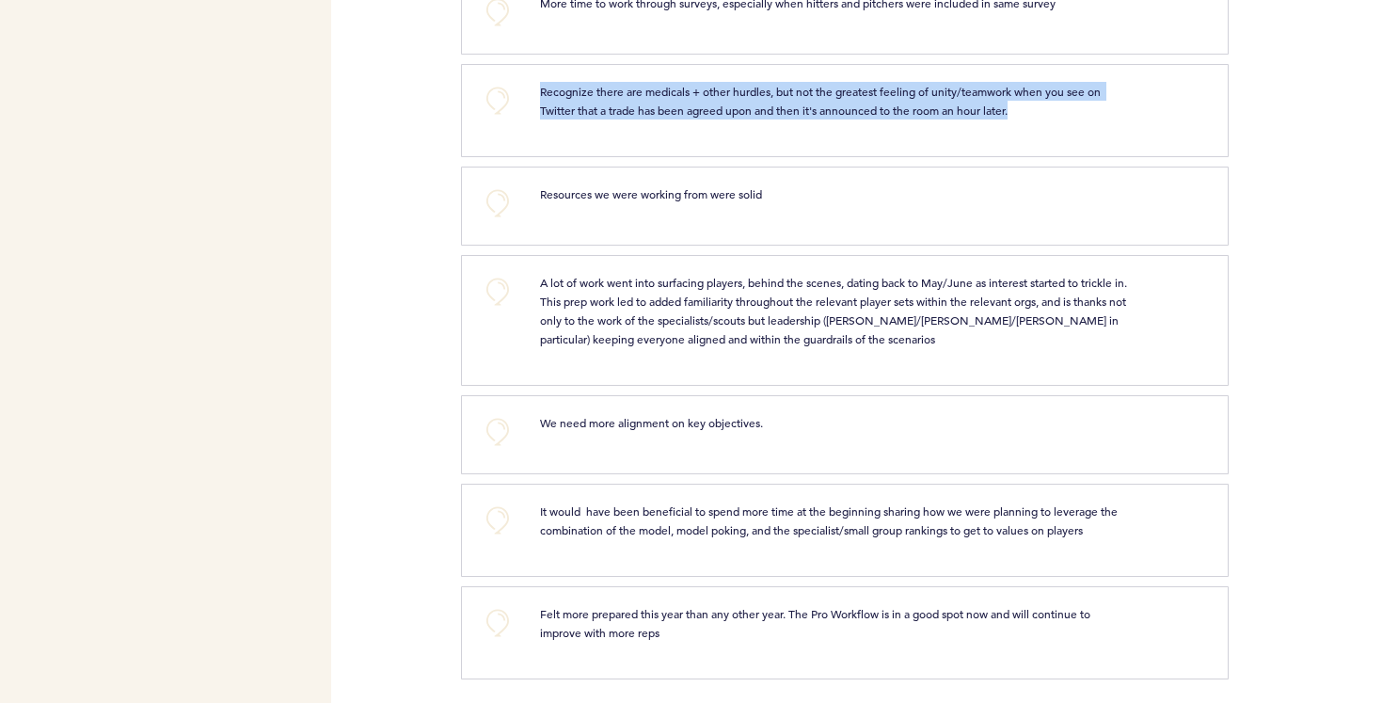
drag, startPoint x: 541, startPoint y: 90, endPoint x: 1030, endPoint y: 119, distance: 490.2
click at [1030, 119] on div "Recognize there are medicals + other hurdles, but not the greatest feeling of u…" at bounding box center [865, 108] width 678 height 52
click at [971, 95] on span "Recognize there are medicals + other hurdles, but not the greatest feeling of u…" at bounding box center [822, 101] width 564 height 34
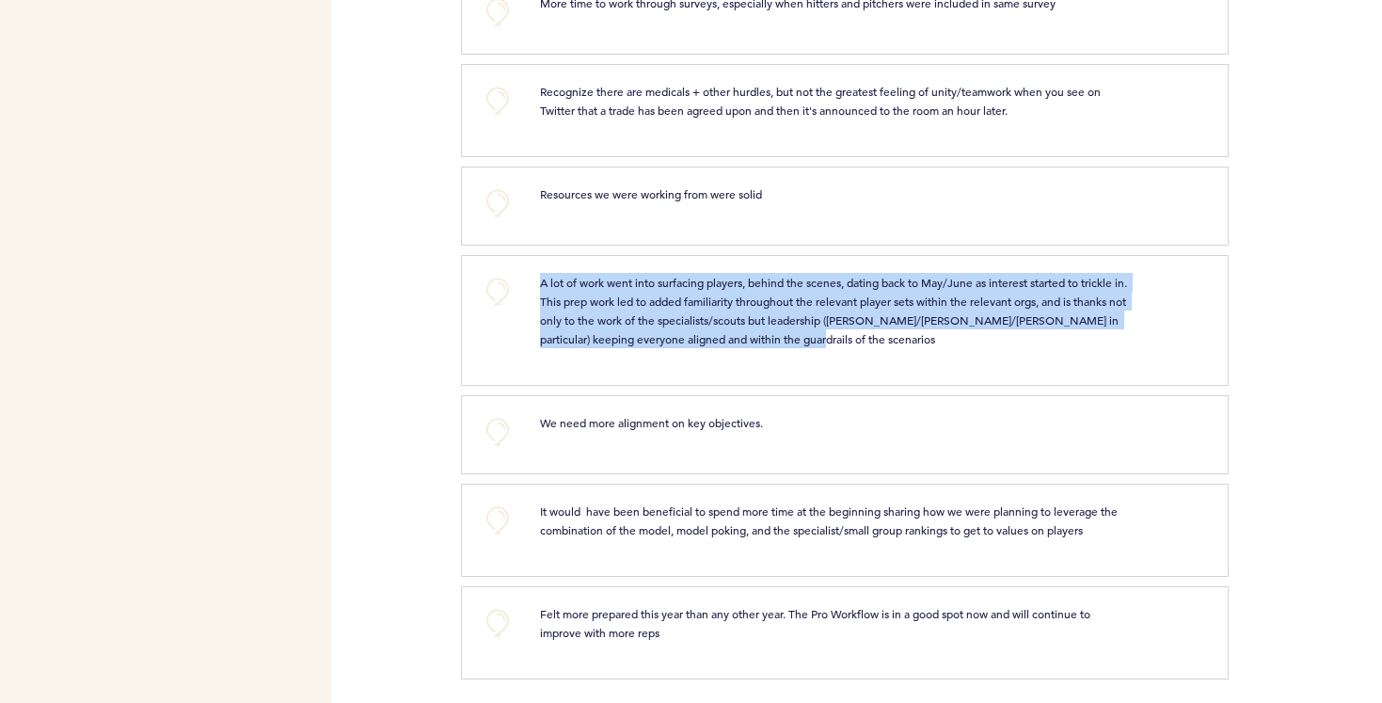
drag, startPoint x: 542, startPoint y: 282, endPoint x: 886, endPoint y: 338, distance: 348.8
click at [886, 338] on p "A lot of work went into surfacing players, behind the scenes, dating back to Ma…" at bounding box center [837, 310] width 594 height 75
click at [803, 320] on span "A lot of work went into surfacing players, behind the scenes, dating back to Ma…" at bounding box center [835, 311] width 590 height 72
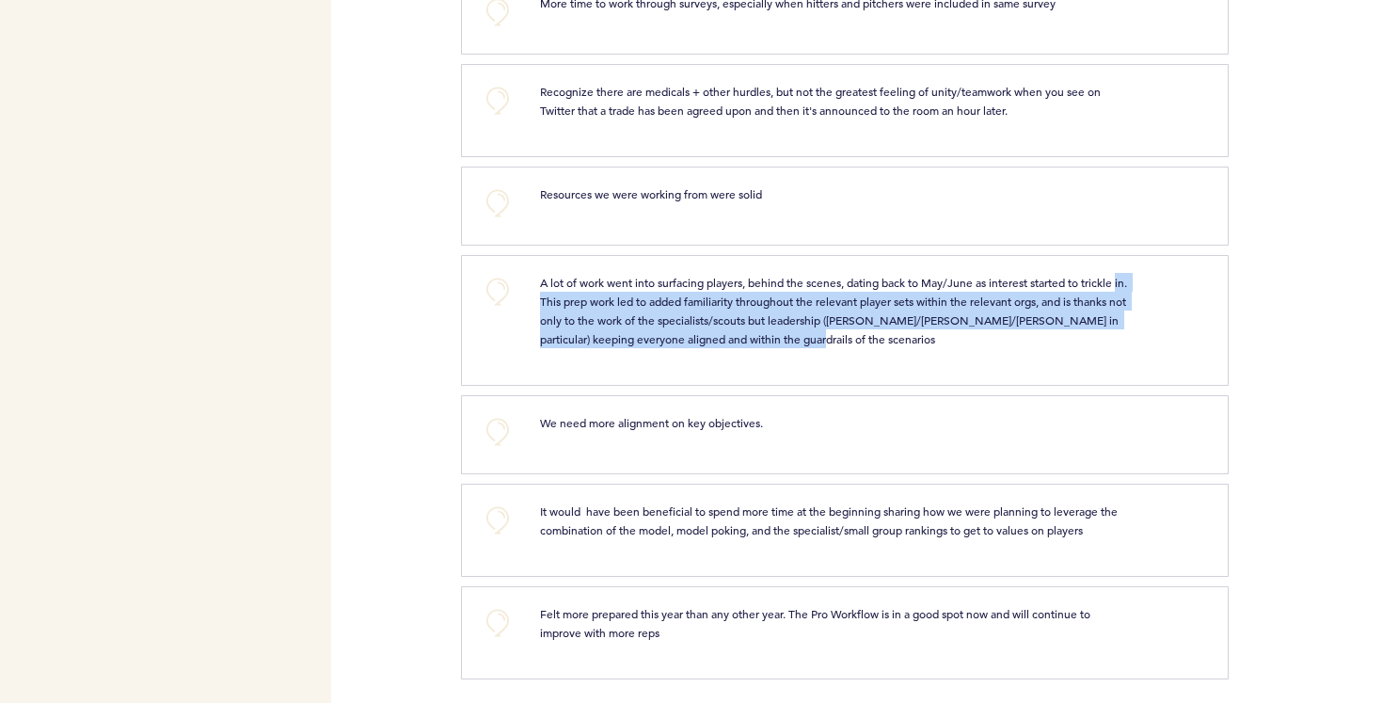
drag, startPoint x: 540, startPoint y: 299, endPoint x: 988, endPoint y: 343, distance: 450.1
click at [988, 343] on p "A lot of work went into surfacing players, behind the scenes, dating back to Ma…" at bounding box center [837, 310] width 594 height 75
click at [926, 316] on span "A lot of work went into surfacing players, behind the scenes, dating back to Ma…" at bounding box center [835, 311] width 590 height 72
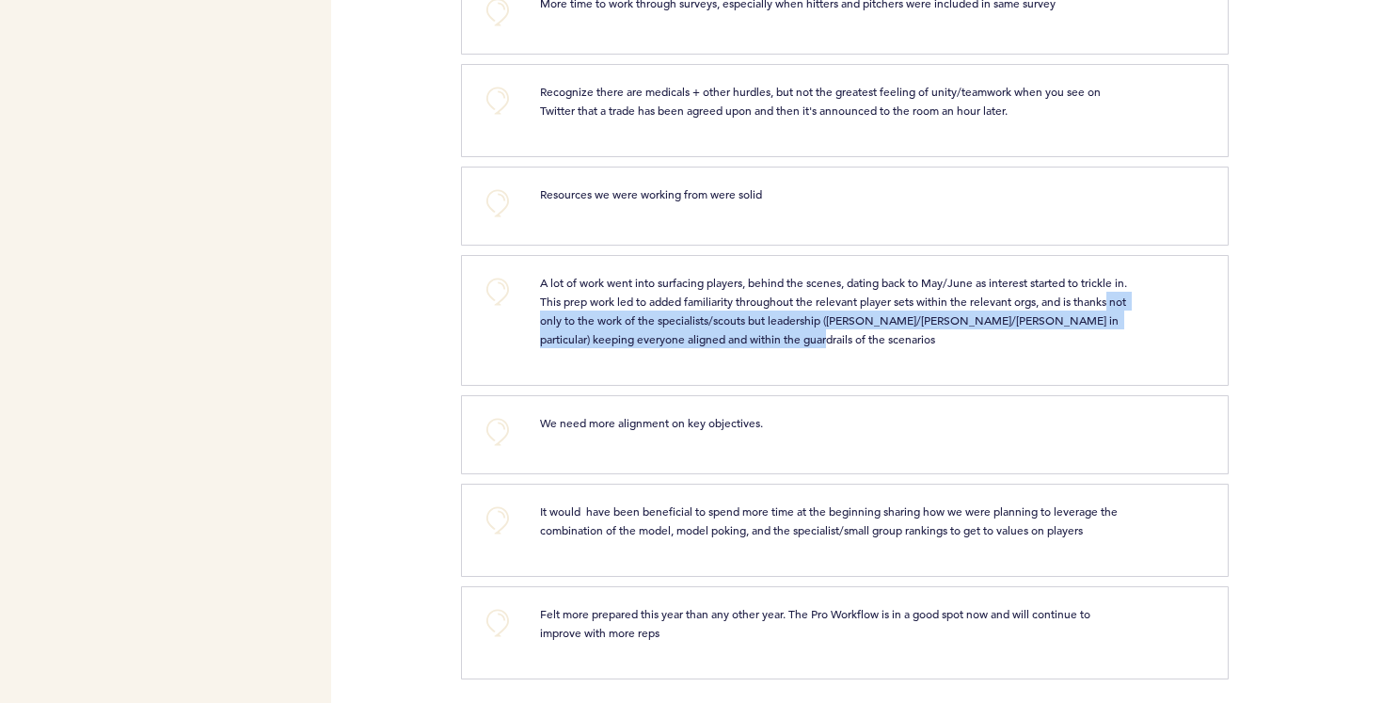
drag, startPoint x: 573, startPoint y: 319, endPoint x: 878, endPoint y: 339, distance: 305.5
click at [878, 339] on p "A lot of work went into surfacing players, behind the scenes, dating back to Ma…" at bounding box center [837, 310] width 594 height 75
click at [788, 314] on span "A lot of work went into surfacing players, behind the scenes, dating back to Ma…" at bounding box center [835, 311] width 590 height 72
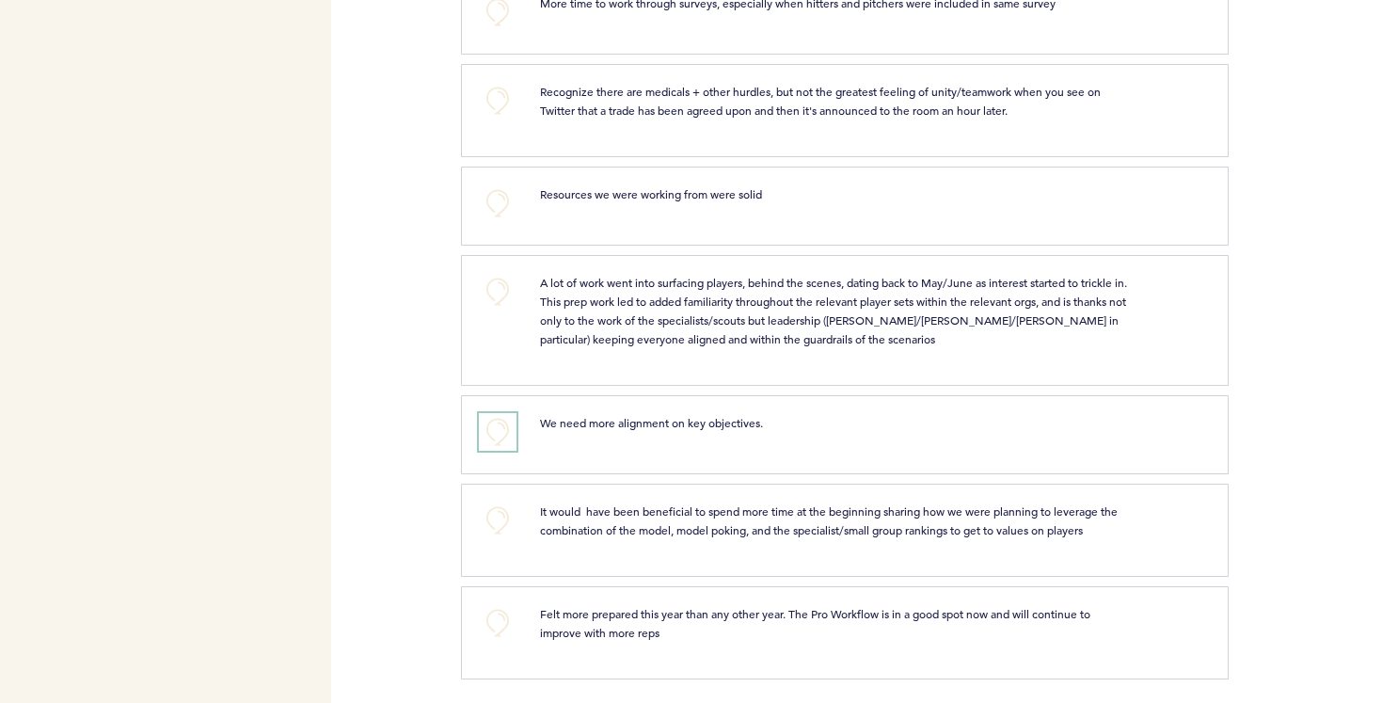
click at [496, 427] on button "+0" at bounding box center [498, 432] width 38 height 38
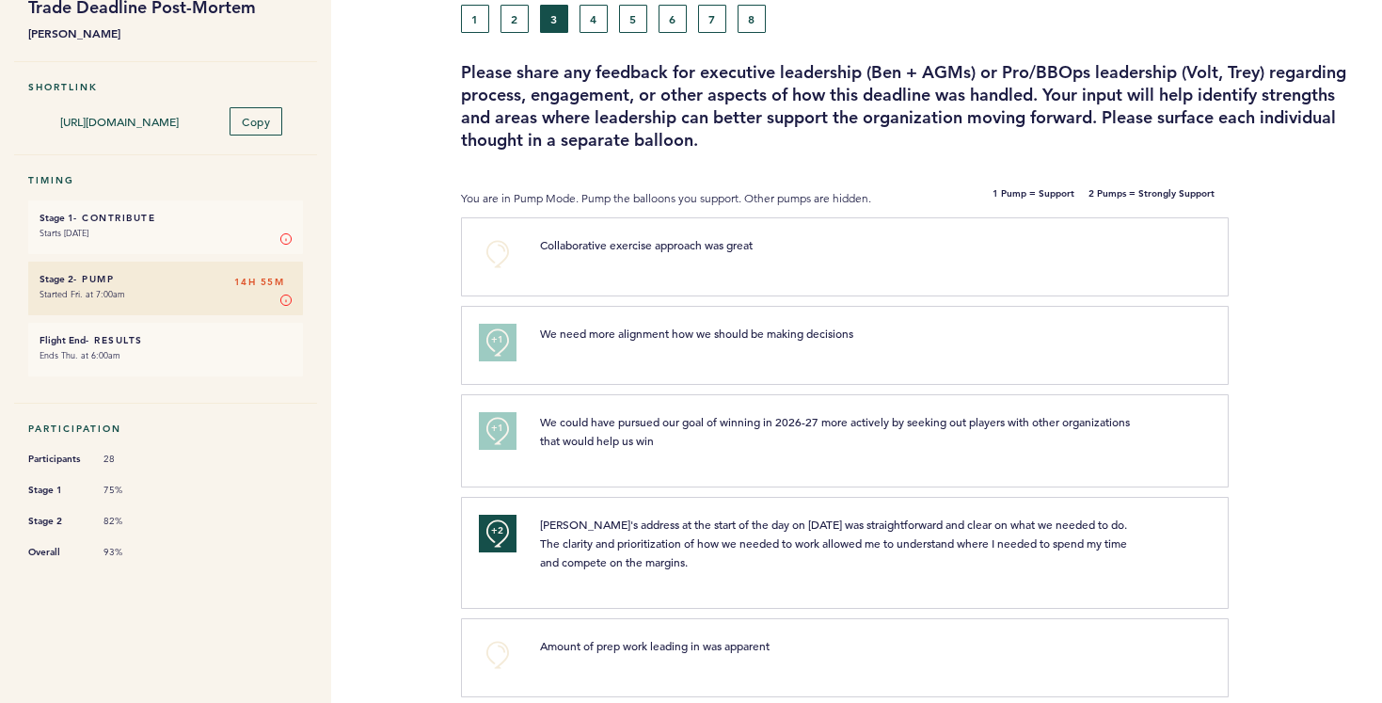
scroll to position [0, 0]
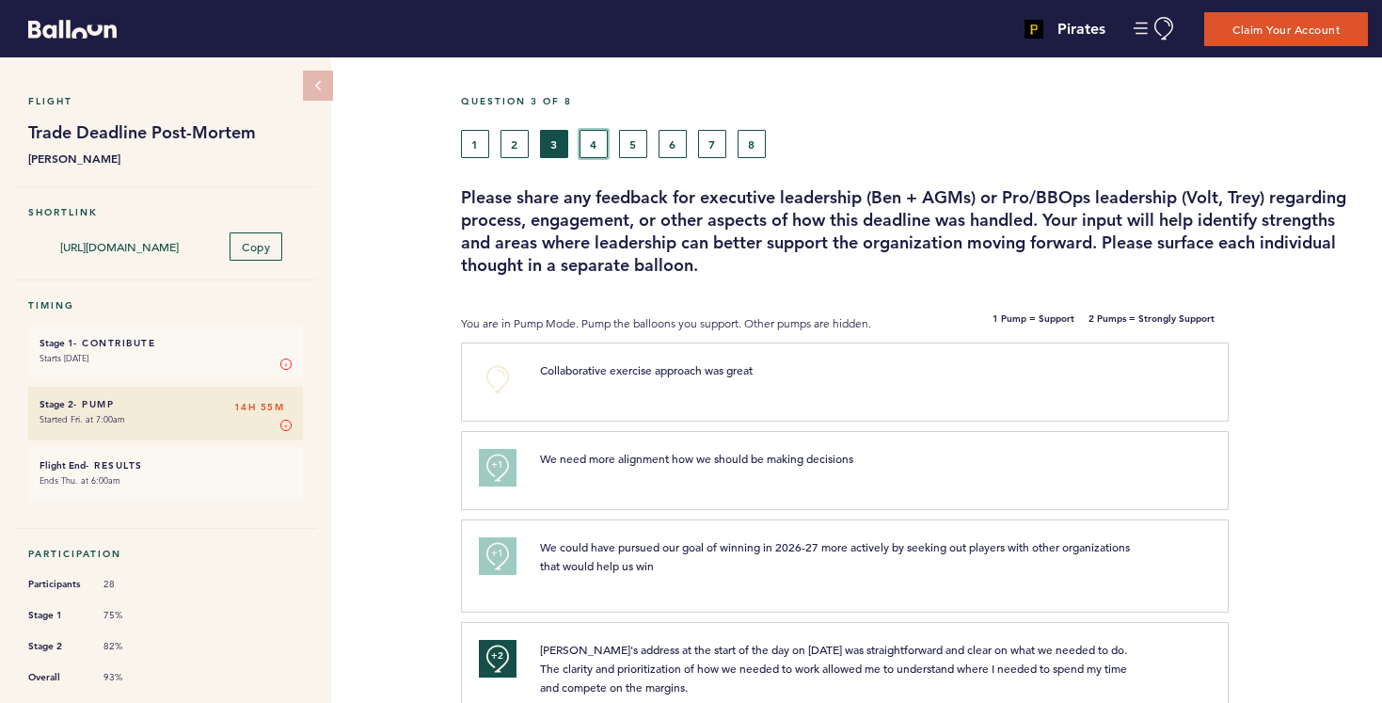
click at [605, 148] on button "4" at bounding box center [594, 144] width 28 height 28
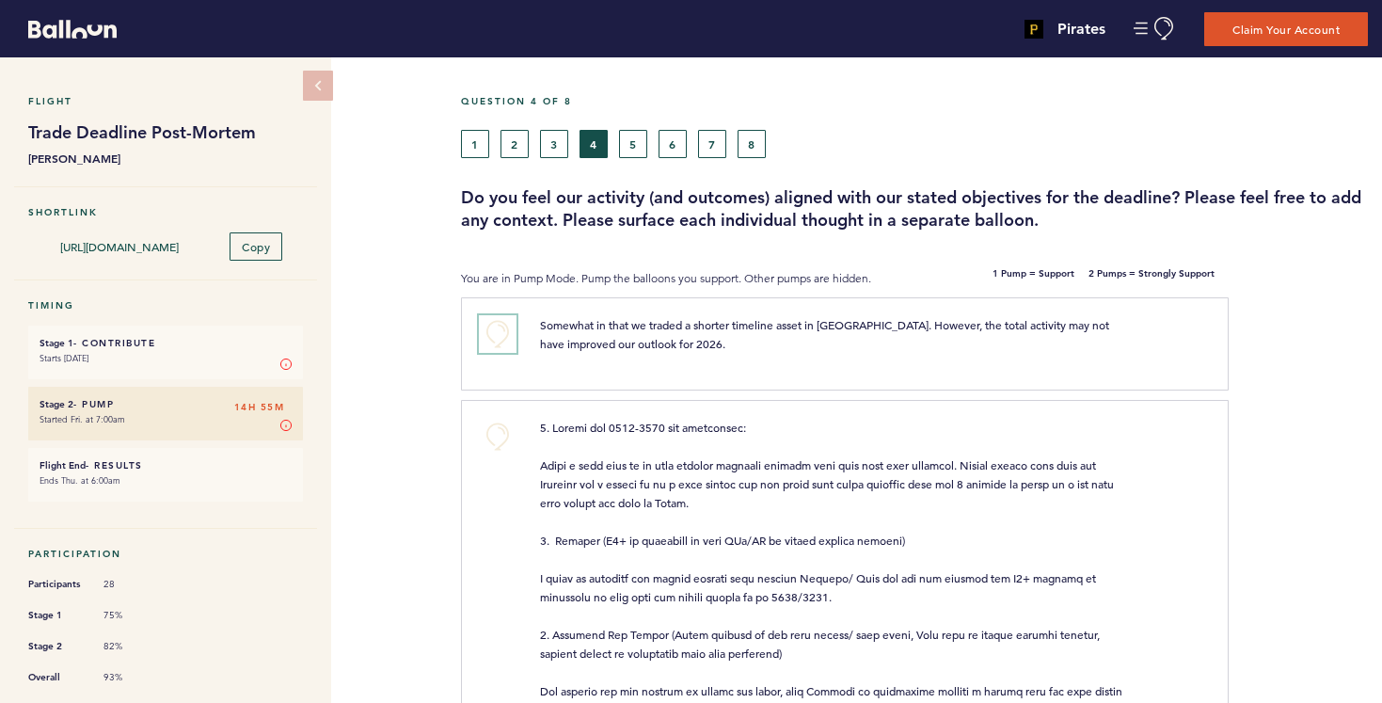
click at [502, 329] on button "+0" at bounding box center [498, 334] width 38 height 38
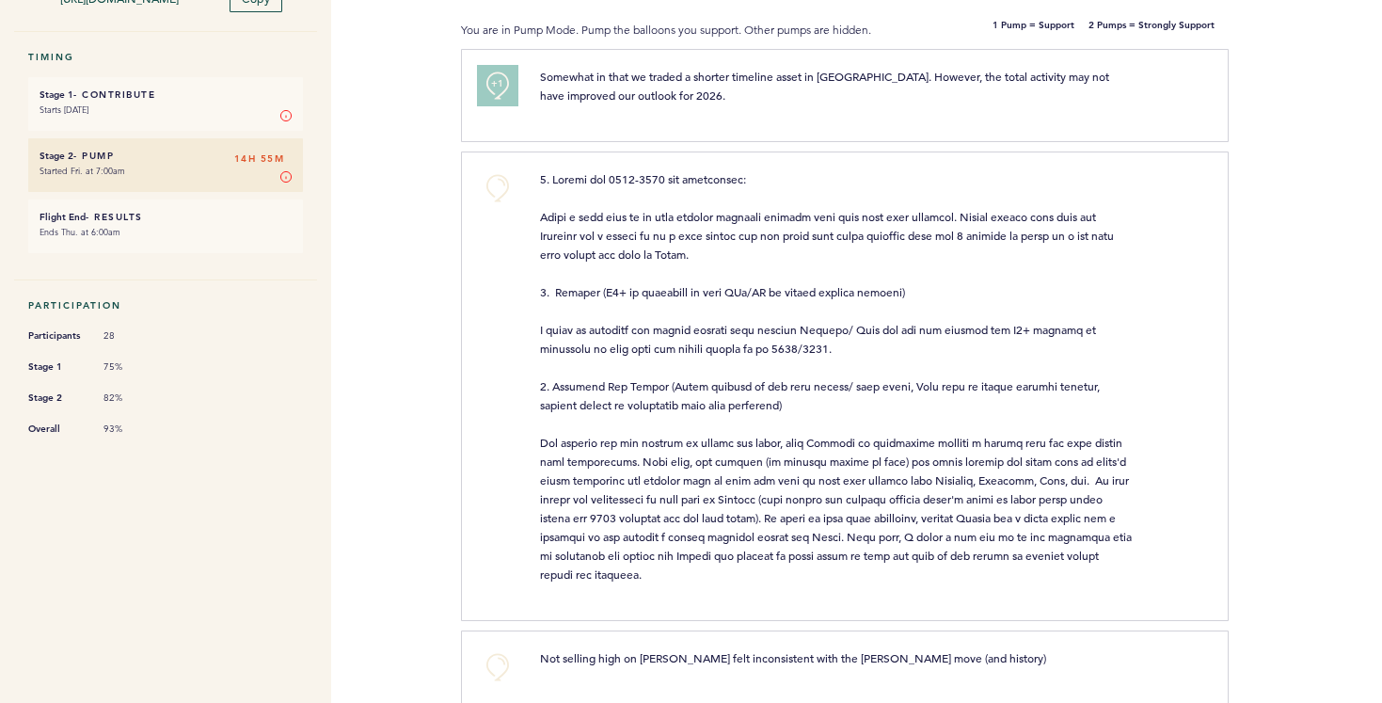
scroll to position [255, 0]
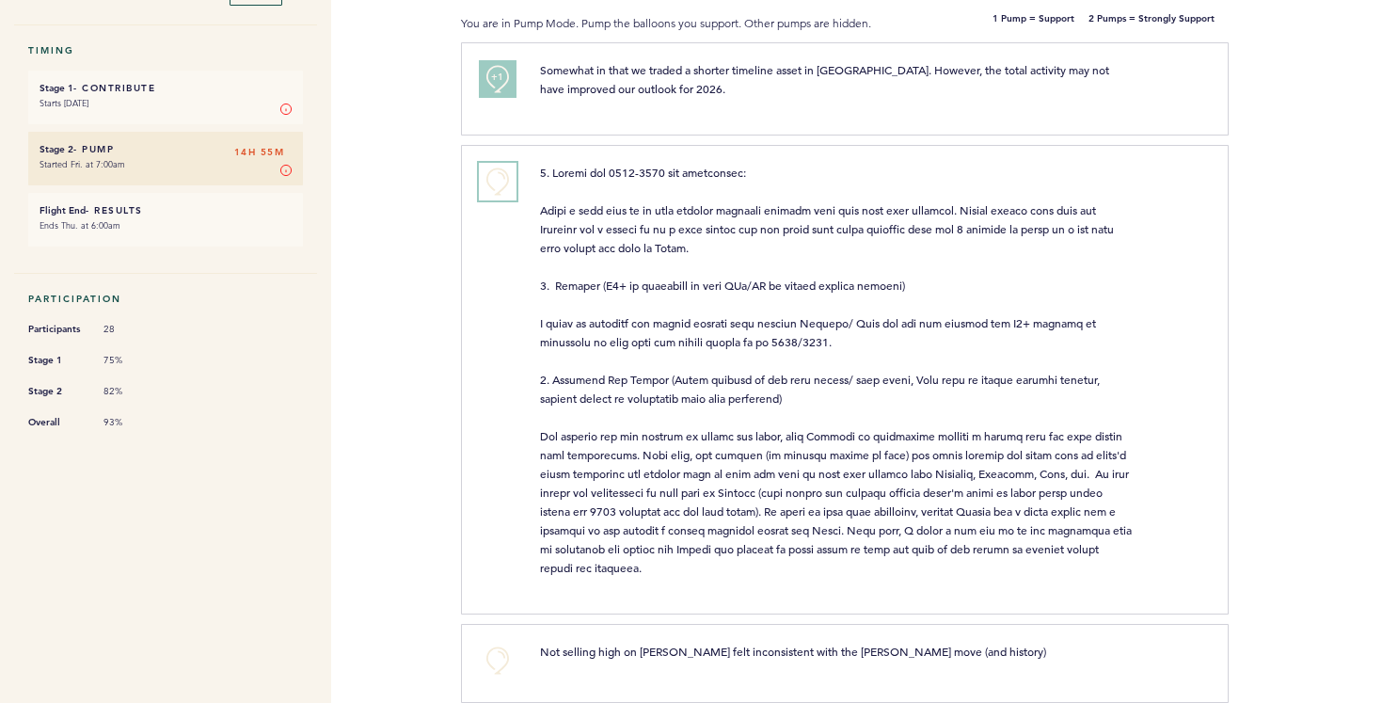
click at [497, 178] on button "+0" at bounding box center [498, 182] width 38 height 38
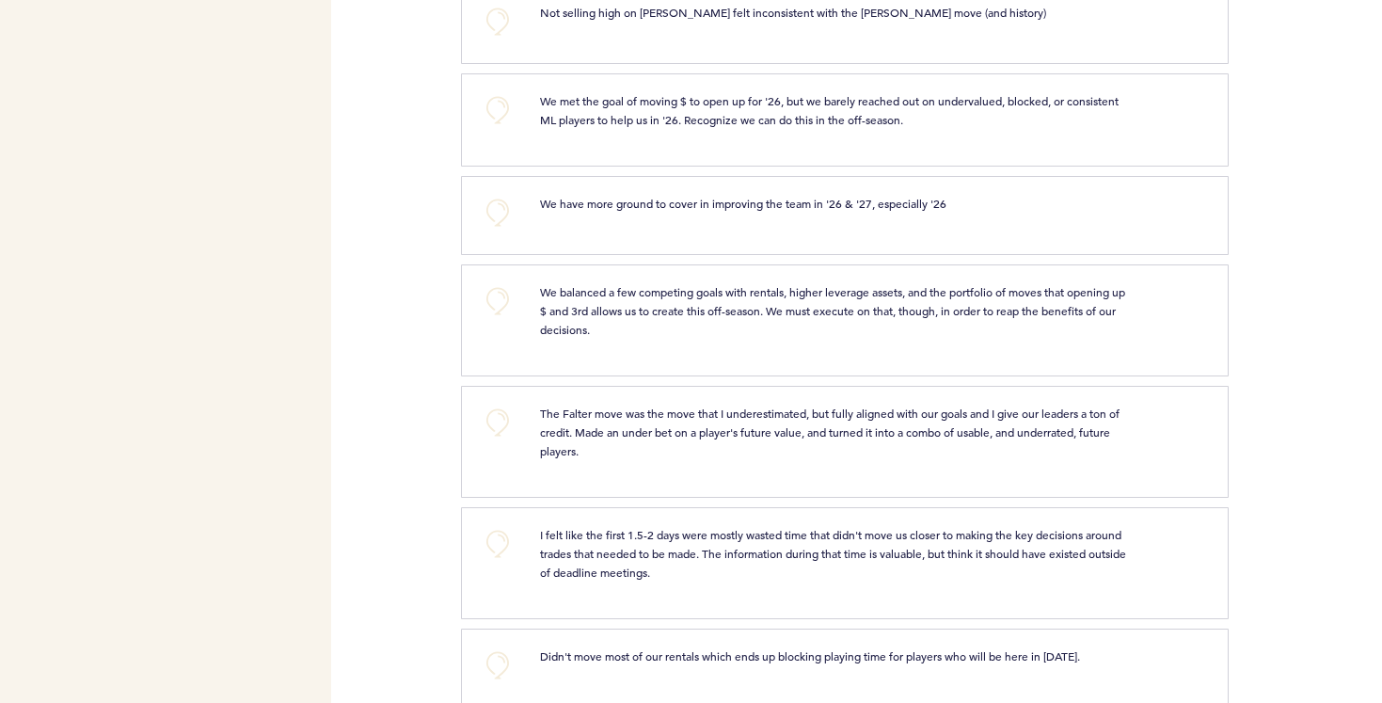
scroll to position [900, 0]
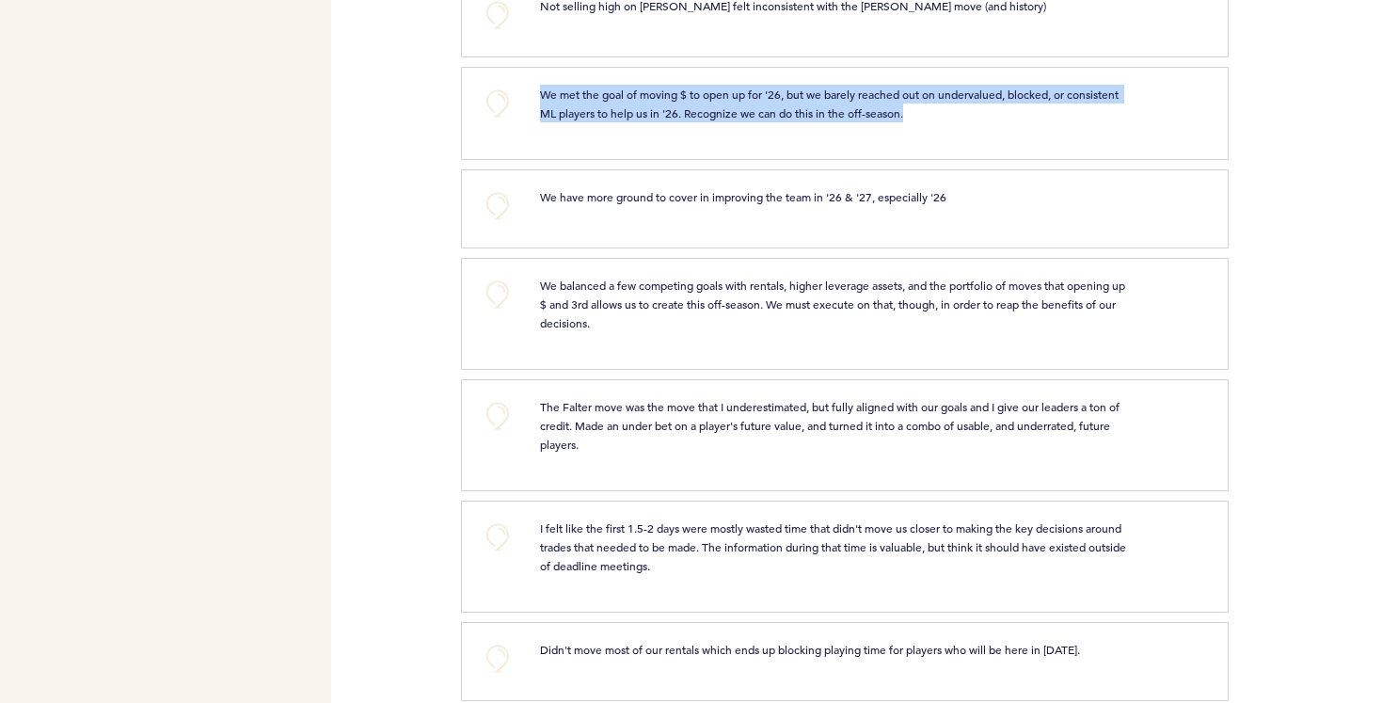
drag, startPoint x: 543, startPoint y: 96, endPoint x: 931, endPoint y: 114, distance: 388.1
click at [931, 115] on p "We met the goal of moving $ to open up for '26, but we barely reached out on un…" at bounding box center [837, 104] width 594 height 38
click at [871, 111] on span "We met the goal of moving $ to open up for '26, but we barely reached out on un…" at bounding box center [831, 104] width 582 height 34
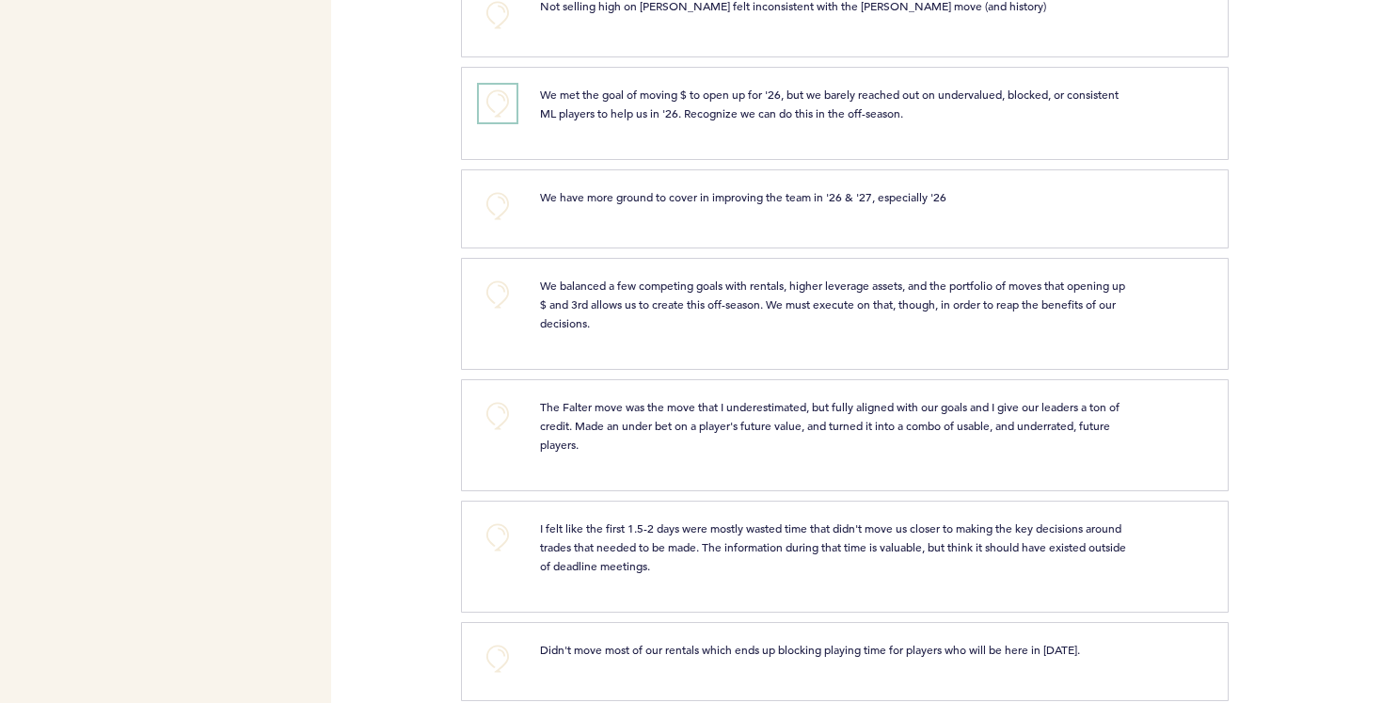
click at [500, 99] on button "+0" at bounding box center [498, 104] width 38 height 38
click at [500, 99] on span "+1" at bounding box center [497, 101] width 13 height 19
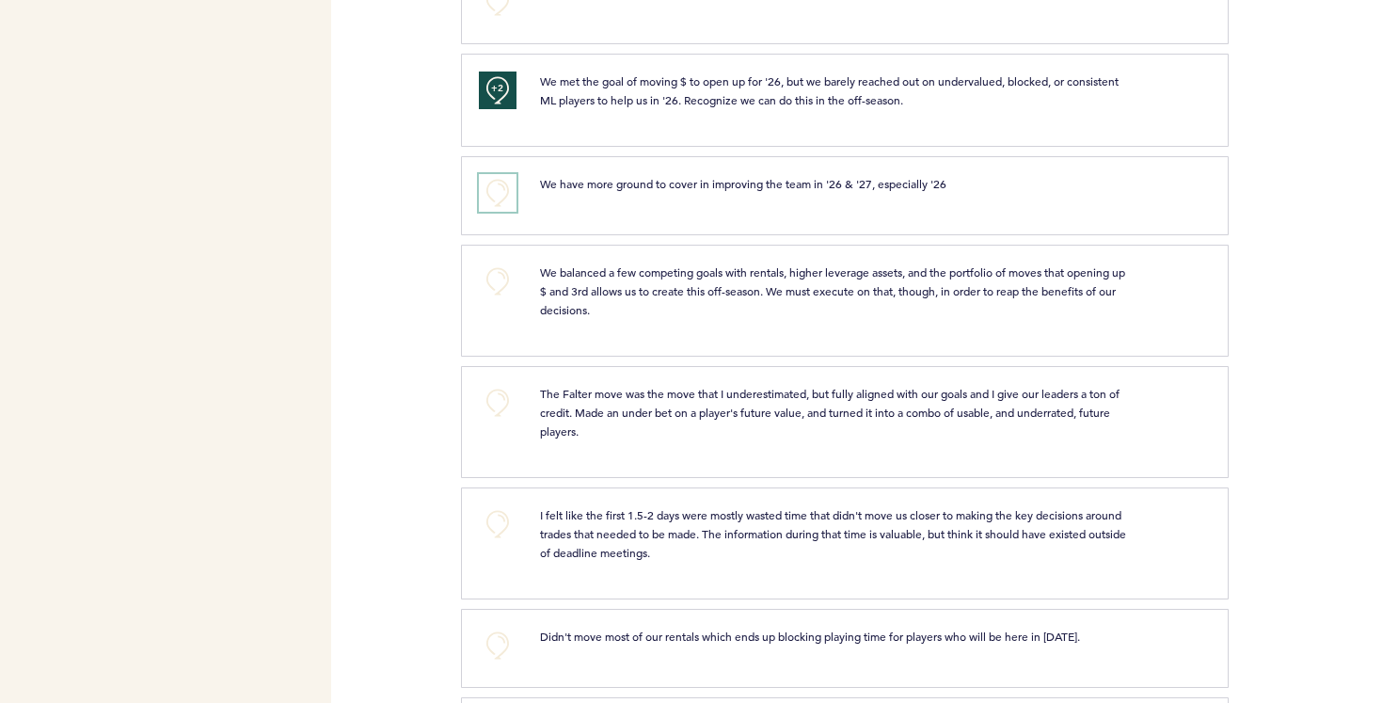
click at [496, 187] on button "+0" at bounding box center [498, 193] width 38 height 38
click at [496, 187] on span "+1" at bounding box center [497, 191] width 13 height 19
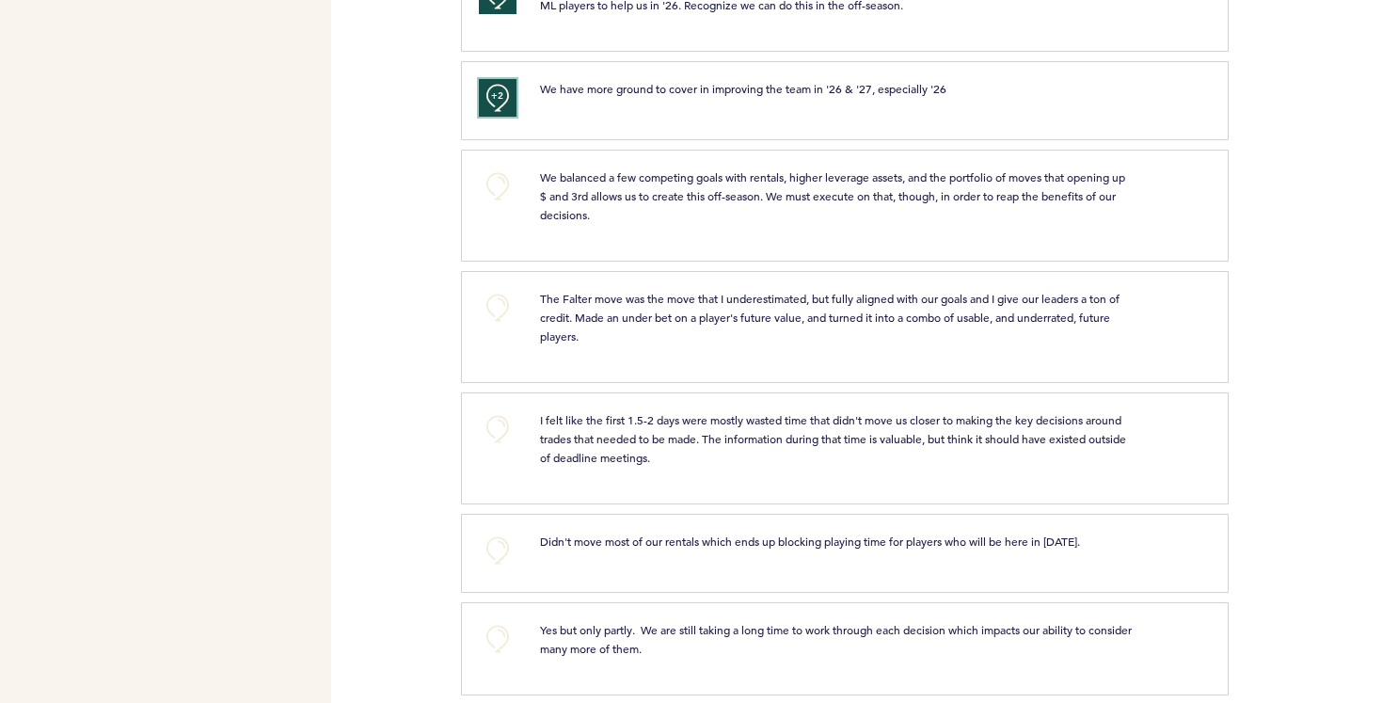
scroll to position [1015, 0]
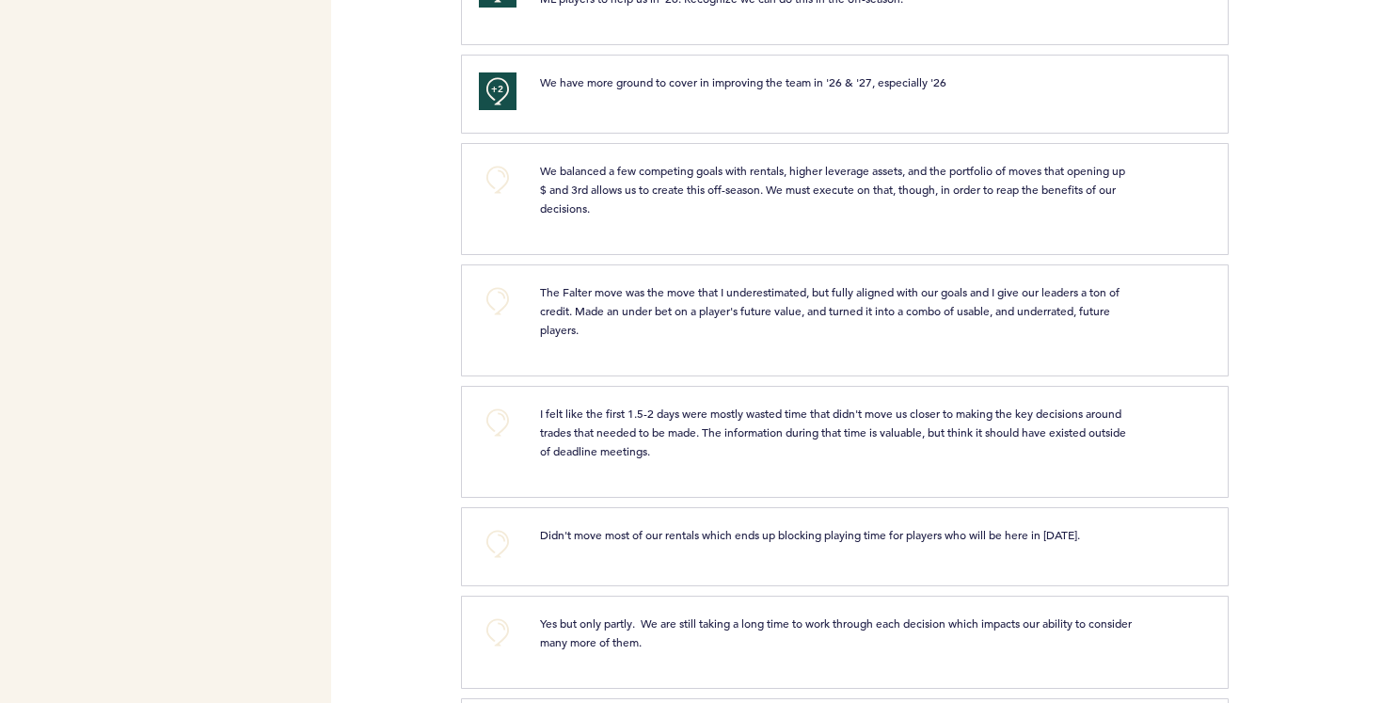
drag, startPoint x: 541, startPoint y: 168, endPoint x: 639, endPoint y: 227, distance: 113.9
click at [639, 227] on div "We balanced a few competing goals with rentals, higher leverage assets, and the…" at bounding box center [865, 196] width 678 height 71
click at [585, 199] on span "We balanced a few competing goals with rentals, higher leverage assets, and the…" at bounding box center [834, 189] width 588 height 53
drag, startPoint x: 541, startPoint y: 193, endPoint x: 634, endPoint y: 214, distance: 95.4
click at [634, 214] on p "We balanced a few competing goals with rentals, higher leverage assets, and the…" at bounding box center [837, 189] width 594 height 56
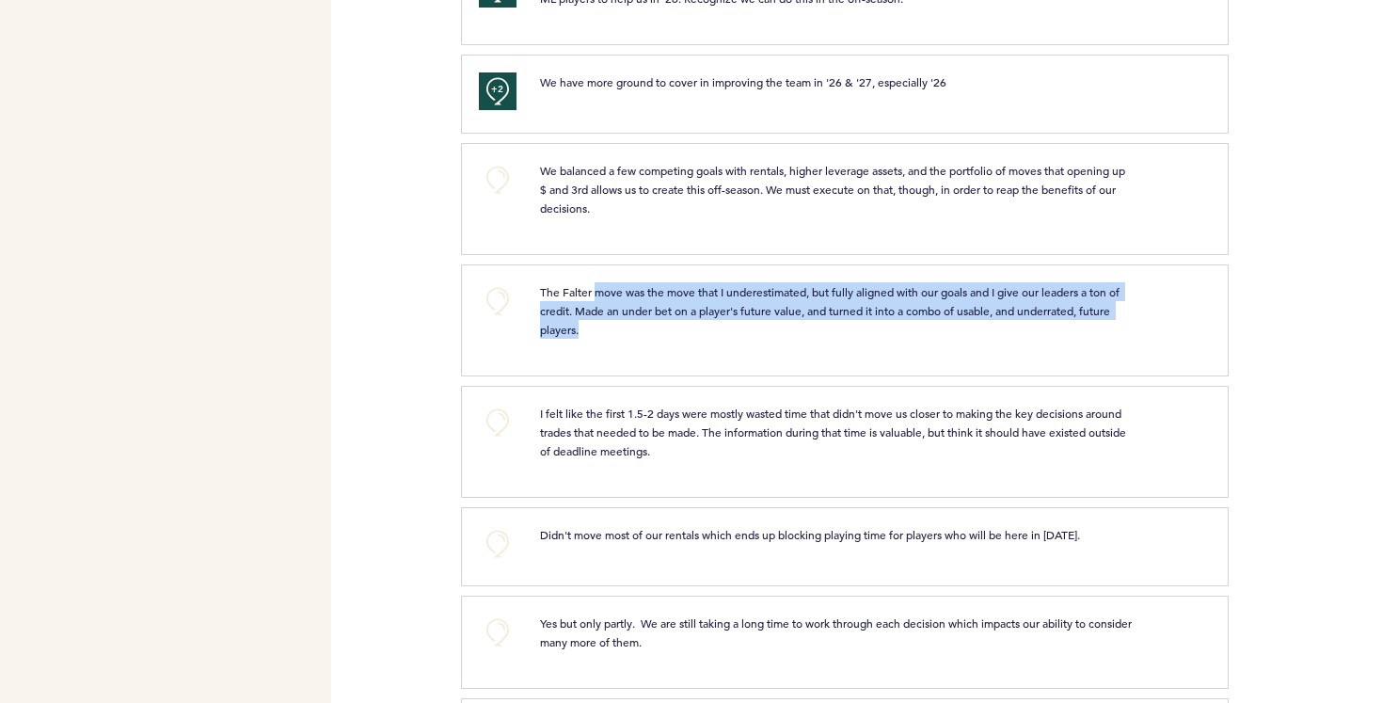
drag, startPoint x: 595, startPoint y: 293, endPoint x: 796, endPoint y: 339, distance: 206.6
click at [796, 339] on div "The Falter move was the move that I underestimated, but fully aligned with our …" at bounding box center [865, 317] width 678 height 71
click at [747, 307] on span "The Falter move was the move that I underestimated, but fully aligned with our …" at bounding box center [831, 310] width 582 height 53
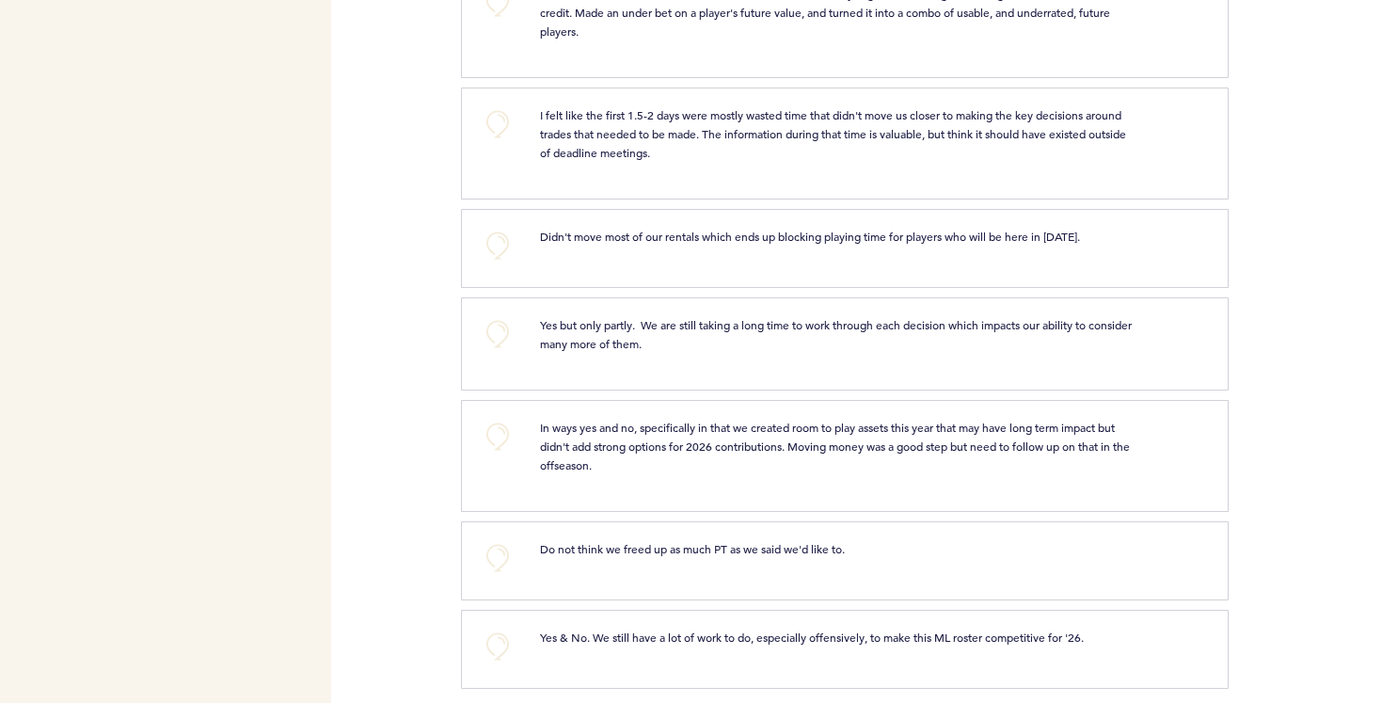
scroll to position [1327, 0]
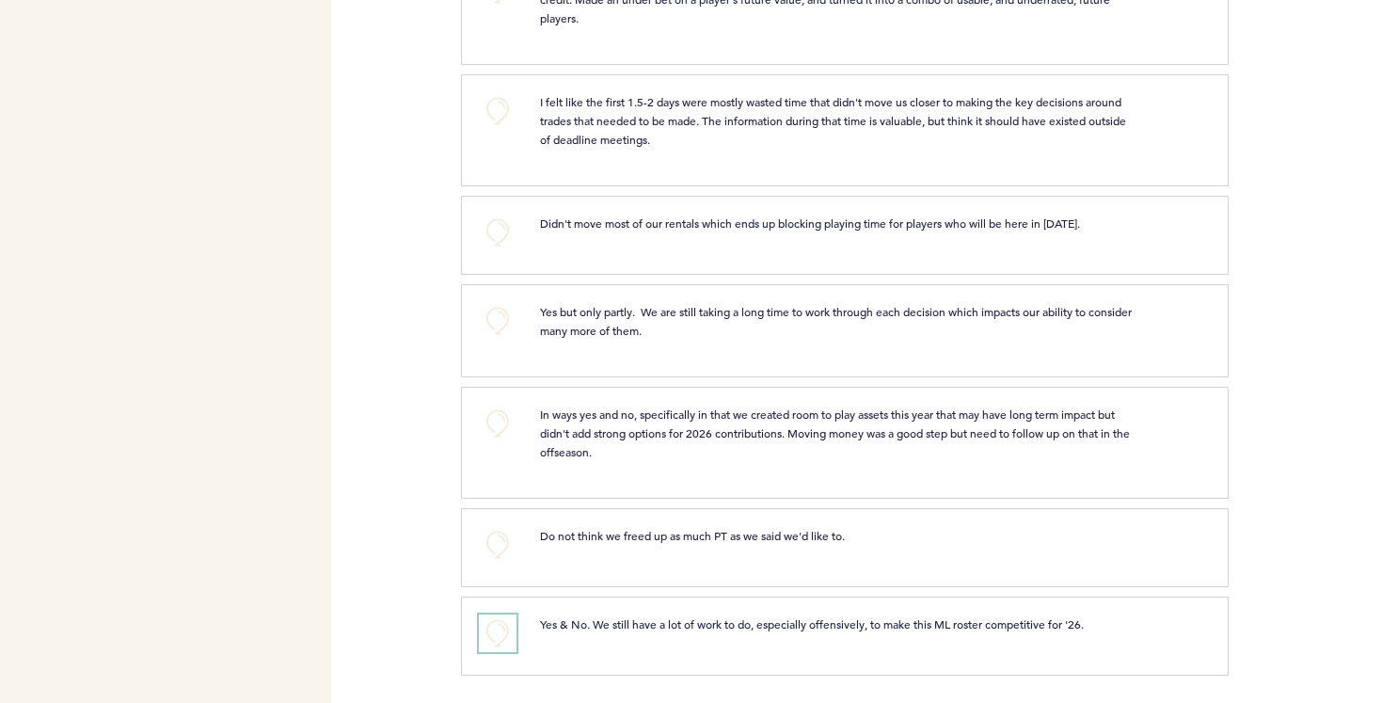
click at [500, 629] on button "+0" at bounding box center [498, 633] width 38 height 38
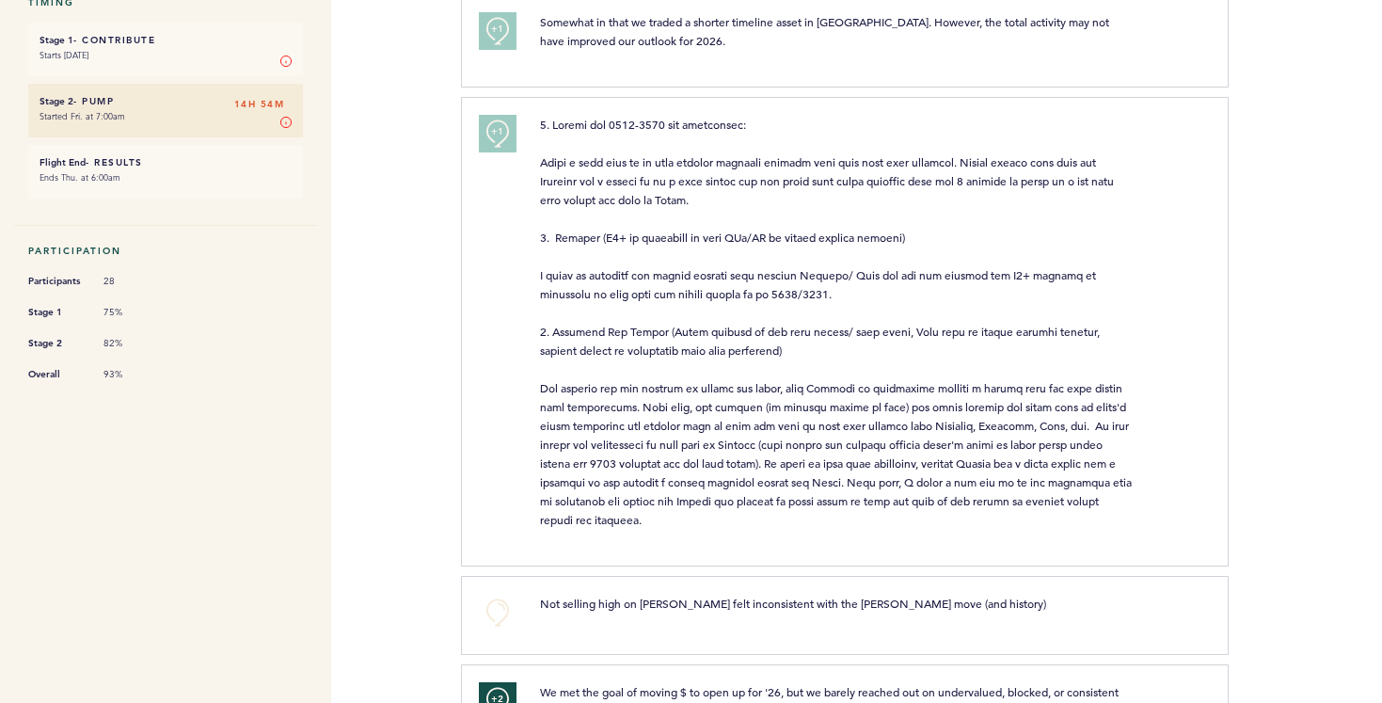
scroll to position [0, 0]
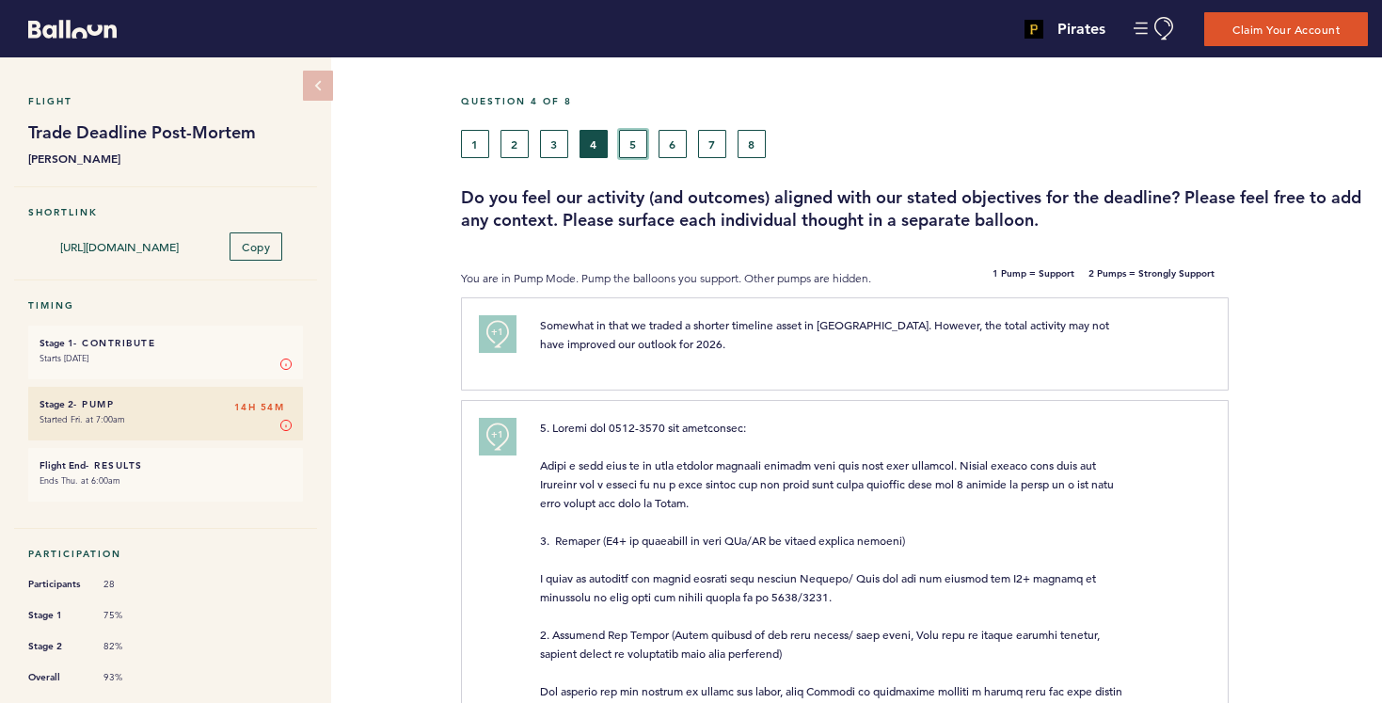
click at [633, 134] on button "5" at bounding box center [633, 144] width 28 height 28
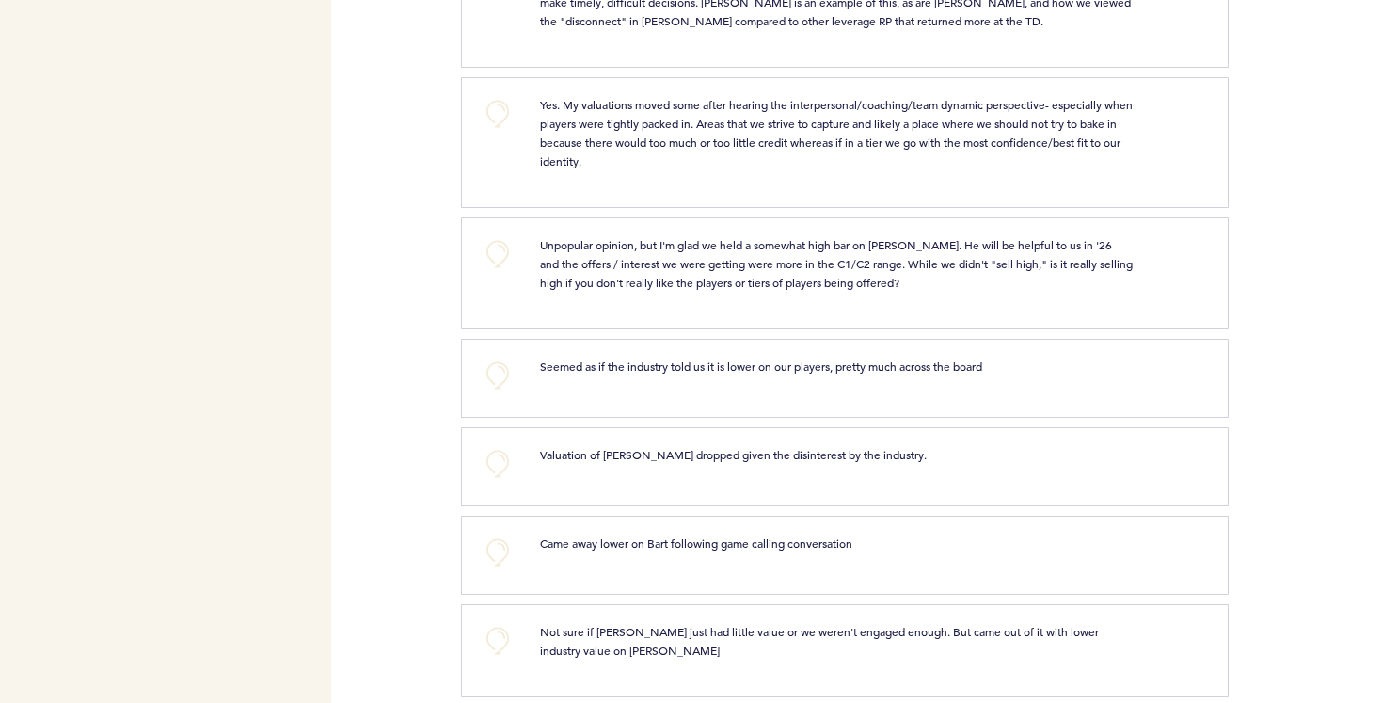
scroll to position [1030, 0]
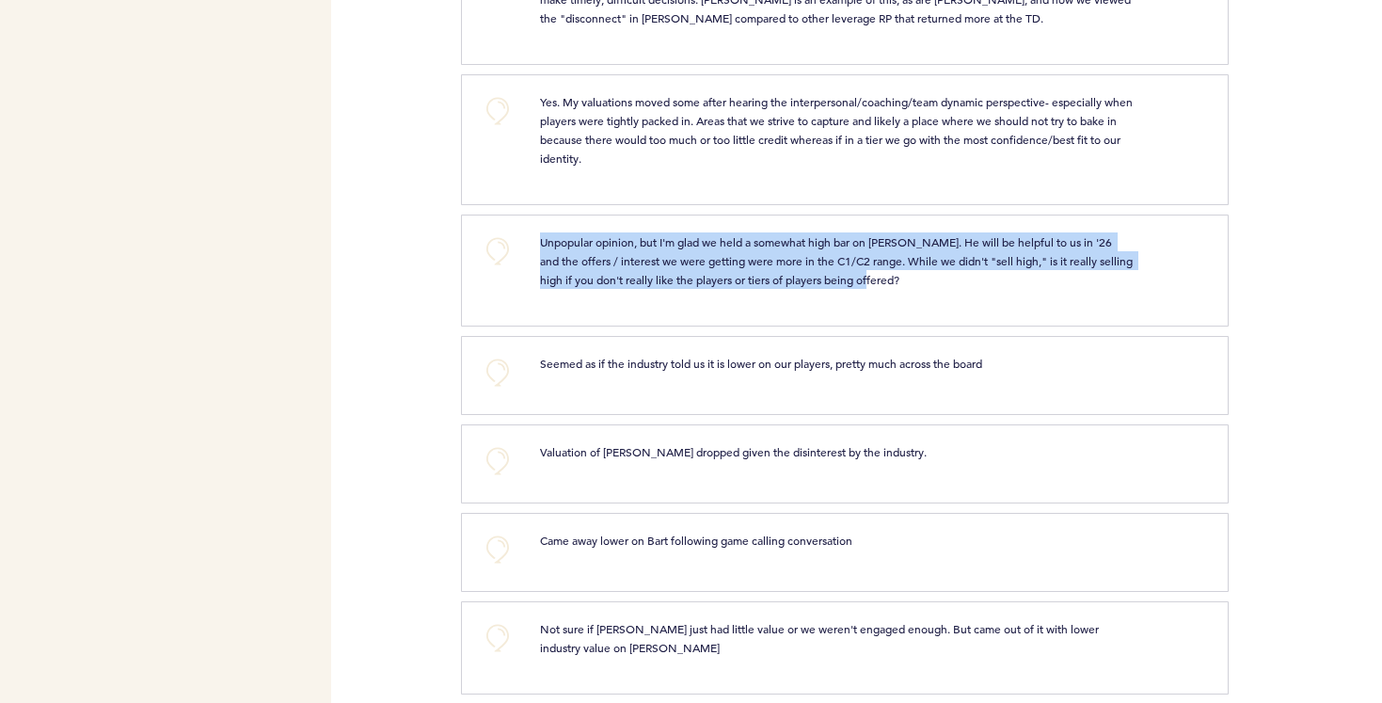
drag, startPoint x: 538, startPoint y: 219, endPoint x: 938, endPoint y: 279, distance: 404.3
click at [938, 279] on div "Unpopular opinion, but I'm glad we held a somewhat high bar on [PERSON_NAME]. H…" at bounding box center [865, 267] width 678 height 71
click at [703, 247] on span "Unpopular opinion, but I'm glad we held a somewhat high bar on [PERSON_NAME]. H…" at bounding box center [838, 260] width 596 height 53
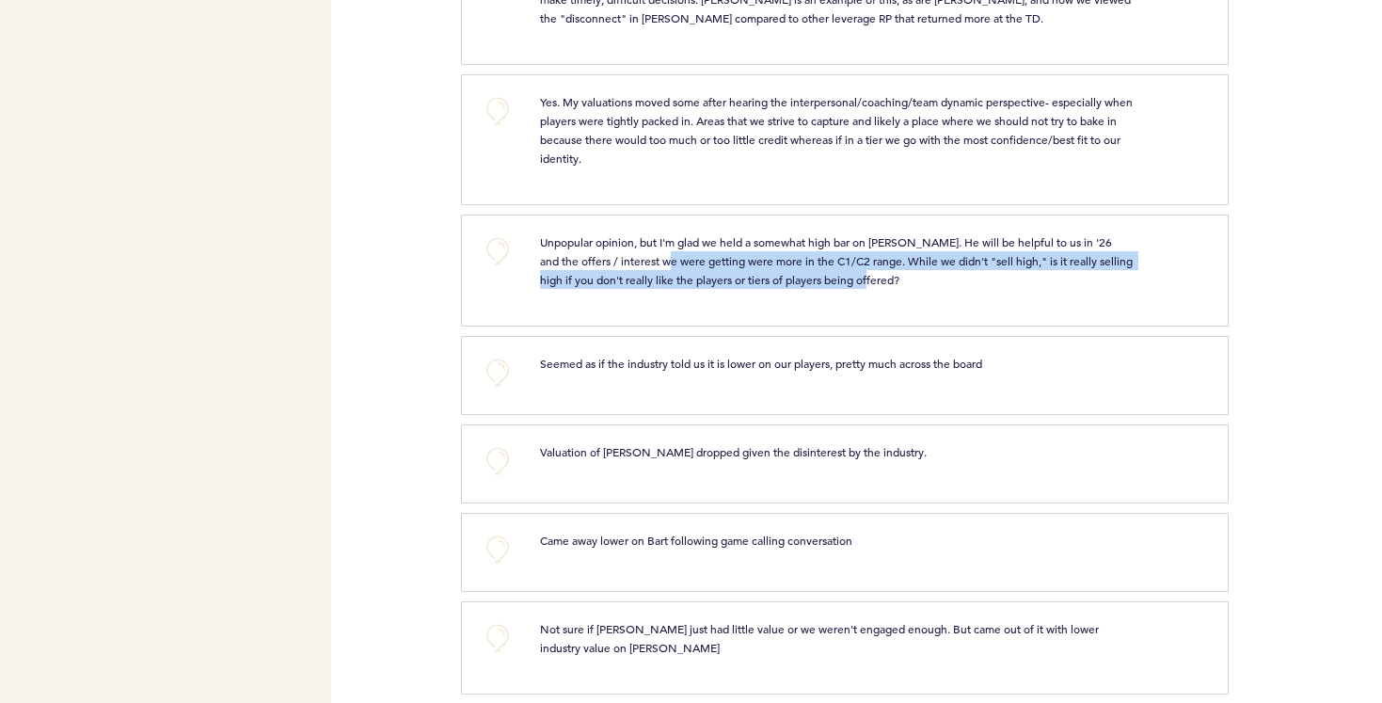
drag, startPoint x: 665, startPoint y: 242, endPoint x: 943, endPoint y: 265, distance: 278.6
click at [943, 265] on p "Unpopular opinion, but I'm glad we held a somewhat high bar on [PERSON_NAME]. H…" at bounding box center [837, 260] width 594 height 56
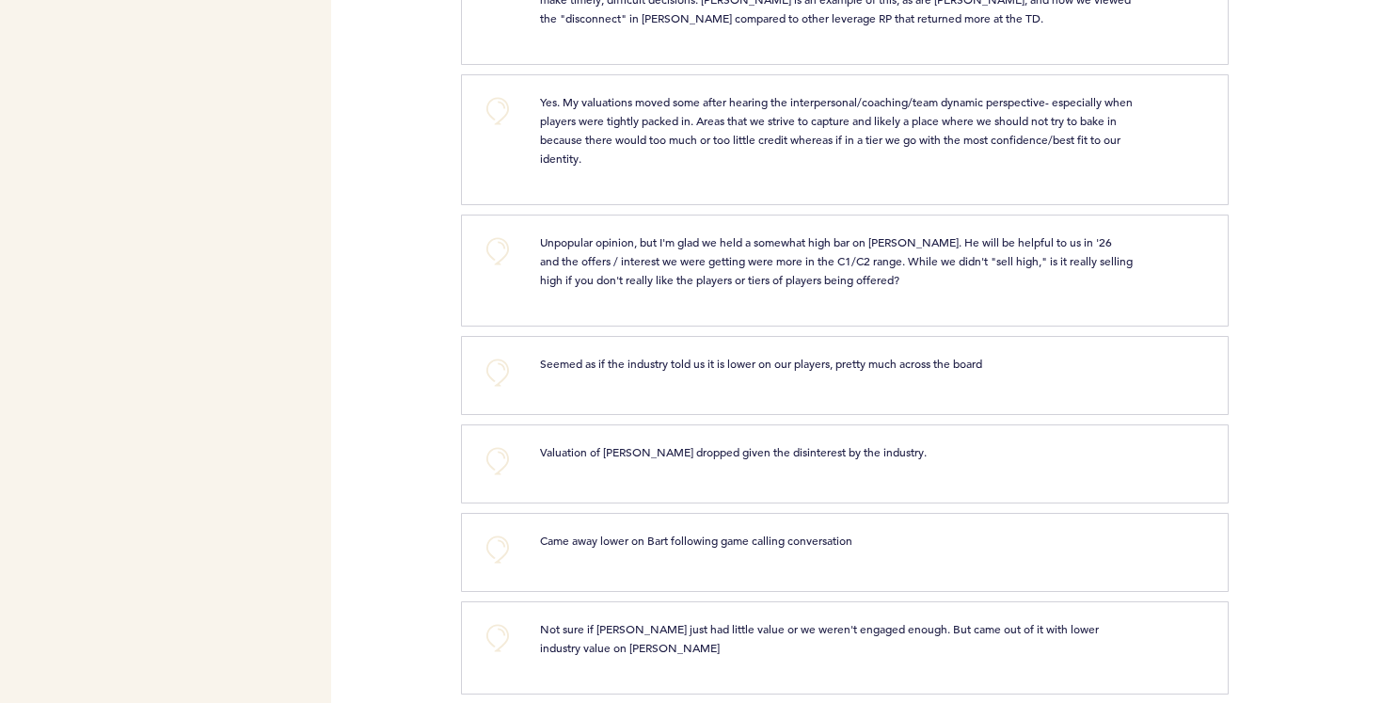
click at [562, 236] on span "Unpopular opinion, but I'm glad we held a somewhat high bar on [PERSON_NAME]. H…" at bounding box center [838, 260] width 596 height 53
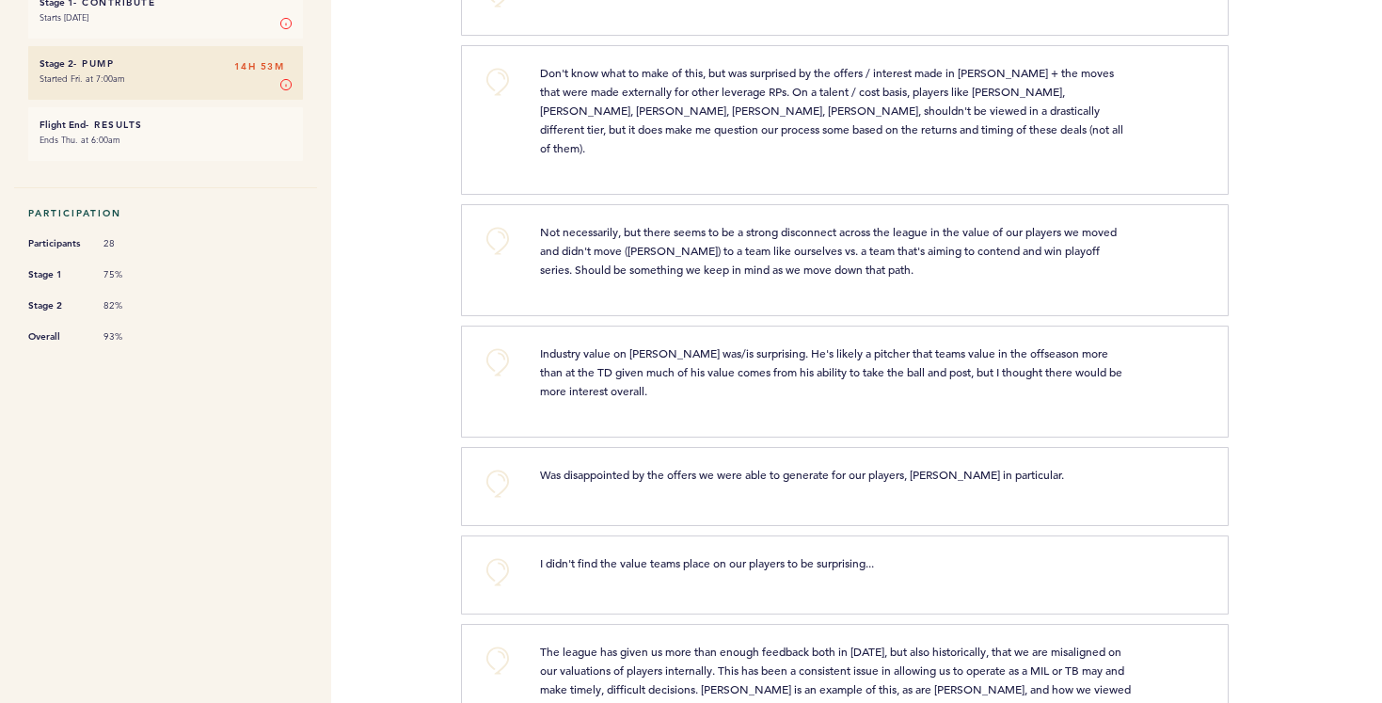
scroll to position [0, 0]
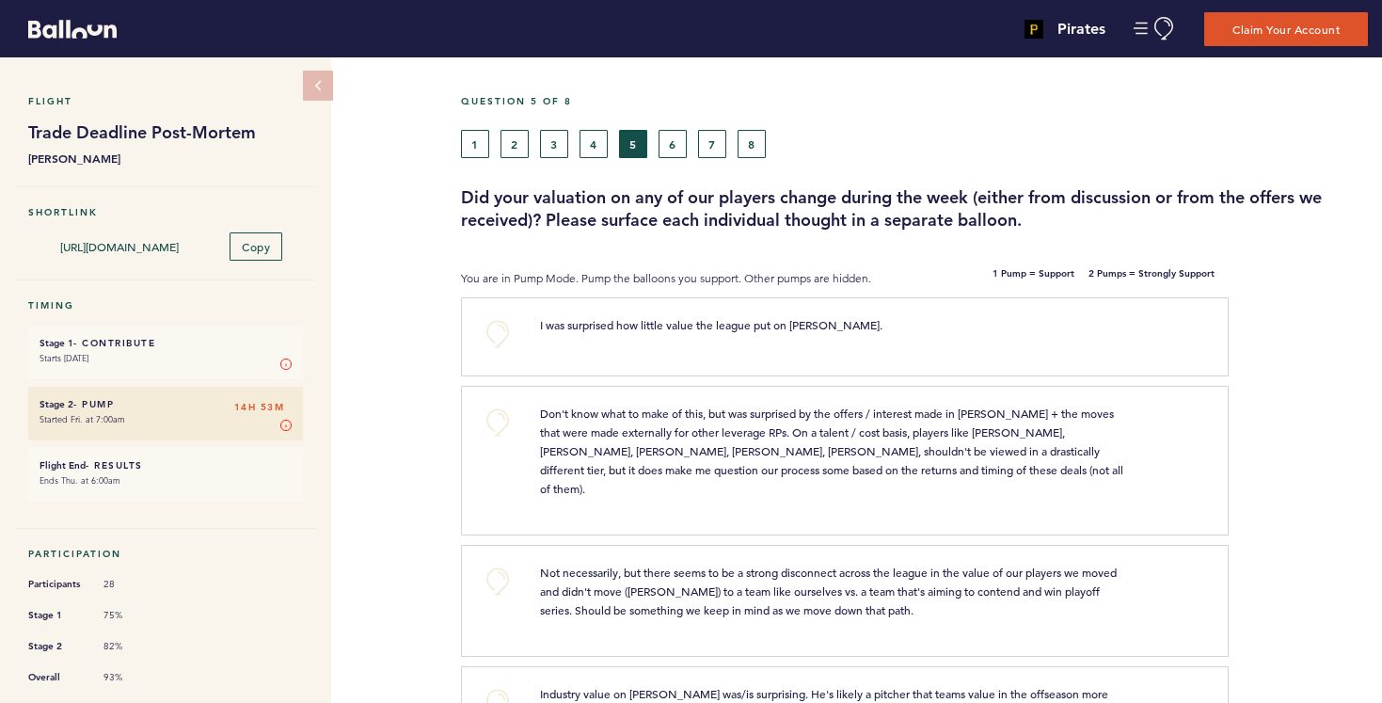
click at [673, 159] on div "Question 5 of 8 1 2 3 4 5 6 7 8 Did your valuation on any of our players change…" at bounding box center [921, 163] width 921 height 136
click at [674, 144] on button "6" at bounding box center [673, 144] width 28 height 28
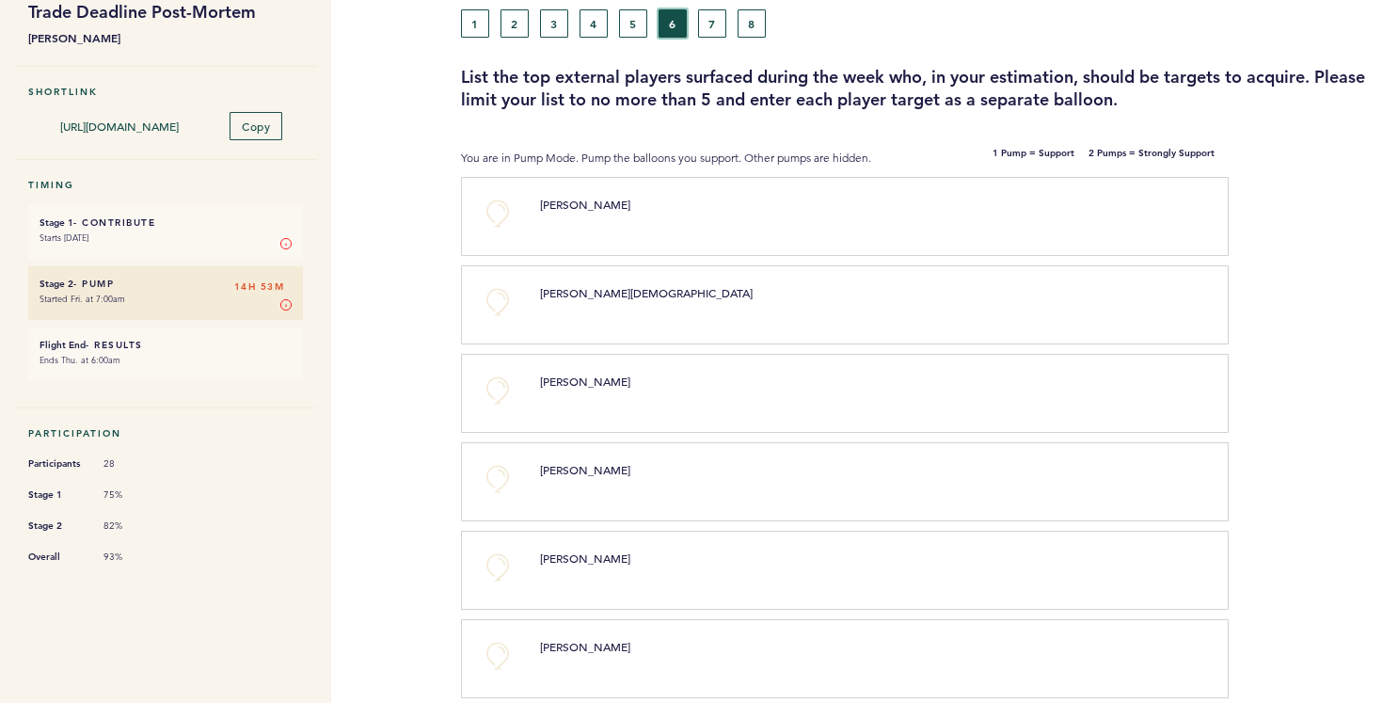
scroll to position [137, 0]
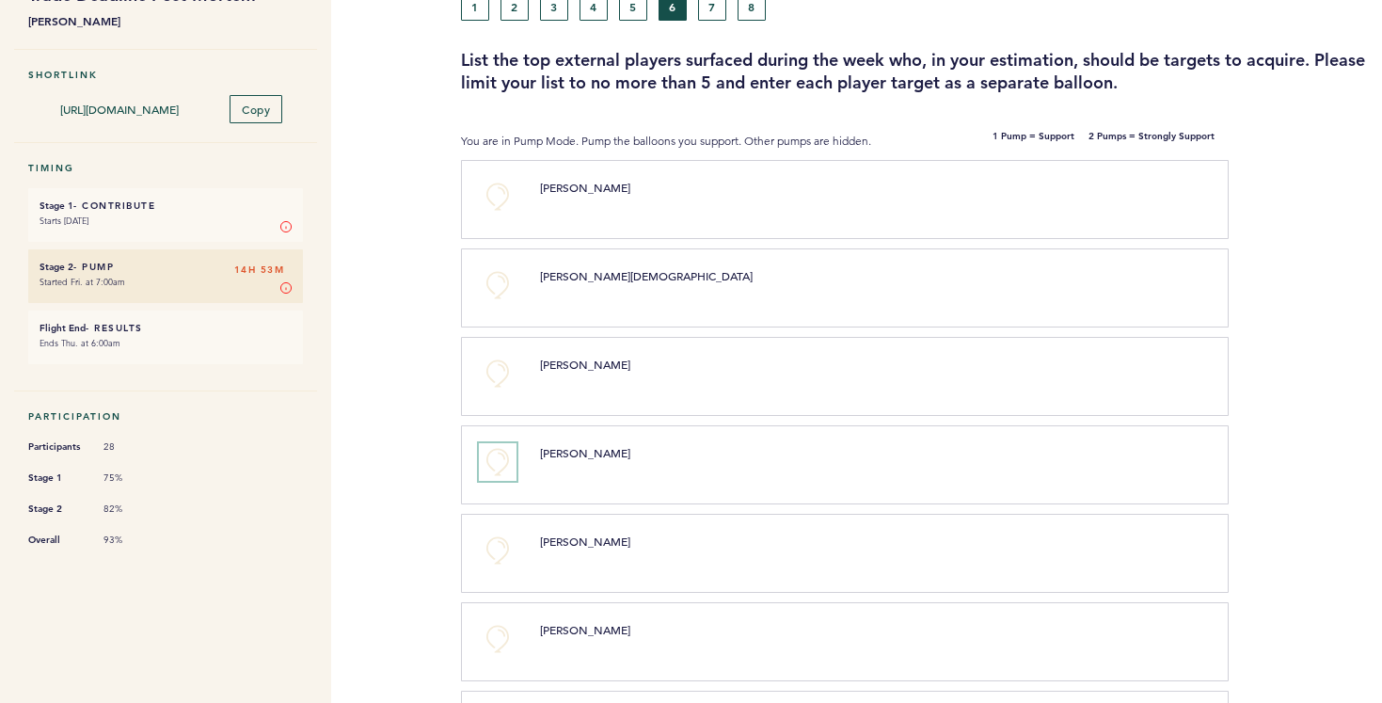
click at [497, 455] on button "+0" at bounding box center [498, 462] width 38 height 38
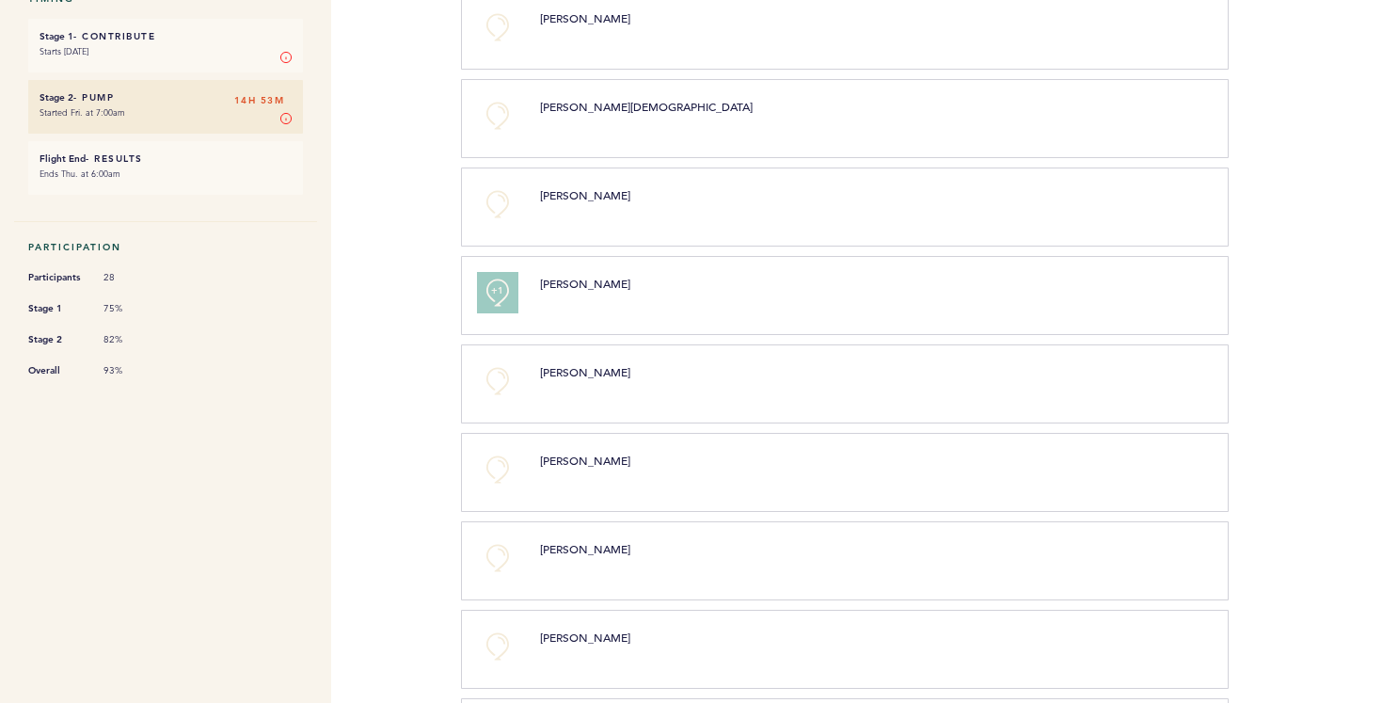
scroll to position [335, 0]
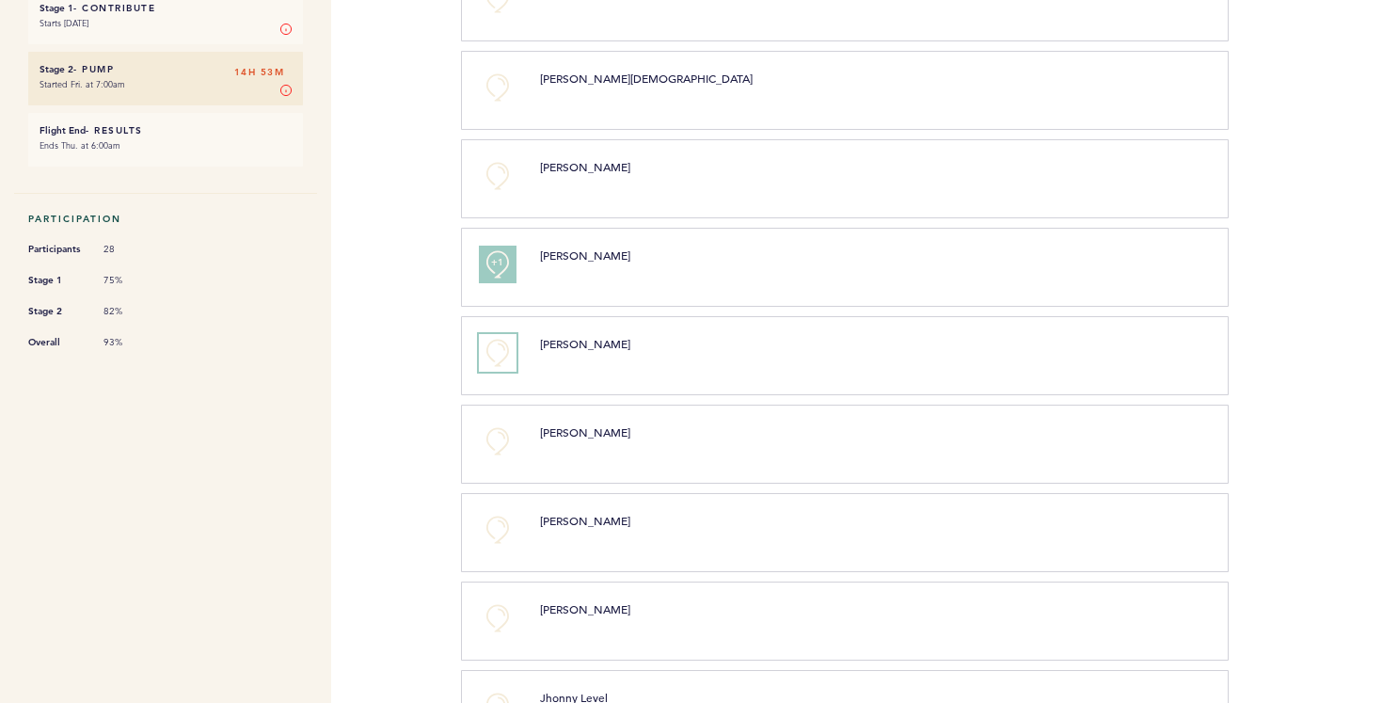
click at [491, 345] on button "+0" at bounding box center [498, 353] width 38 height 38
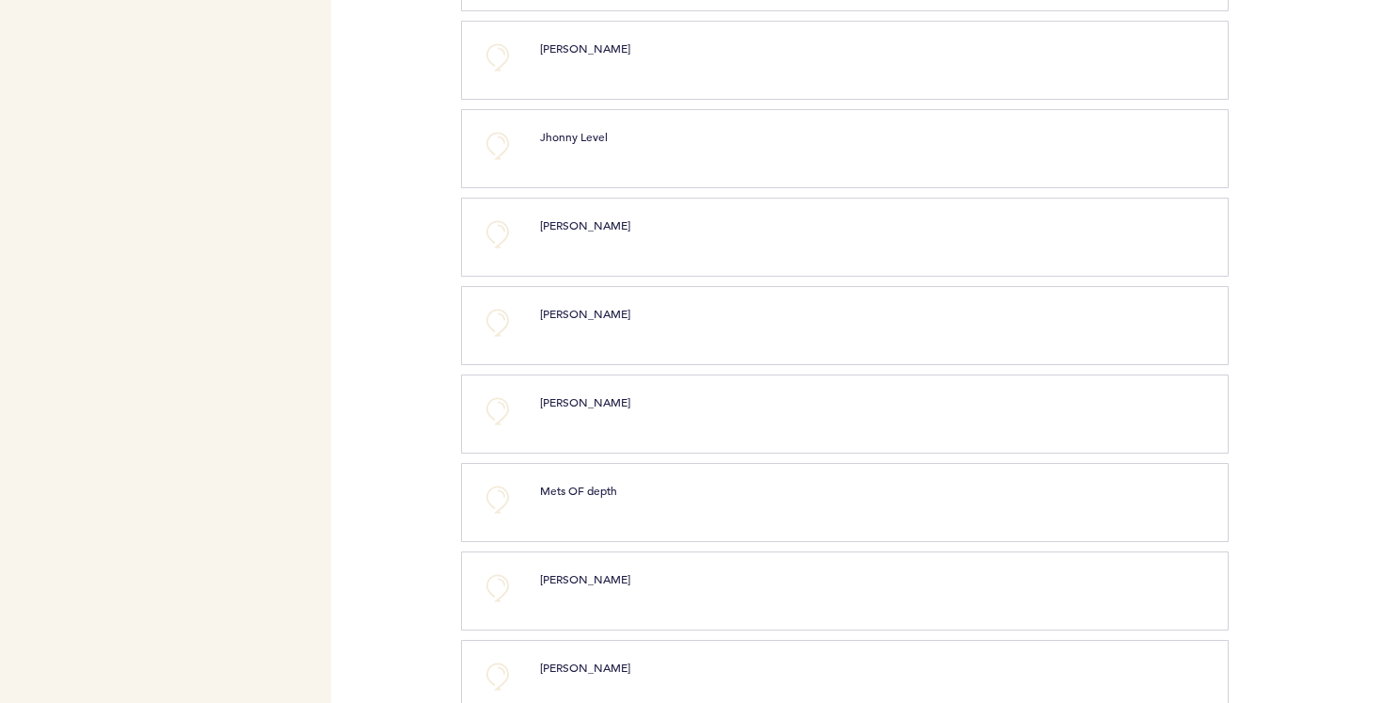
scroll to position [898, 0]
click at [498, 237] on button "+0" at bounding box center [498, 233] width 38 height 38
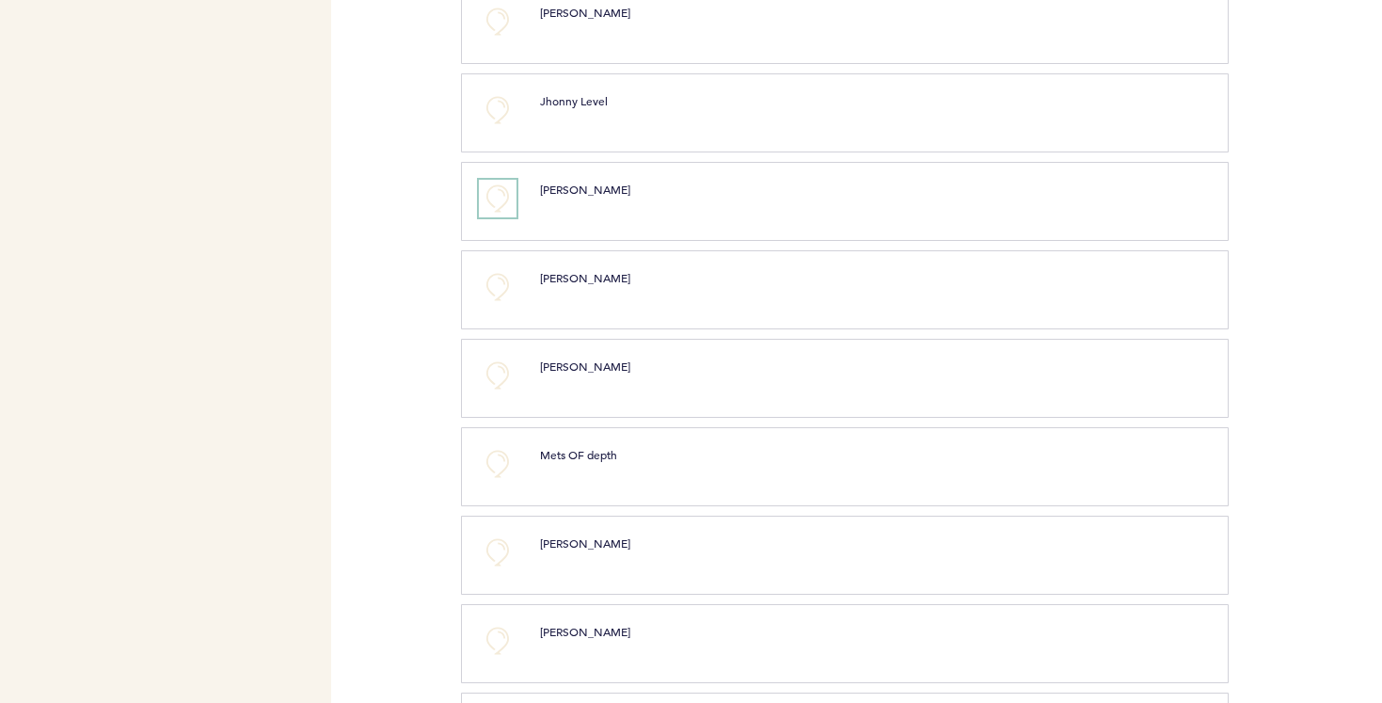
scroll to position [851, 0]
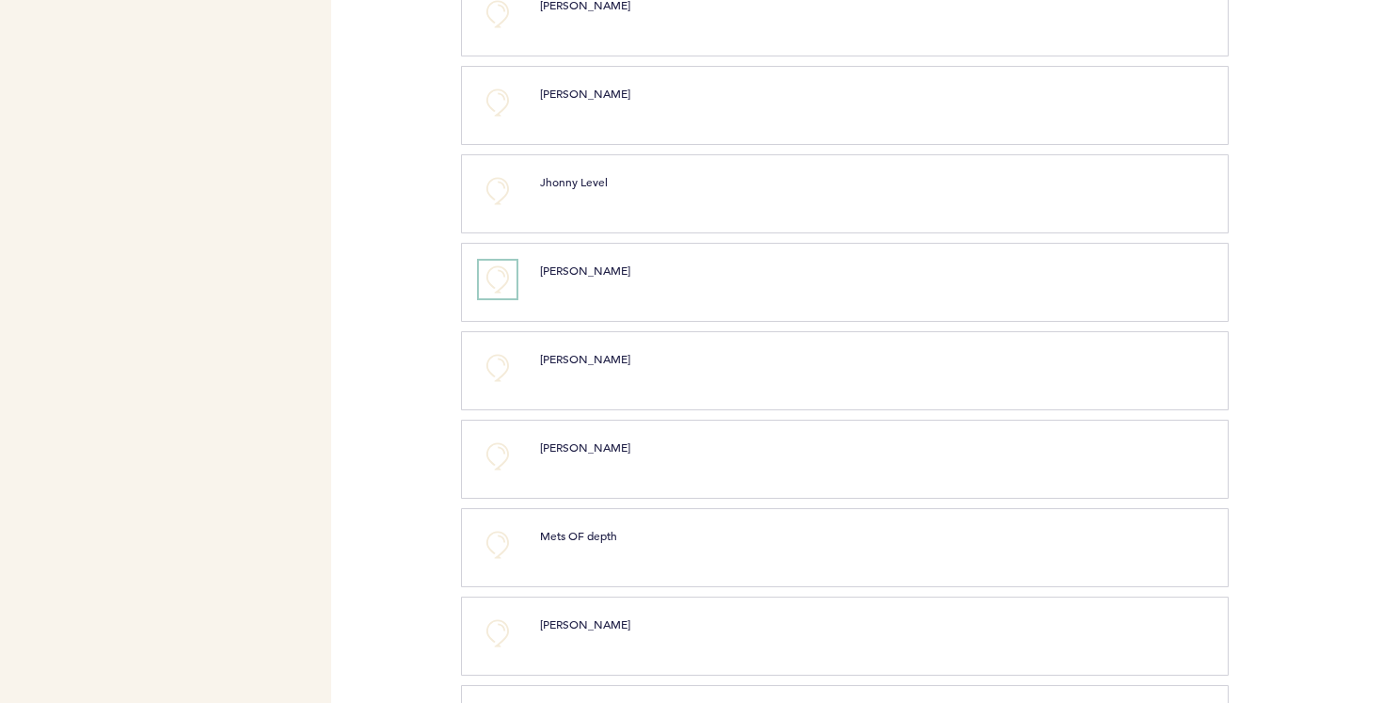
click at [499, 276] on button "+0" at bounding box center [498, 280] width 38 height 38
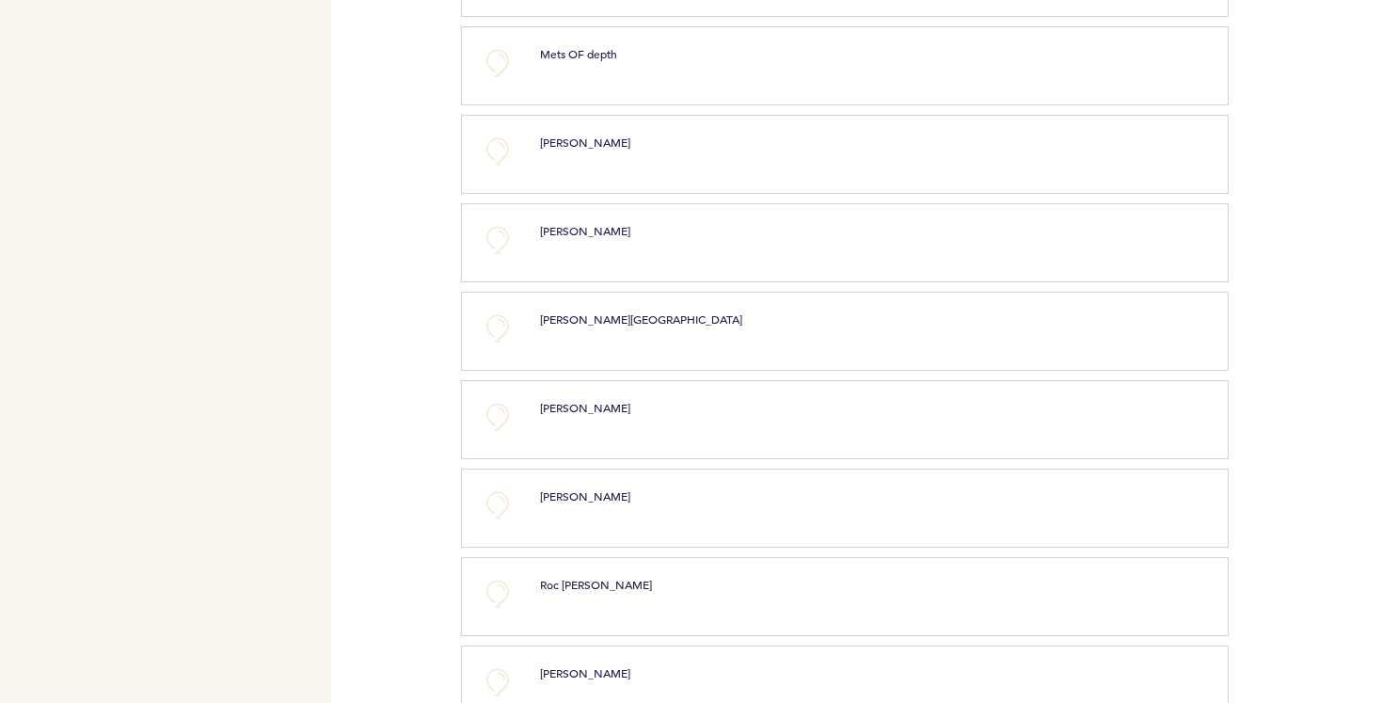
scroll to position [1333, 0]
click at [496, 145] on button "+0" at bounding box center [498, 151] width 38 height 38
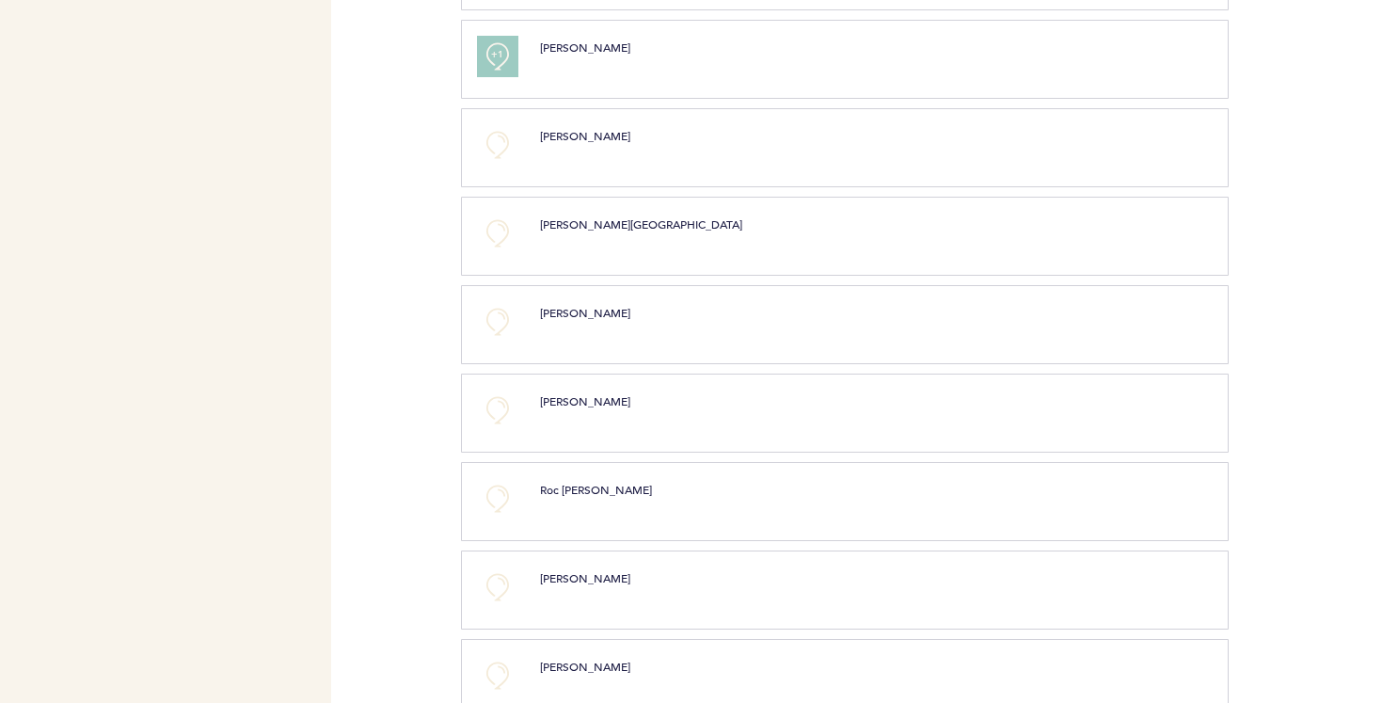
scroll to position [1464, 0]
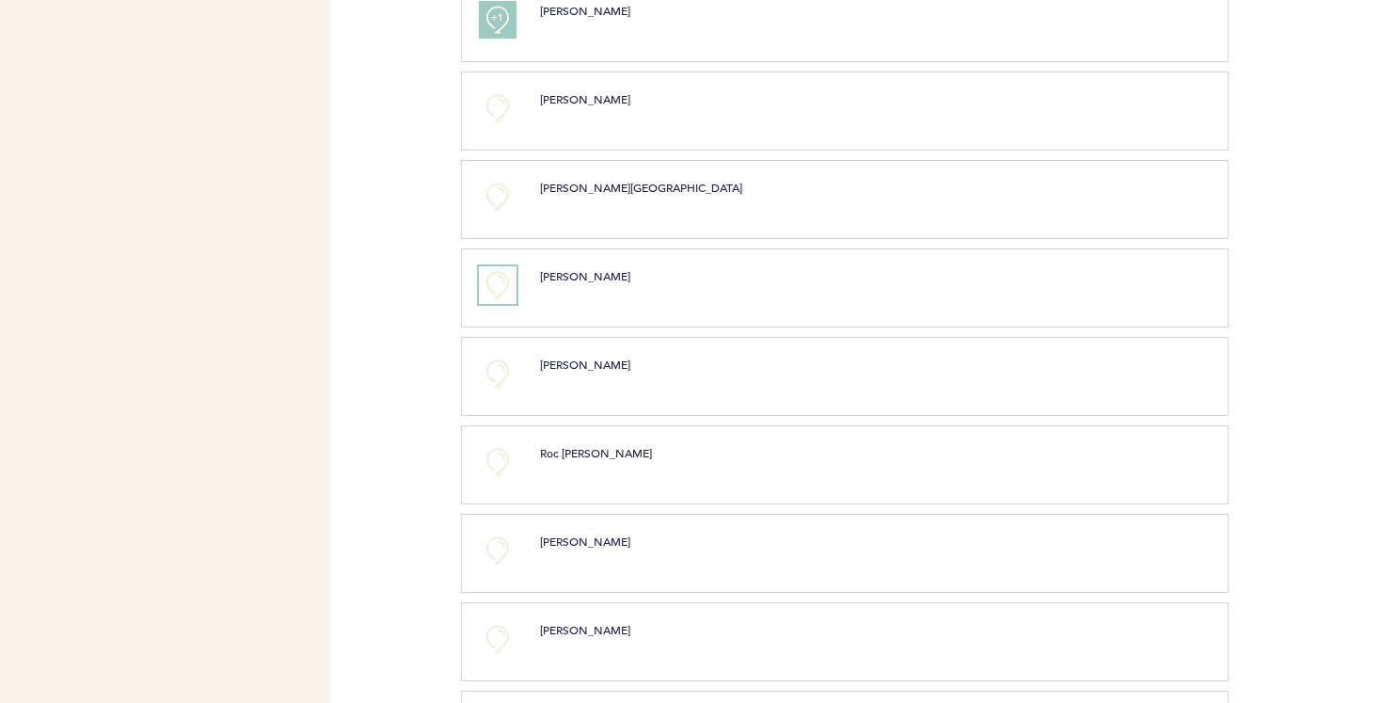
click at [498, 285] on button "+0" at bounding box center [498, 285] width 38 height 38
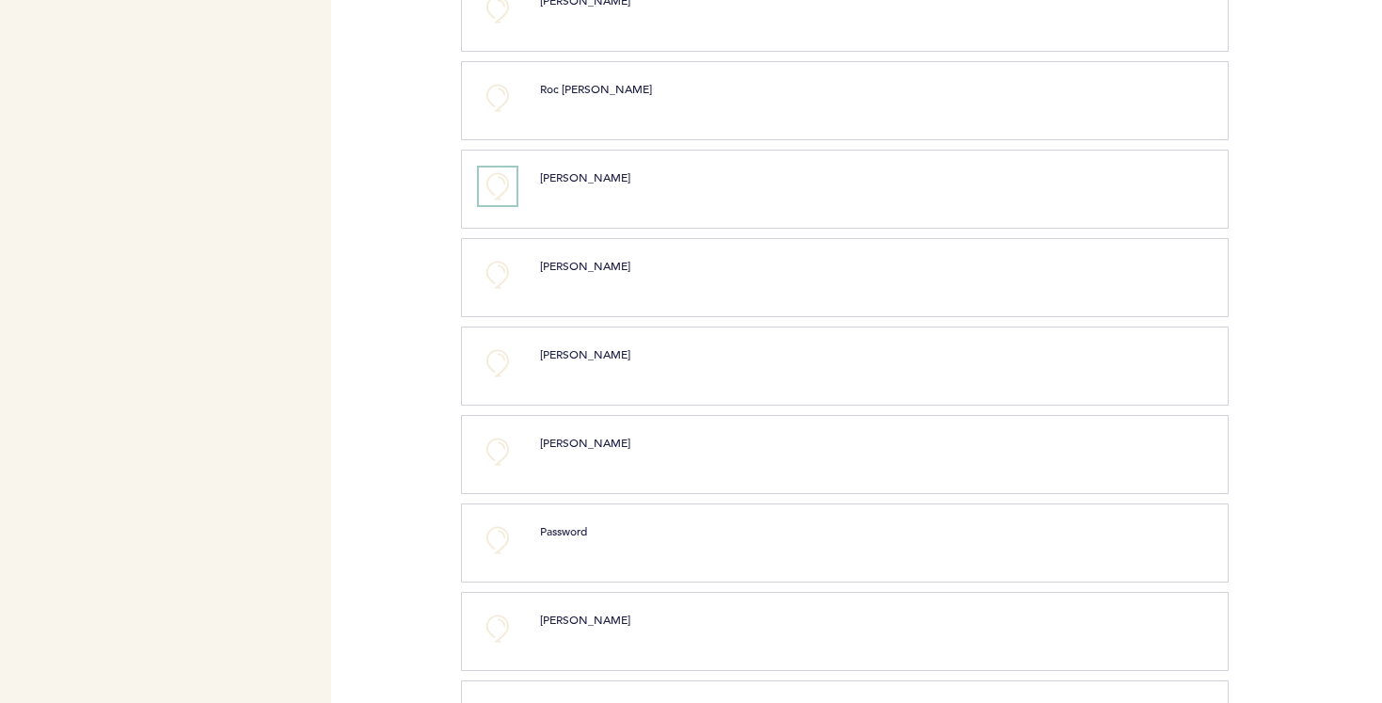
click at [499, 184] on button "+0" at bounding box center [498, 186] width 38 height 38
click at [496, 369] on button "+0" at bounding box center [498, 368] width 38 height 38
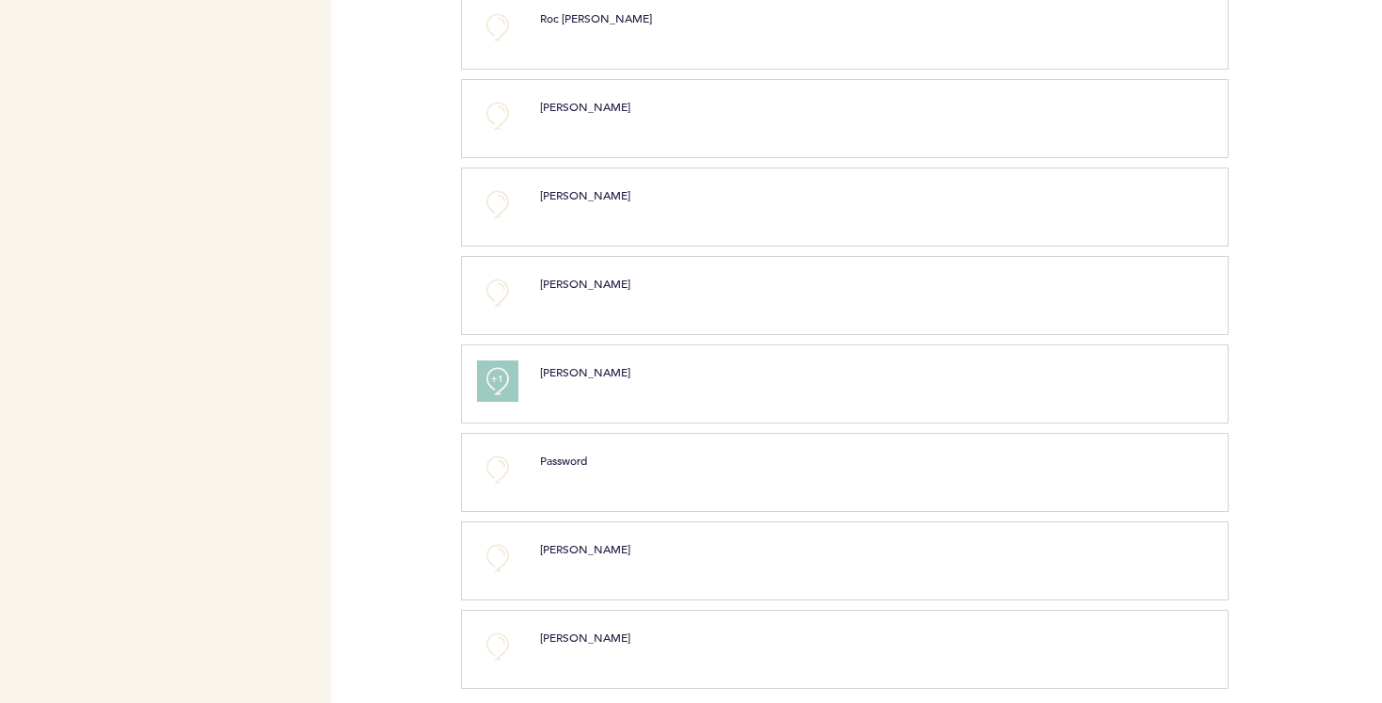
scroll to position [1887, 0]
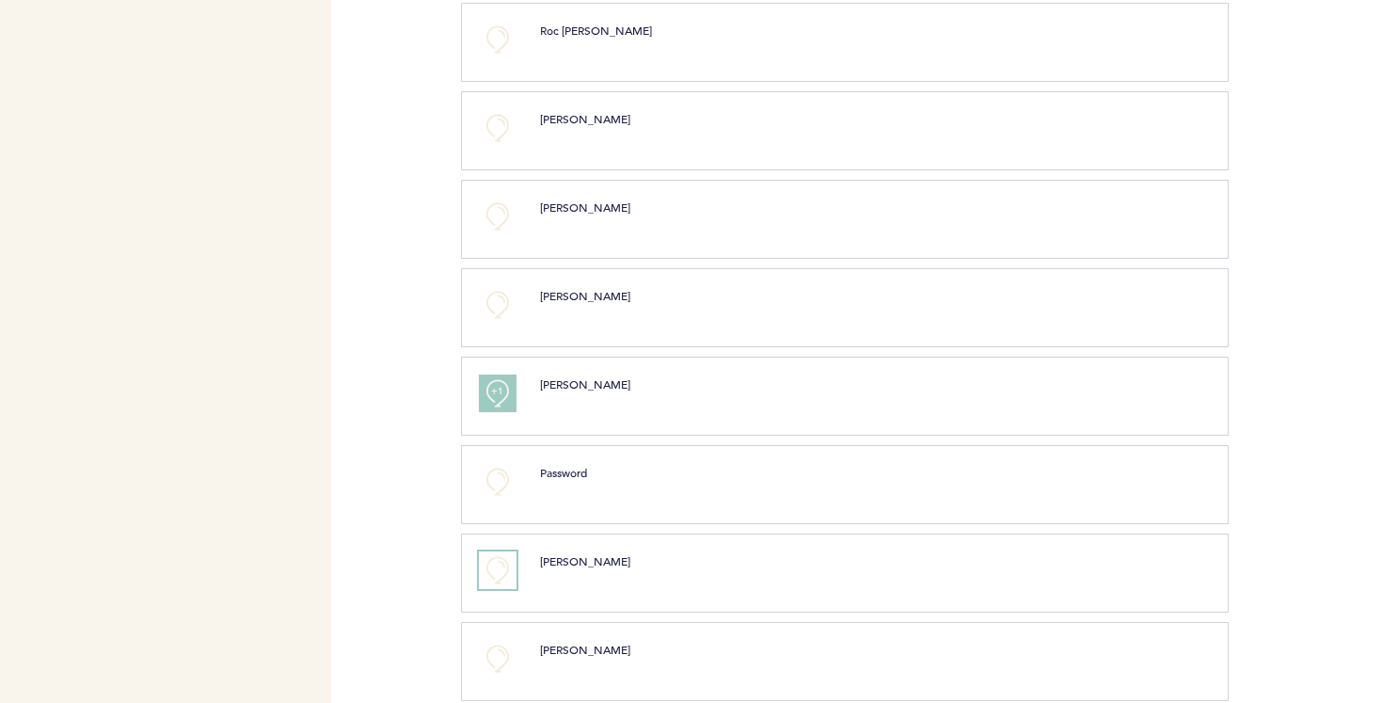
click at [496, 563] on button "+0" at bounding box center [498, 570] width 38 height 38
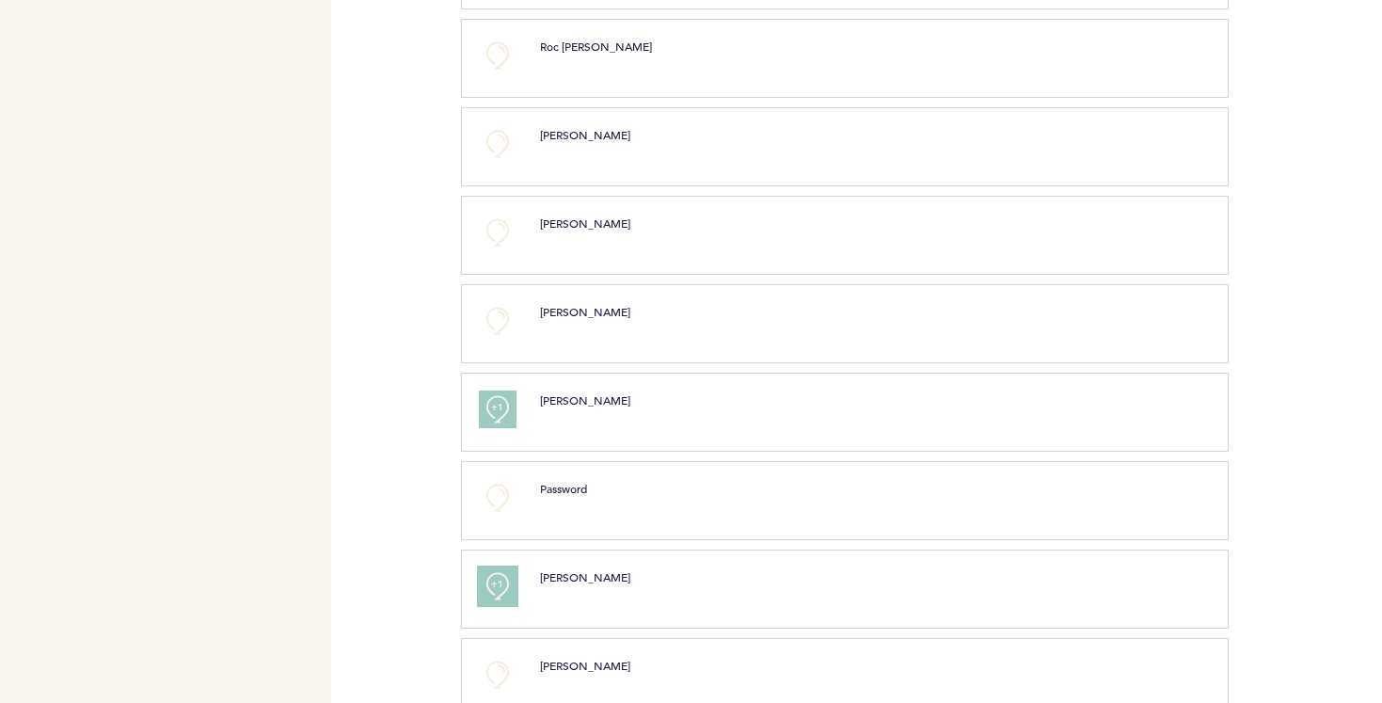
scroll to position [1863, 0]
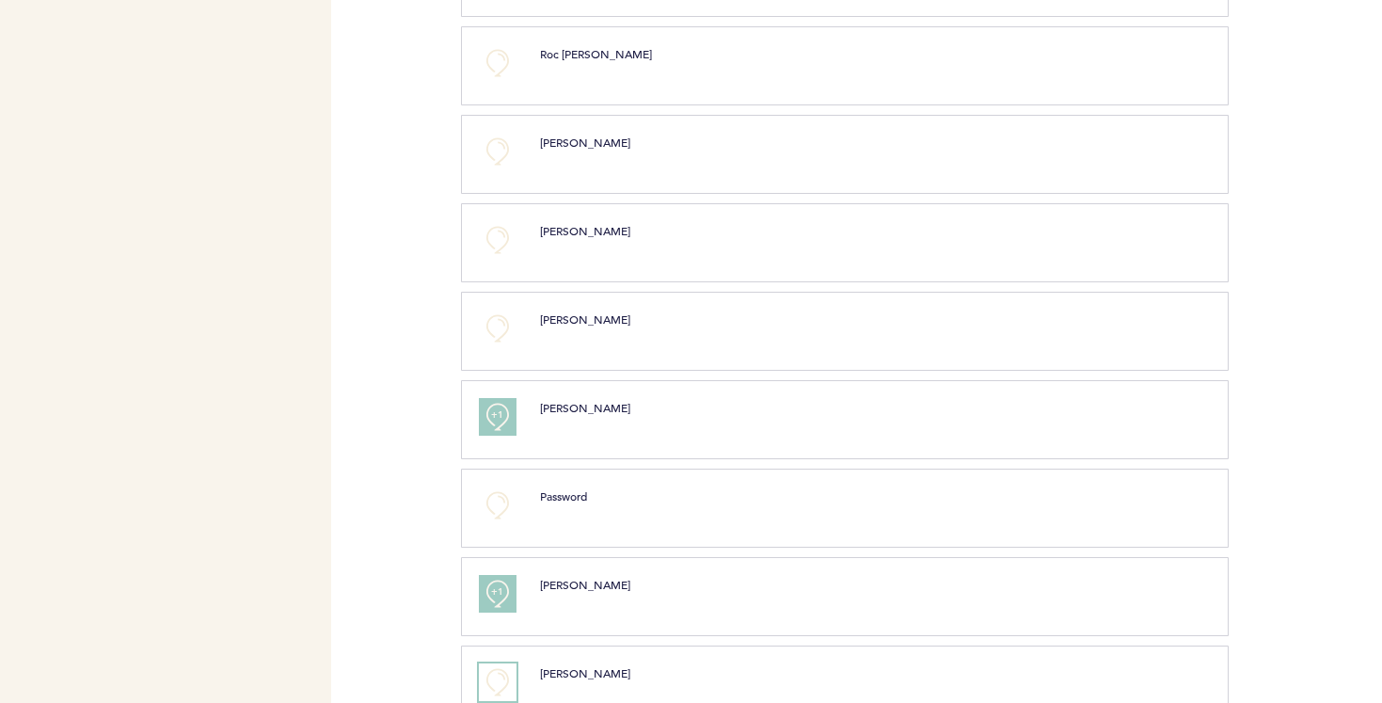
click at [489, 680] on button "+0" at bounding box center [498, 682] width 38 height 38
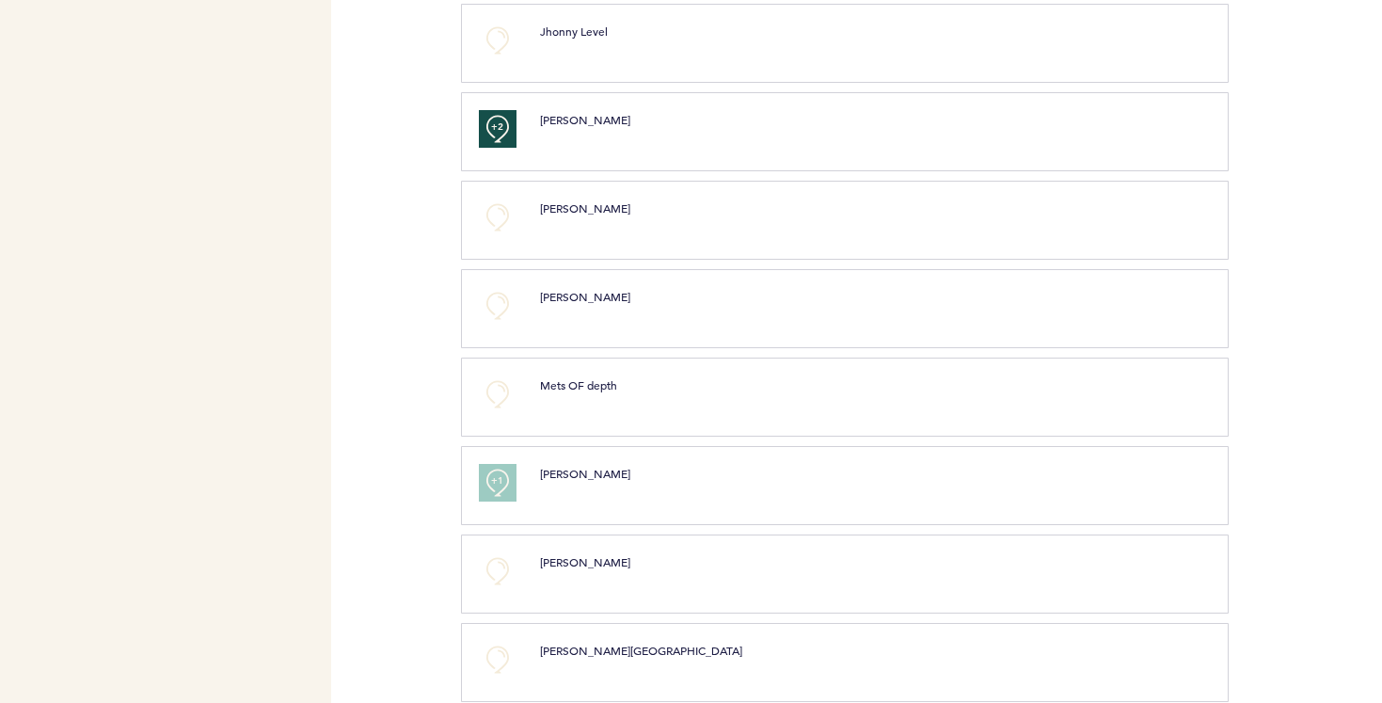
scroll to position [0, 0]
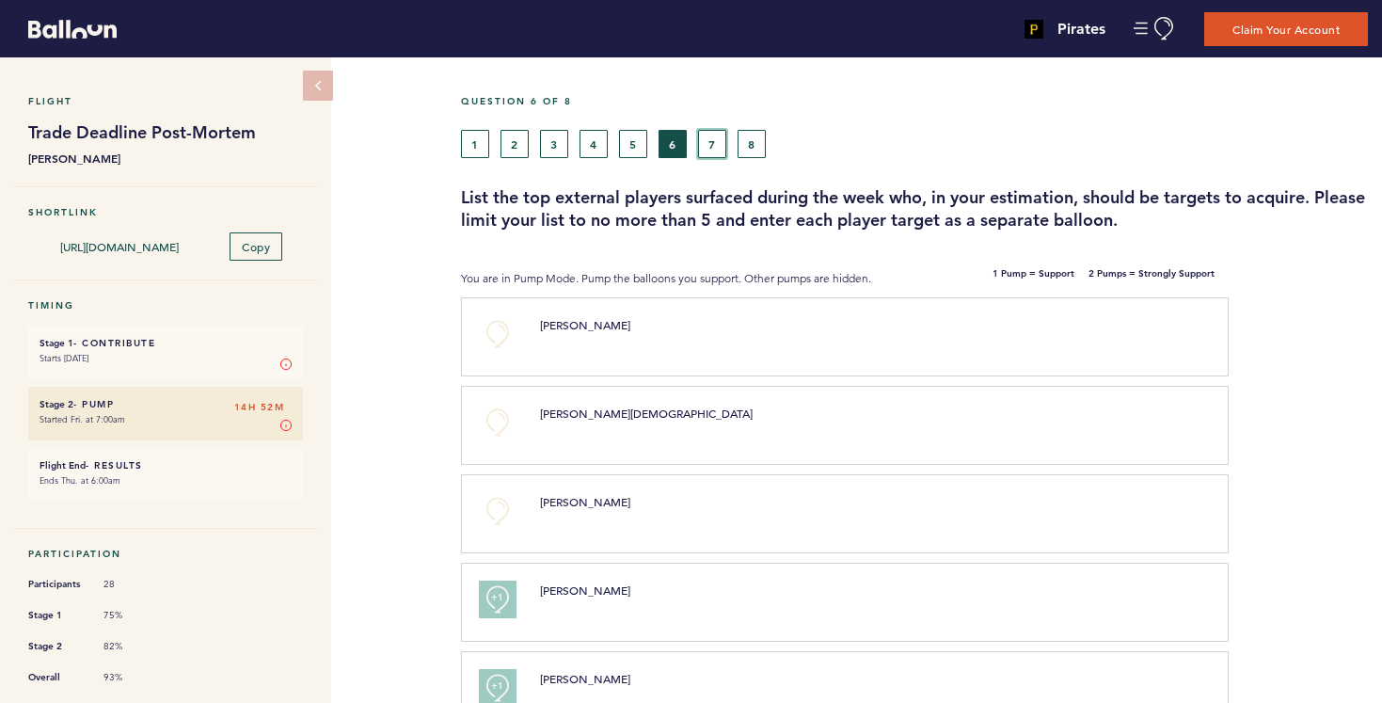
click at [709, 148] on button "7" at bounding box center [712, 144] width 28 height 28
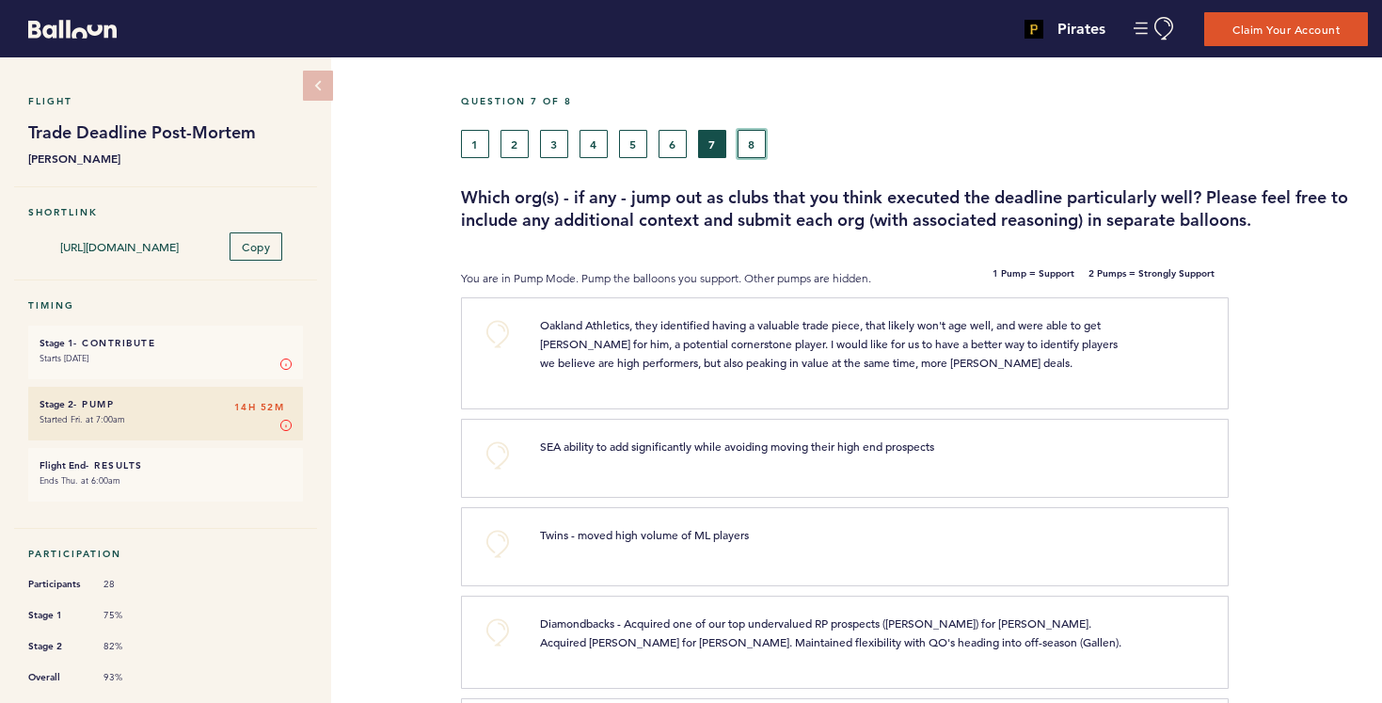
click at [753, 151] on button "8" at bounding box center [752, 144] width 28 height 28
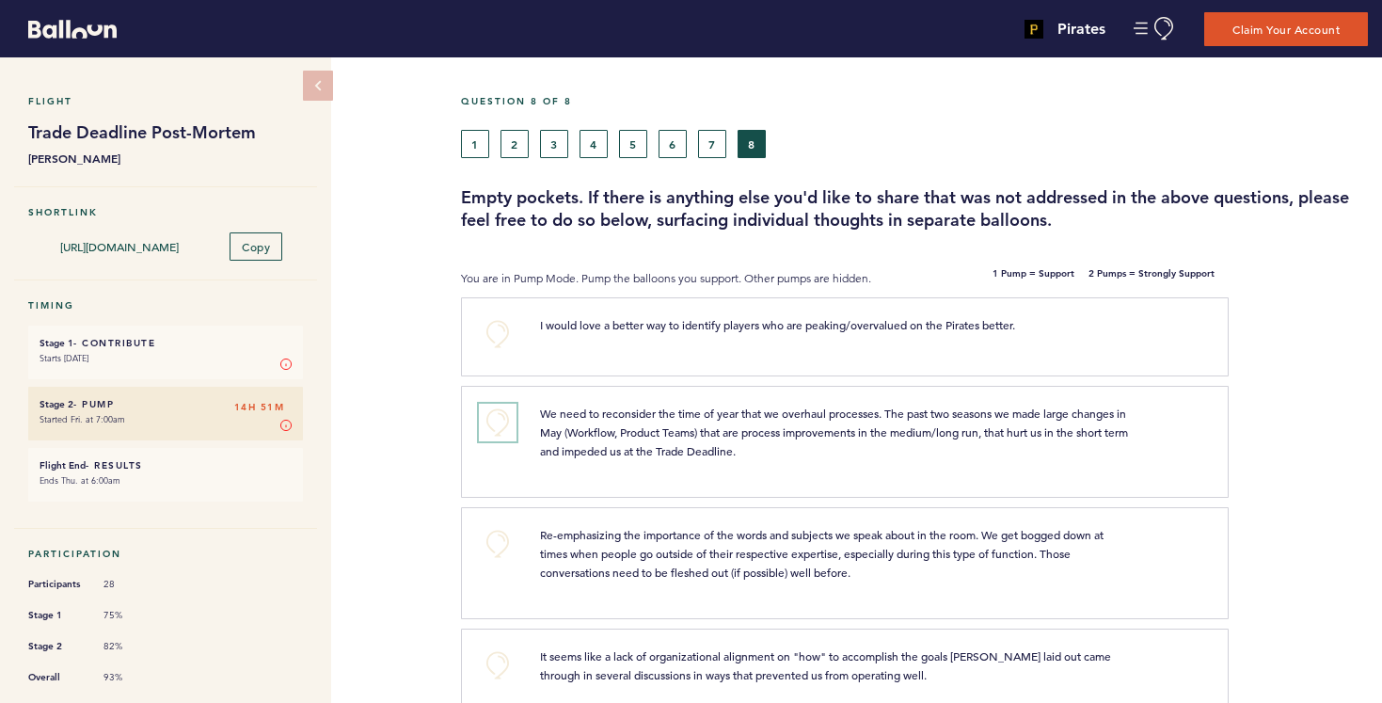
click at [496, 415] on button "+0" at bounding box center [498, 423] width 38 height 38
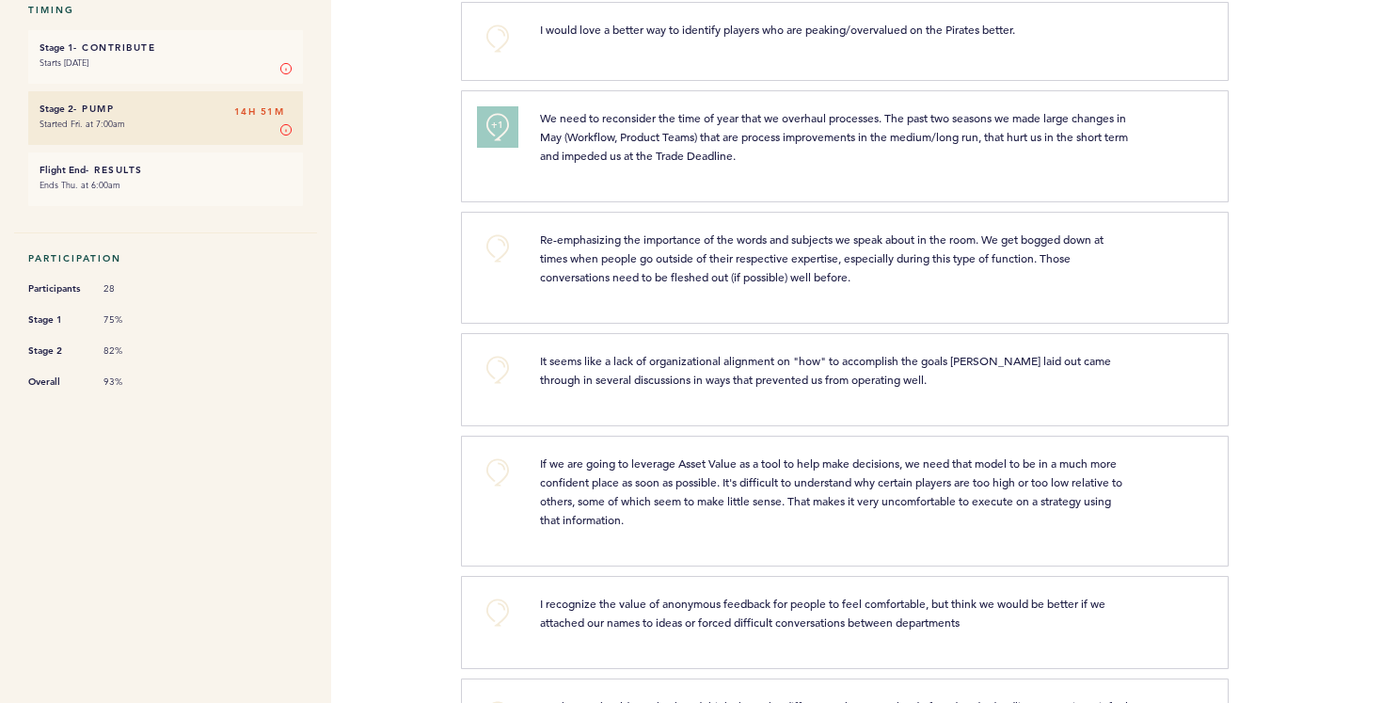
scroll to position [291, 0]
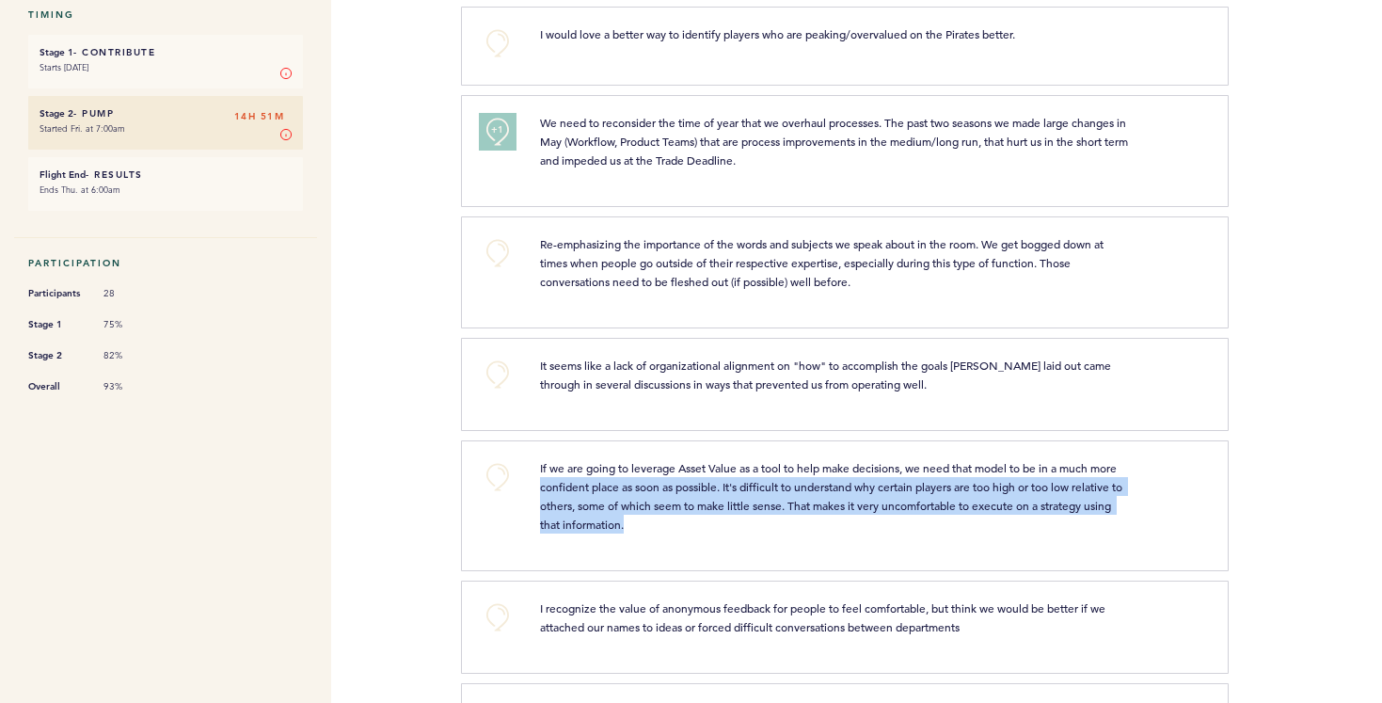
drag, startPoint x: 540, startPoint y: 485, endPoint x: 684, endPoint y: 527, distance: 150.1
click at [684, 527] on p "If we are going to leverage Asset Value as a tool to help make decisions, we ne…" at bounding box center [837, 495] width 594 height 75
click at [690, 481] on span "If we are going to leverage Asset Value as a tool to help make decisions, we ne…" at bounding box center [832, 496] width 585 height 72
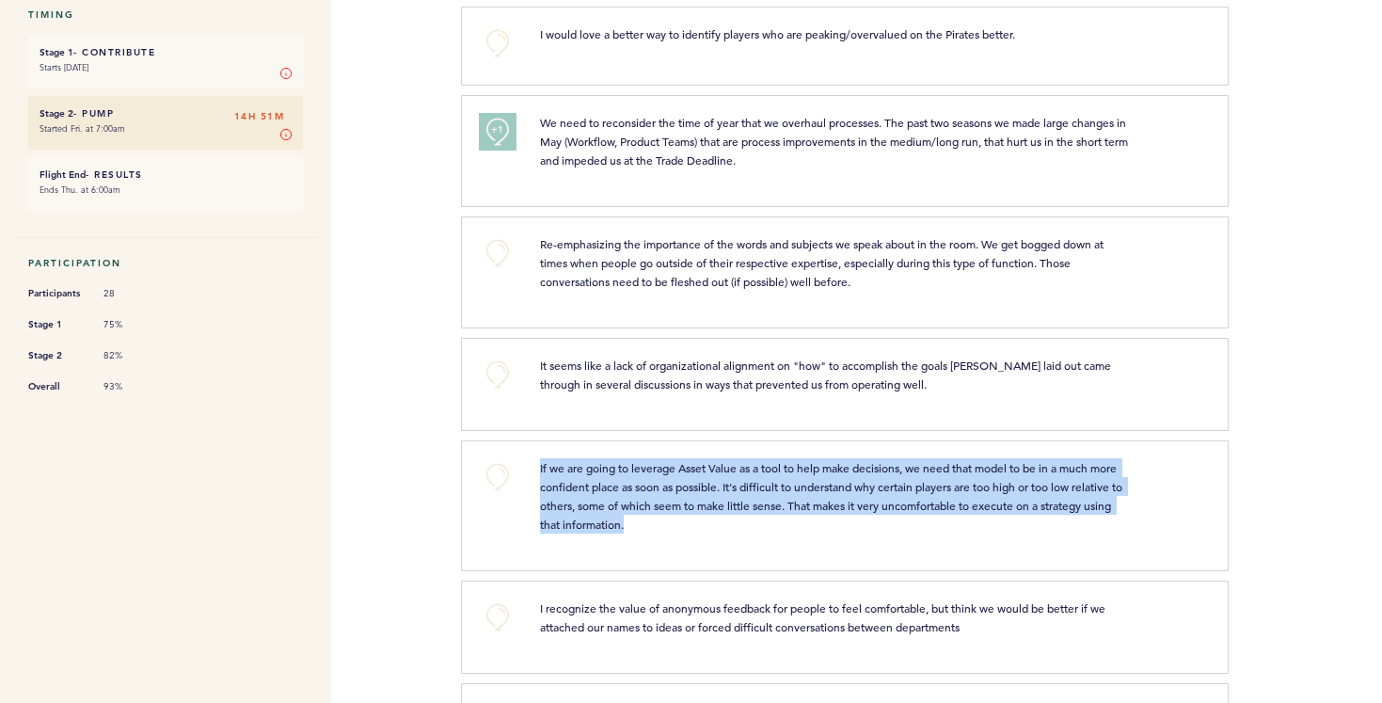
drag, startPoint x: 538, startPoint y: 464, endPoint x: 696, endPoint y: 524, distance: 169.2
click at [696, 524] on div "If we are going to leverage Asset Value as a tool to help make decisions, we ne…" at bounding box center [837, 495] width 622 height 75
click at [653, 501] on span "If we are going to leverage Asset Value as a tool to help make decisions, we ne…" at bounding box center [832, 496] width 585 height 72
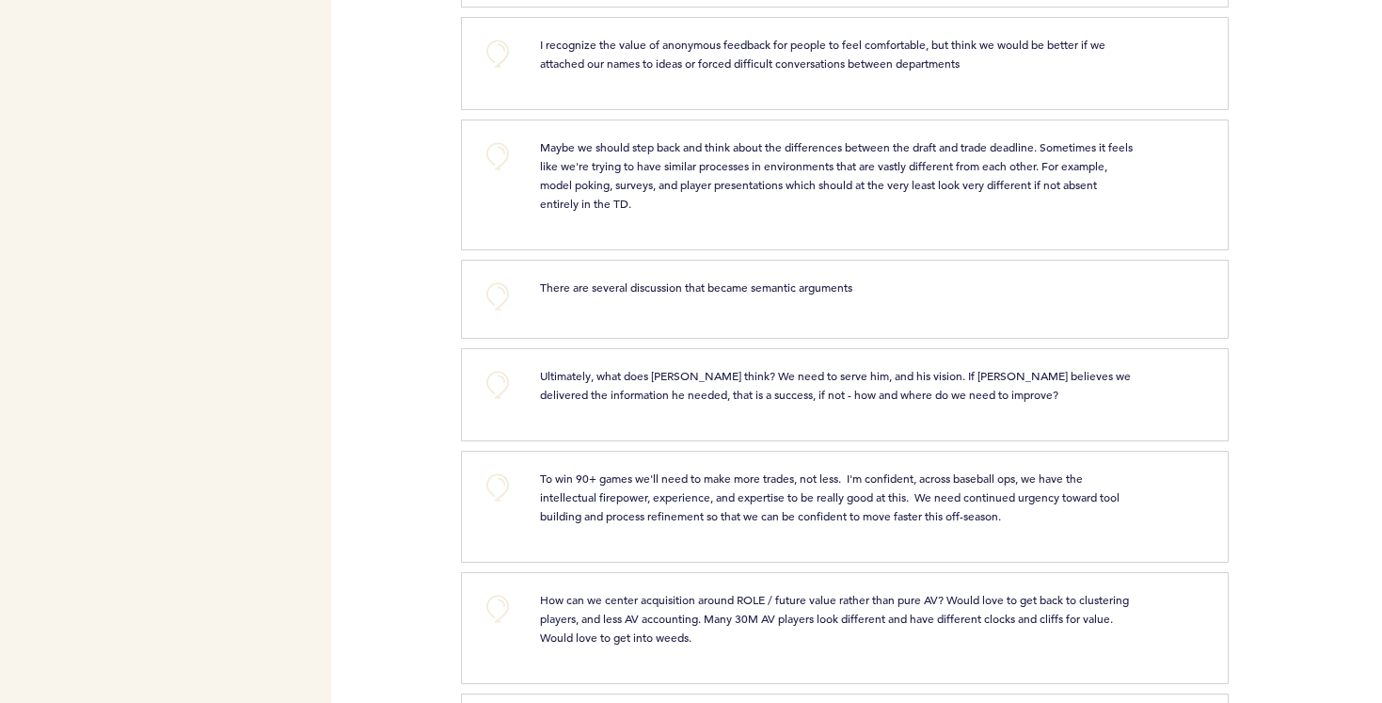
scroll to position [857, 0]
click at [502, 52] on button "+0" at bounding box center [498, 51] width 38 height 38
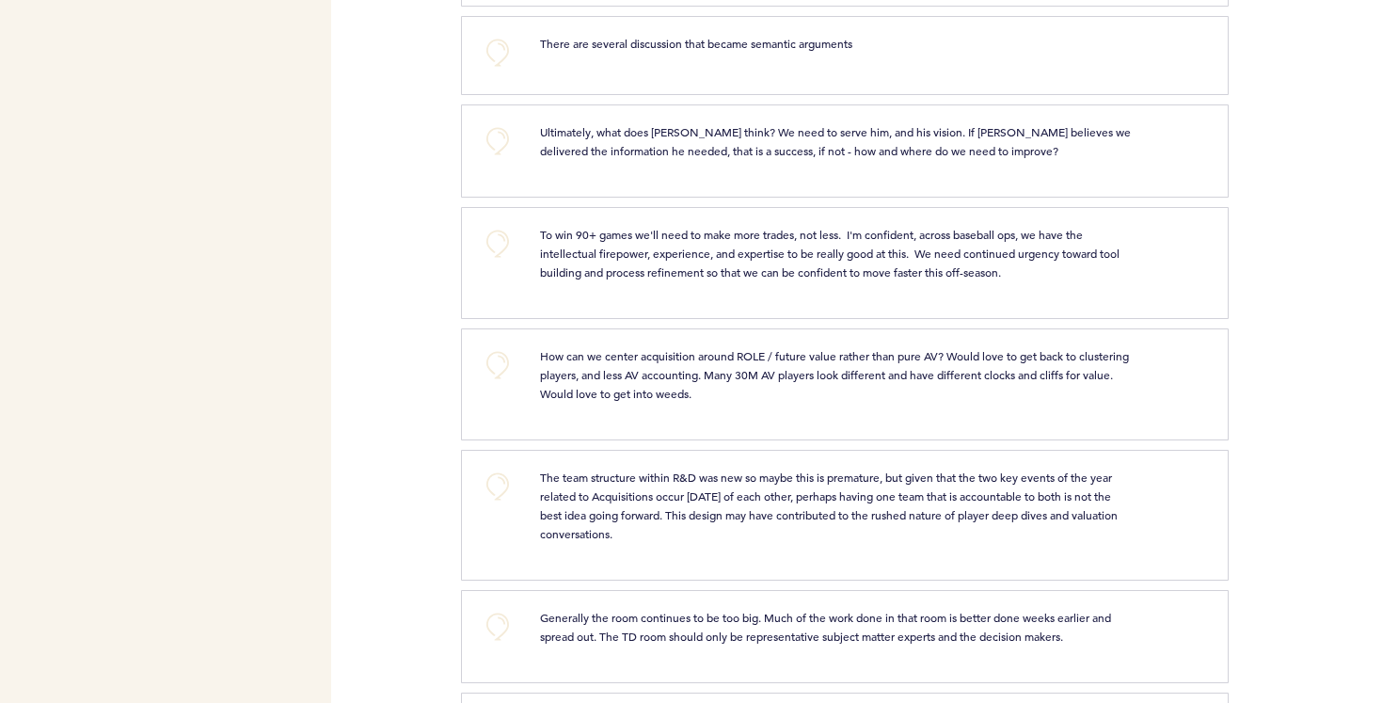
scroll to position [1107, 0]
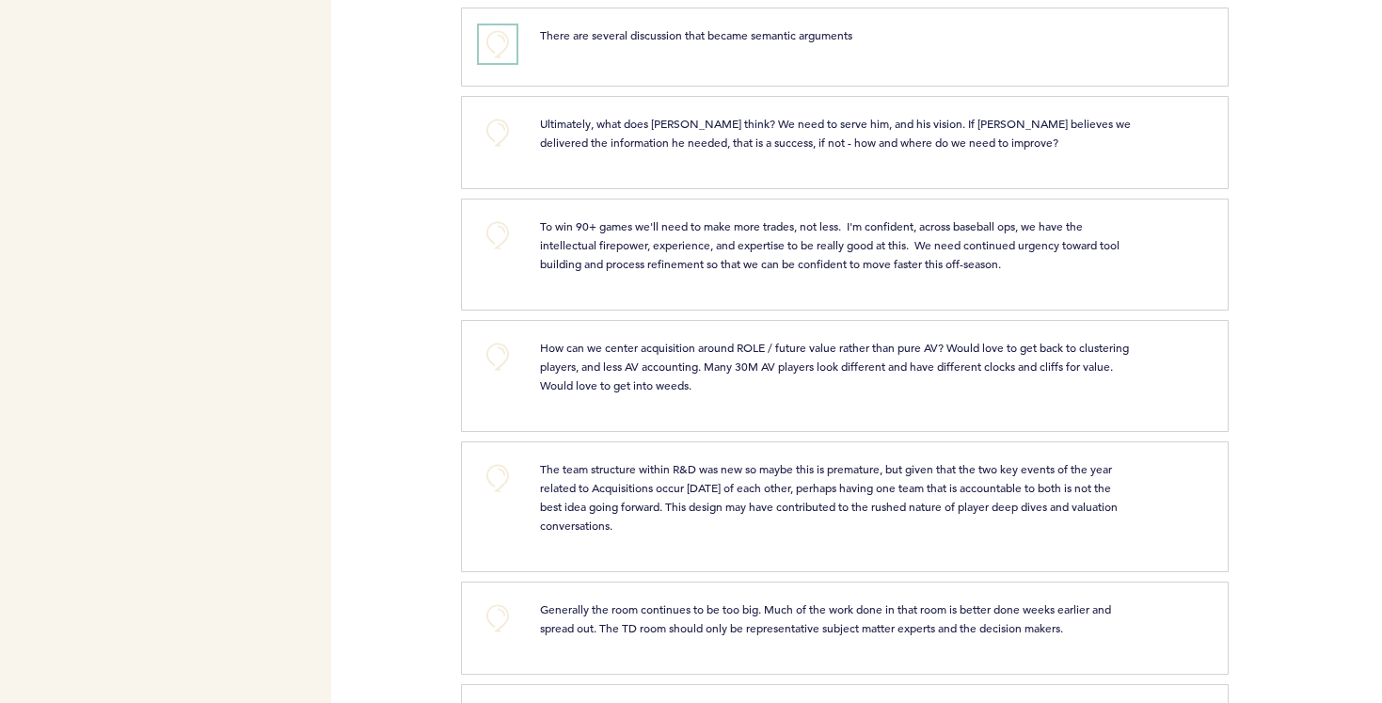
click at [497, 43] on button "+0" at bounding box center [498, 44] width 38 height 38
click at [450, 189] on div "Pirates [PERSON_NAME][EMAIL_ADDRESS][PERSON_NAME][DOMAIN_NAME] Team Domain: pir…" at bounding box center [691, 351] width 1382 height 703
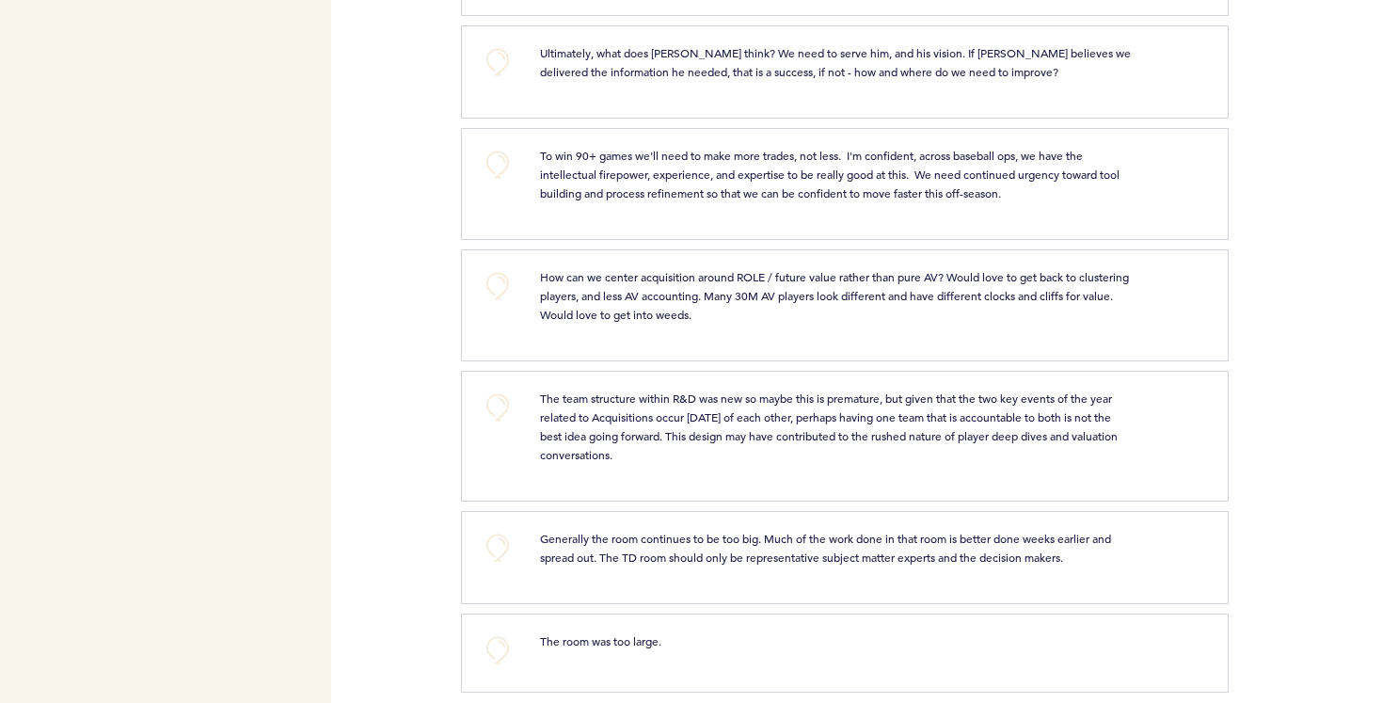
scroll to position [1194, 0]
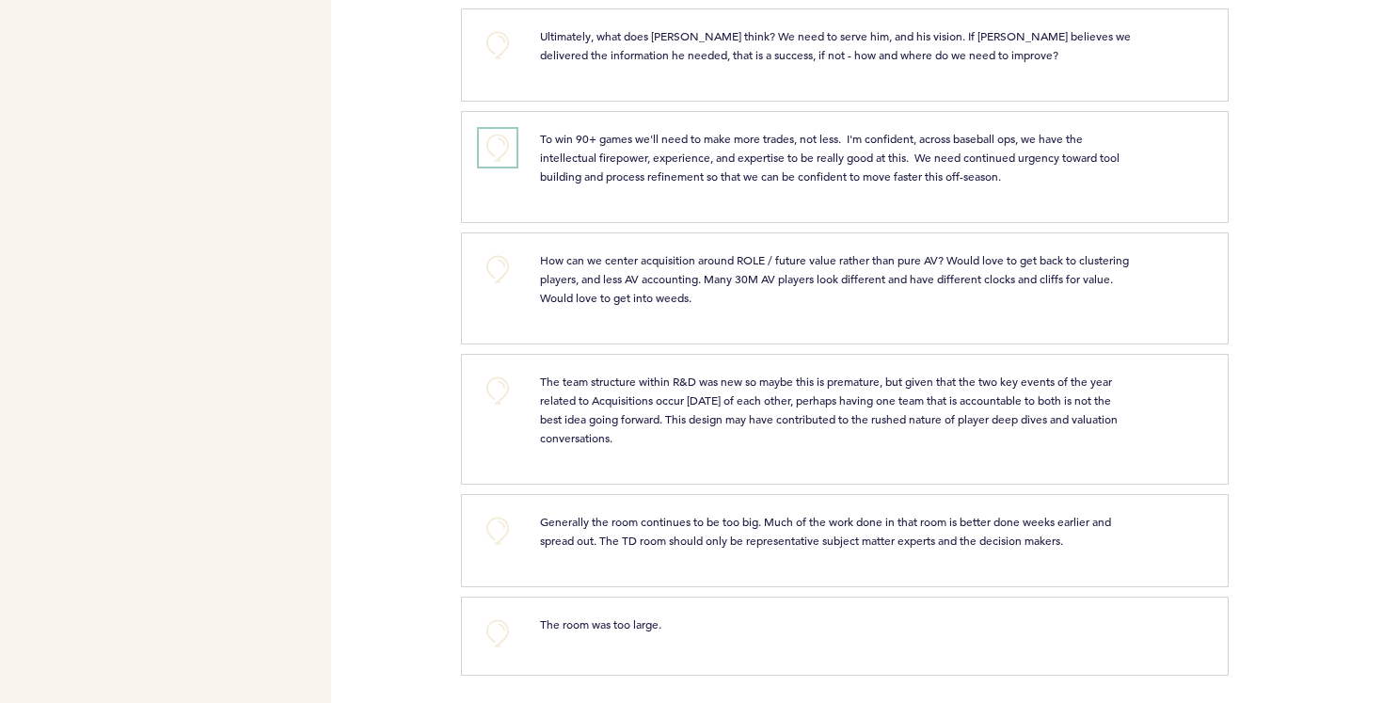
click at [500, 142] on button "+0" at bounding box center [498, 148] width 38 height 38
click at [452, 326] on div "Pirates [PERSON_NAME][EMAIL_ADDRESS][PERSON_NAME][DOMAIN_NAME] Team Domain: pir…" at bounding box center [691, 351] width 1382 height 703
click at [502, 267] on button "+0" at bounding box center [498, 269] width 38 height 38
click at [452, 418] on div "Pirates [PERSON_NAME][EMAIL_ADDRESS][PERSON_NAME][DOMAIN_NAME] Team Domain: pir…" at bounding box center [691, 351] width 1382 height 703
click at [502, 379] on button "+0" at bounding box center [498, 391] width 38 height 38
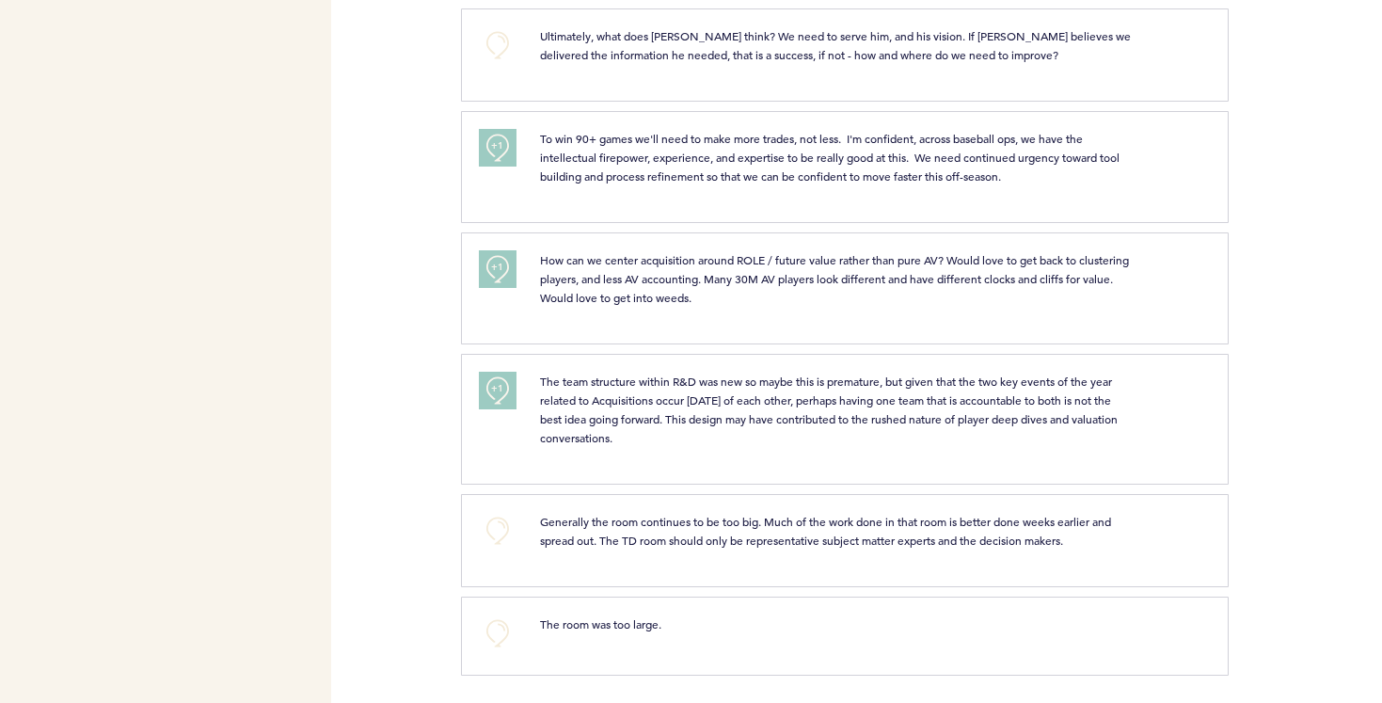
click at [454, 547] on div "Pirates [PERSON_NAME][EMAIL_ADDRESS][PERSON_NAME][DOMAIN_NAME] Team Domain: pir…" at bounding box center [691, 351] width 1382 height 703
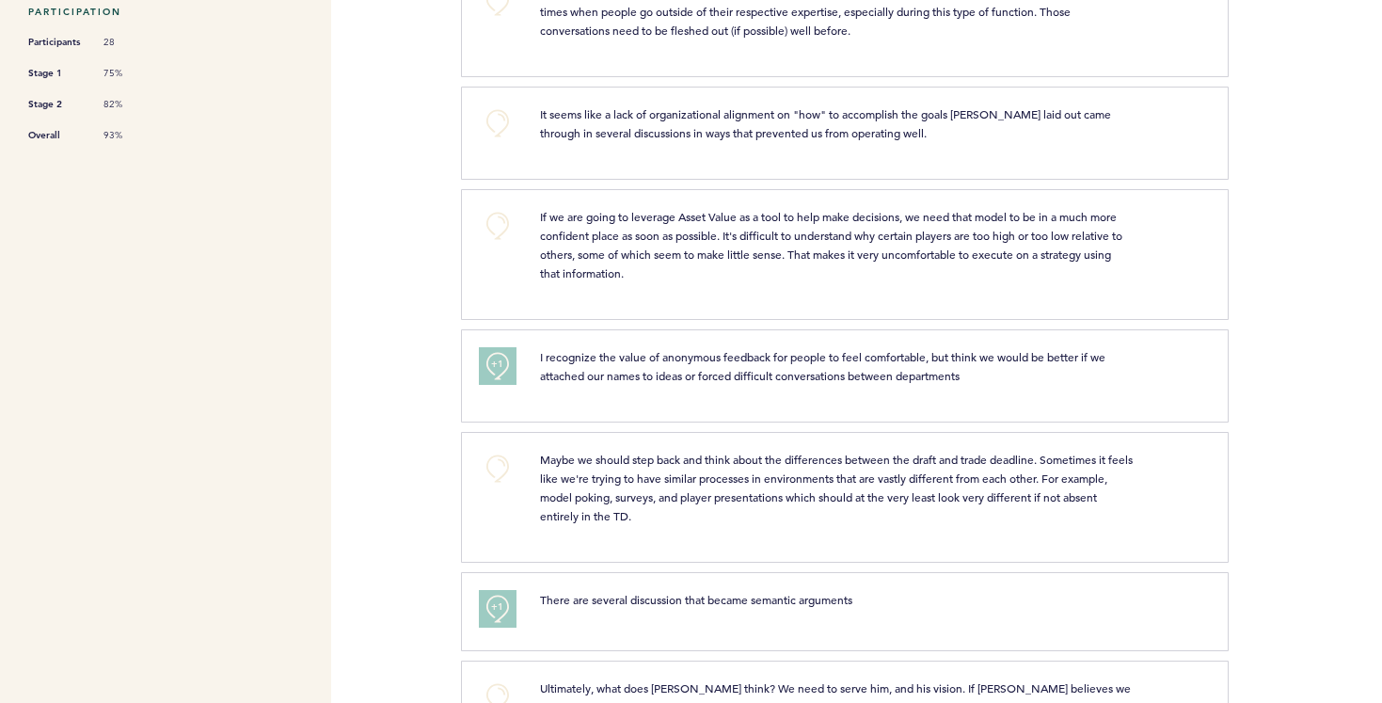
scroll to position [0, 0]
